Goal: Task Accomplishment & Management: Use online tool/utility

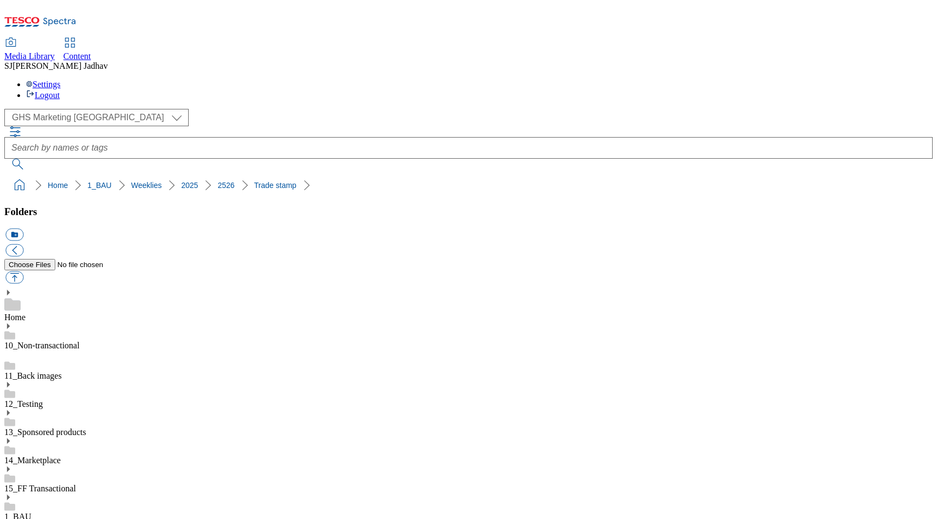
select select "flare-ghs-mktg"
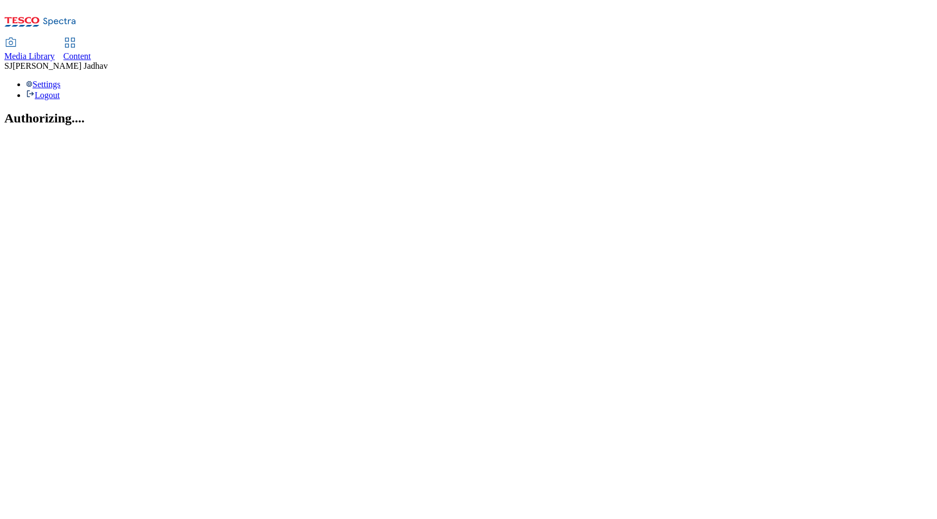
select select "flare-ghs-mktg"
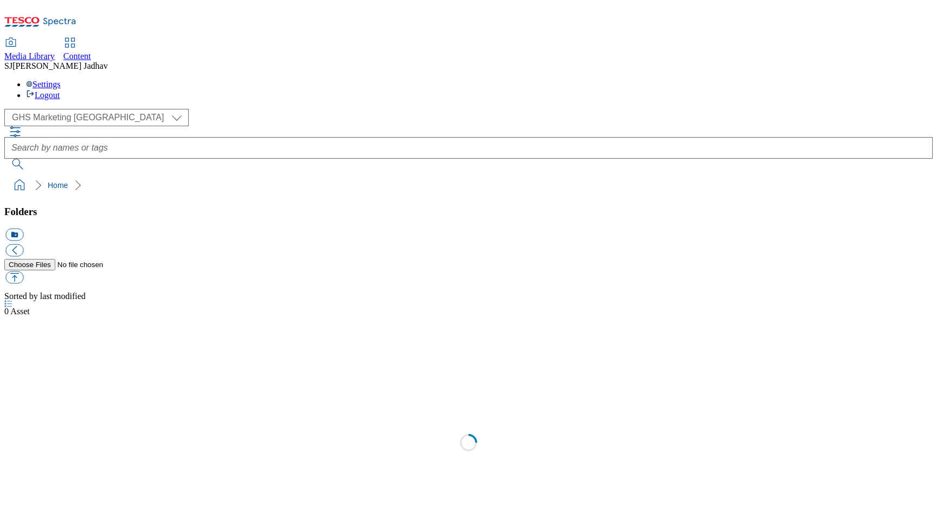
select select "flare-ghs-mktg"
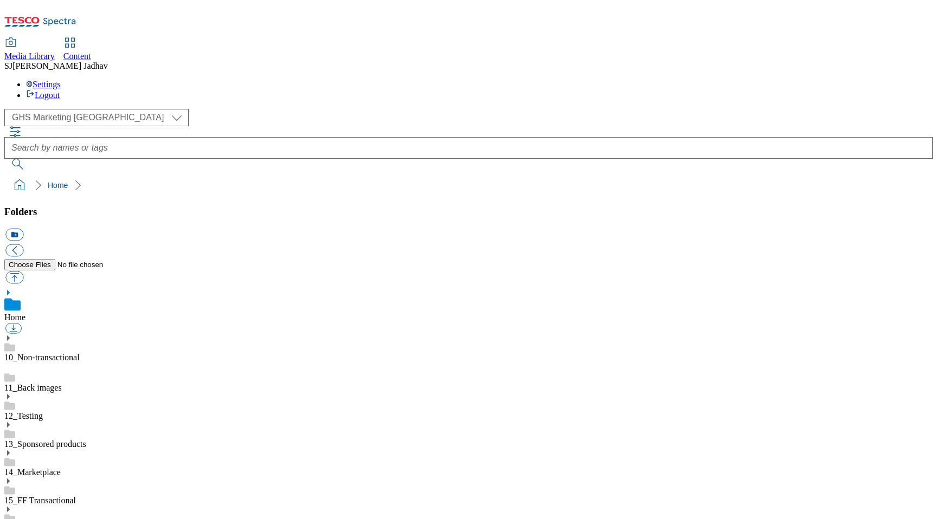
click at [12, 506] on icon at bounding box center [8, 510] width 8 height 8
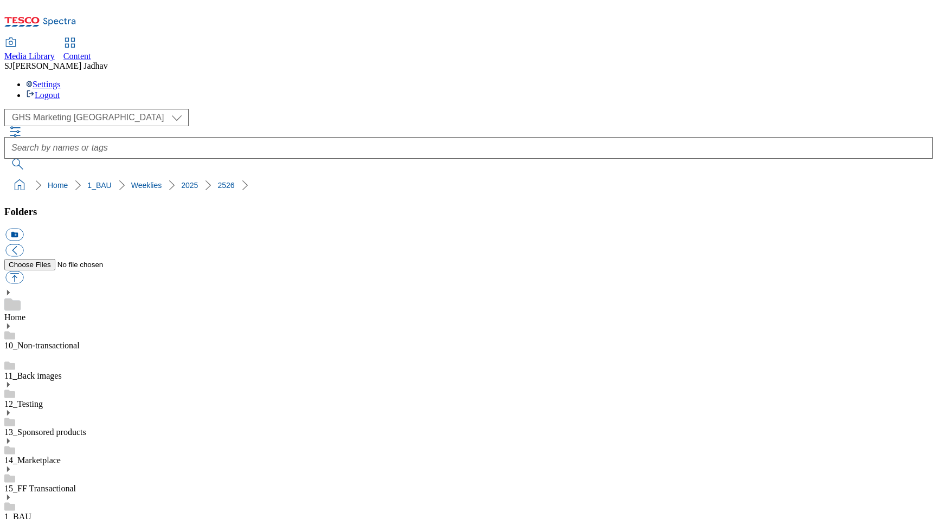
scroll to position [181, 0]
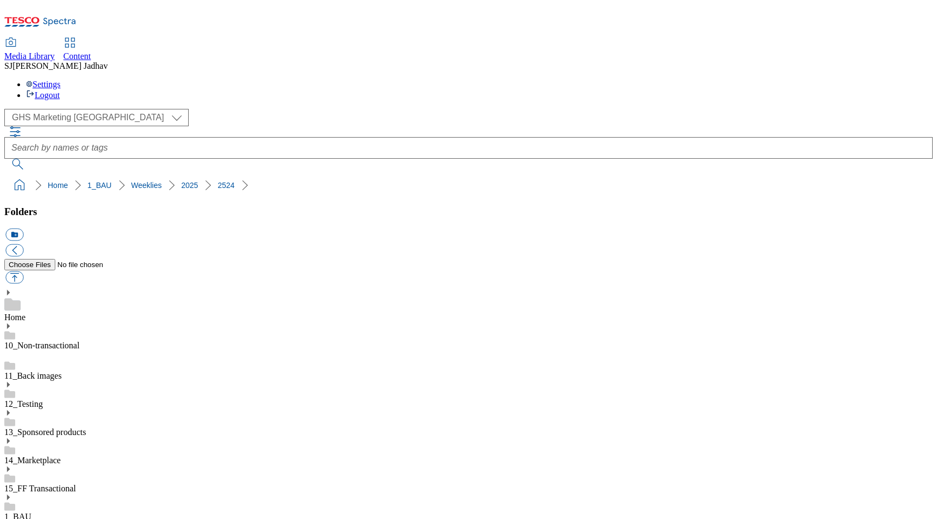
scroll to position [187, 0]
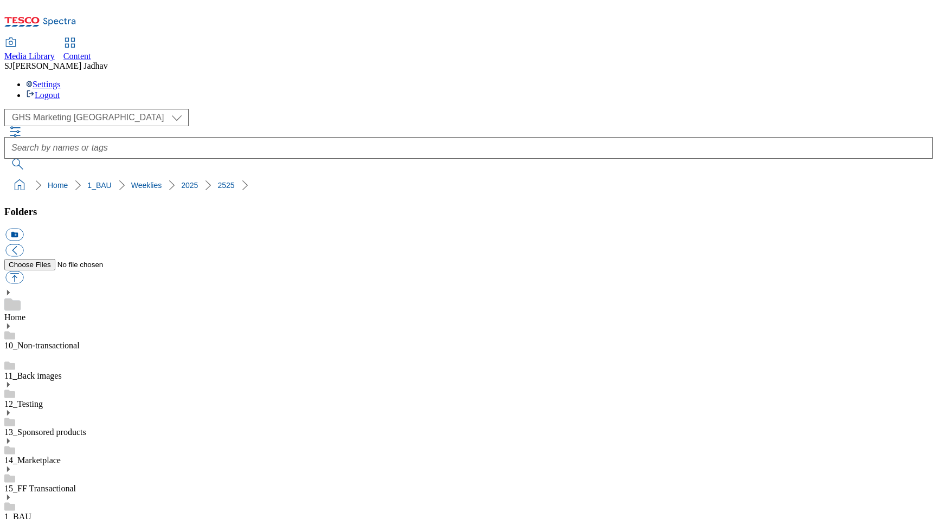
scroll to position [0, 0]
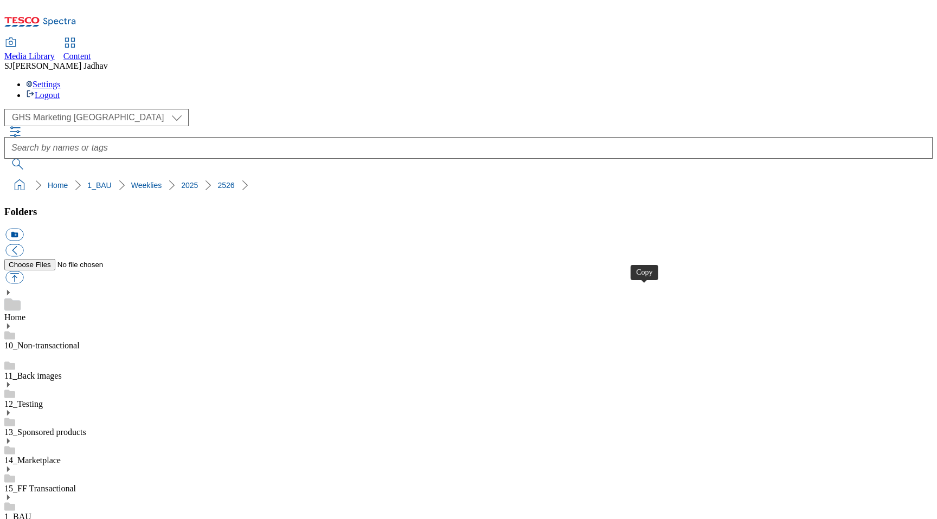
scroll to position [243, 0]
click at [91, 52] on span "Content" at bounding box center [77, 56] width 28 height 9
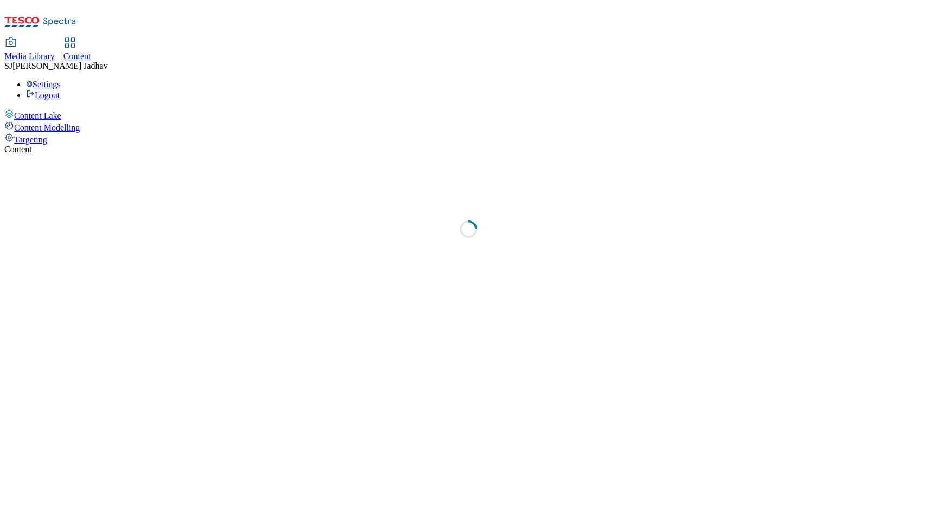
select select "ghs-[GEOGRAPHIC_DATA]"
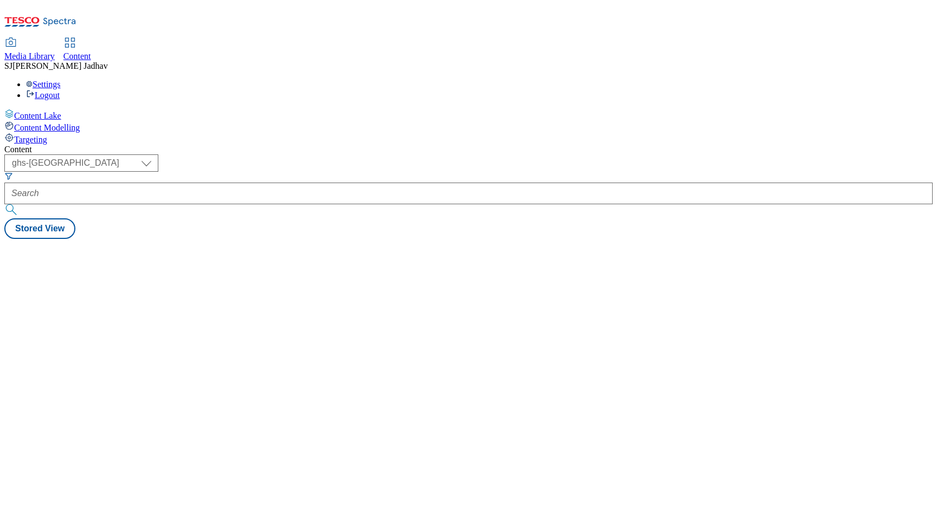
click at [245, 183] on div at bounding box center [468, 194] width 928 height 22
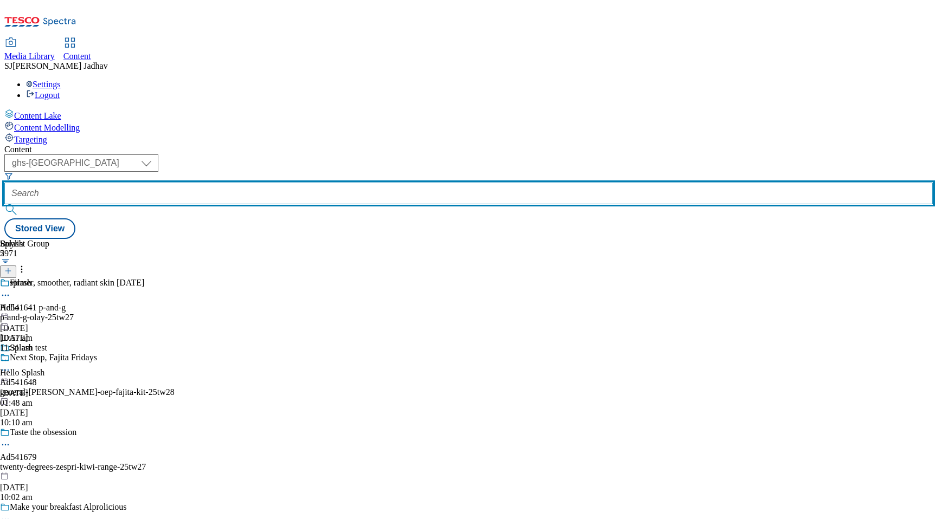
click at [262, 183] on input "text" at bounding box center [468, 194] width 928 height 22
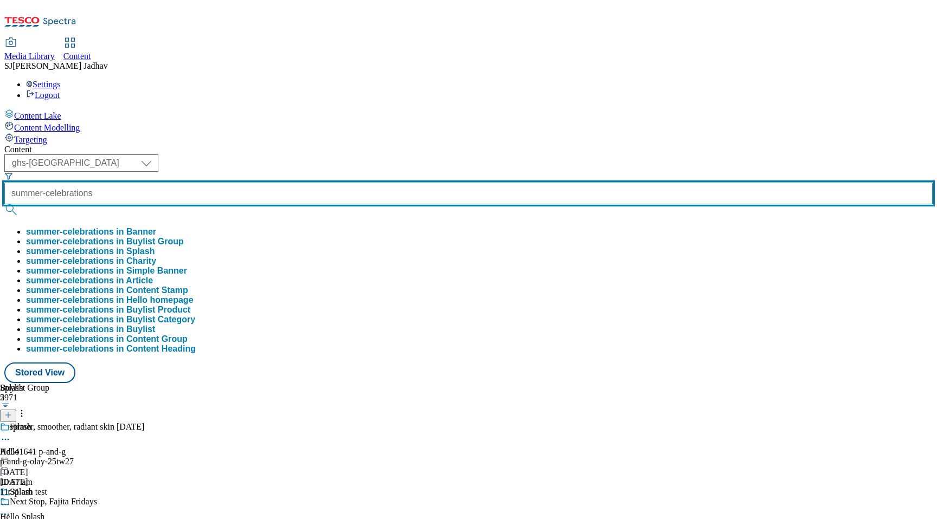
type input "summer-celebrations"
click at [4, 204] on button "submit" at bounding box center [11, 209] width 15 height 11
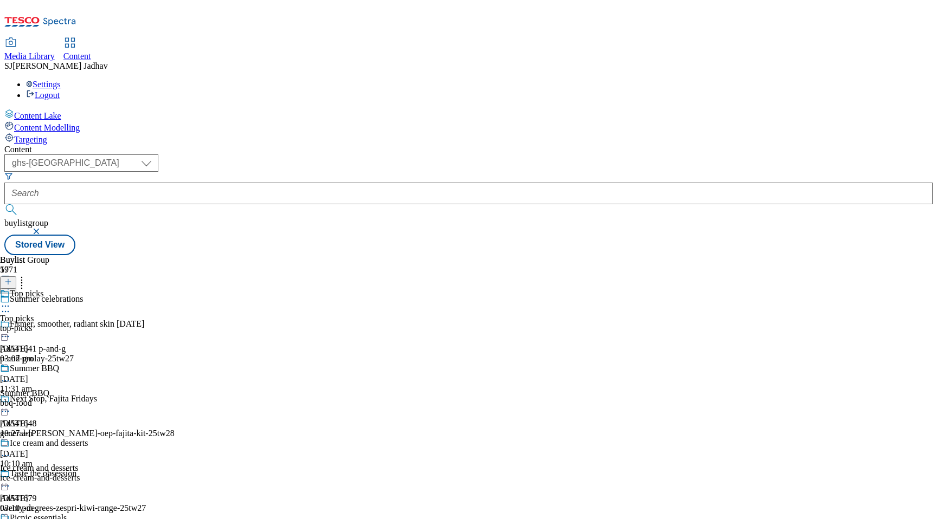
scroll to position [161, 0]
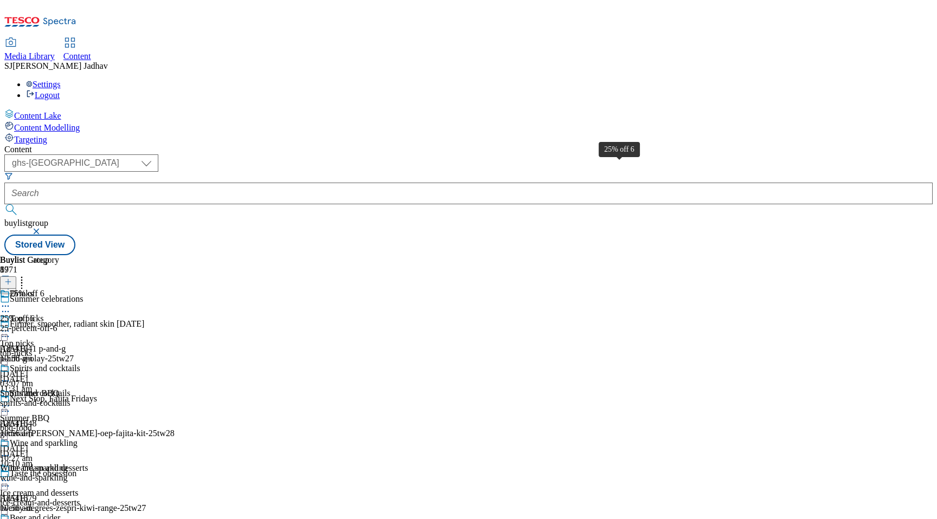
click at [44, 289] on span "25% off 6" at bounding box center [27, 295] width 35 height 12
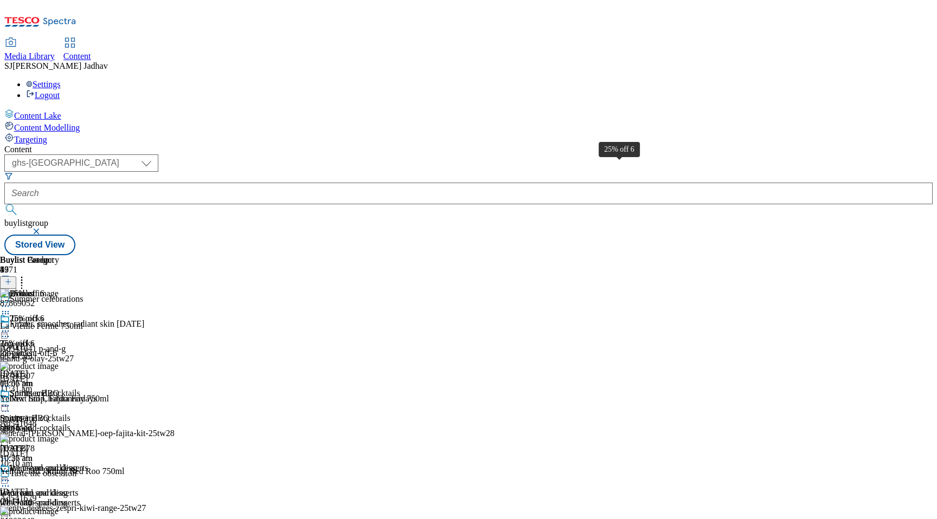
scroll to position [0, 25]
click at [11, 326] on icon at bounding box center [5, 331] width 11 height 11
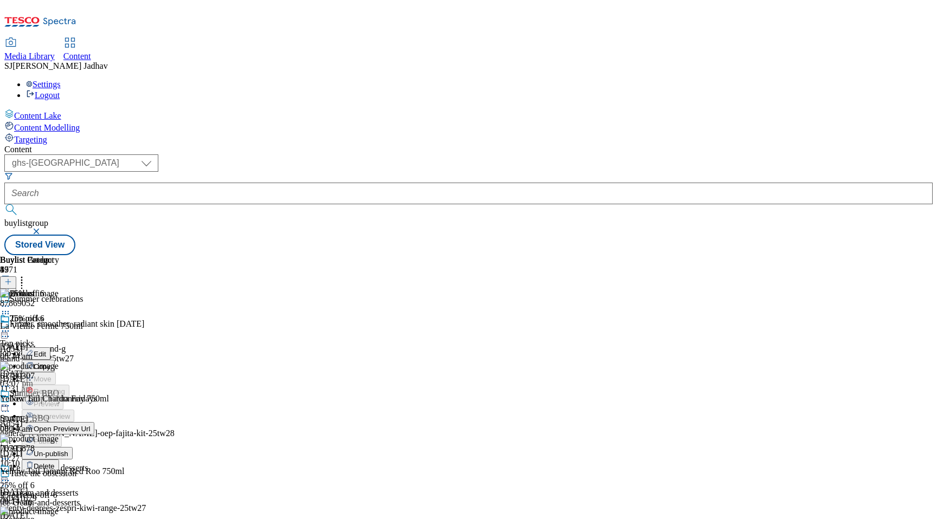
click at [50, 348] on button "Edit" at bounding box center [36, 354] width 29 height 12
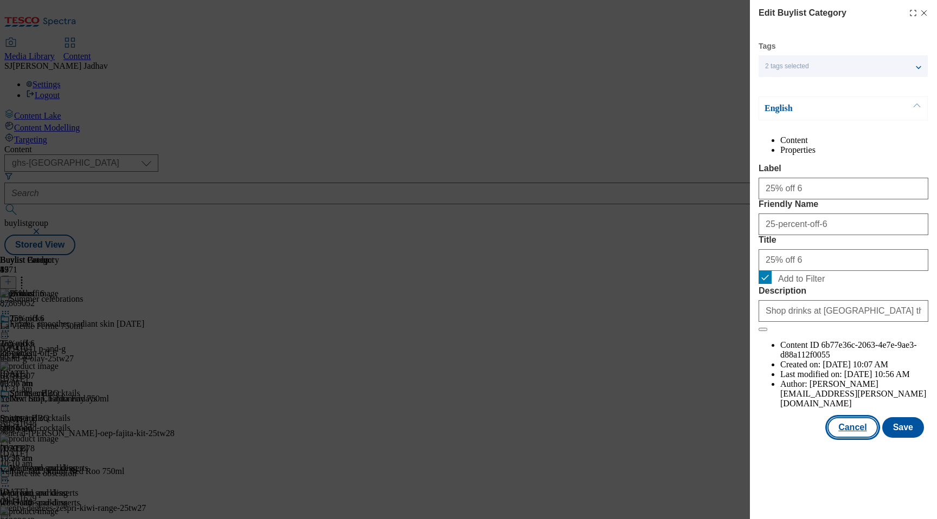
click at [856, 438] on button "Cancel" at bounding box center [852, 427] width 50 height 21
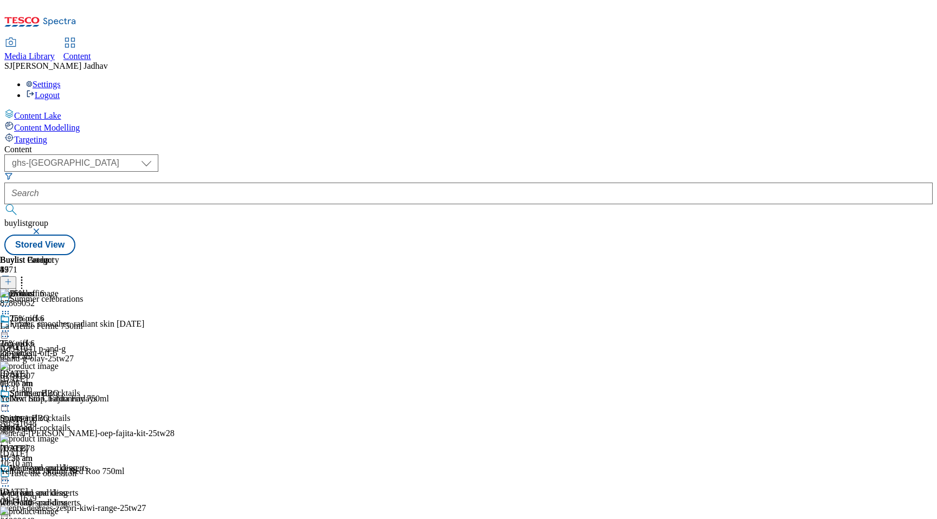
click at [11, 326] on icon at bounding box center [5, 331] width 11 height 11
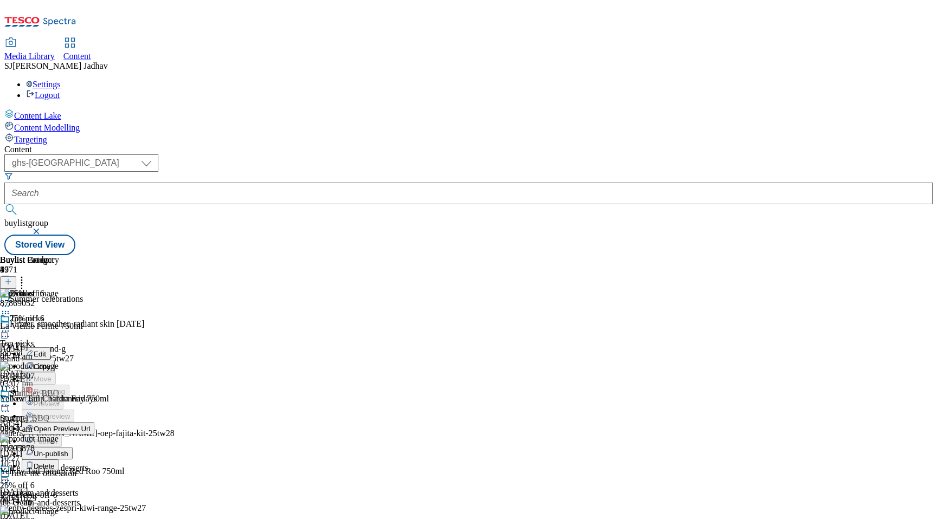
click at [68, 450] on span "Un-publish" at bounding box center [51, 454] width 35 height 8
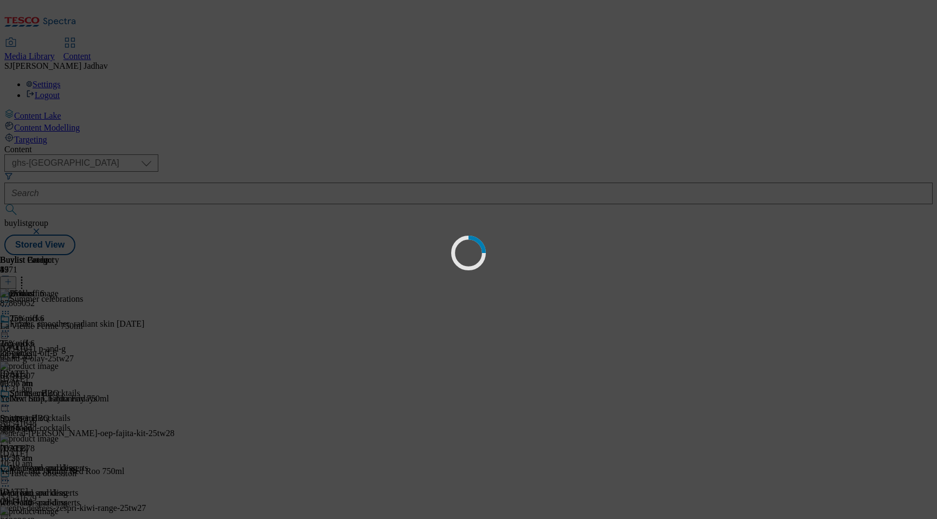
scroll to position [0, 0]
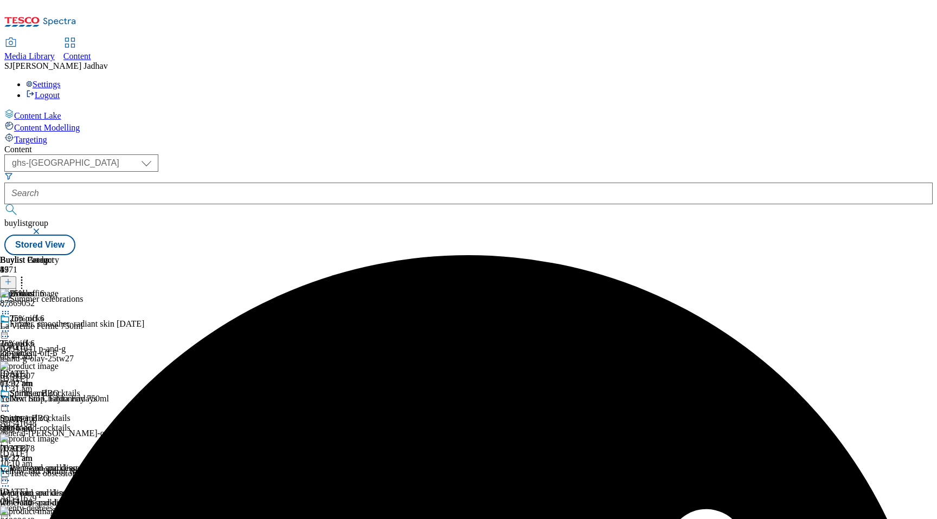
click at [11, 326] on icon at bounding box center [5, 331] width 11 height 11
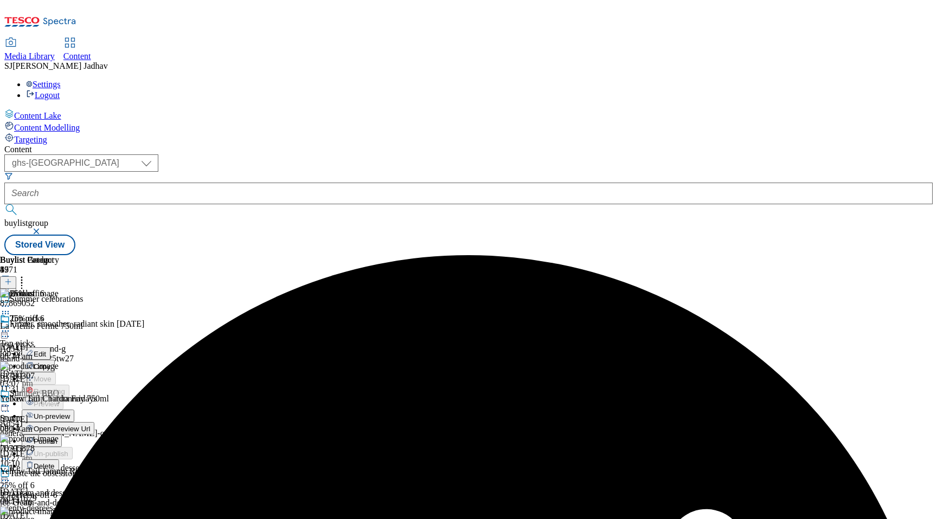
click at [70, 413] on span "Un-preview" at bounding box center [52, 417] width 36 height 8
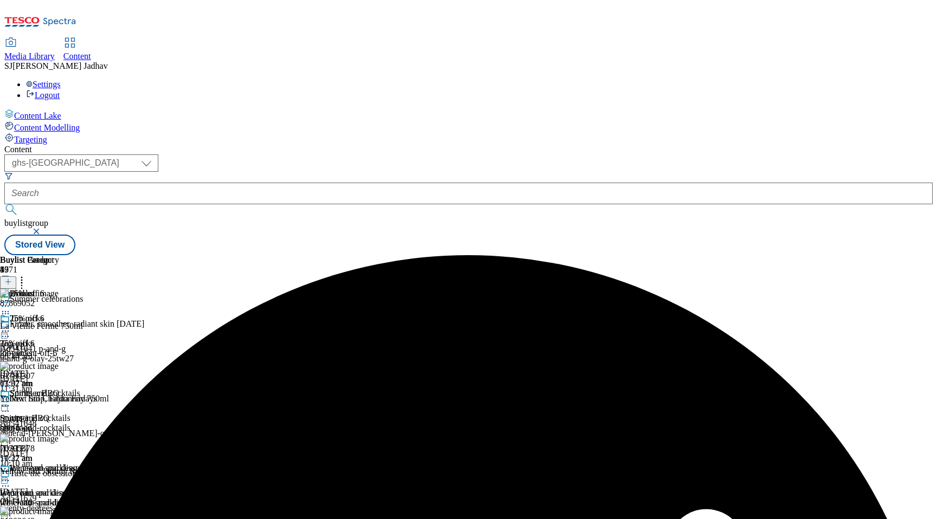
scroll to position [0, 25]
click at [11, 308] on icon at bounding box center [5, 313] width 11 height 11
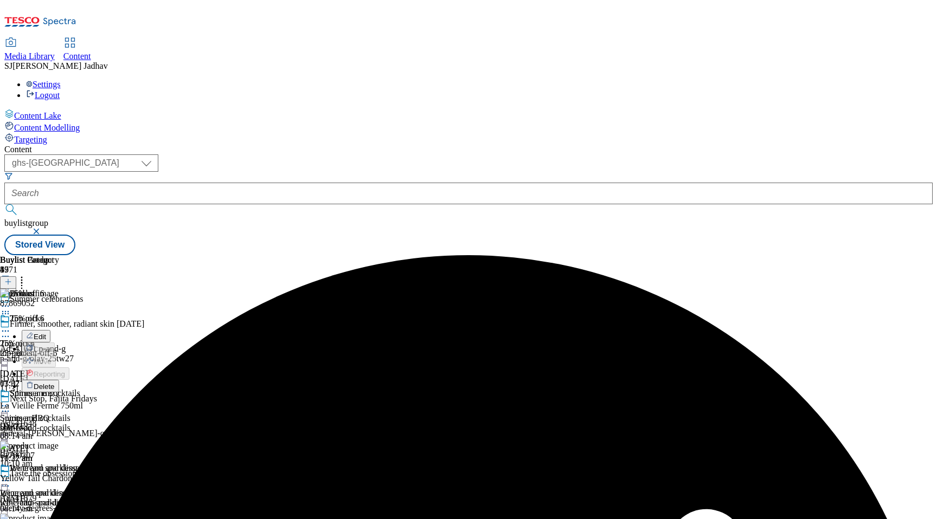
click at [55, 383] on span "Delete" at bounding box center [44, 387] width 21 height 8
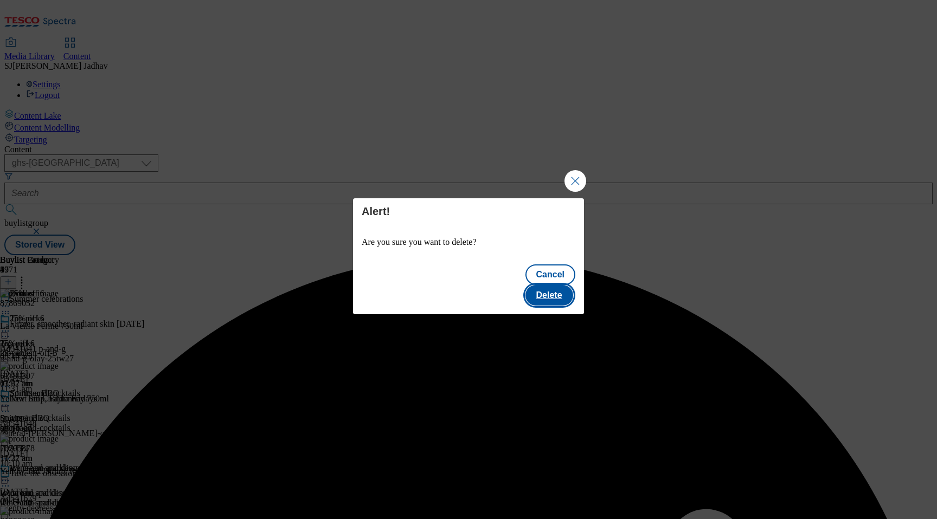
click at [557, 285] on button "Delete" at bounding box center [549, 295] width 48 height 21
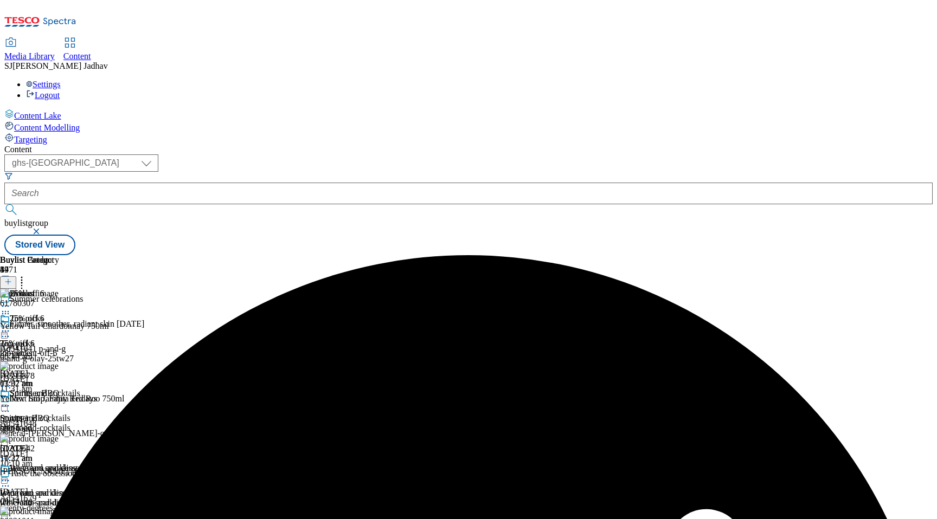
click at [27, 275] on icon at bounding box center [21, 280] width 11 height 11
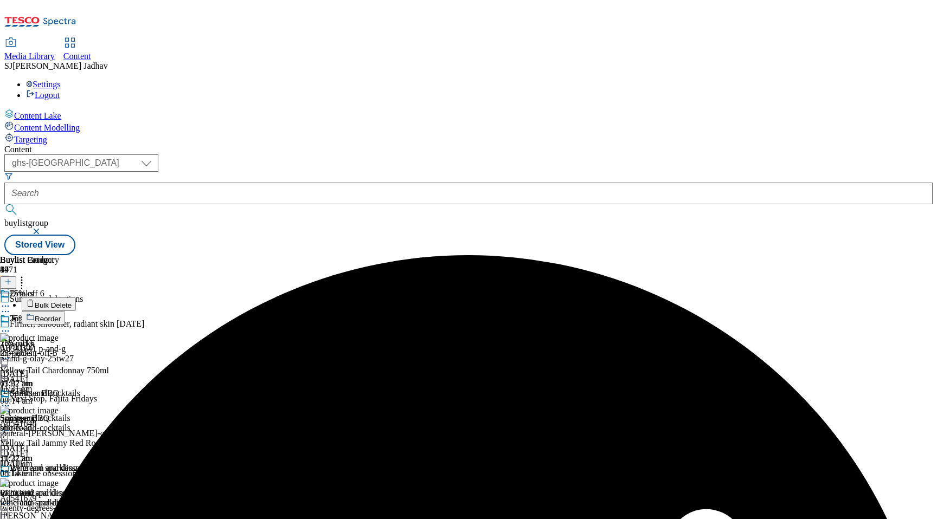
click at [72, 301] on span "Bulk Delete" at bounding box center [53, 305] width 37 height 8
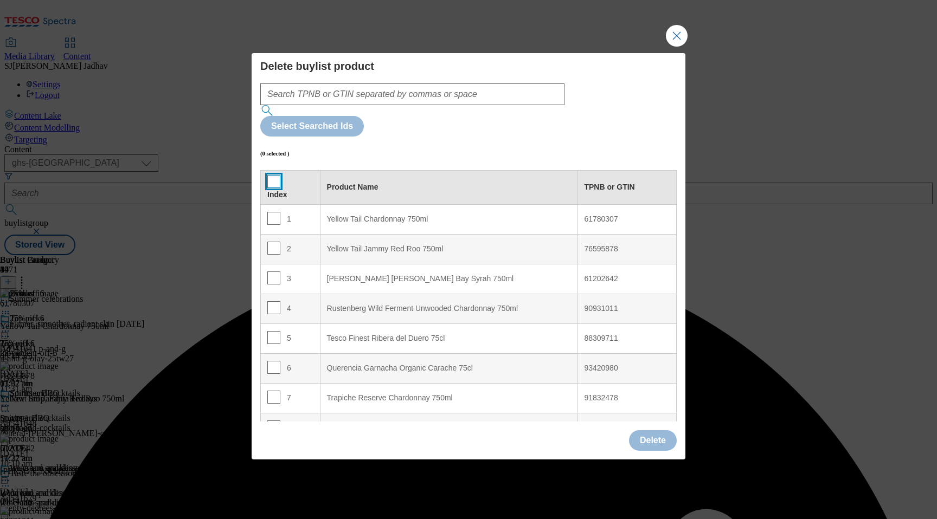
click at [275, 175] on input "Modal" at bounding box center [273, 181] width 13 height 13
checkbox input "true"
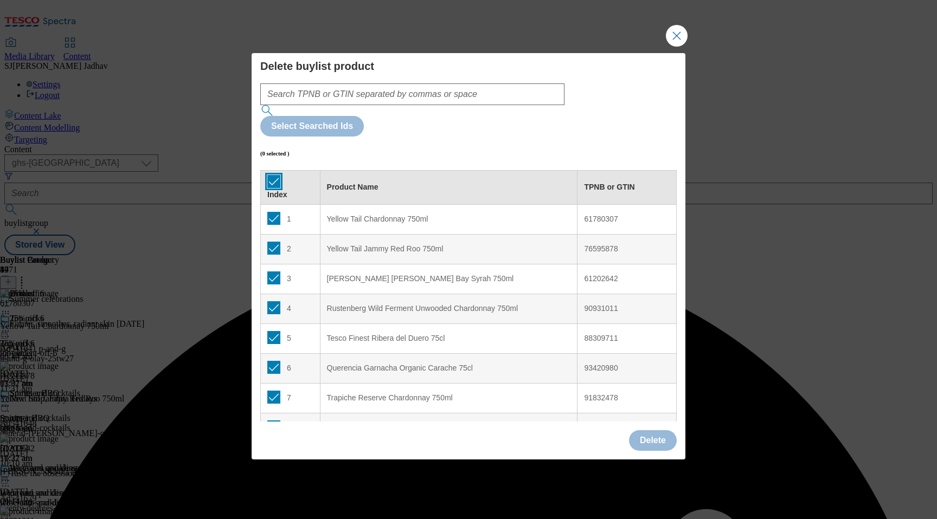
checkbox input "true"
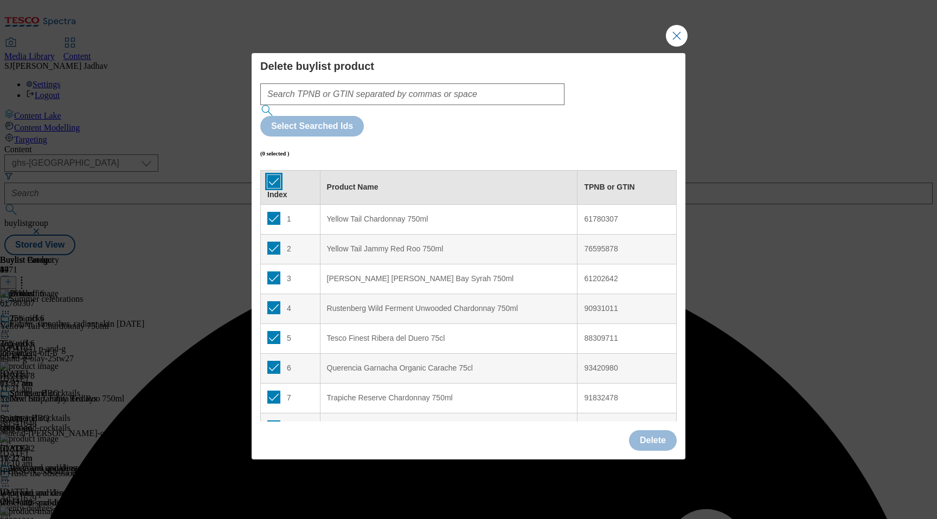
checkbox input "true"
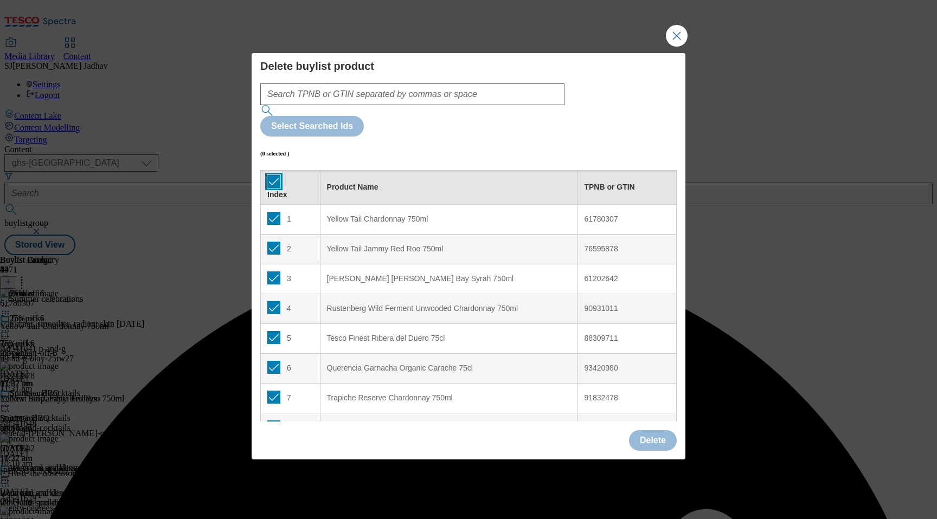
checkbox input "true"
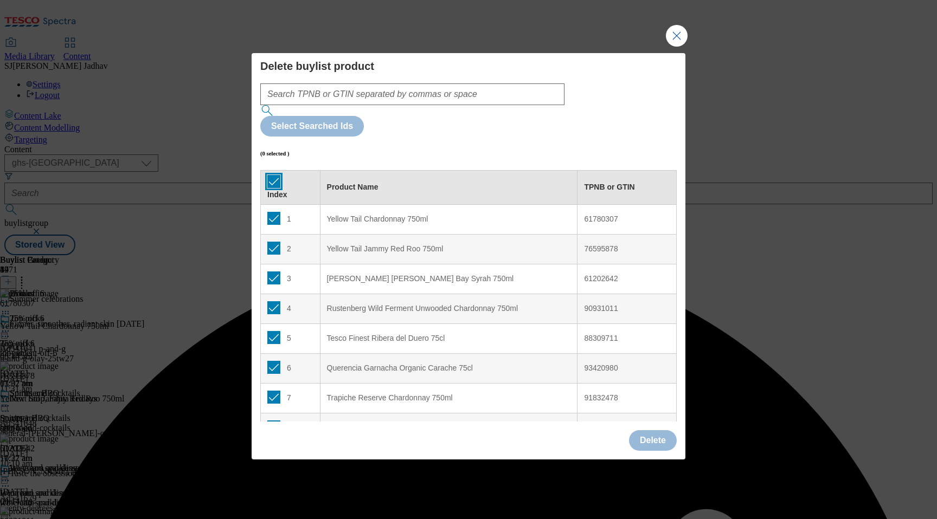
checkbox input "true"
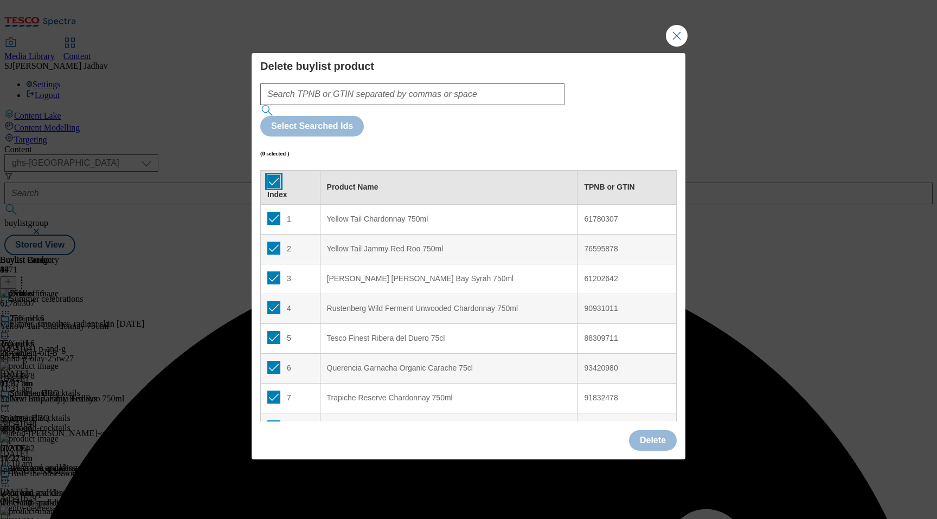
checkbox input "true"
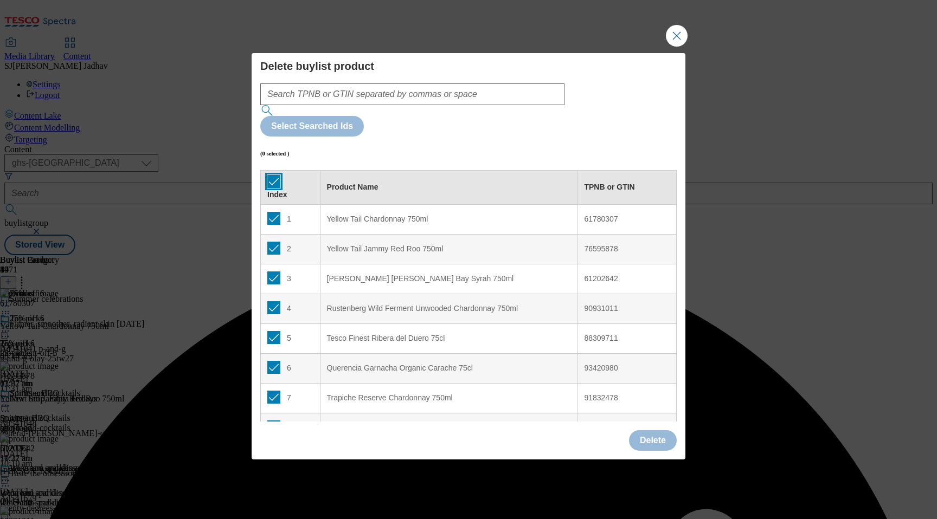
checkbox input "true"
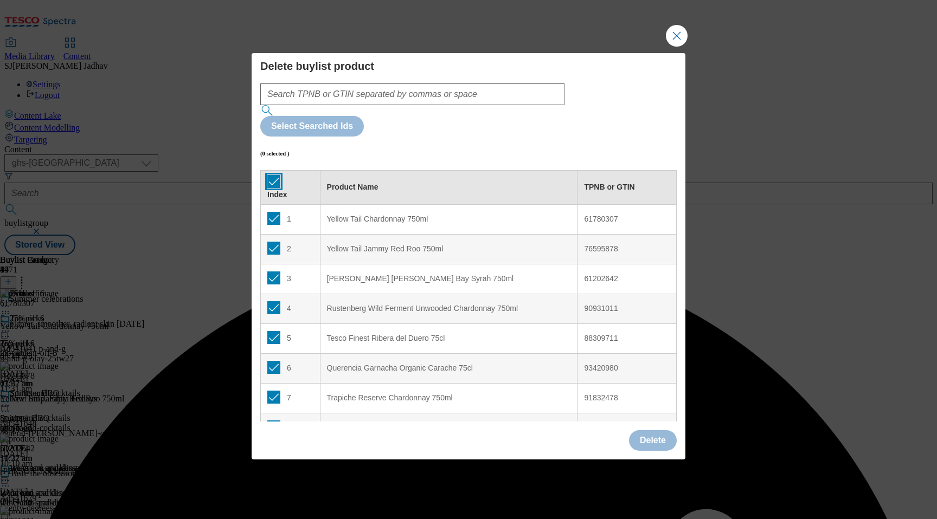
checkbox input "true"
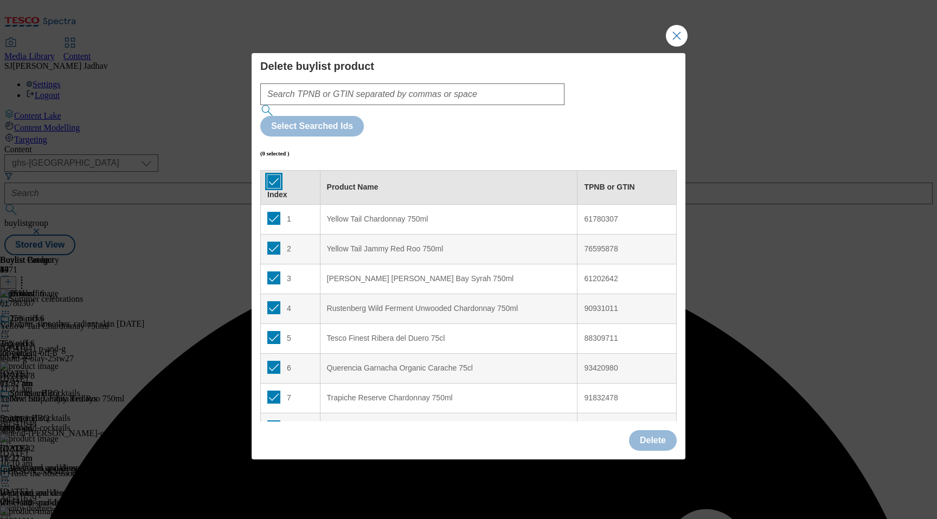
checkbox input "true"
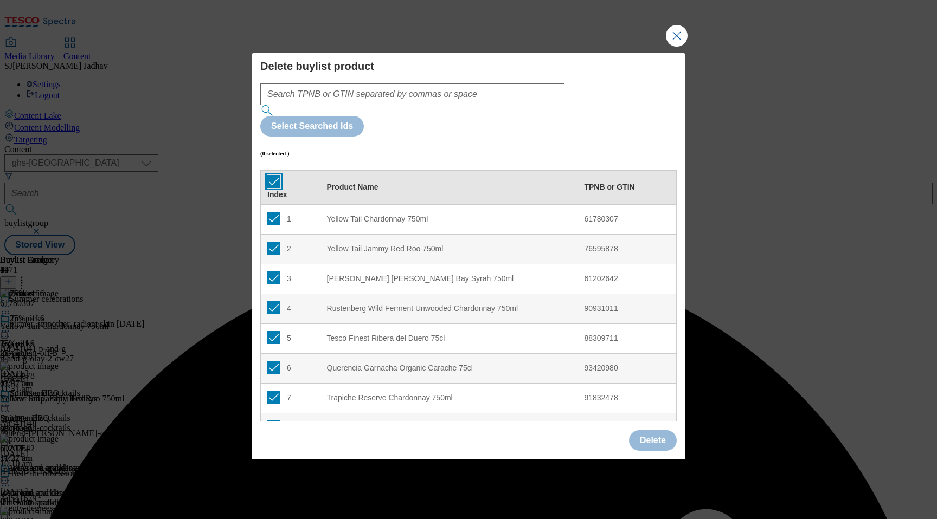
checkbox input "true"
click at [645, 430] on button "Delete" at bounding box center [653, 440] width 48 height 21
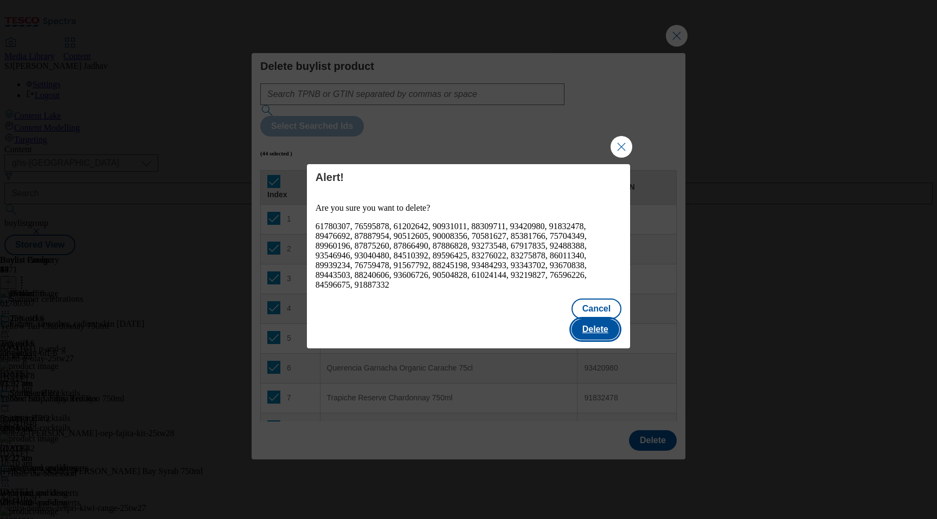
click at [613, 330] on button "Delete" at bounding box center [595, 329] width 48 height 21
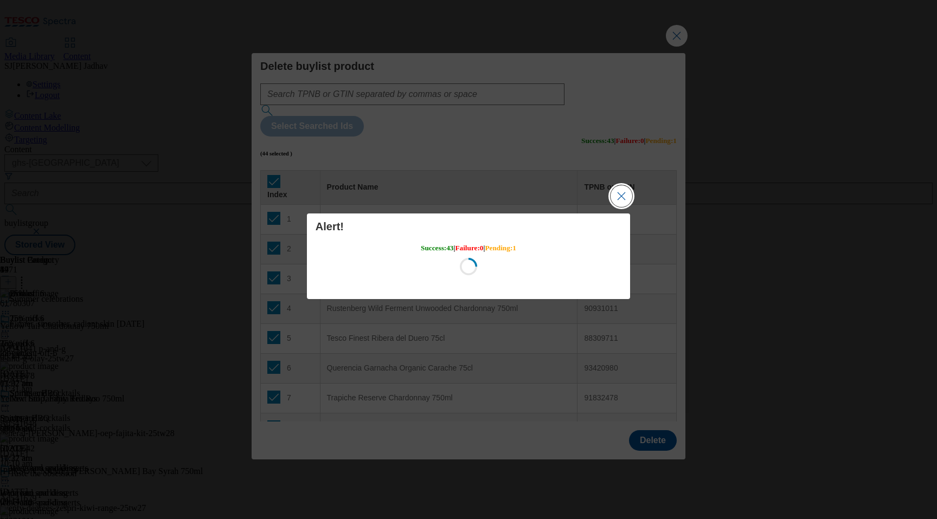
scroll to position [0, 0]
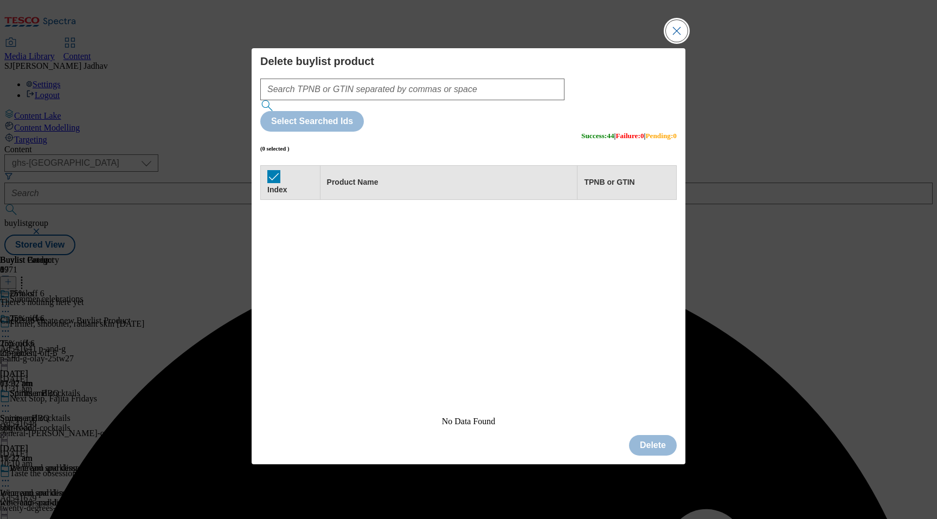
click at [674, 42] on button "Close Modal" at bounding box center [677, 31] width 22 height 22
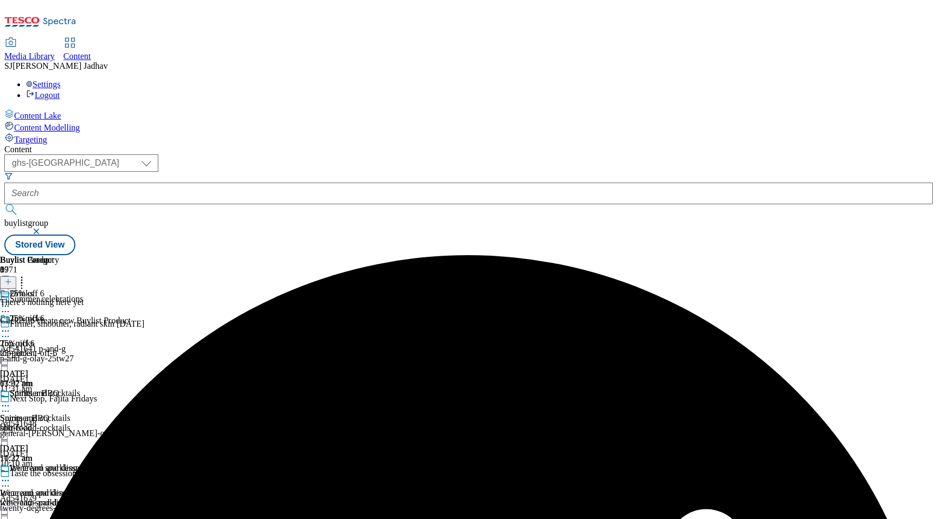
scroll to position [0, 25]
click at [131, 255] on header "Buylist Product 0" at bounding box center [65, 272] width 131 height 34
click at [12, 278] on icon at bounding box center [8, 282] width 8 height 8
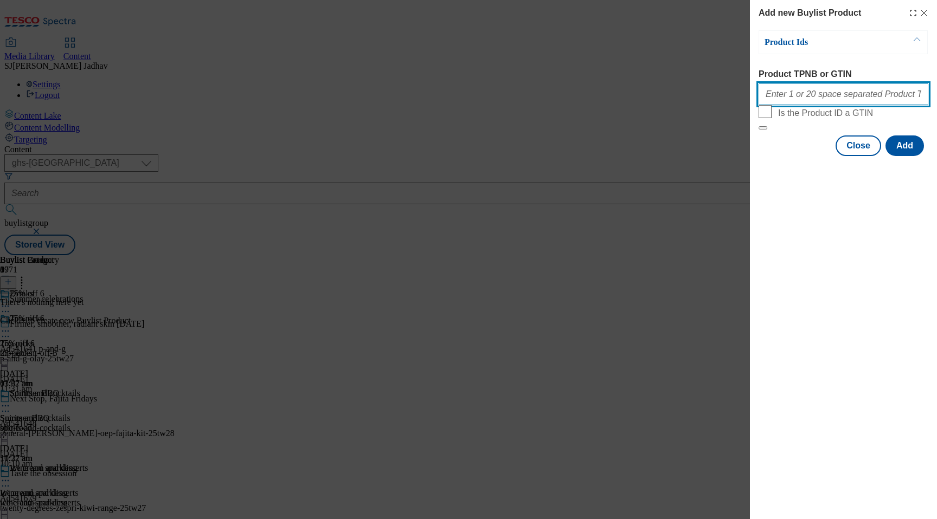
click at [807, 96] on input "Product TPNB or GTIN" at bounding box center [843, 94] width 170 height 22
paste input "52429439 88242604 93605733 63221691 87869052 61062294 57417019 74131878 7675859…"
type input "52429439 88242604 93605733 63221691 87869052 61062294 57417019 74131878 7675859…"
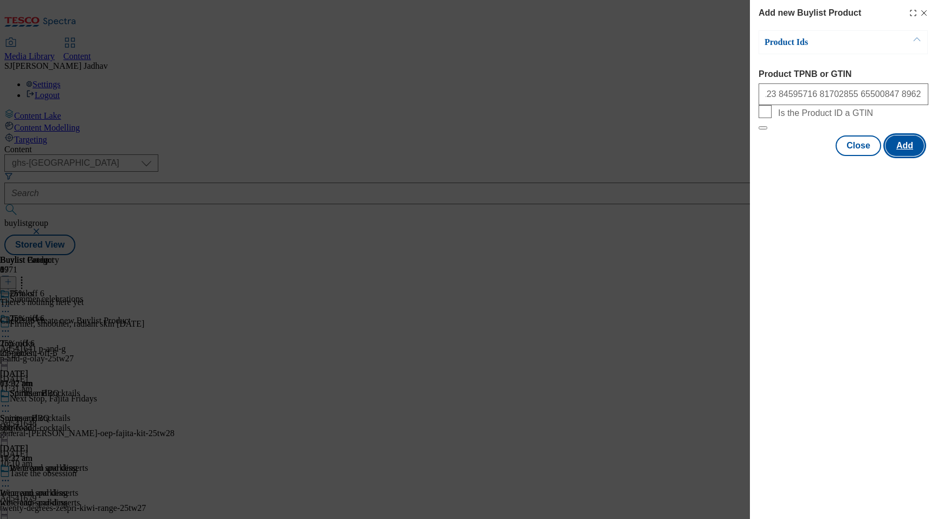
click at [902, 156] on button "Add" at bounding box center [904, 146] width 38 height 21
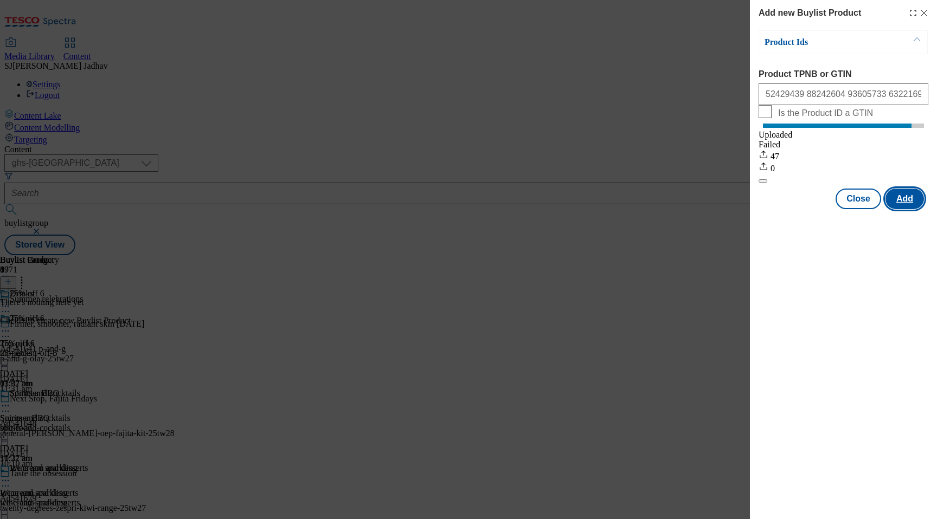
scroll to position [0, 0]
click at [868, 209] on button "Close" at bounding box center [858, 199] width 46 height 21
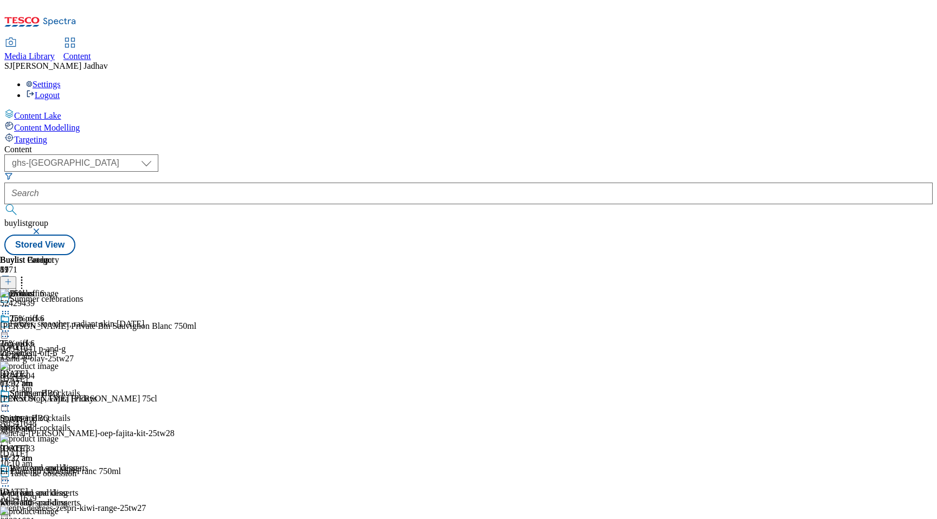
click at [7, 331] on circle at bounding box center [6, 332] width 2 height 2
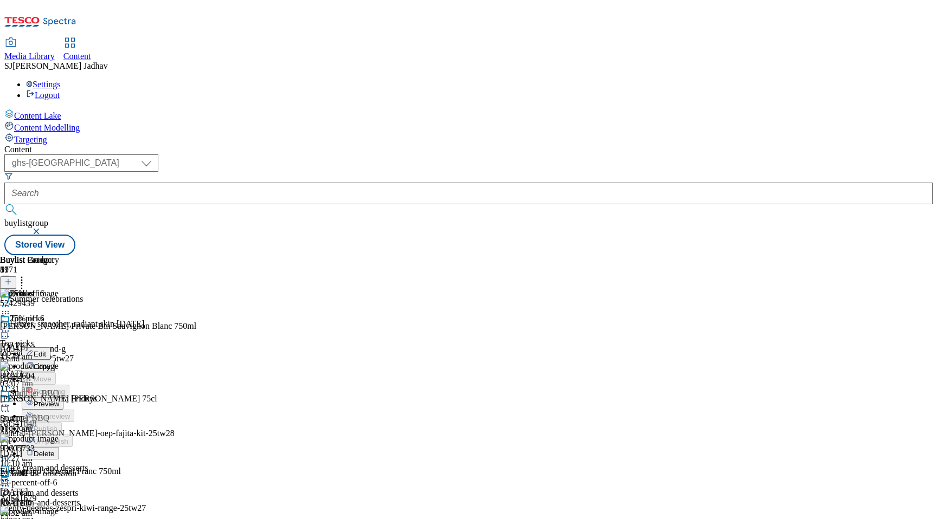
click at [59, 400] on span "Preview" at bounding box center [46, 404] width 25 height 8
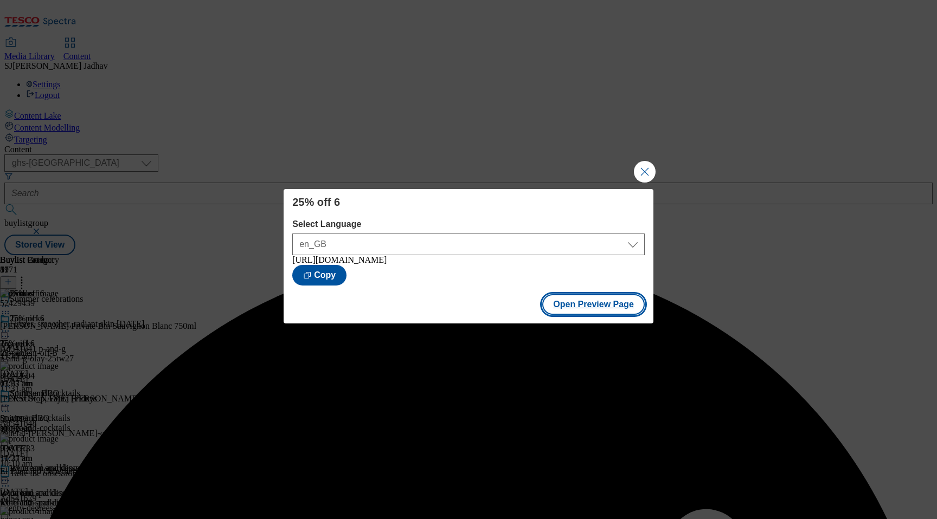
click at [605, 310] on button "Open Preview Page" at bounding box center [593, 304] width 102 height 21
click at [648, 165] on button "Close Modal" at bounding box center [645, 172] width 22 height 22
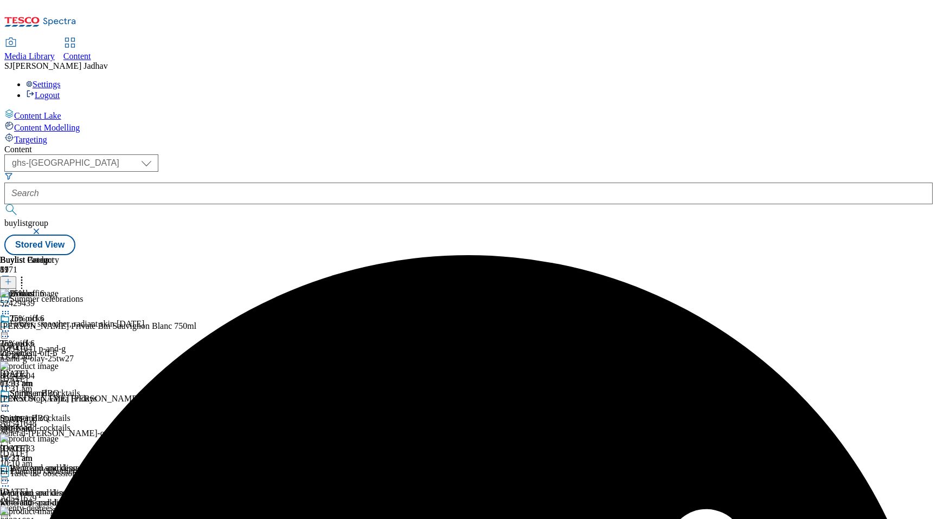
click at [11, 326] on icon at bounding box center [5, 331] width 11 height 11
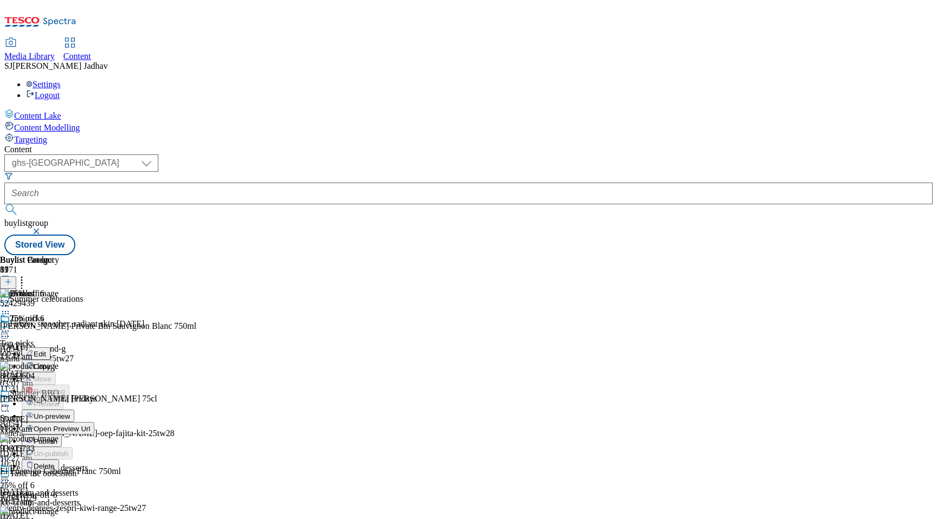
click at [57, 438] on span "Publish" at bounding box center [46, 442] width 24 height 8
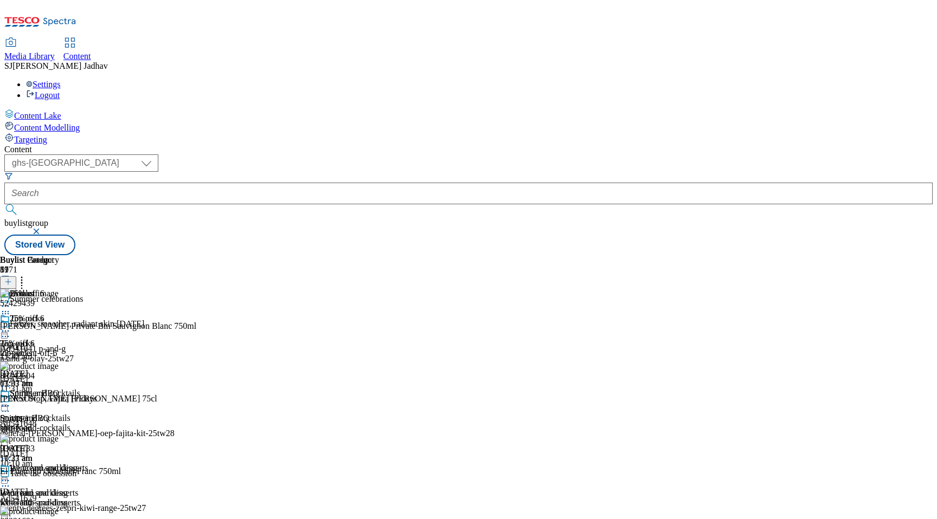
click at [272, 172] on form at bounding box center [468, 195] width 928 height 47
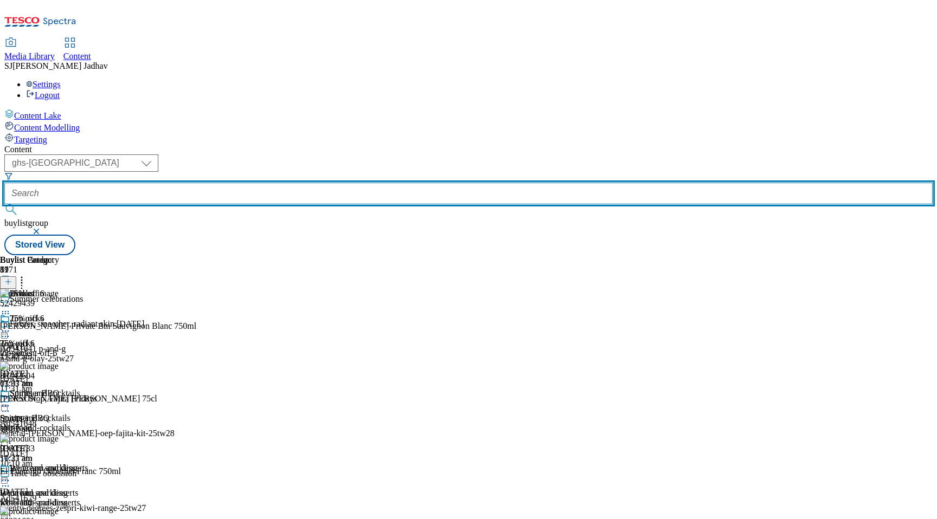
click at [270, 183] on input "text" at bounding box center [468, 194] width 928 height 22
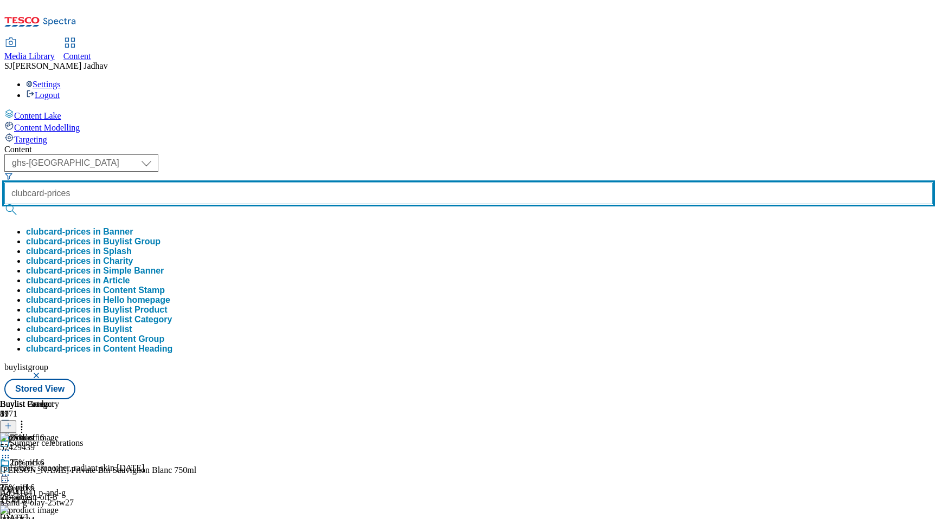
type input "clubcard-prices"
click at [4, 204] on button "submit" at bounding box center [11, 209] width 15 height 11
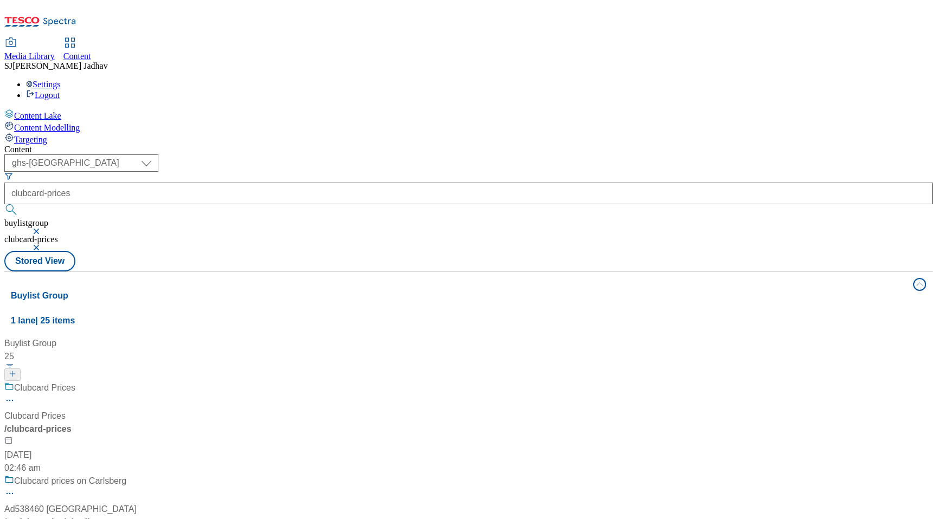
click at [140, 423] on div "/ clubcard-prices" at bounding box center [72, 429] width 136 height 13
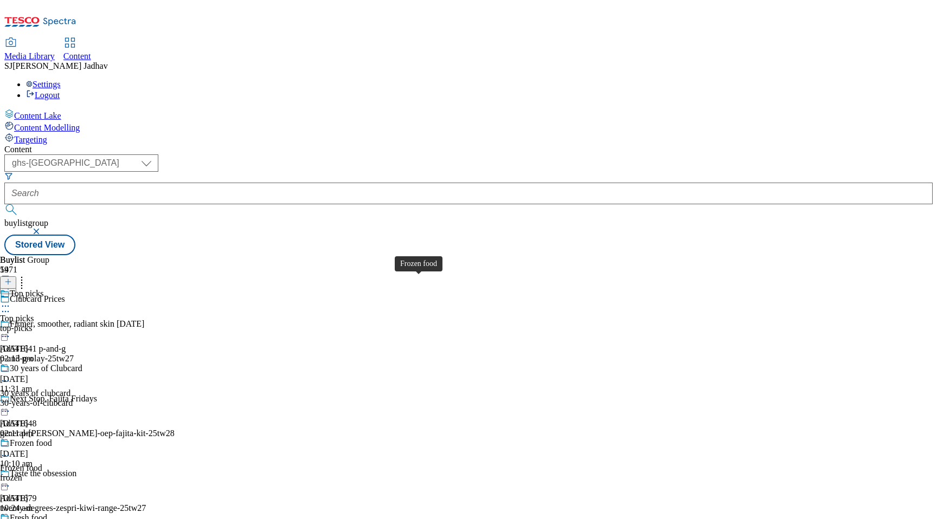
scroll to position [136, 0]
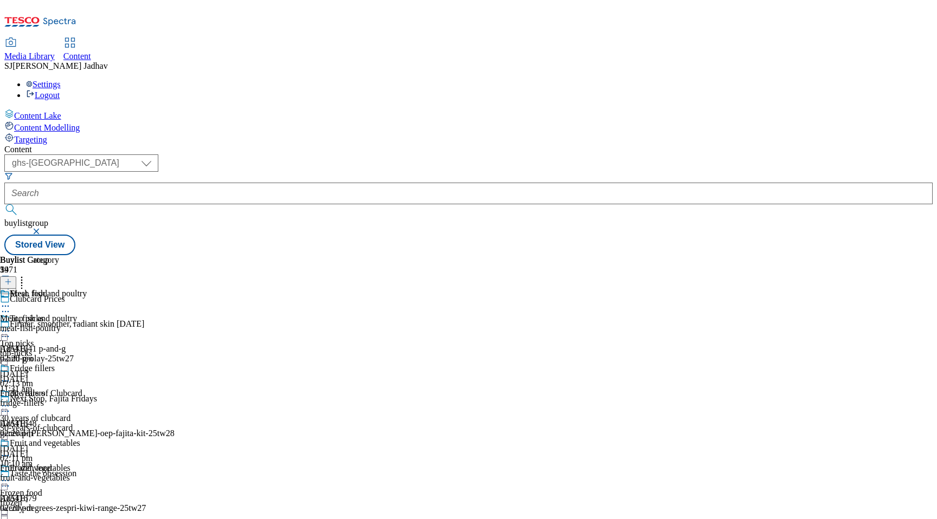
click at [87, 398] on div "fridge-fillers" at bounding box center [43, 403] width 87 height 10
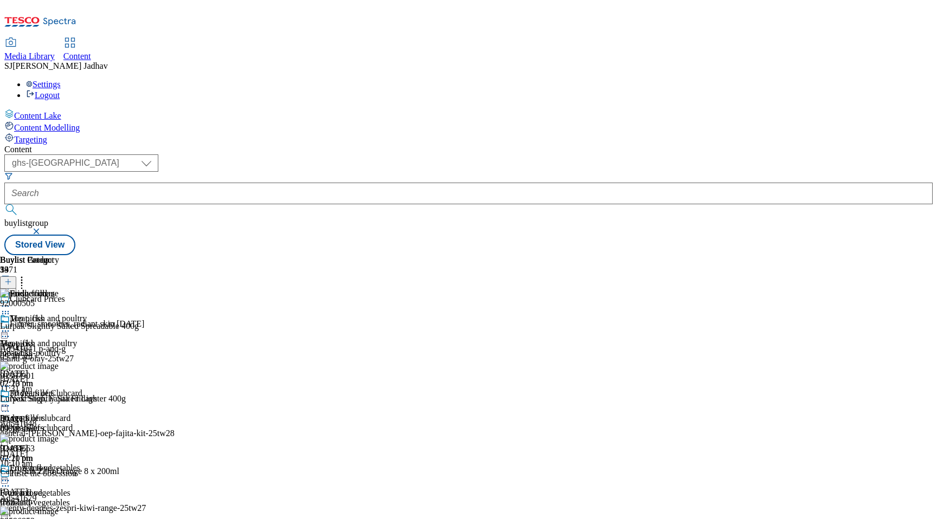
scroll to position [0, 25]
click at [12, 278] on icon at bounding box center [8, 282] width 8 height 8
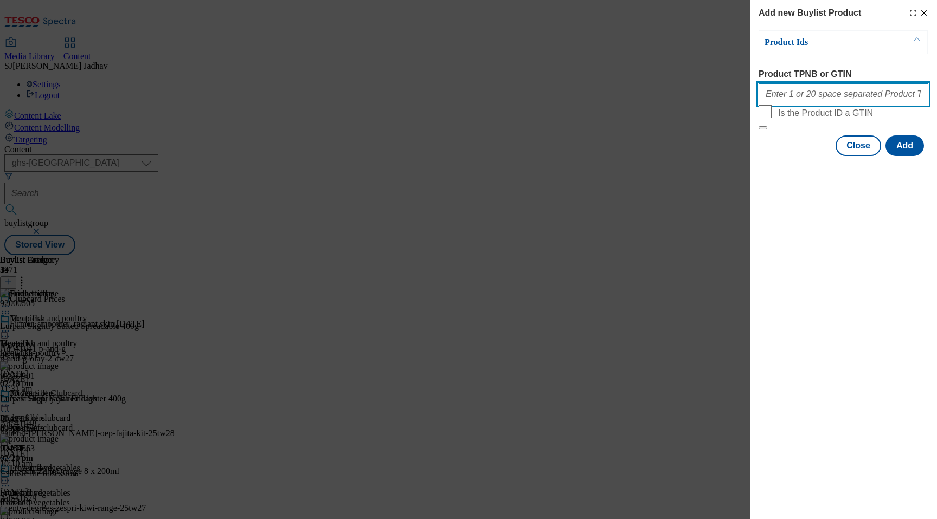
click at [816, 104] on input "Product TPNB or GTIN" at bounding box center [843, 94] width 170 height 22
paste input "92000505 85953793 86089881"
type input "92000505 85953793 86089881"
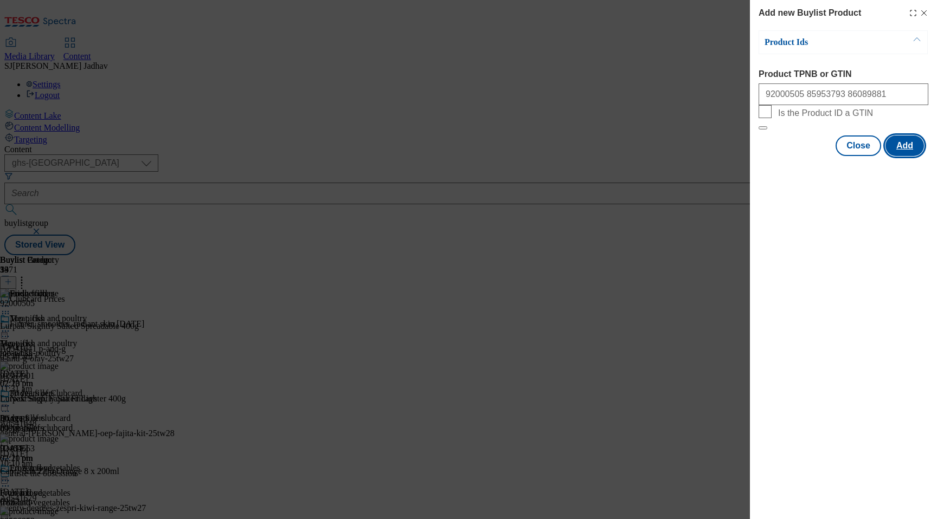
click at [913, 156] on button "Add" at bounding box center [904, 146] width 38 height 21
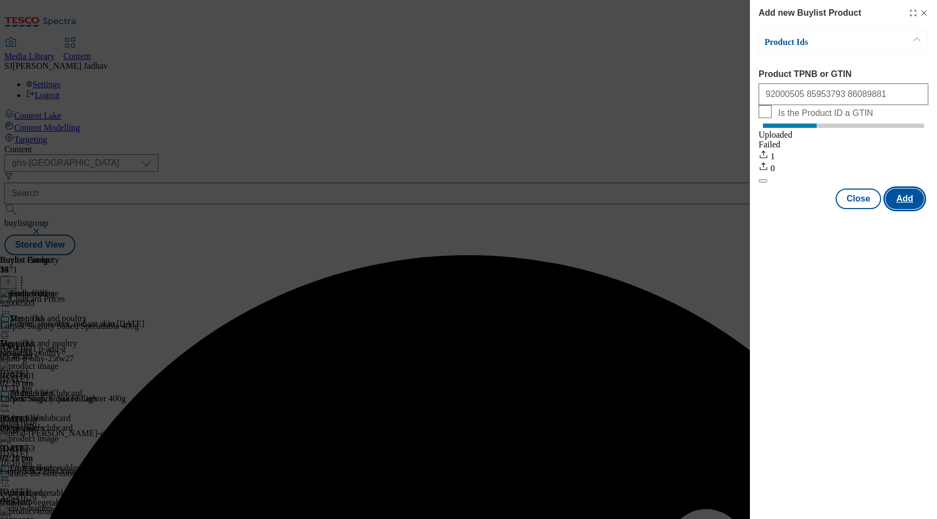
scroll to position [0, 0]
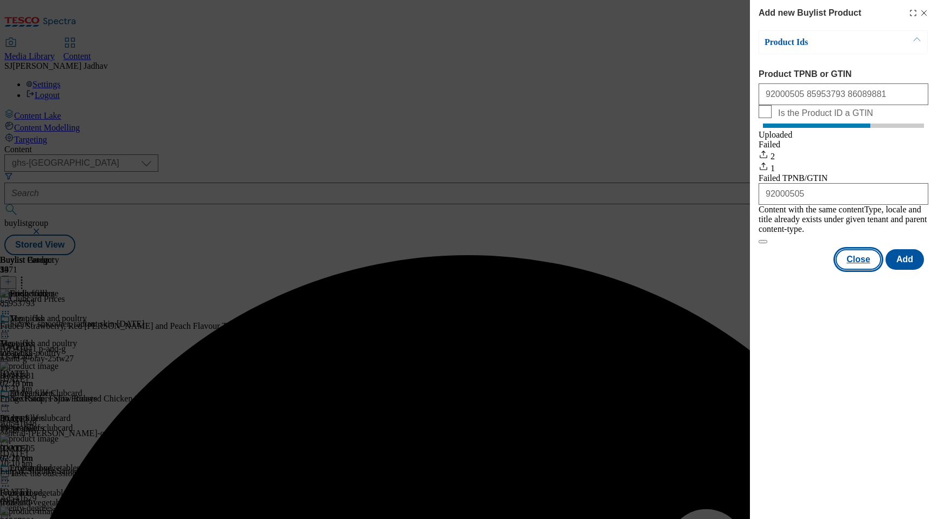
click at [866, 267] on button "Close" at bounding box center [858, 259] width 46 height 21
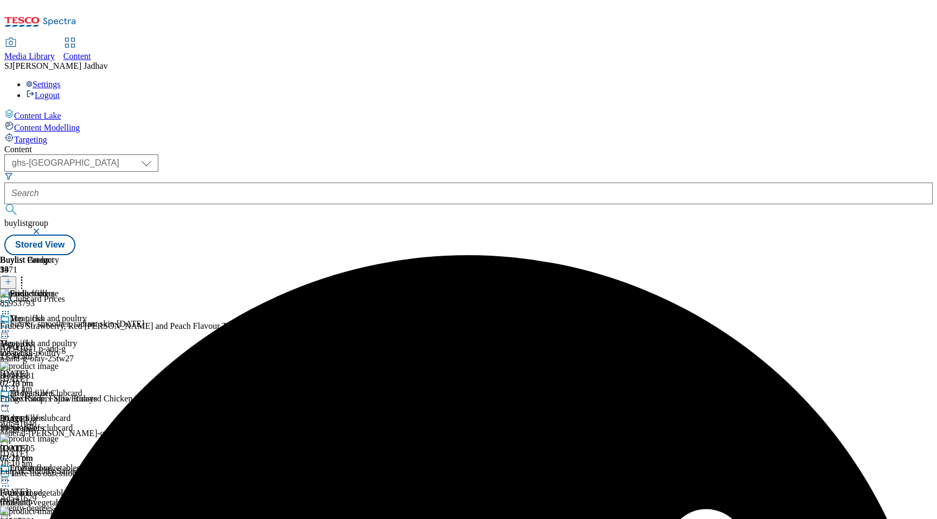
scroll to position [0, 25]
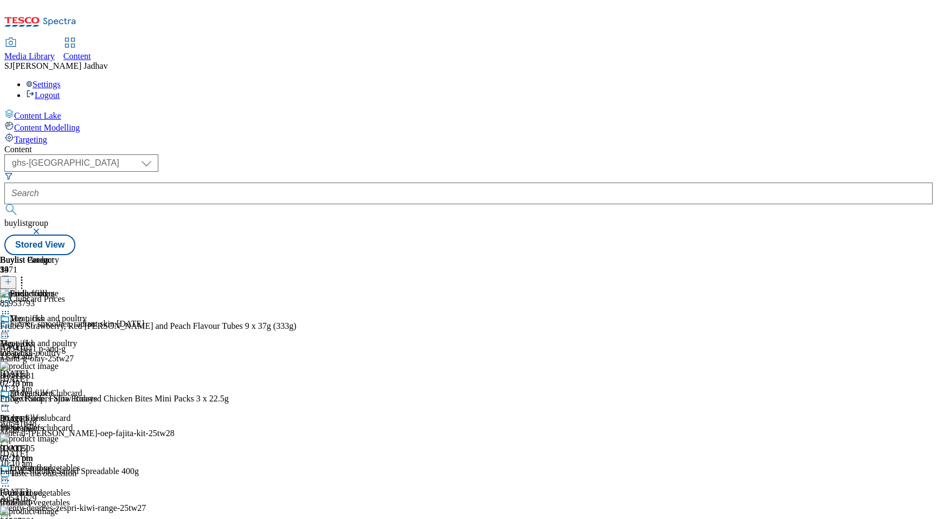
click at [27, 275] on icon at bounding box center [21, 280] width 11 height 11
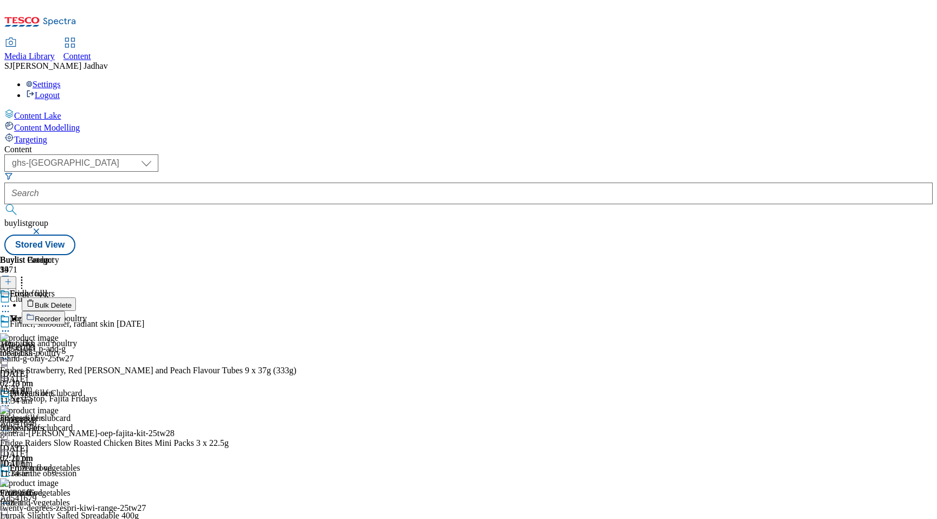
click at [76, 298] on button "Bulk Delete" at bounding box center [49, 305] width 54 height 14
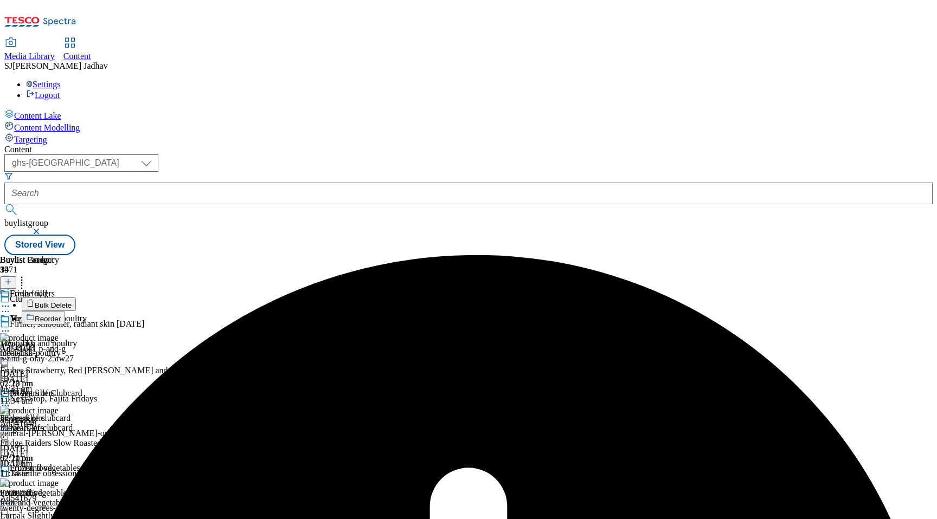
click at [61, 315] on span "Reorder" at bounding box center [48, 319] width 26 height 8
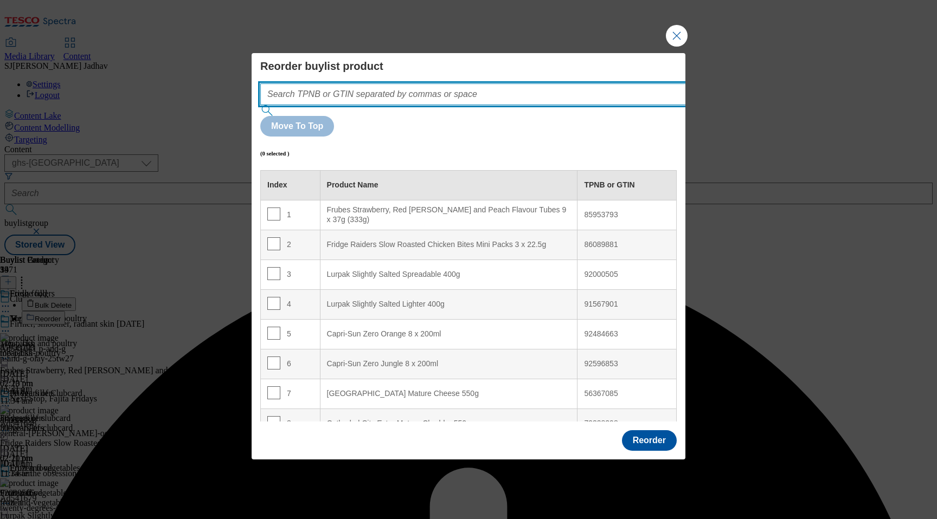
click at [450, 105] on input "Modal" at bounding box center [489, 94] width 458 height 22
paste input "92000505 85953793 86089881"
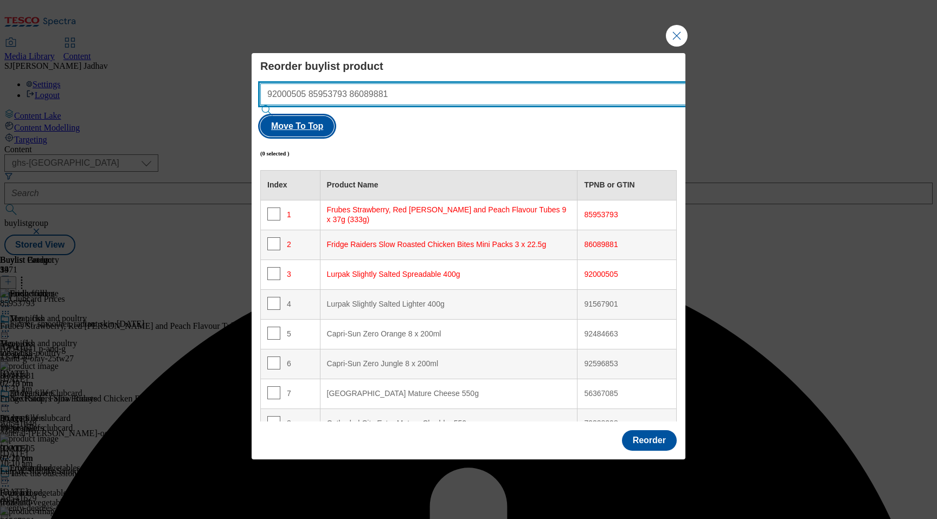
type input "92000505 85953793 86089881"
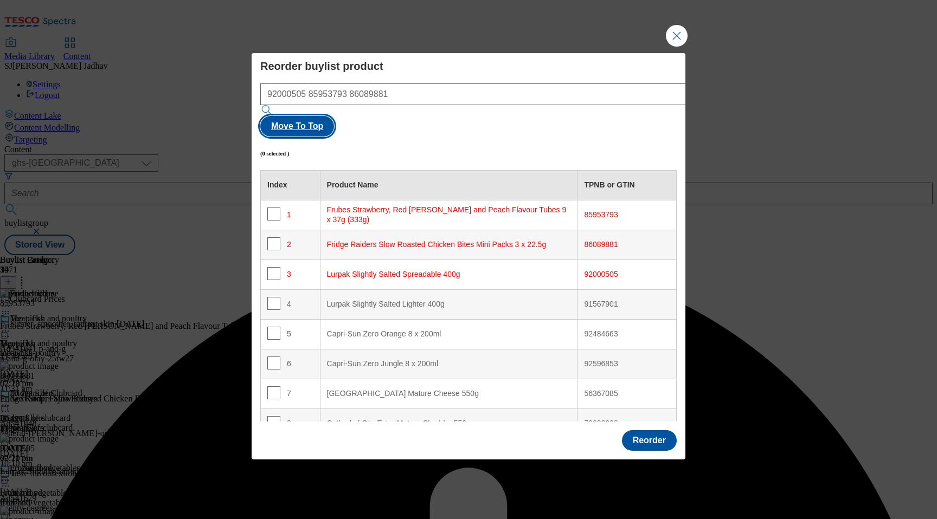
click at [334, 120] on button "Move To Top" at bounding box center [297, 126] width 74 height 21
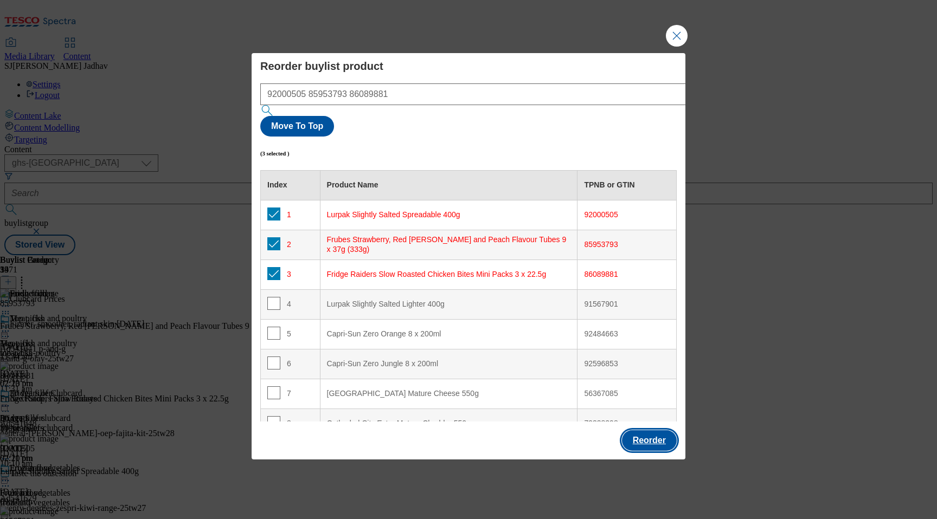
click at [647, 430] on button "Reorder" at bounding box center [649, 440] width 55 height 21
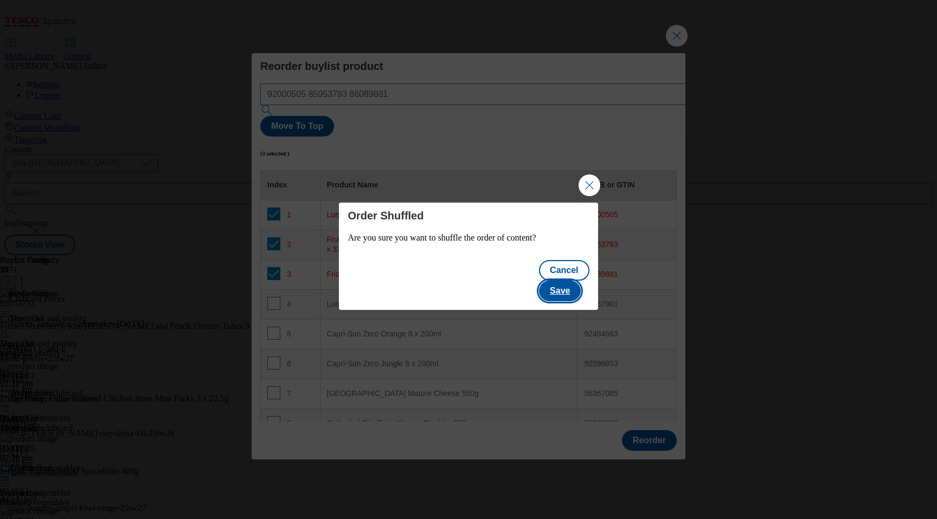
click at [565, 281] on button "Save" at bounding box center [560, 291] width 42 height 21
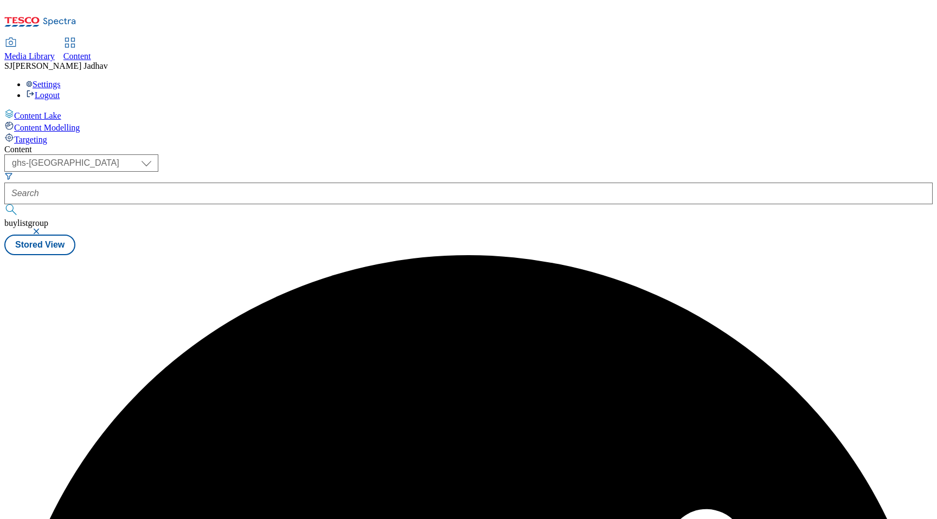
scroll to position [0, 0]
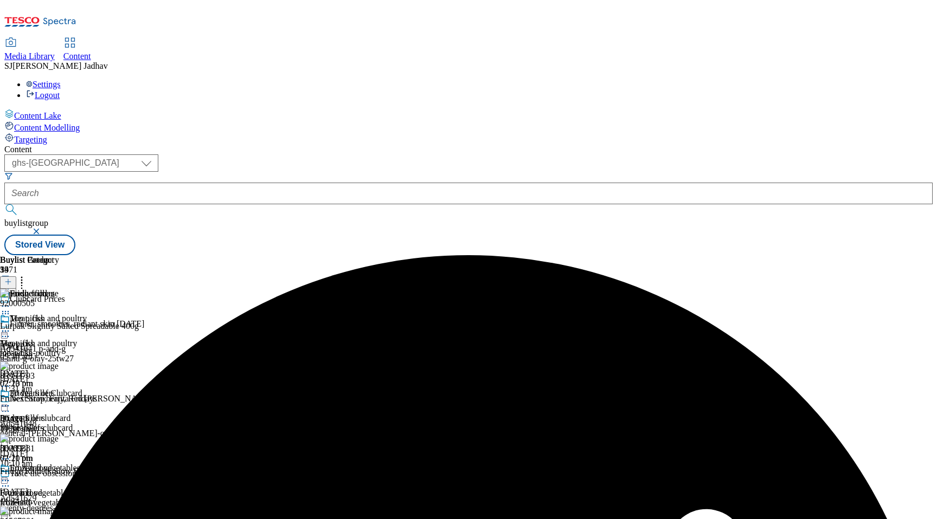
click at [11, 401] on icon at bounding box center [5, 406] width 11 height 11
click at [46, 425] on span "Edit" at bounding box center [40, 429] width 12 height 8
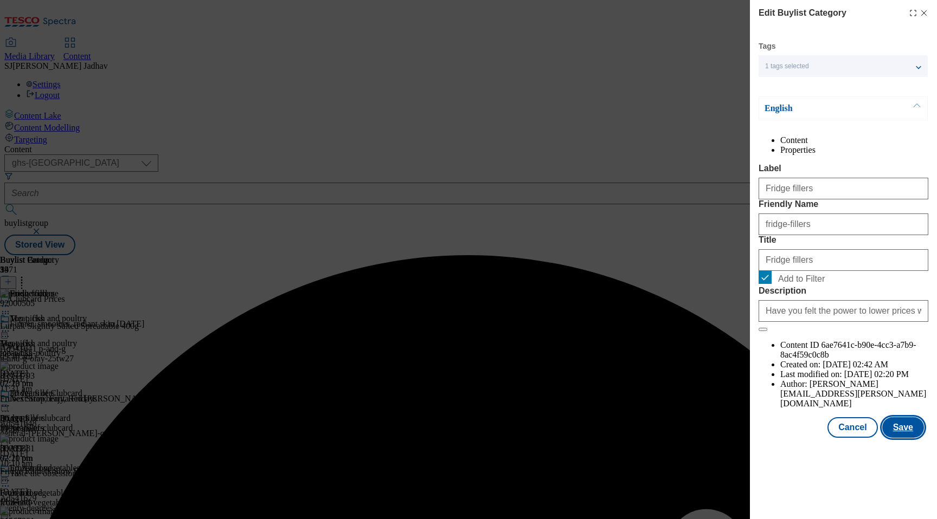
click at [904, 438] on button "Save" at bounding box center [903, 427] width 42 height 21
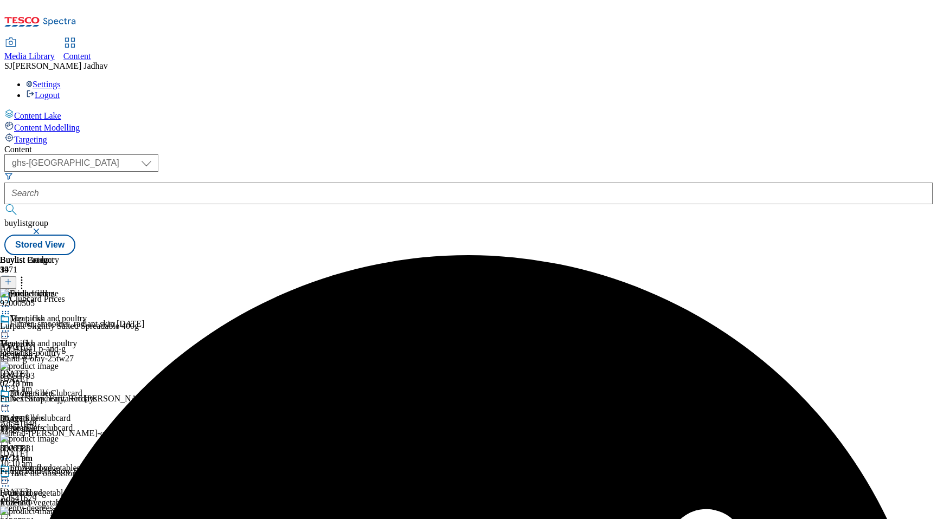
click at [11, 401] on icon at bounding box center [5, 406] width 11 height 11
click at [59, 475] on span "Preview" at bounding box center [46, 479] width 25 height 8
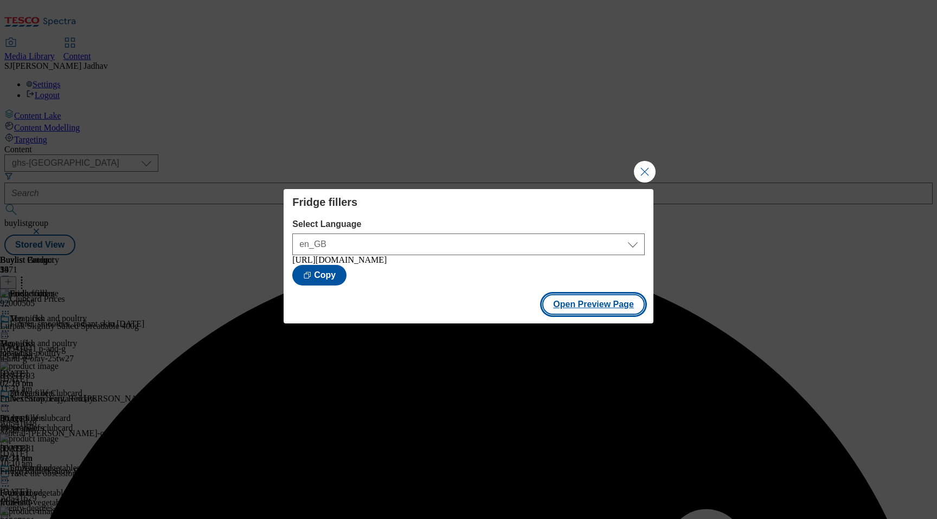
click at [600, 311] on button "Open Preview Page" at bounding box center [593, 304] width 102 height 21
click at [647, 168] on button "Close Modal" at bounding box center [645, 172] width 22 height 22
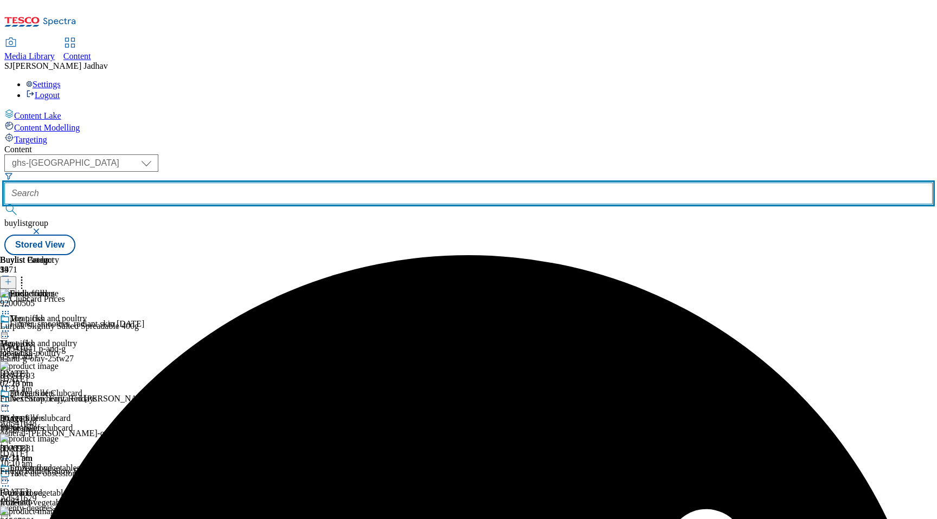
click at [280, 183] on input "text" at bounding box center [468, 194] width 928 height 22
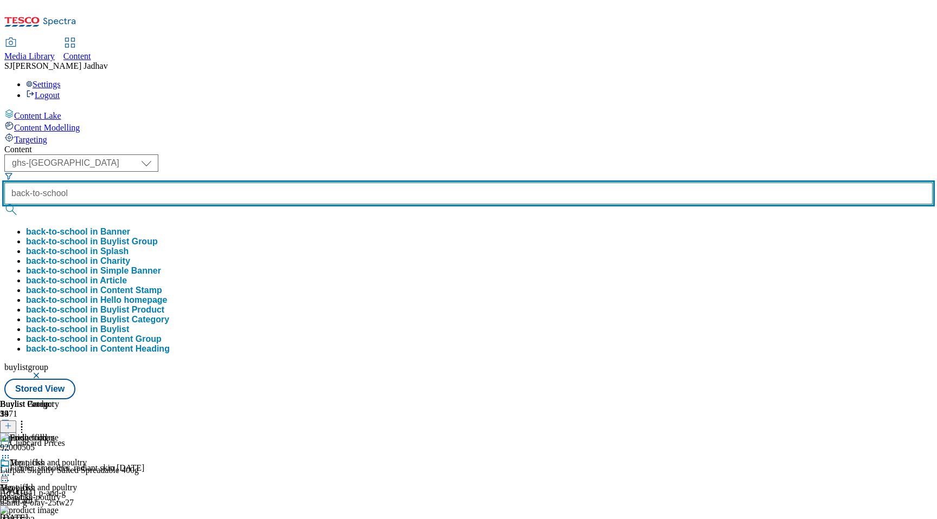
type input "back-to-school"
click at [4, 204] on button "submit" at bounding box center [11, 209] width 15 height 11
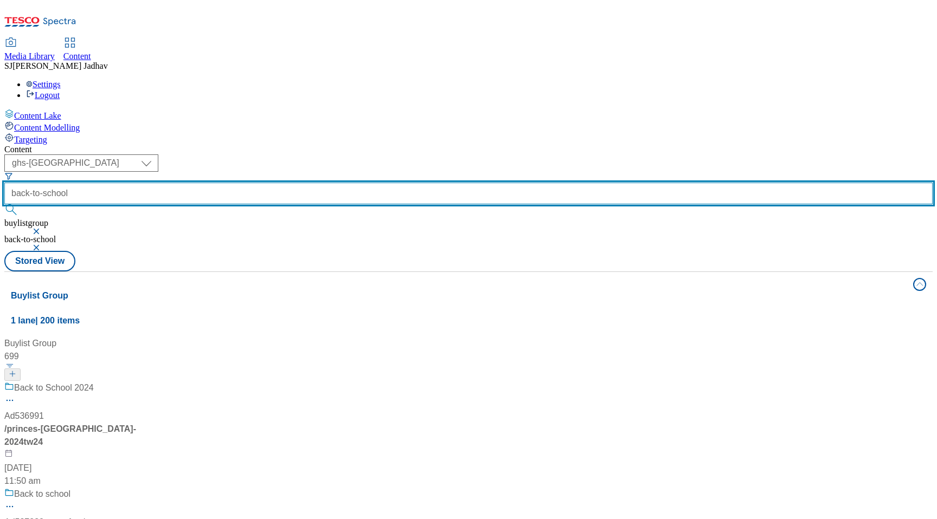
scroll to position [313, 0]
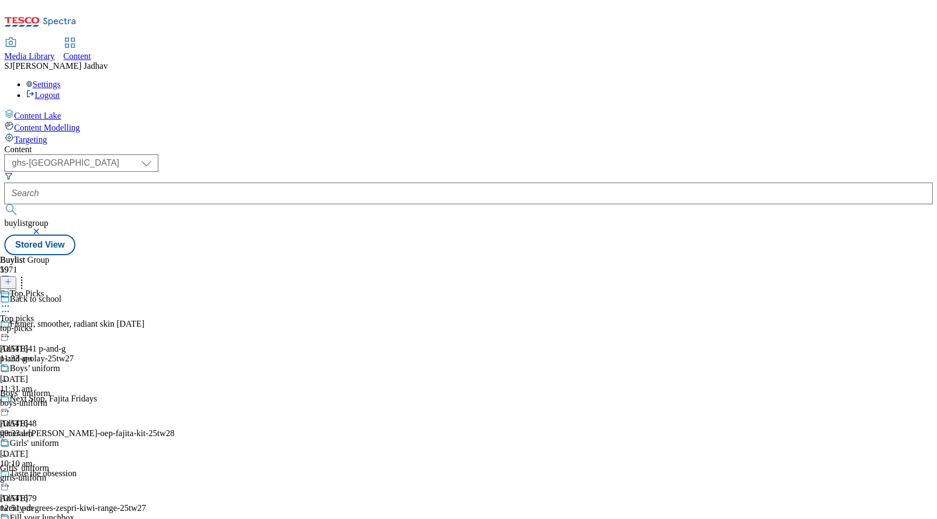
click at [118, 324] on div "top-picks" at bounding box center [59, 329] width 118 height 10
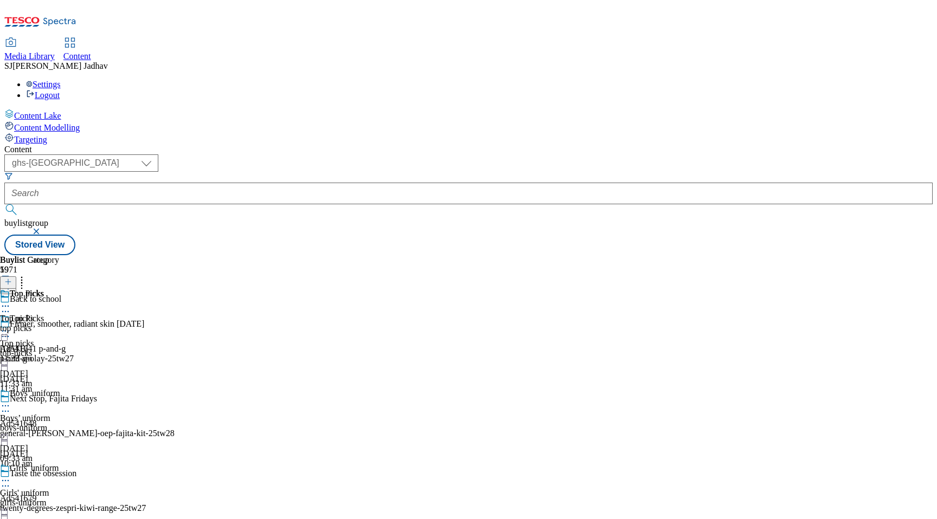
click at [59, 324] on div "top picks" at bounding box center [29, 329] width 59 height 10
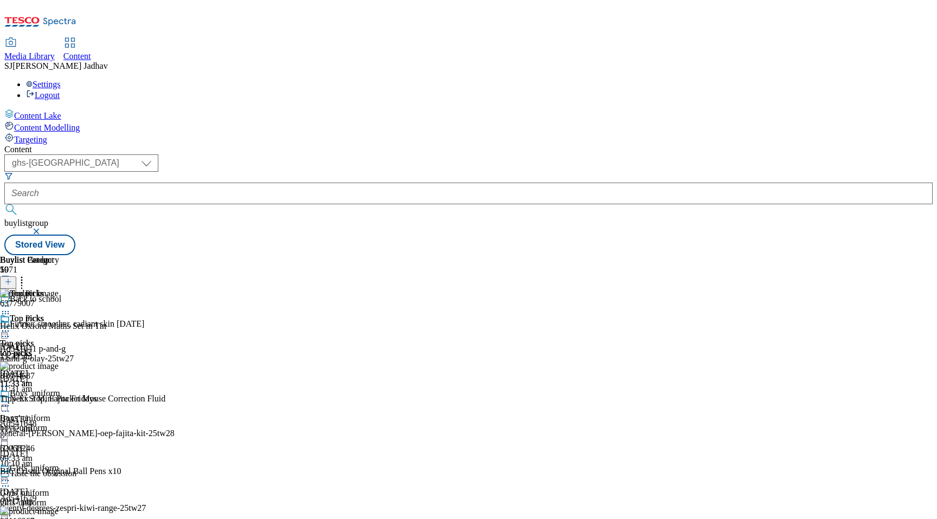
scroll to position [0, 25]
click at [12, 278] on icon at bounding box center [8, 282] width 8 height 8
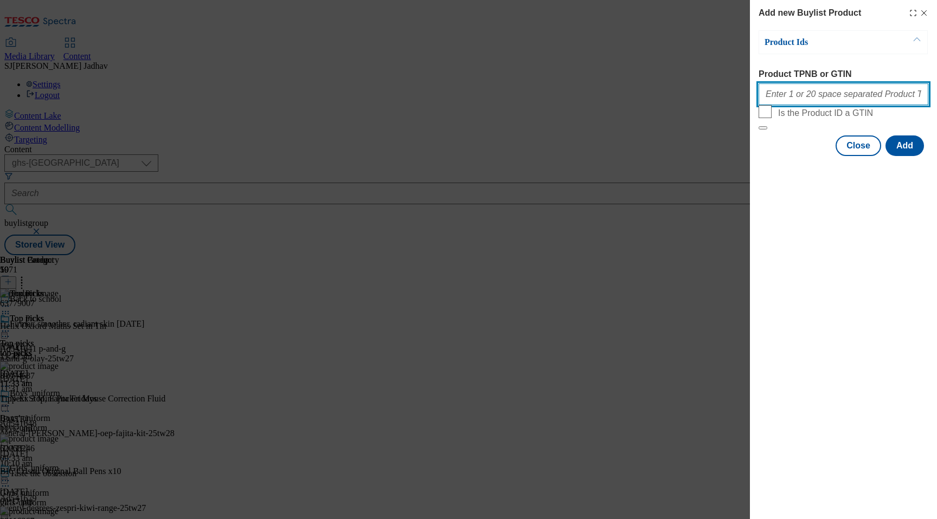
click at [820, 103] on input "Product TPNB or GTIN" at bounding box center [843, 94] width 170 height 22
paste input "105417383 62058246 96101950"
type input "105417383 62058246 96101950"
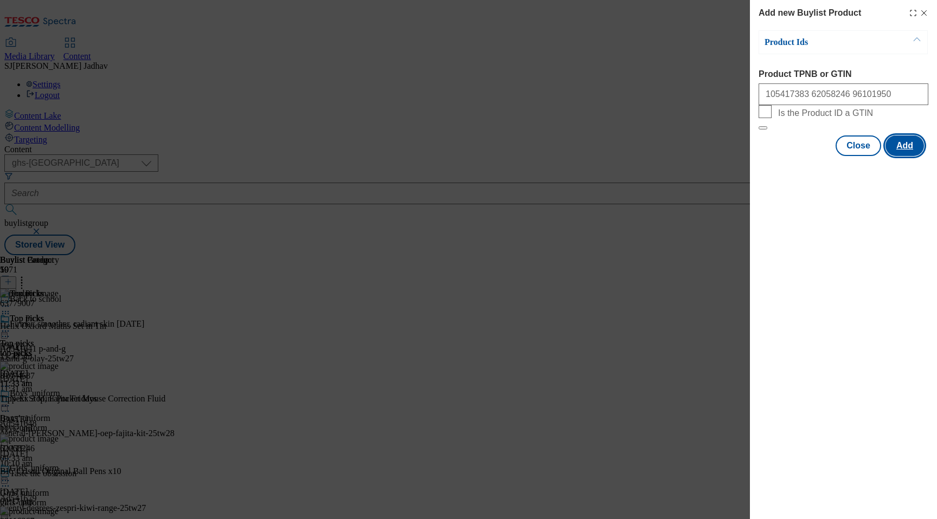
click at [915, 156] on button "Add" at bounding box center [904, 146] width 38 height 21
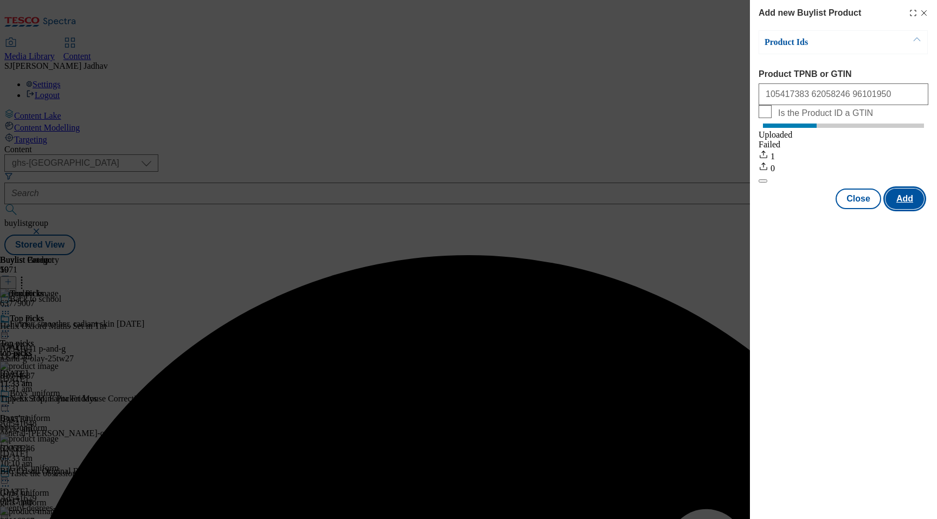
scroll to position [0, 0]
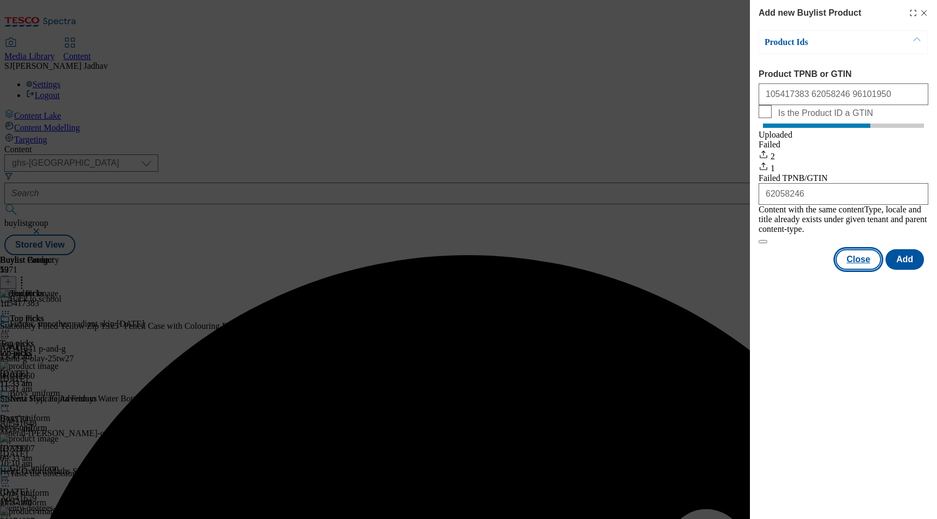
click at [864, 269] on button "Close" at bounding box center [858, 259] width 46 height 21
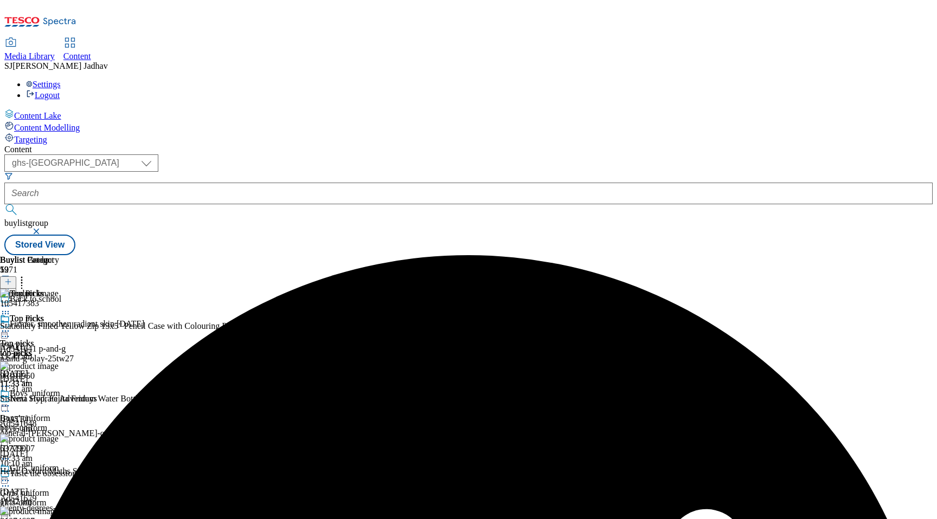
scroll to position [0, 25]
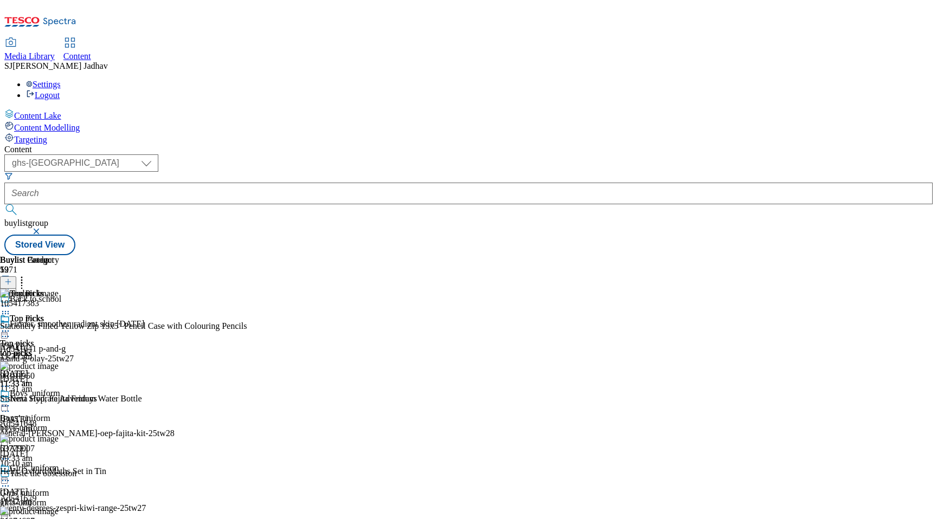
click at [27, 275] on icon at bounding box center [21, 280] width 11 height 11
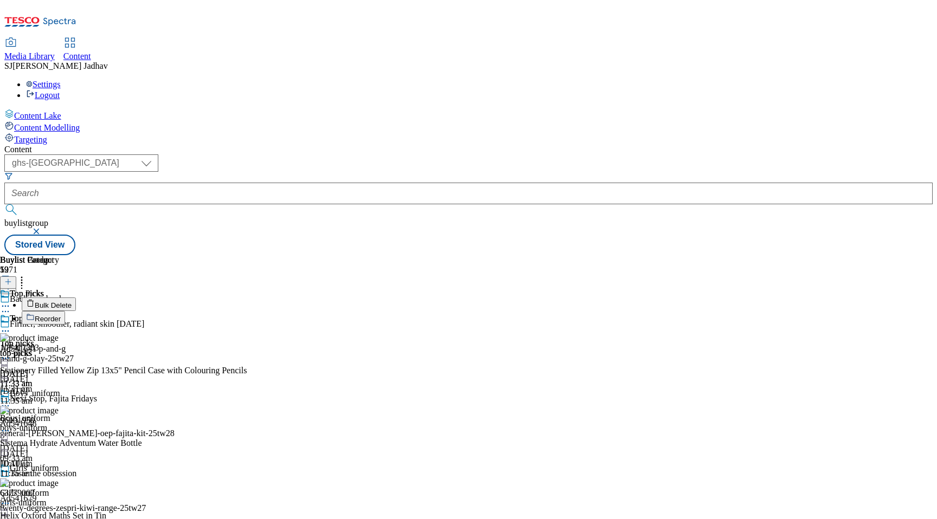
click at [61, 315] on span "Reorder" at bounding box center [48, 319] width 26 height 8
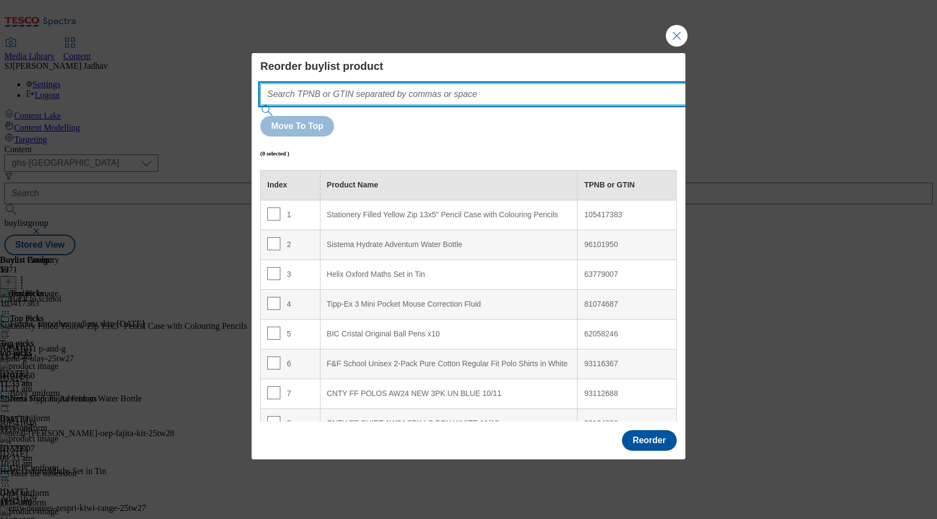
click at [476, 105] on input "Modal" at bounding box center [489, 94] width 458 height 22
paste input "105417383 62058246 96101950"
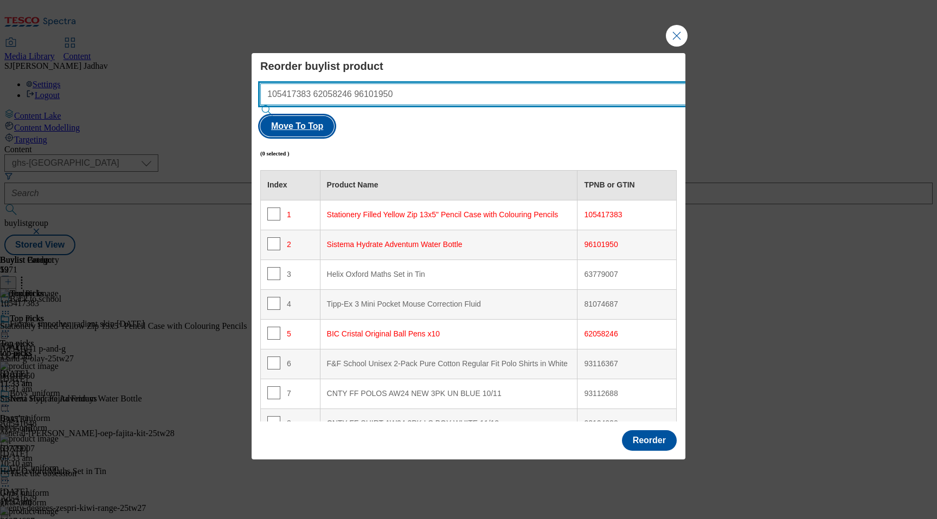
type input "105417383 62058246 96101950"
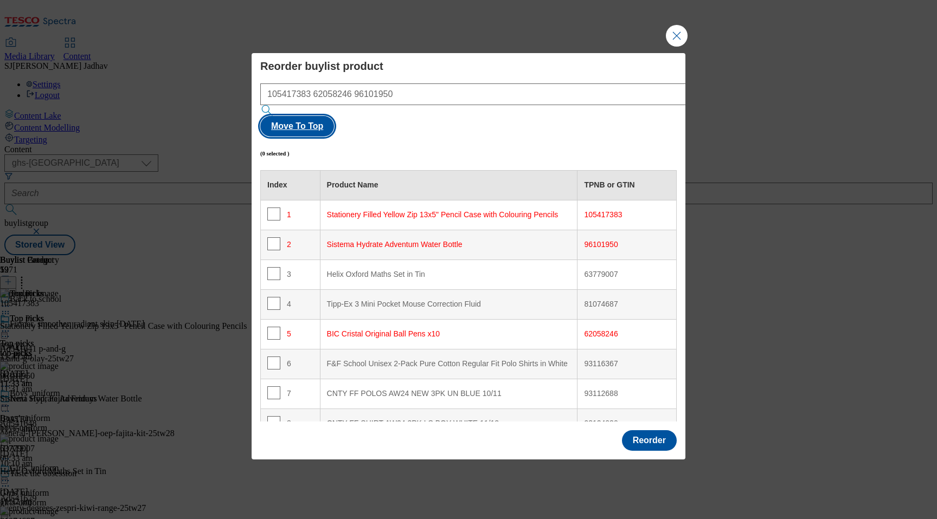
click at [334, 116] on button "Move To Top" at bounding box center [297, 126] width 74 height 21
checkbox input "true"
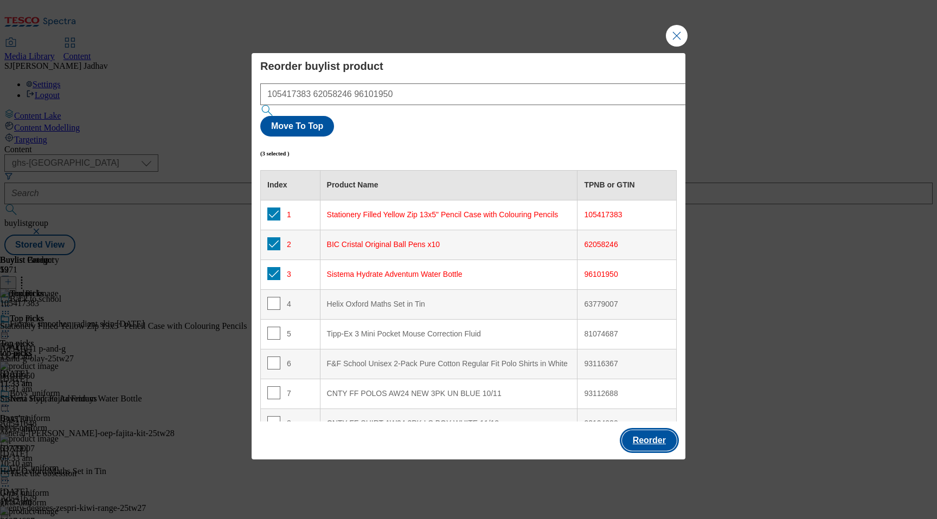
click at [655, 430] on button "Reorder" at bounding box center [649, 440] width 55 height 21
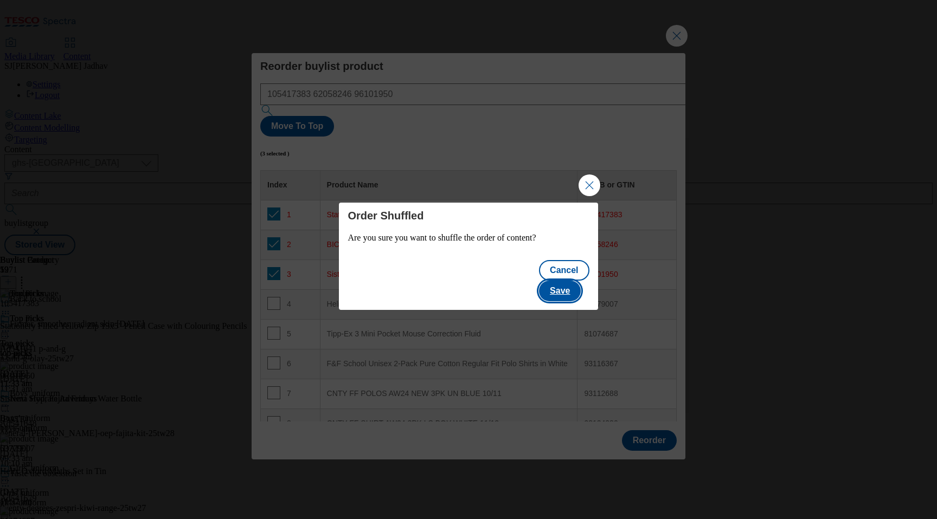
click at [568, 281] on button "Save" at bounding box center [560, 291] width 42 height 21
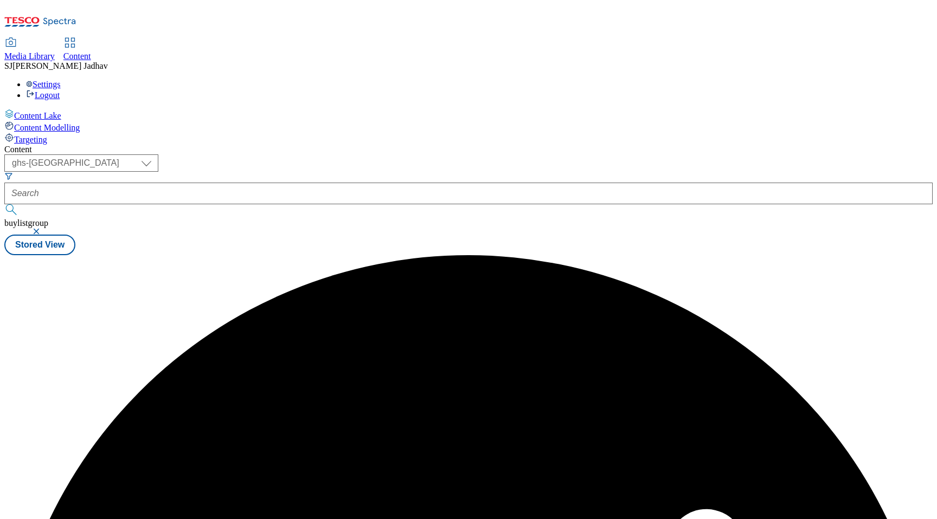
scroll to position [0, 0]
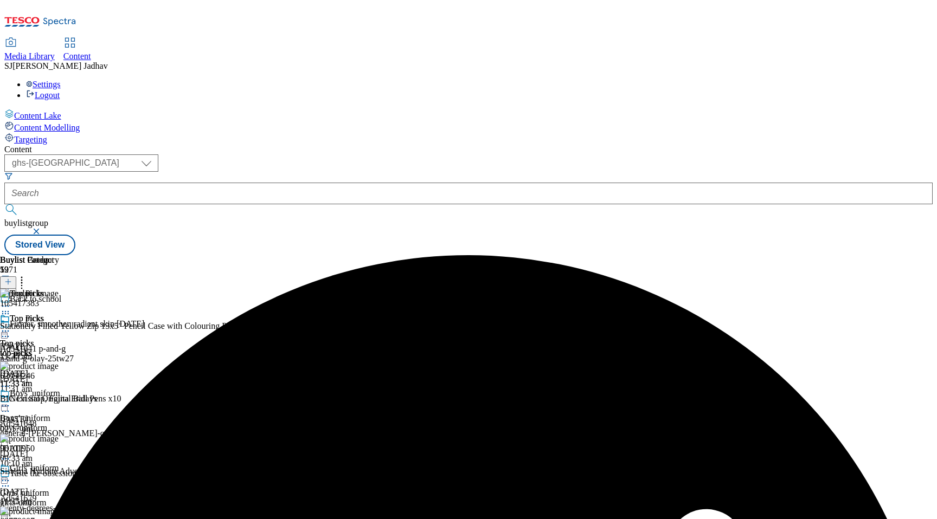
click at [11, 326] on icon at bounding box center [5, 331] width 11 height 11
click at [46, 350] on span "Edit" at bounding box center [40, 354] width 12 height 8
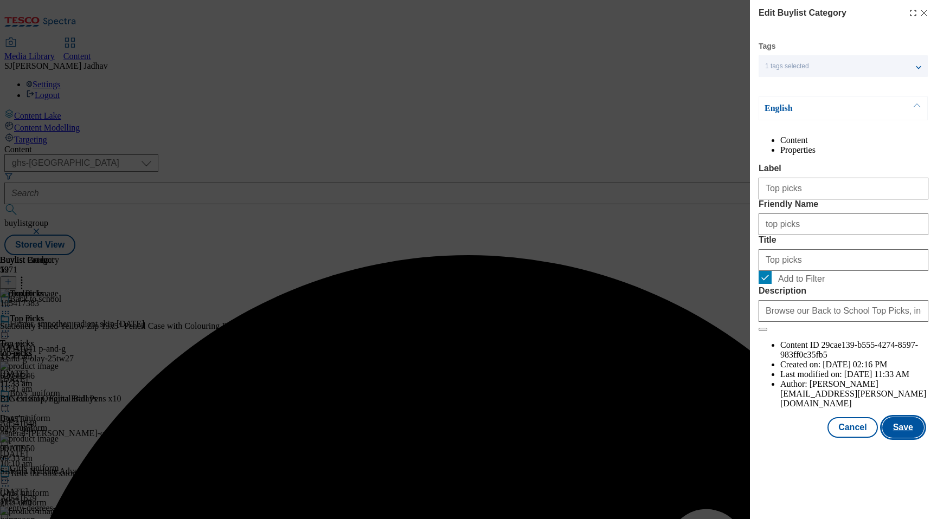
click at [911, 438] on button "Save" at bounding box center [903, 427] width 42 height 21
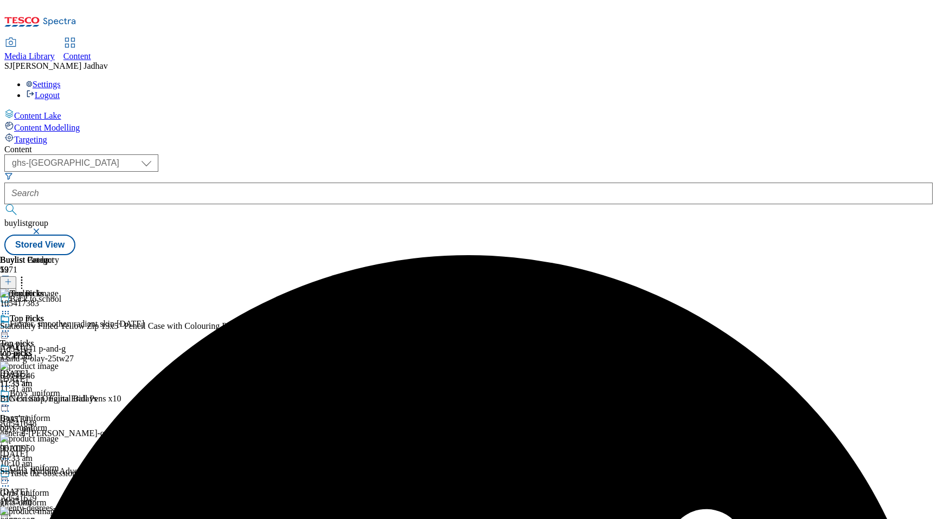
click at [11, 326] on icon at bounding box center [5, 331] width 11 height 11
click at [59, 400] on span "Preview" at bounding box center [46, 404] width 25 height 8
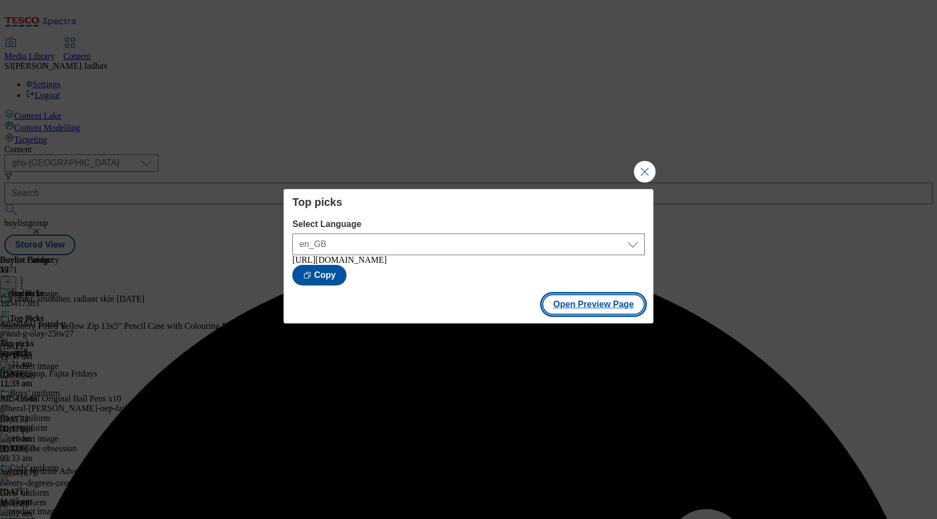
click at [609, 311] on button "Open Preview Page" at bounding box center [593, 304] width 102 height 21
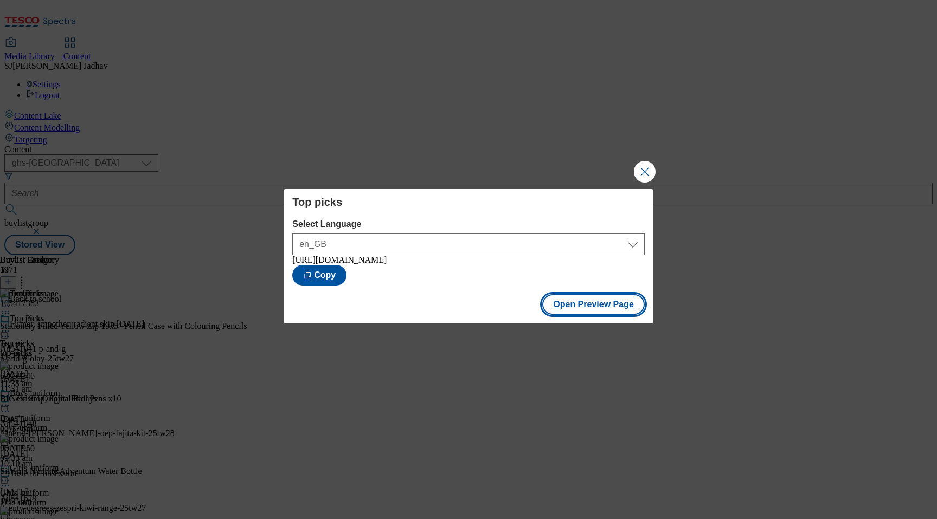
click at [620, 310] on button "Open Preview Page" at bounding box center [593, 304] width 102 height 21
click at [649, 161] on button "Close Modal" at bounding box center [645, 172] width 22 height 22
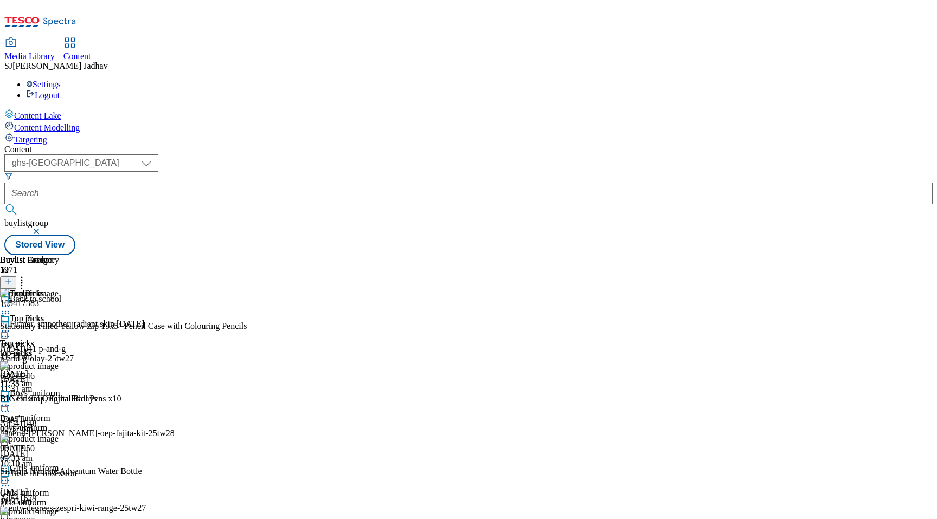
click at [11, 326] on icon at bounding box center [5, 331] width 11 height 11
click at [46, 350] on span "Edit" at bounding box center [40, 354] width 12 height 8
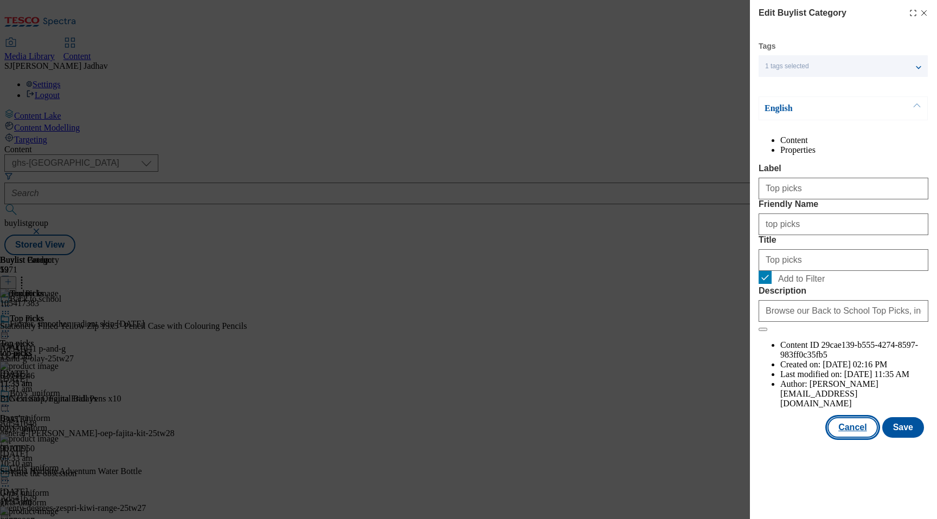
click at [859, 438] on button "Cancel" at bounding box center [852, 427] width 50 height 21
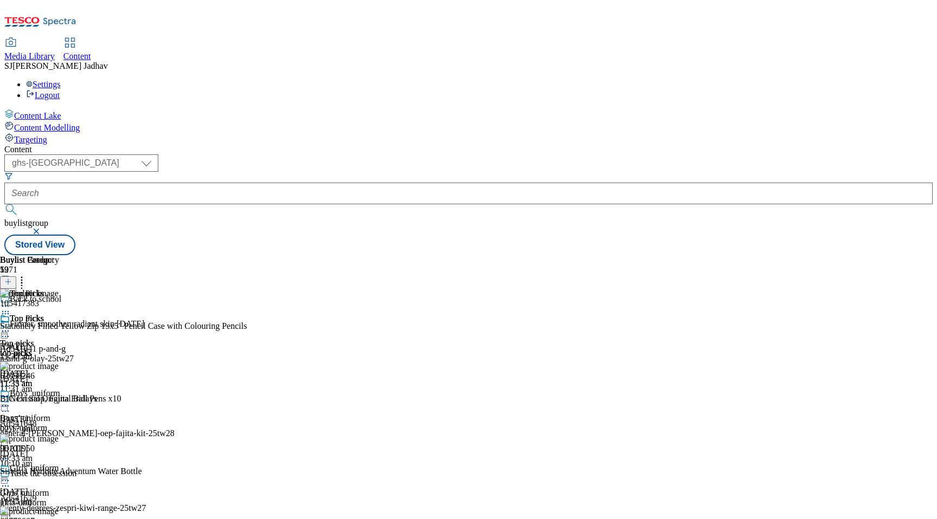
scroll to position [0, 25]
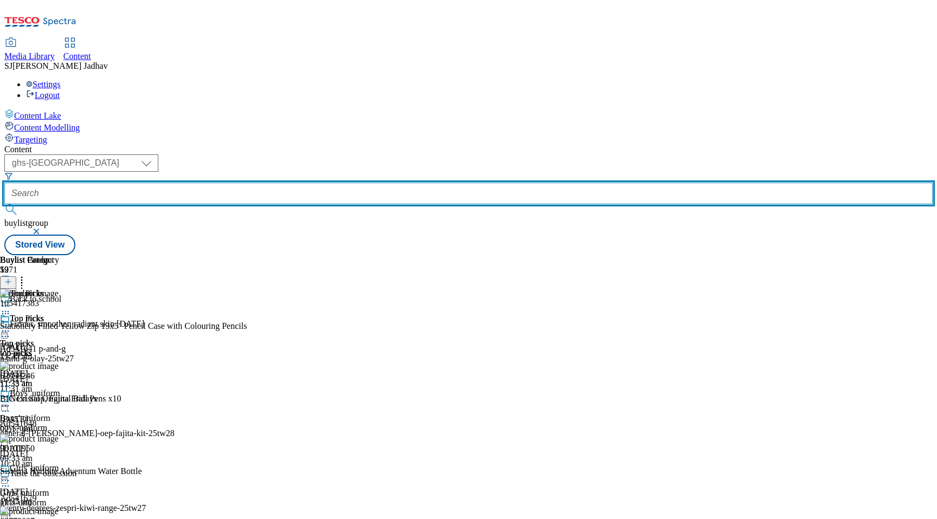
click at [287, 183] on input "text" at bounding box center [468, 194] width 928 height 22
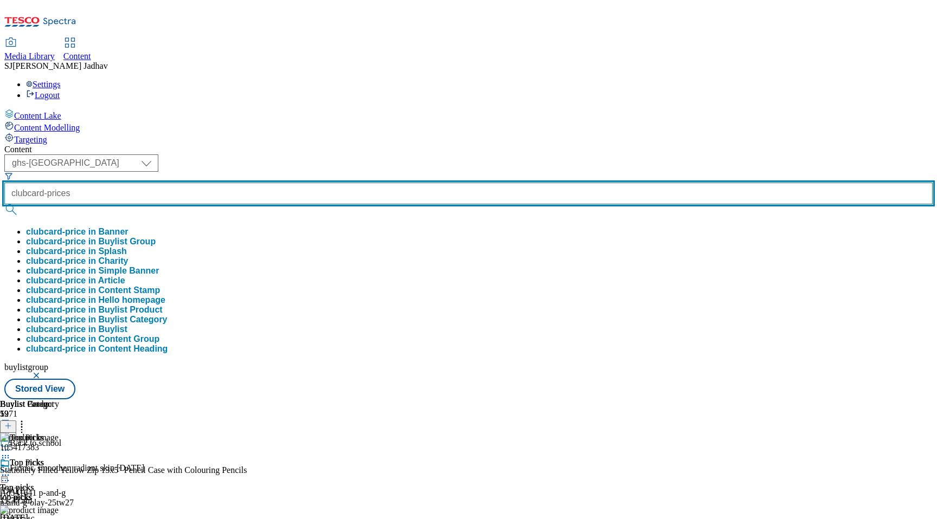
type input "clubcard-prices"
click at [4, 204] on button "submit" at bounding box center [11, 209] width 15 height 11
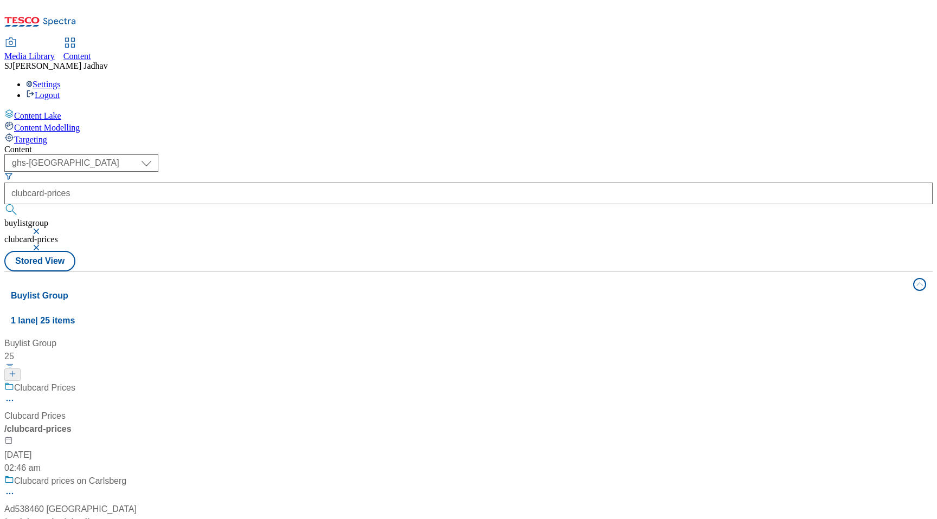
click at [163, 382] on div "Clubcard Prices Clubcard Prices / clubcard-prices [DATE] 02:46 am" at bounding box center [83, 428] width 158 height 93
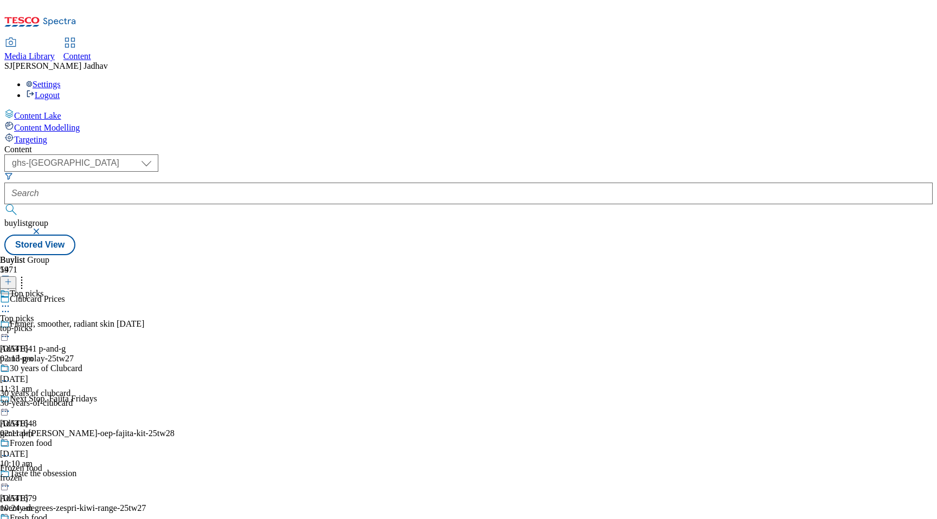
click at [124, 289] on div "Top picks Top picks top-picks 12 Aug 2025 02:13 pm" at bounding box center [62, 326] width 124 height 75
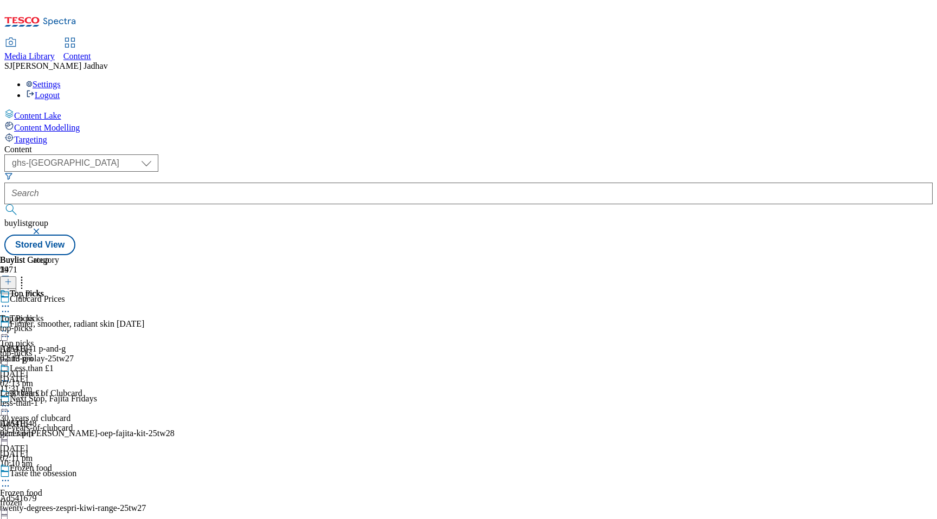
click at [59, 289] on div "Top Picks" at bounding box center [29, 301] width 59 height 25
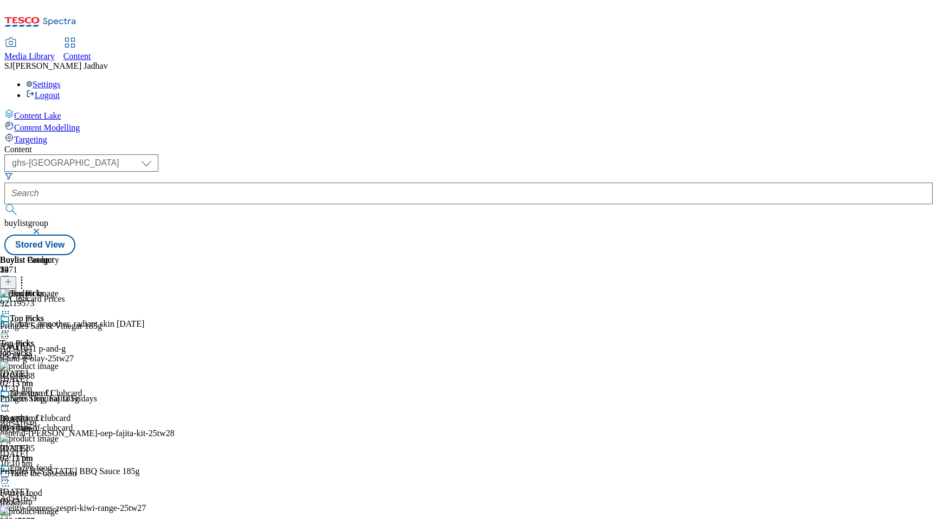
scroll to position [0, 25]
click at [16, 277] on button at bounding box center [8, 283] width 16 height 12
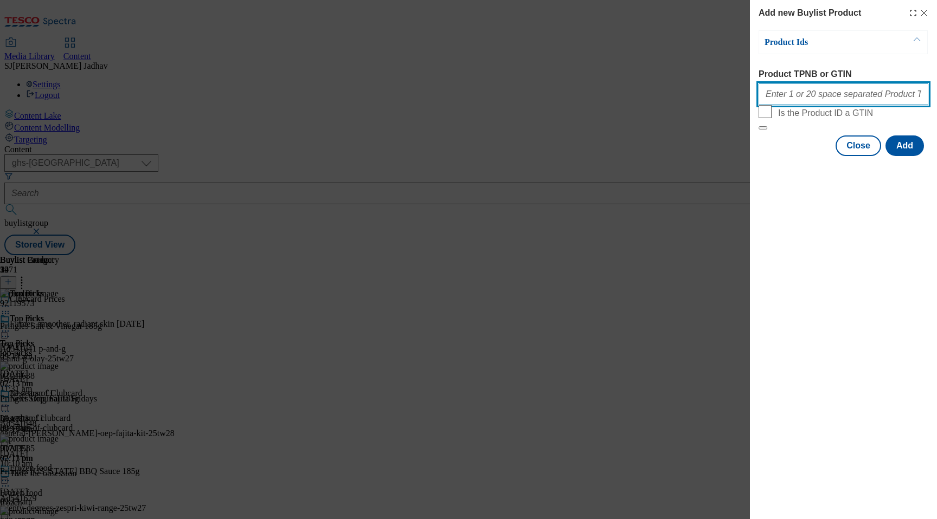
click at [806, 104] on input "Product TPNB or GTIN" at bounding box center [843, 94] width 170 height 22
paste input "63391236 92484663 92131563"
type input "63391236 92484663 92131563"
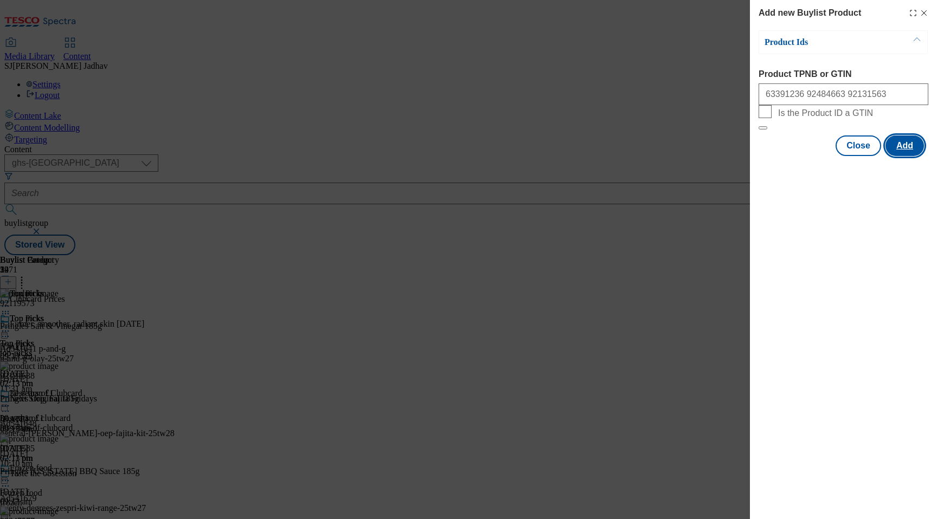
click at [917, 156] on button "Add" at bounding box center [904, 146] width 38 height 21
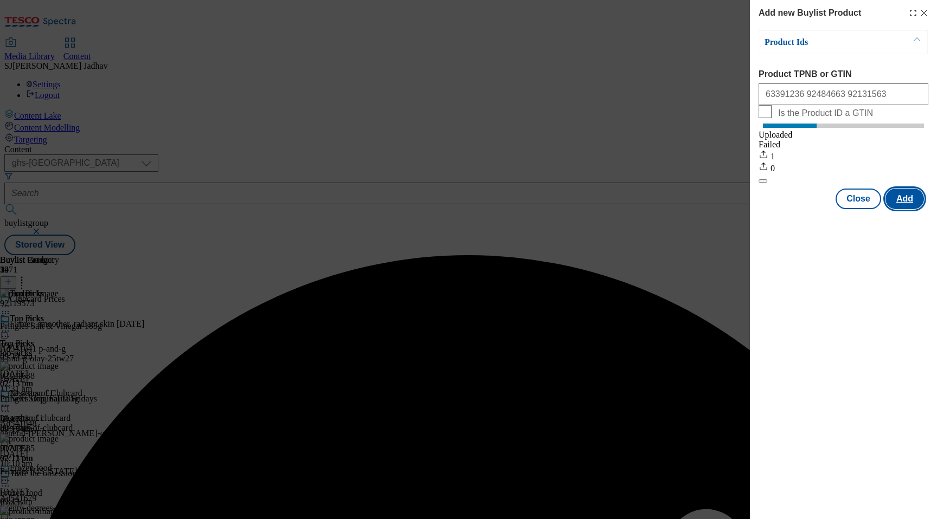
scroll to position [0, 0]
click at [865, 209] on button "Close" at bounding box center [858, 199] width 46 height 21
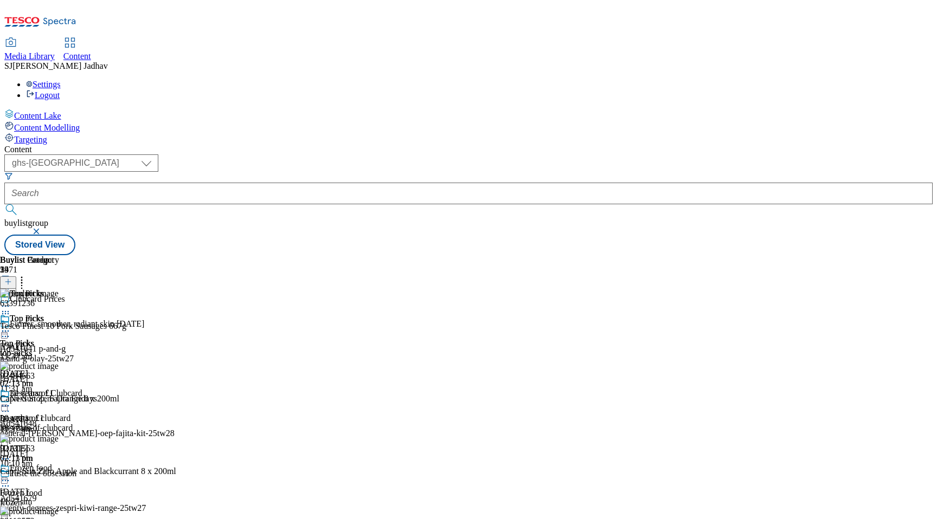
click at [11, 326] on icon at bounding box center [5, 331] width 11 height 11
click at [46, 350] on span "Edit" at bounding box center [40, 354] width 12 height 8
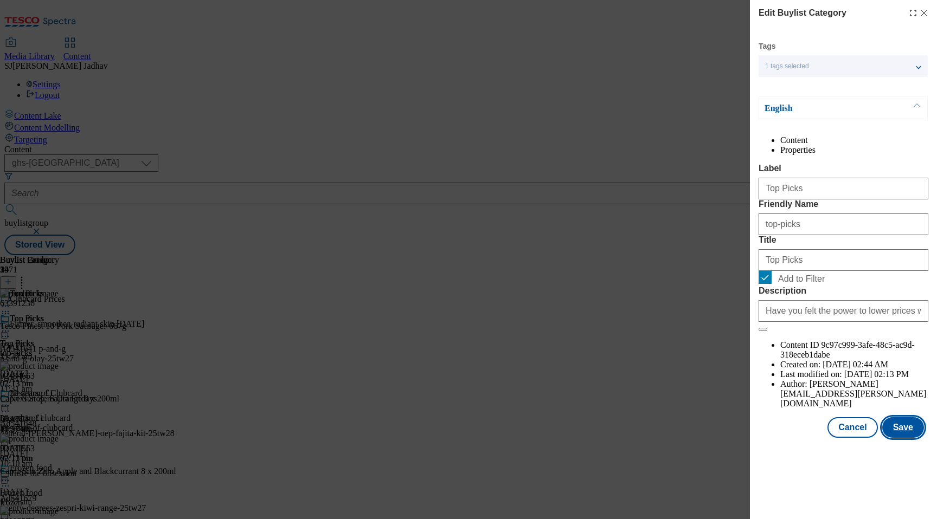
click at [898, 438] on button "Save" at bounding box center [903, 427] width 42 height 21
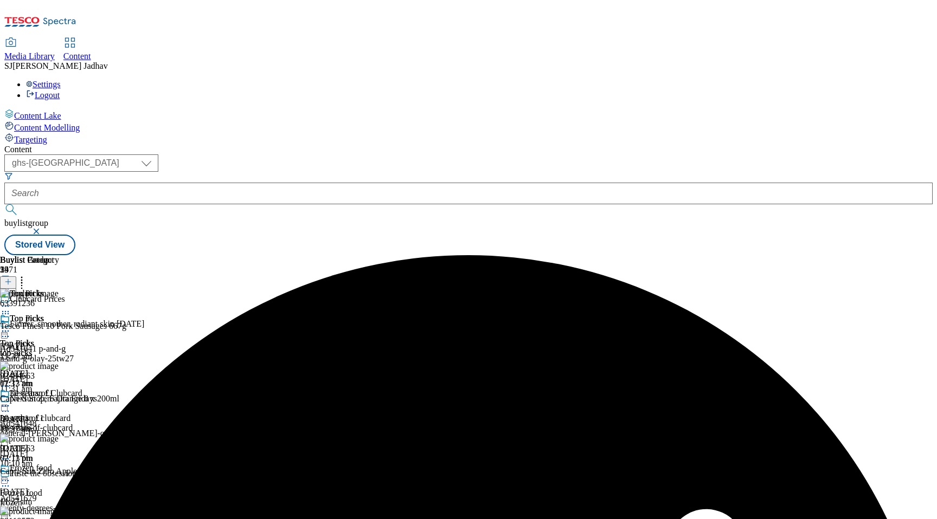
click at [11, 326] on icon at bounding box center [5, 331] width 11 height 11
click at [59, 400] on span "Preview" at bounding box center [46, 404] width 25 height 8
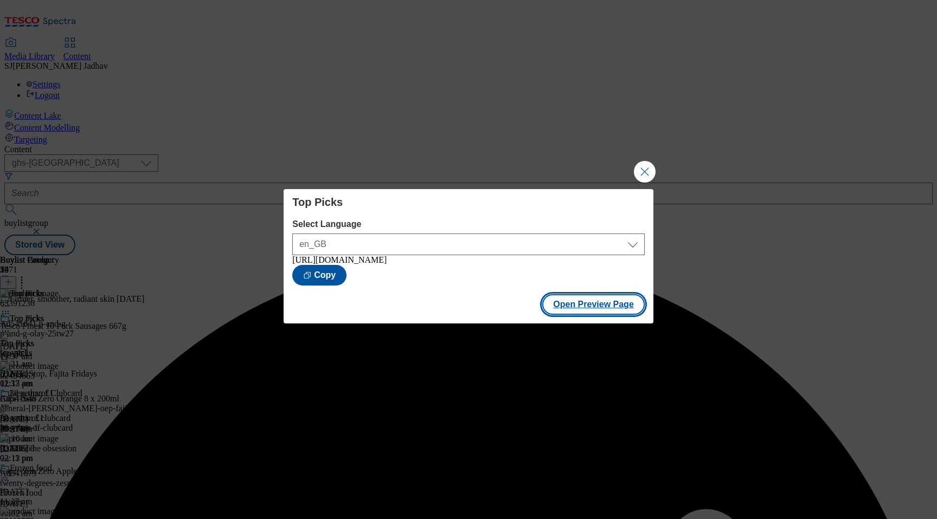
click at [582, 305] on button "Open Preview Page" at bounding box center [593, 304] width 102 height 21
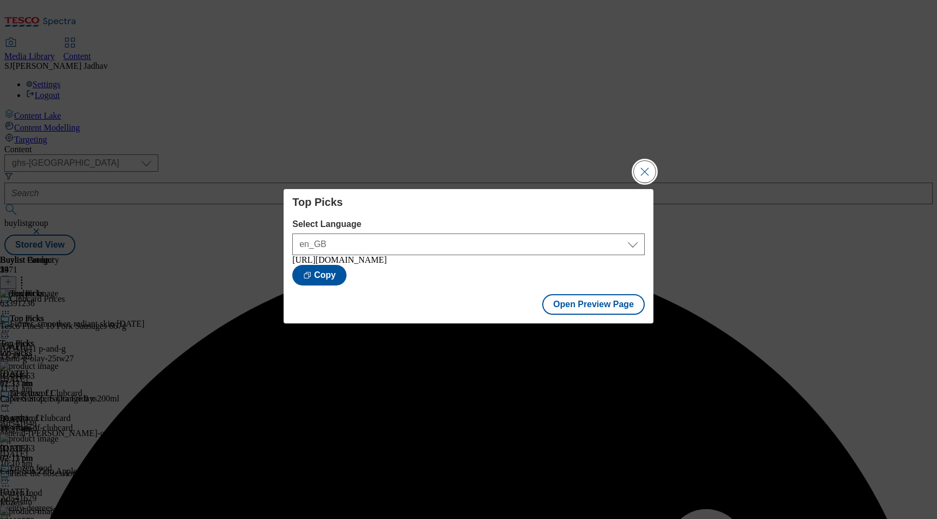
click at [638, 171] on button "Close Modal" at bounding box center [645, 172] width 22 height 22
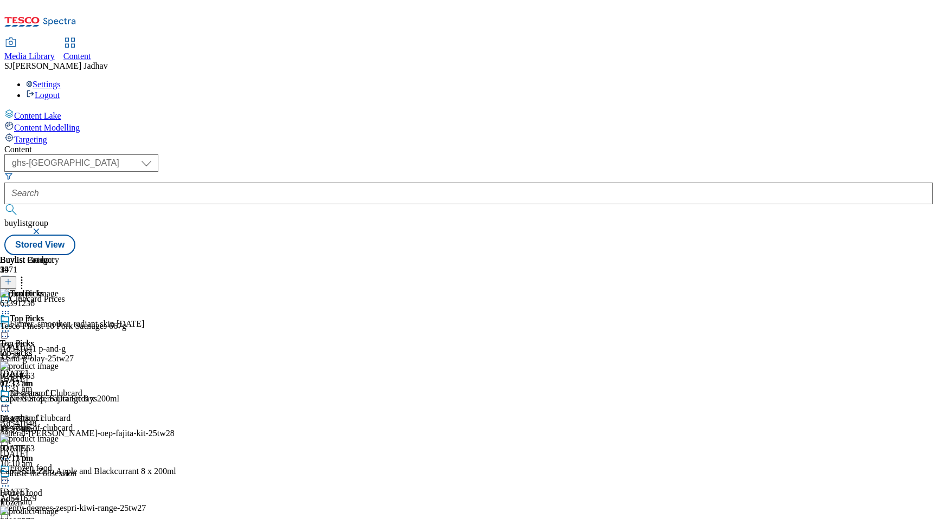
scroll to position [390, 0]
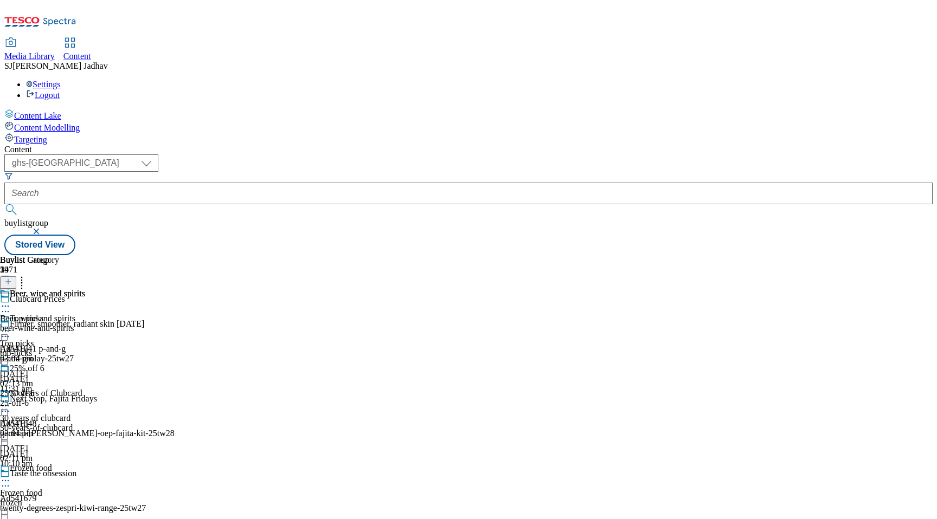
click at [85, 324] on div "beer-wine-and-spirits" at bounding box center [42, 329] width 85 height 10
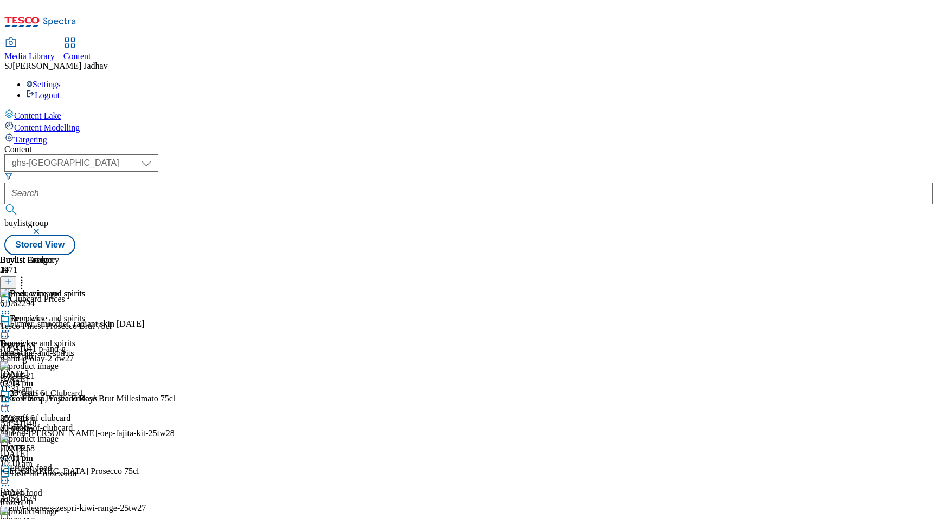
click at [12, 278] on icon at bounding box center [8, 282] width 8 height 8
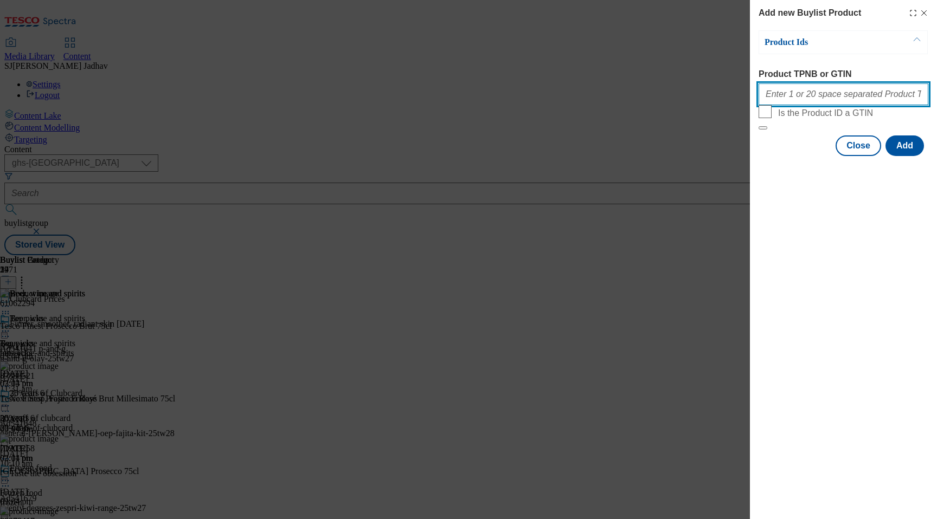
click at [829, 98] on input "Product TPNB or GTIN" at bounding box center [843, 94] width 170 height 22
paste input "80260572 91268408"
type input "80260572 91268408"
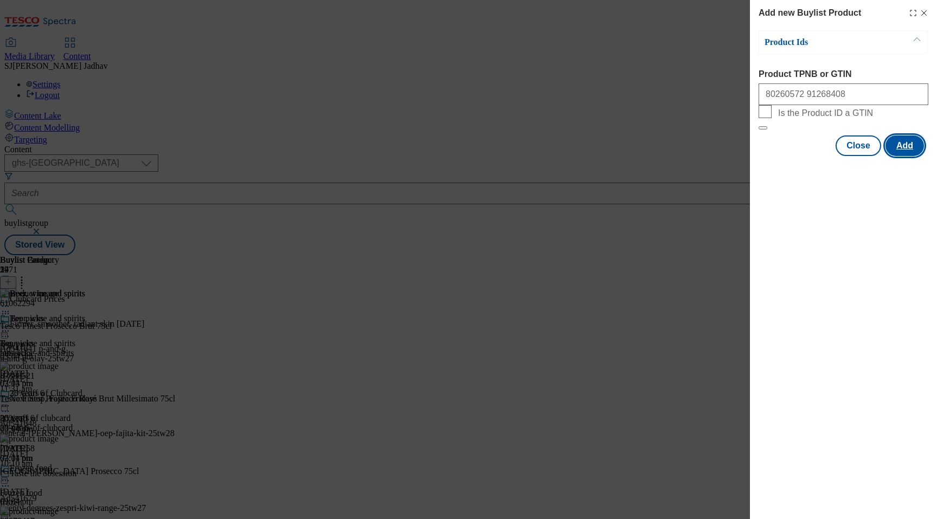
click at [898, 156] on button "Add" at bounding box center [904, 146] width 38 height 21
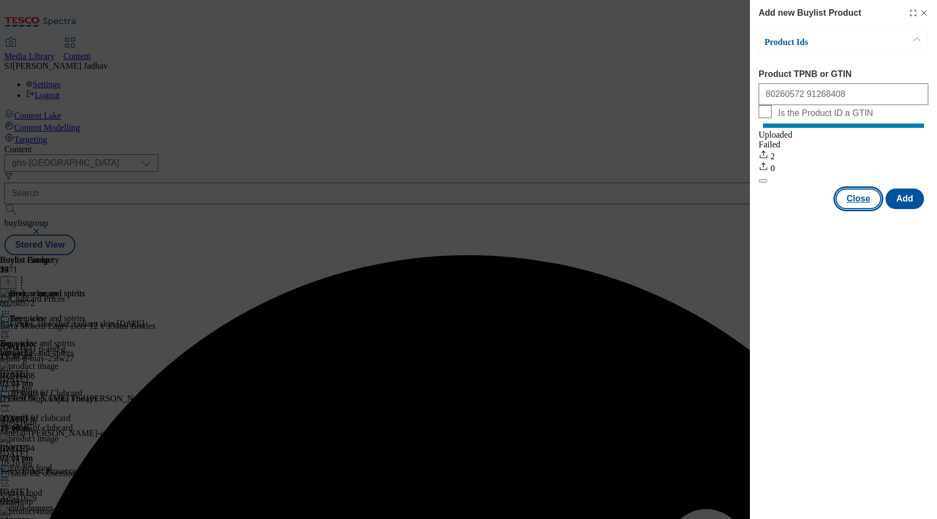
click at [861, 208] on button "Close" at bounding box center [858, 199] width 46 height 21
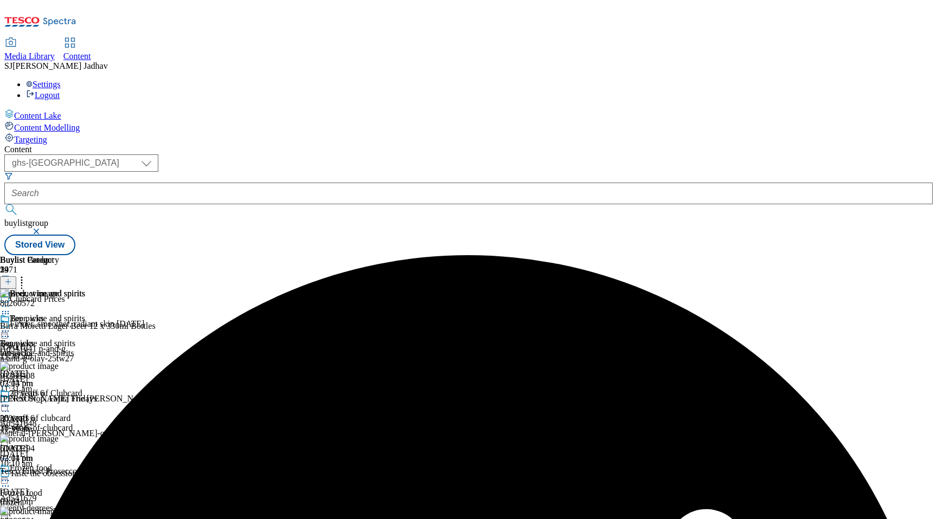
click at [85, 314] on div "Beer, wine and spirits Beer, wine and spirits beer-wine-and-spirits 12 Aug 2025…" at bounding box center [42, 351] width 85 height 75
click at [11, 326] on icon at bounding box center [5, 331] width 11 height 11
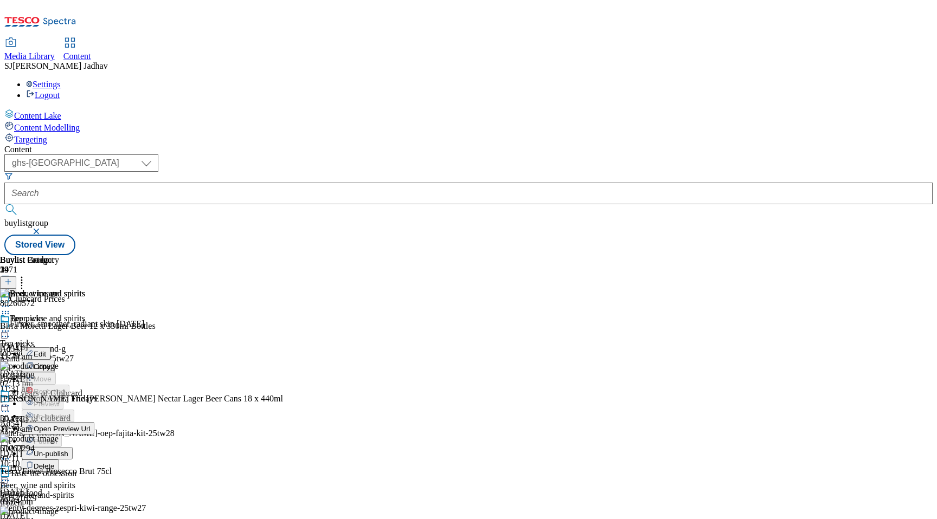
click at [46, 350] on span "Edit" at bounding box center [40, 354] width 12 height 8
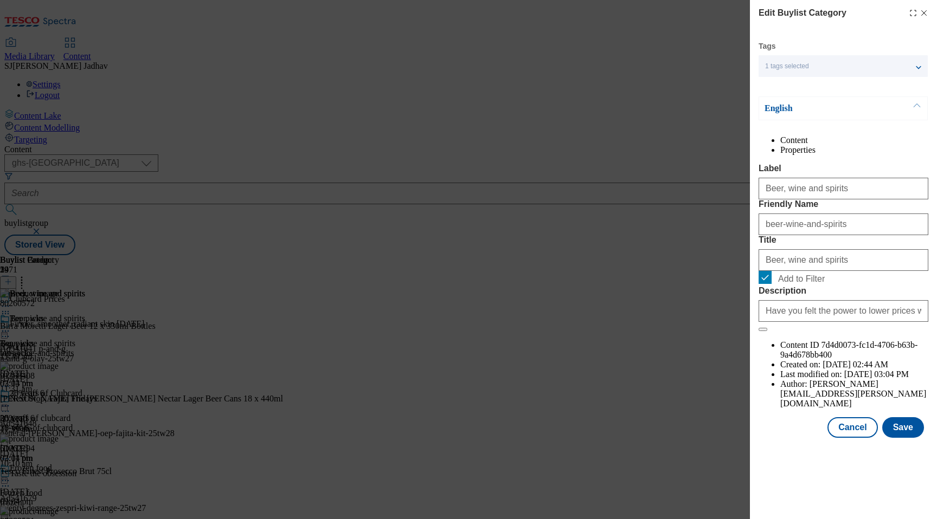
click at [908, 455] on div "Modal" at bounding box center [843, 447] width 187 height 15
click at [908, 438] on button "Save" at bounding box center [903, 427] width 42 height 21
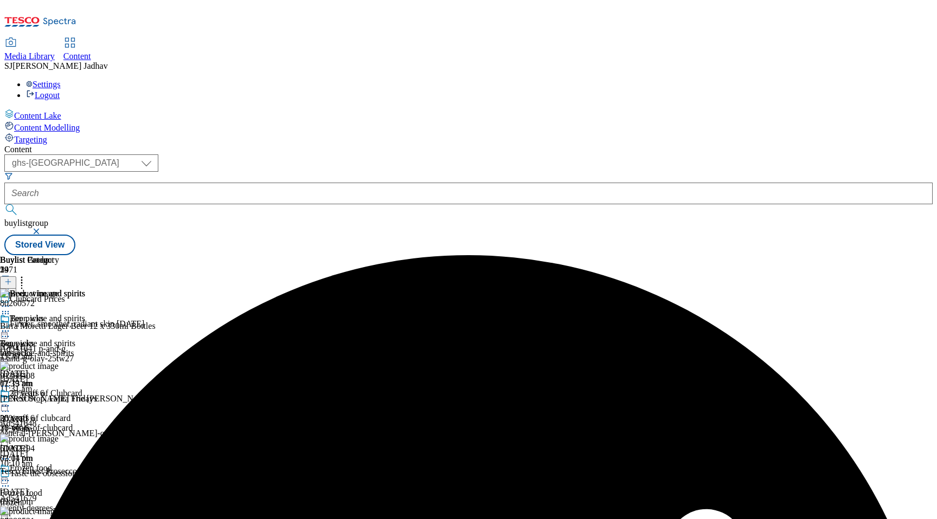
click at [11, 326] on icon at bounding box center [5, 331] width 11 height 11
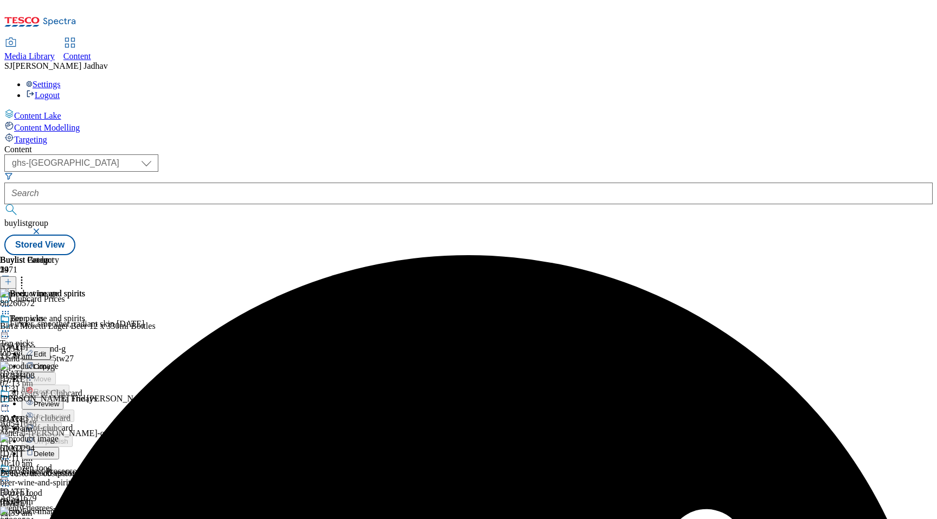
click at [59, 400] on span "Preview" at bounding box center [46, 404] width 25 height 8
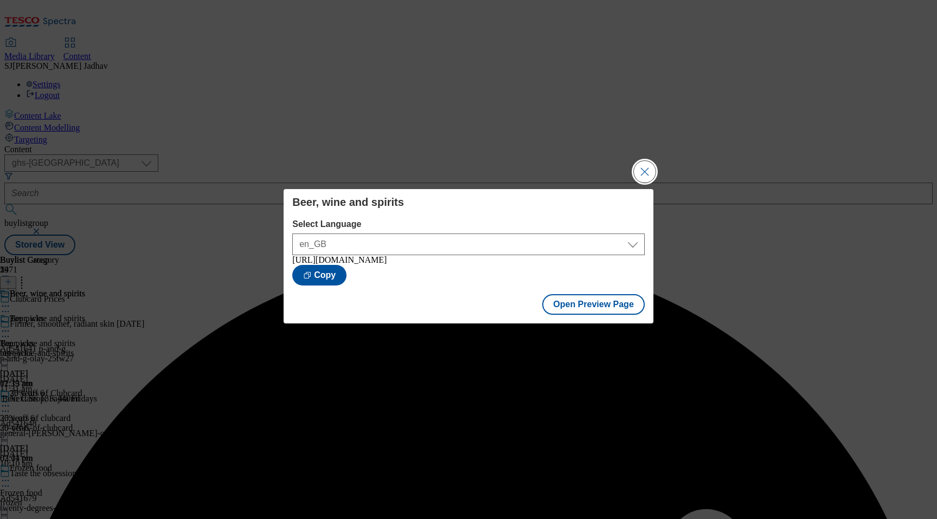
click at [644, 166] on button "Close Modal" at bounding box center [645, 172] width 22 height 22
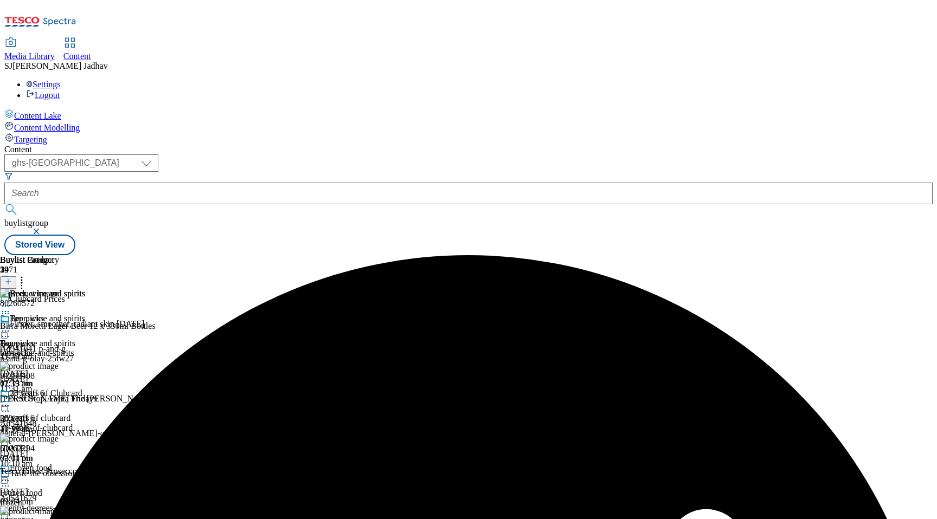
click at [11, 326] on icon at bounding box center [5, 331] width 11 height 11
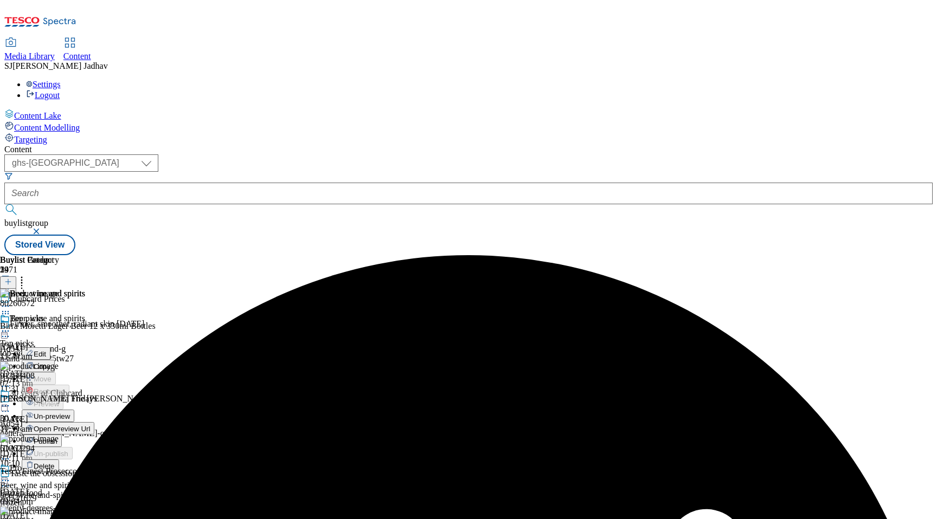
click at [57, 438] on span "Publish" at bounding box center [46, 442] width 24 height 8
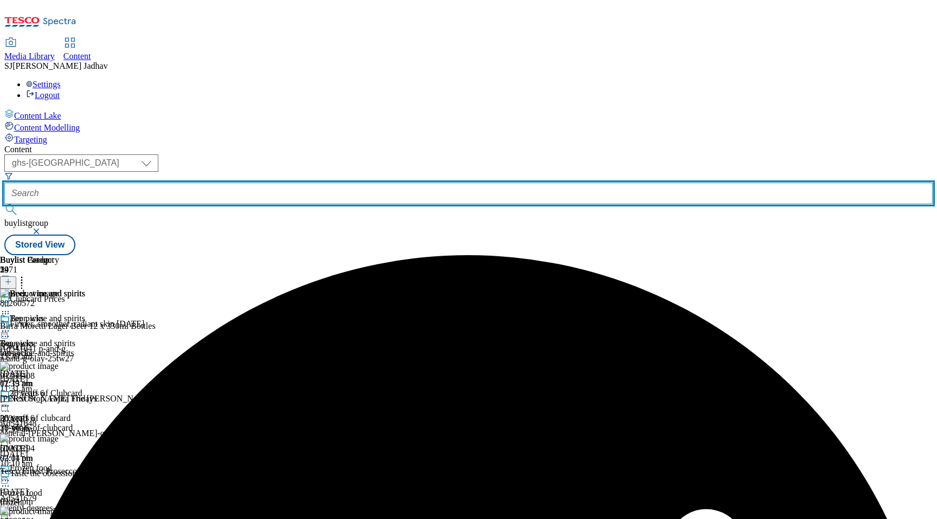
click at [293, 183] on input "text" at bounding box center [468, 194] width 928 height 22
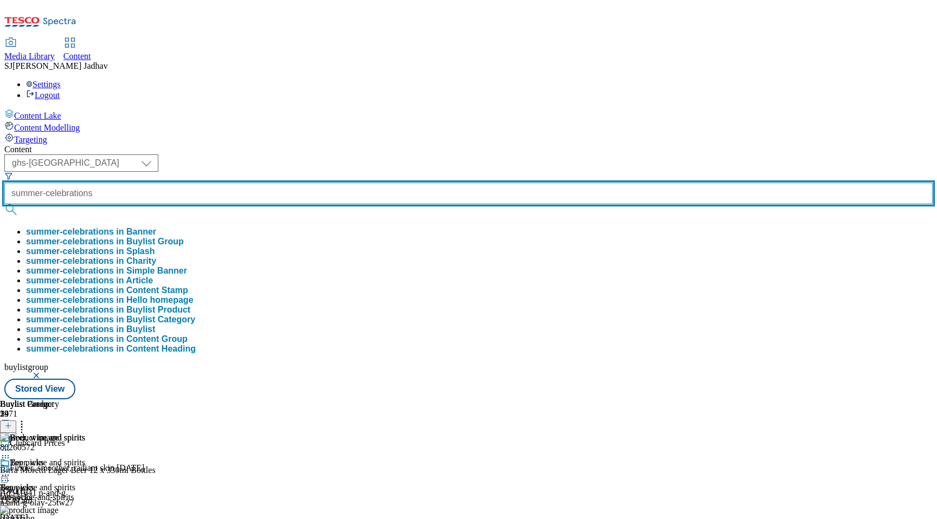
type input "summer-celebrations"
click at [4, 204] on button "submit" at bounding box center [11, 209] width 15 height 11
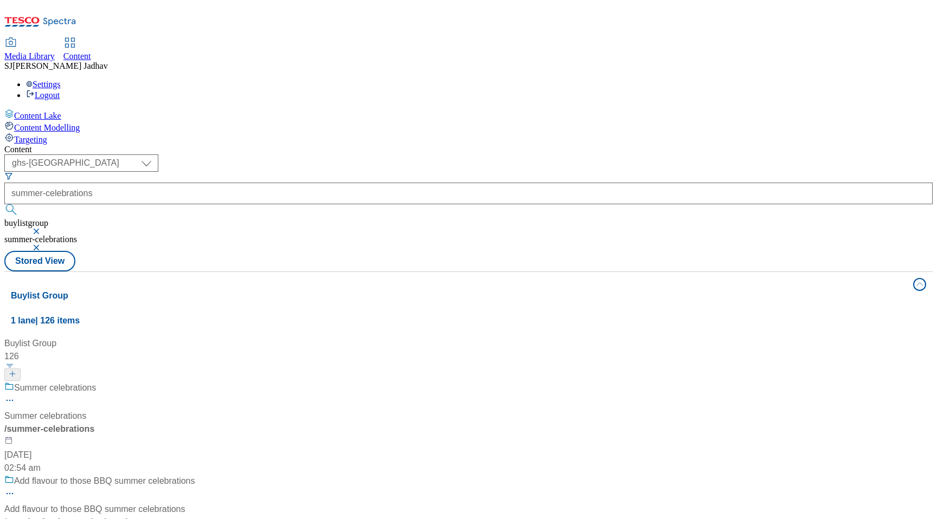
click at [195, 423] on div "/ summer-celebrations" at bounding box center [99, 429] width 191 height 13
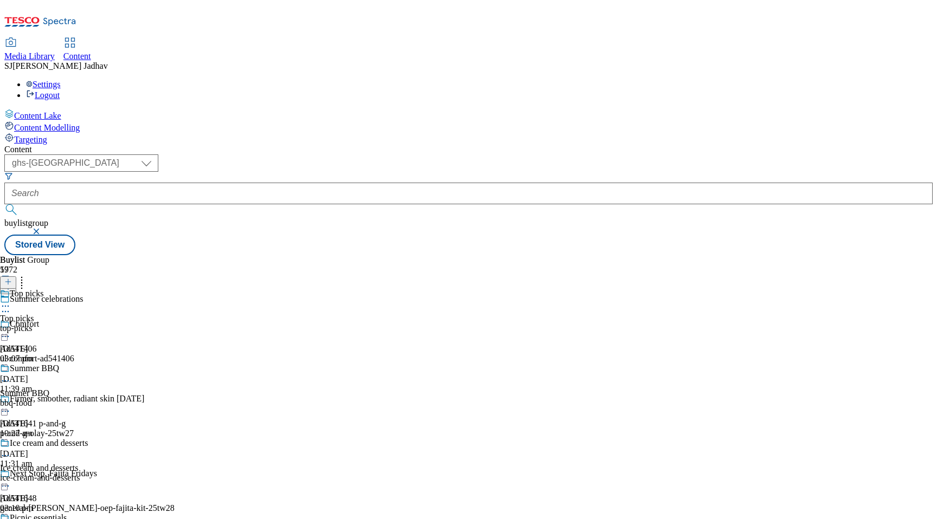
click at [104, 439] on div "Ice cream and desserts" at bounding box center [52, 451] width 104 height 25
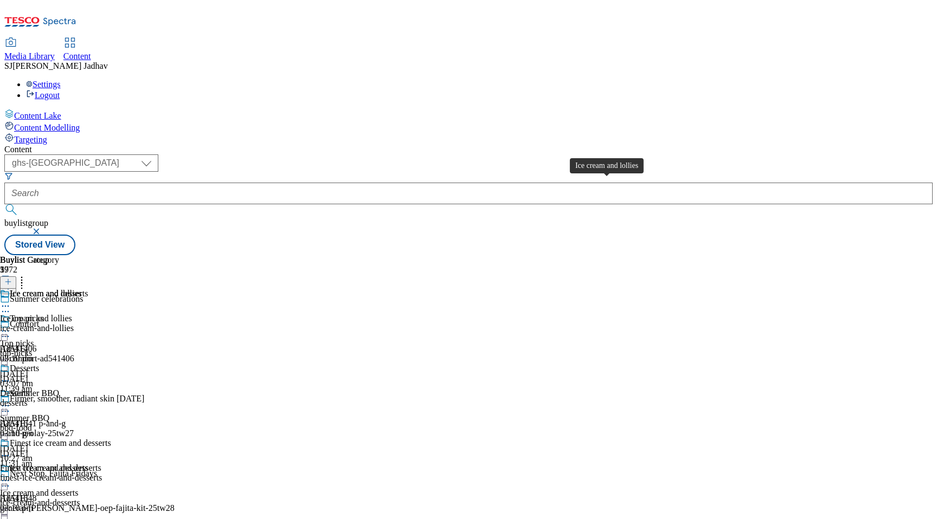
click at [72, 314] on div "Ice cream and lollies" at bounding box center [36, 319] width 72 height 10
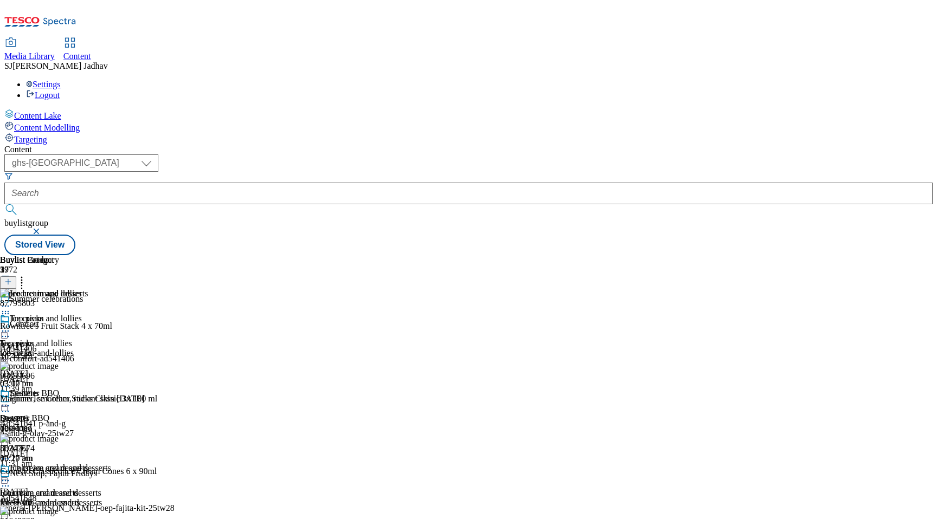
scroll to position [0, 25]
click at [12, 278] on icon at bounding box center [8, 282] width 8 height 8
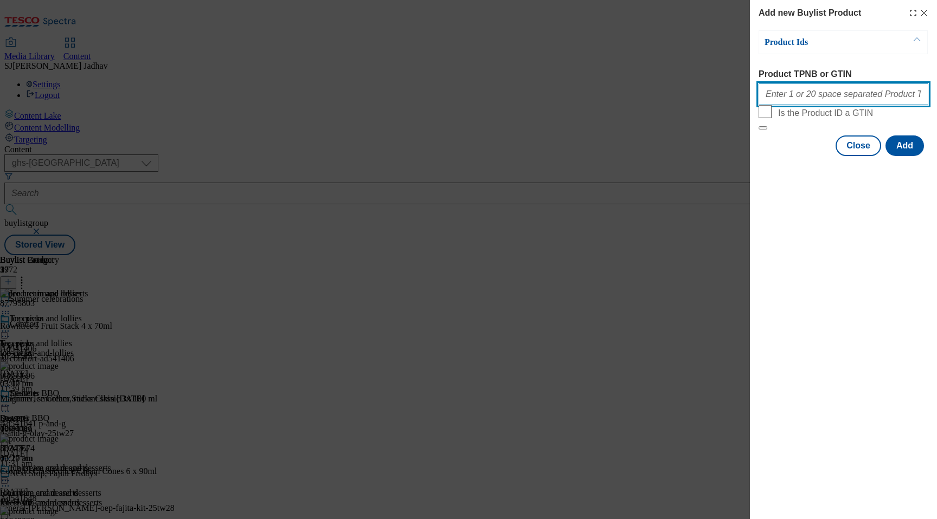
click at [801, 96] on input "Product TPNB or GTIN" at bounding box center [843, 94] width 170 height 22
paste input "90859696 92914547 92439672 91648028 91638357 91783126 96298825"
type input "90859696 92914547 92439672 91648028 91638357 91783126 96298825"
click at [902, 173] on div "Modal" at bounding box center [843, 165] width 187 height 15
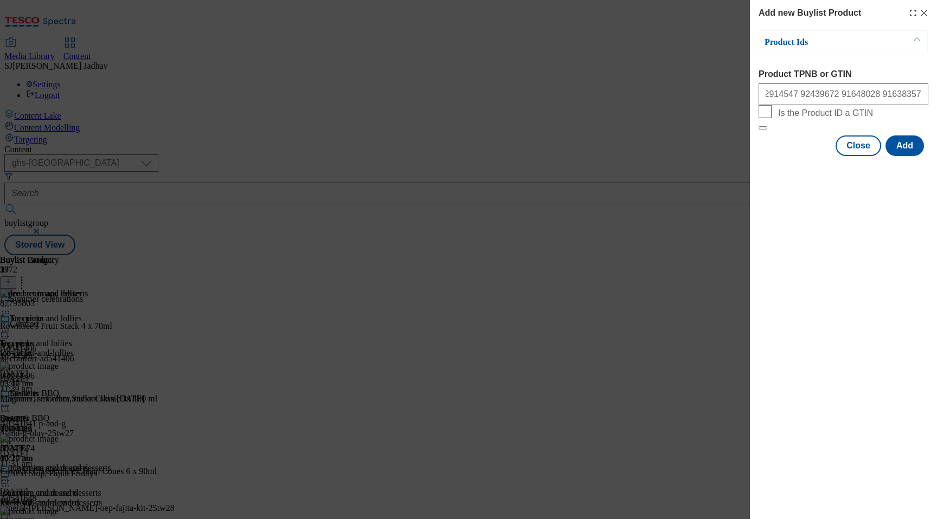
scroll to position [0, 0]
click at [904, 156] on button "Add" at bounding box center [904, 146] width 38 height 21
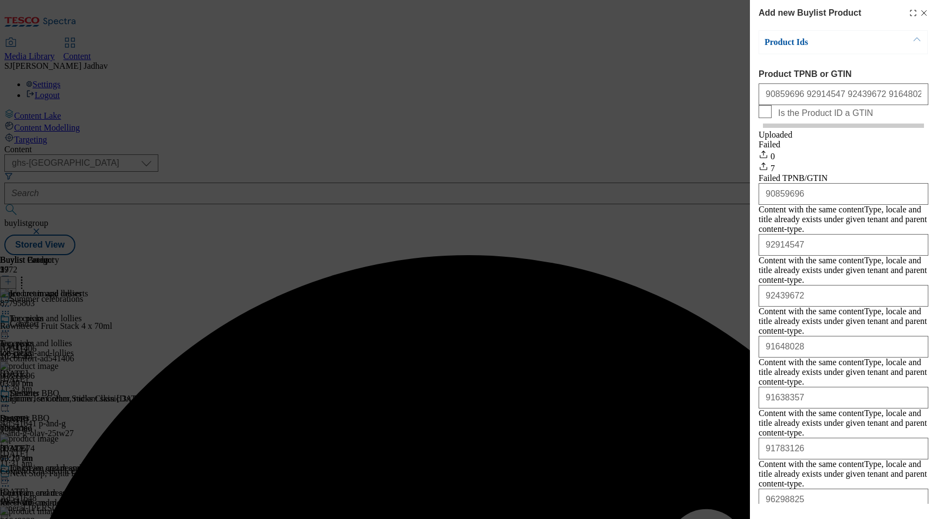
scroll to position [27, 0]
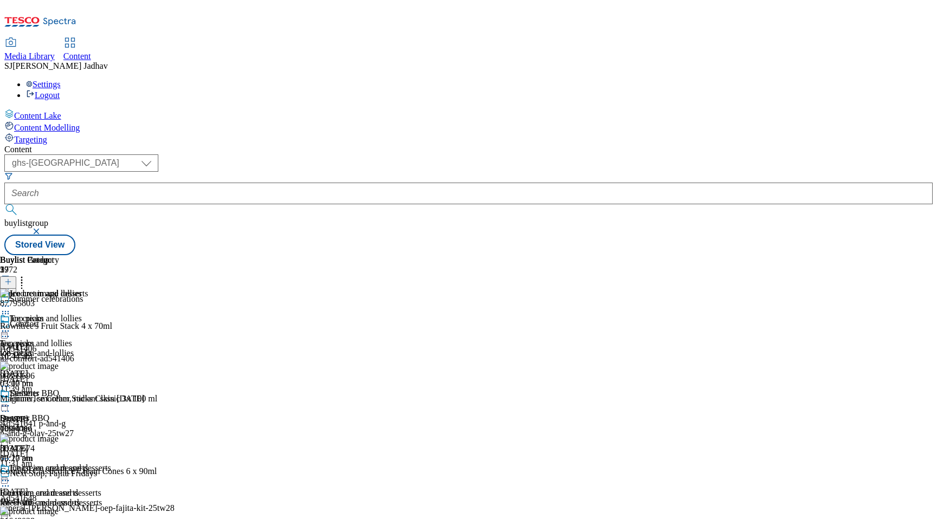
scroll to position [0, 25]
click at [27, 275] on icon at bounding box center [21, 280] width 11 height 11
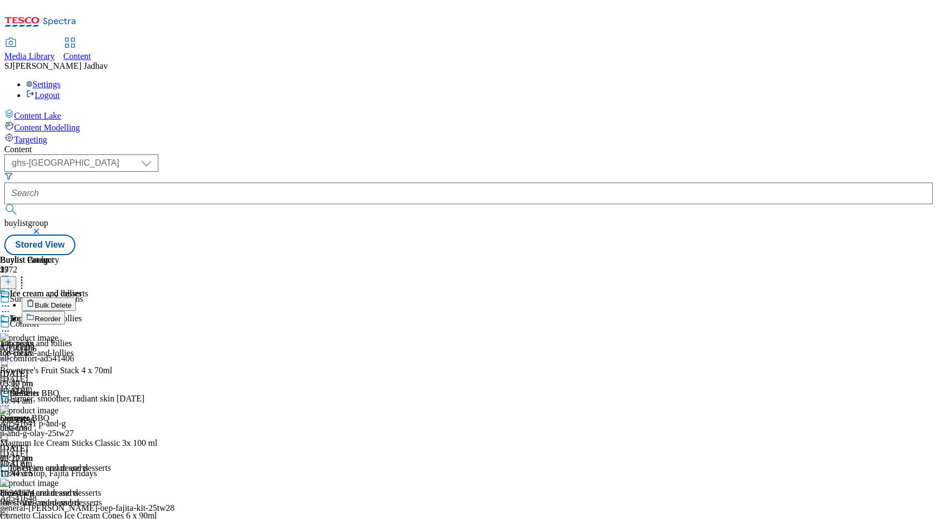
click at [239, 311] on li "Reorder" at bounding box center [130, 318] width 217 height 14
click at [61, 315] on span "Reorder" at bounding box center [48, 319] width 26 height 8
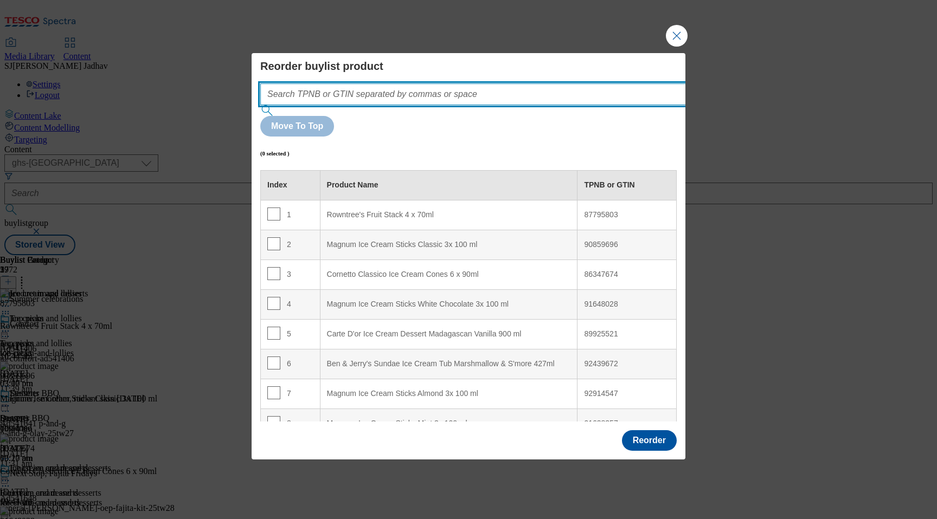
click at [475, 105] on input "Modal" at bounding box center [489, 94] width 458 height 22
paste input "90859696 92914547 92439672 91648028 91638357 91783126 96298825"
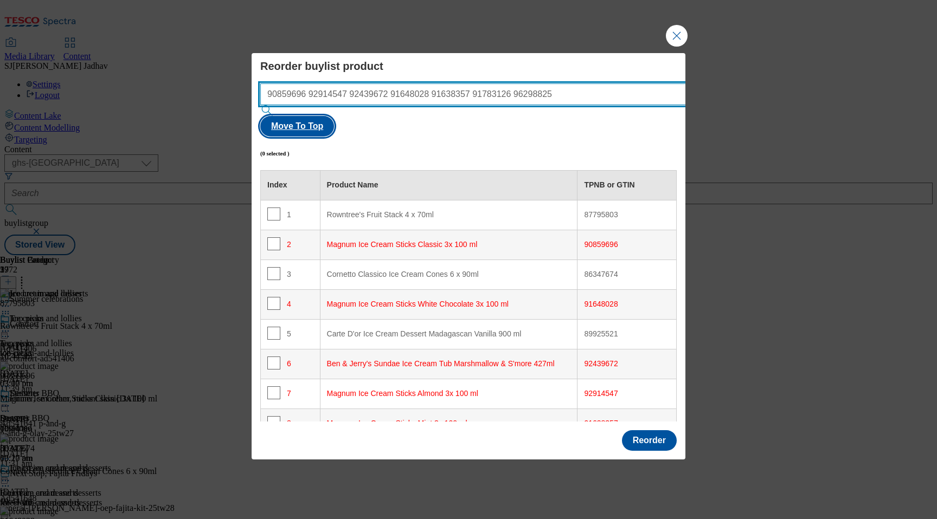
type input "90859696 92914547 92439672 91648028 91638357 91783126 96298825"
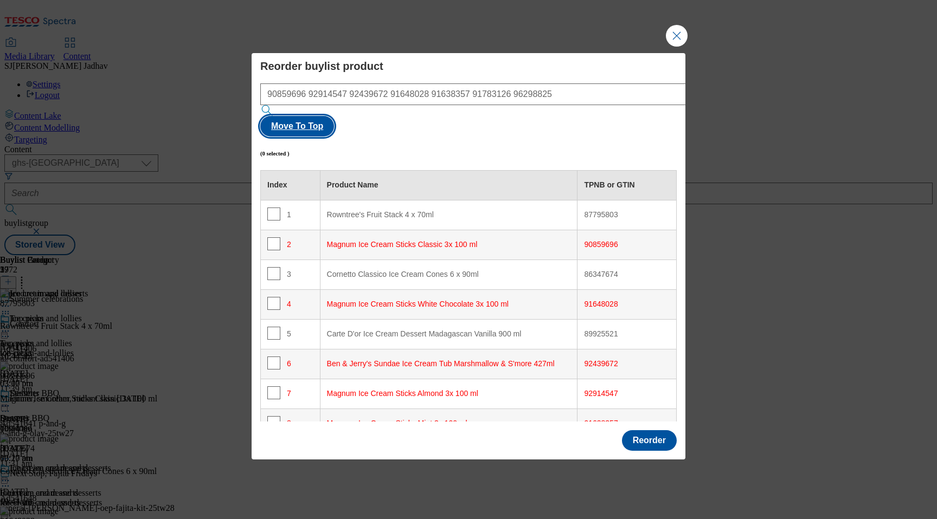
click at [334, 116] on button "Move To Top" at bounding box center [297, 126] width 74 height 21
checkbox input "true"
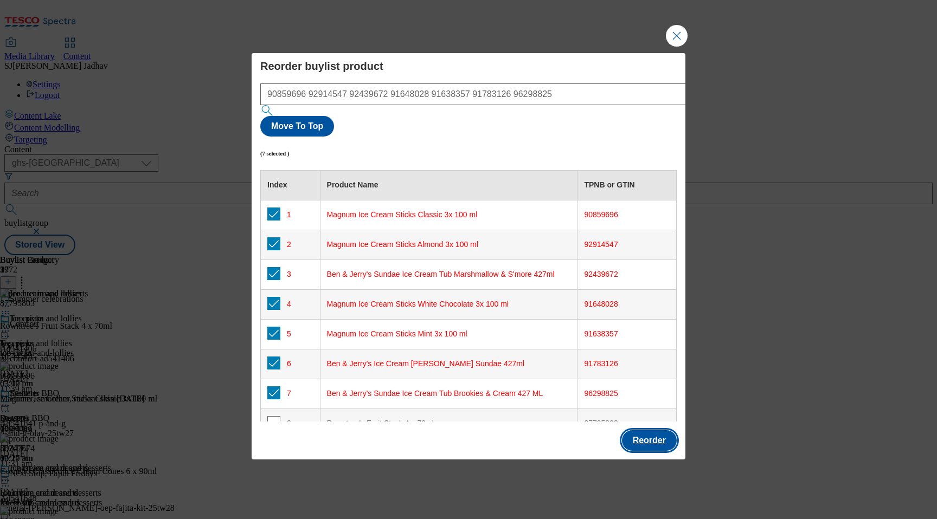
click at [656, 430] on button "Reorder" at bounding box center [649, 440] width 55 height 21
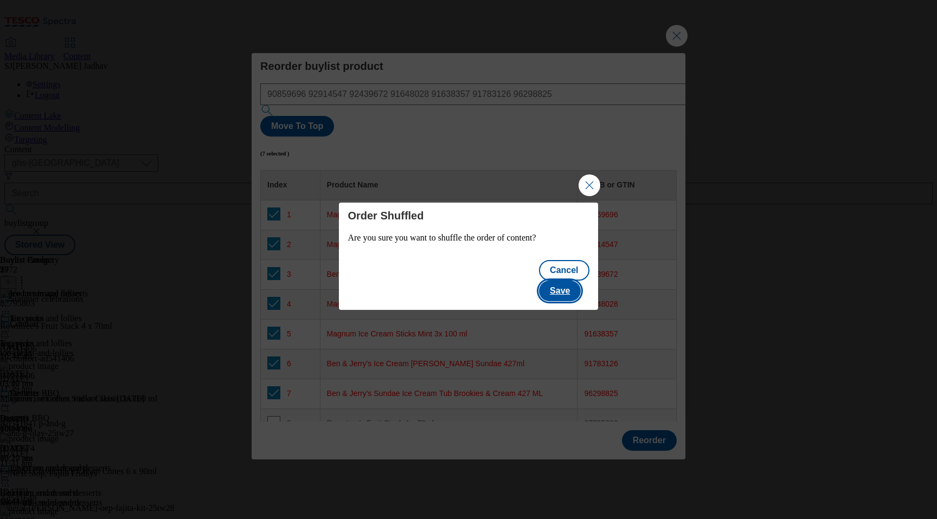
click at [573, 281] on button "Save" at bounding box center [560, 291] width 42 height 21
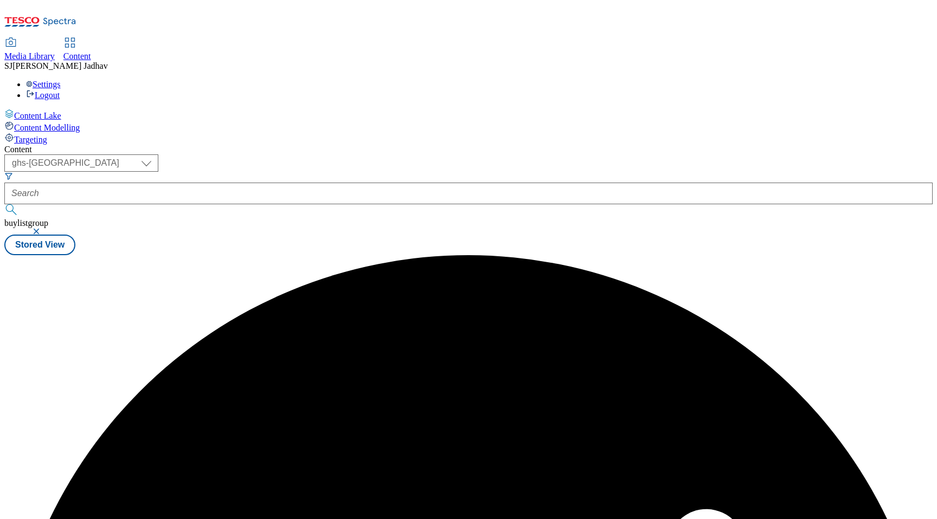
scroll to position [0, 0]
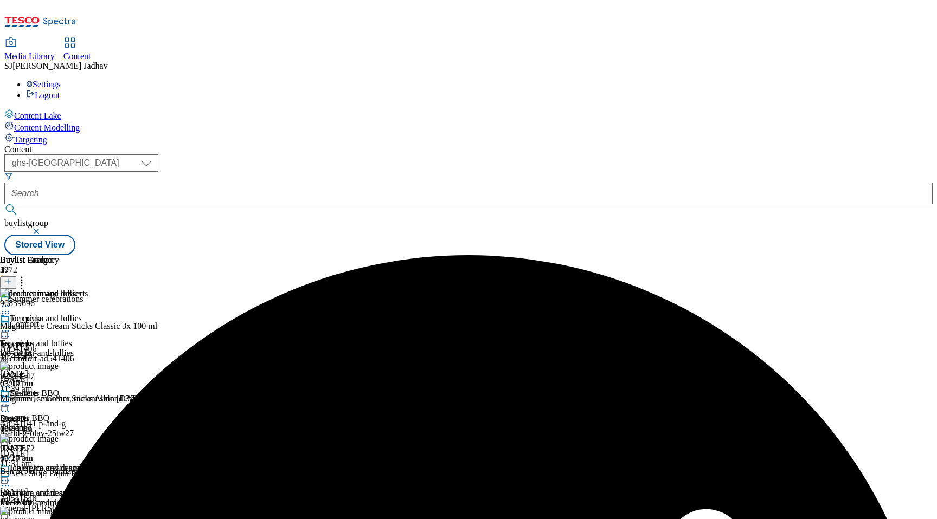
click at [11, 326] on icon at bounding box center [5, 331] width 11 height 11
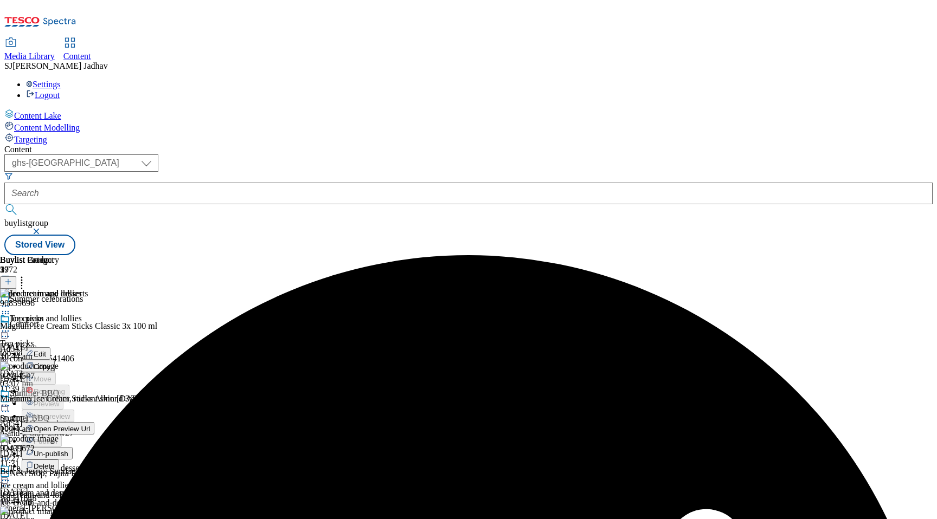
click at [46, 350] on span "Edit" at bounding box center [40, 354] width 12 height 8
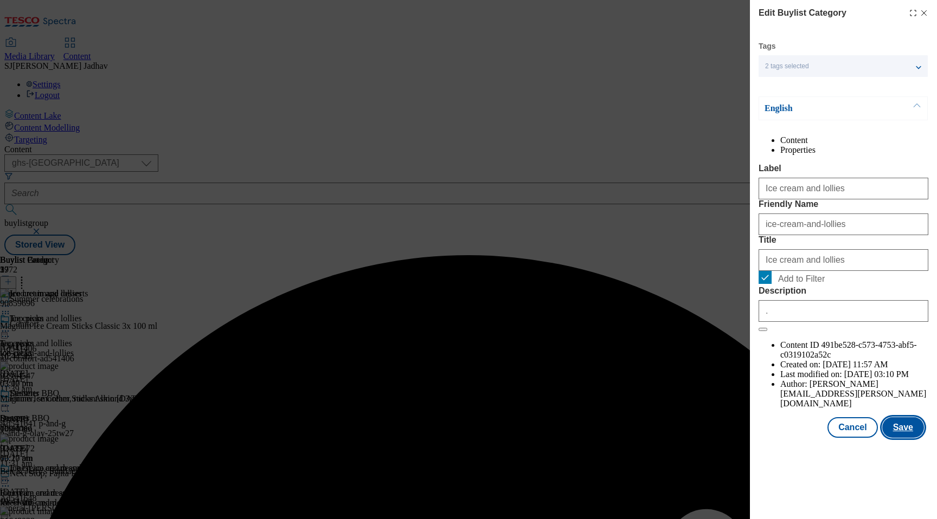
click at [910, 438] on button "Save" at bounding box center [903, 427] width 42 height 21
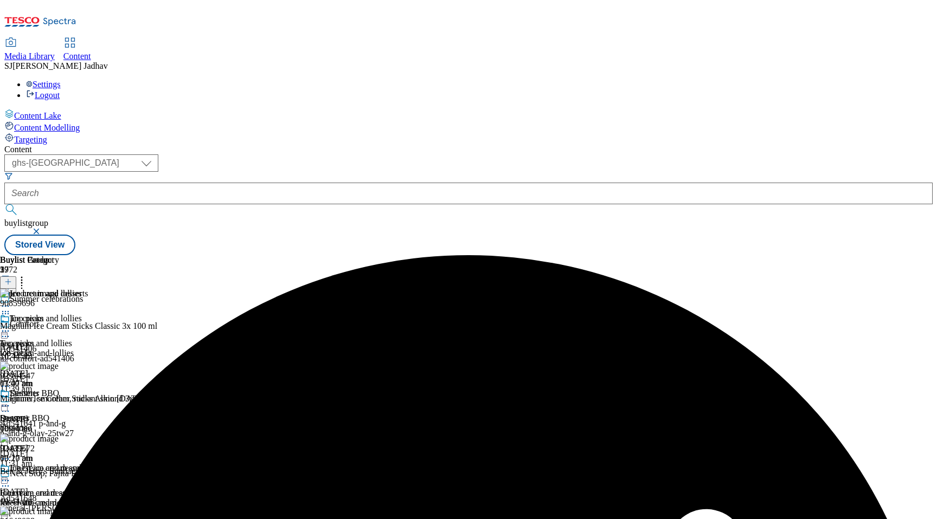
click at [11, 326] on icon at bounding box center [5, 331] width 11 height 11
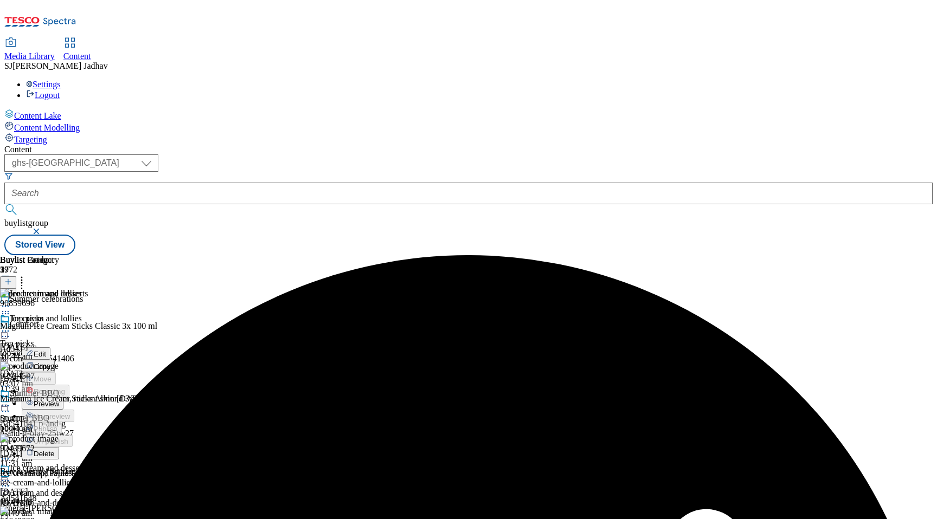
click at [63, 397] on button "Preview" at bounding box center [43, 403] width 42 height 12
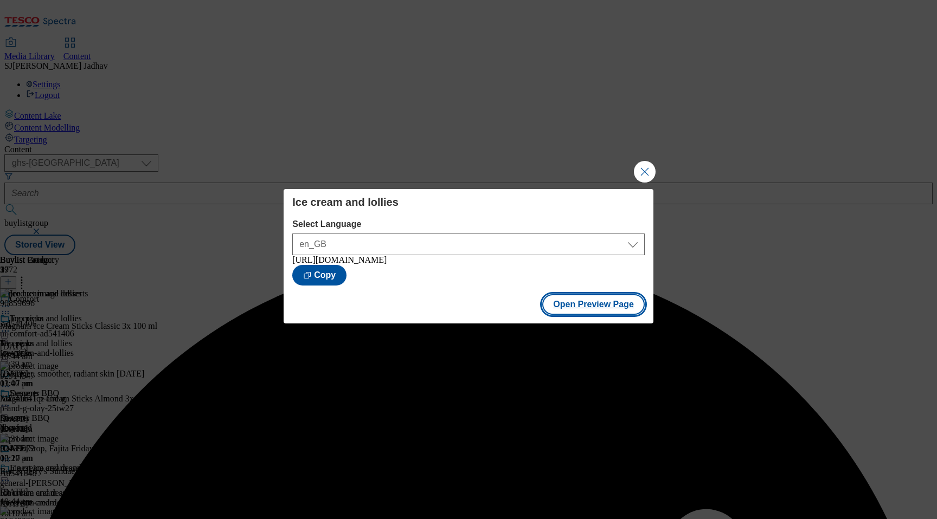
click at [608, 315] on button "Open Preview Page" at bounding box center [593, 304] width 102 height 21
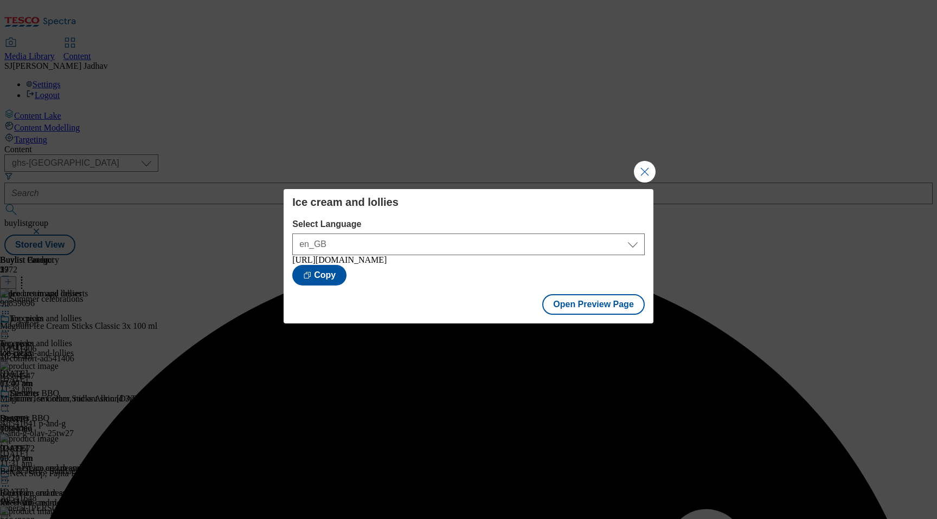
select select "ghs-[GEOGRAPHIC_DATA]"
click at [649, 169] on button "Close Modal" at bounding box center [645, 172] width 22 height 22
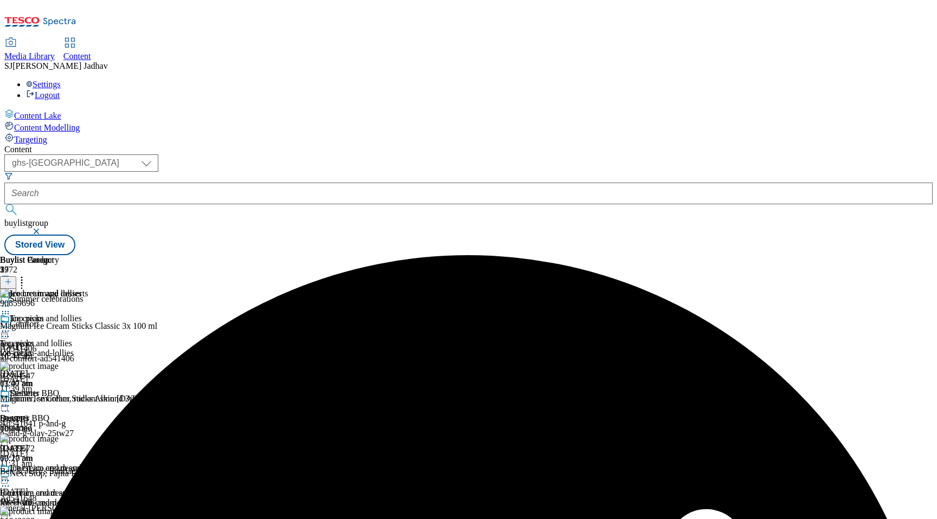
click at [243, 183] on div at bounding box center [468, 194] width 928 height 22
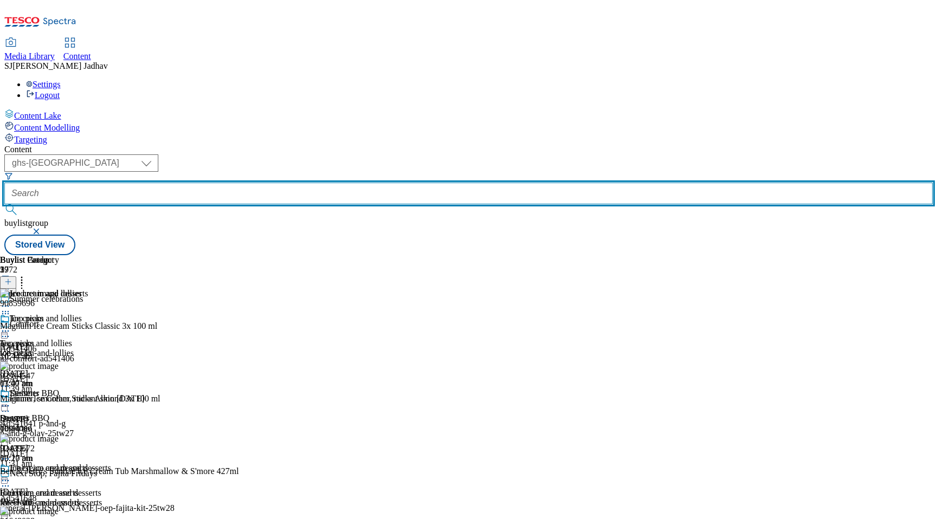
click at [261, 183] on input "text" at bounding box center [468, 194] width 928 height 22
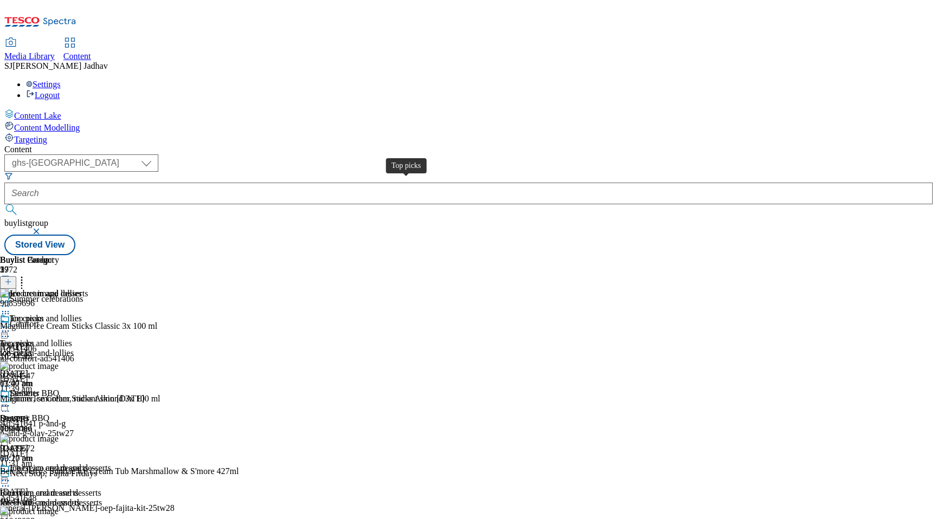
click at [34, 339] on span "Top picks" at bounding box center [17, 344] width 34 height 10
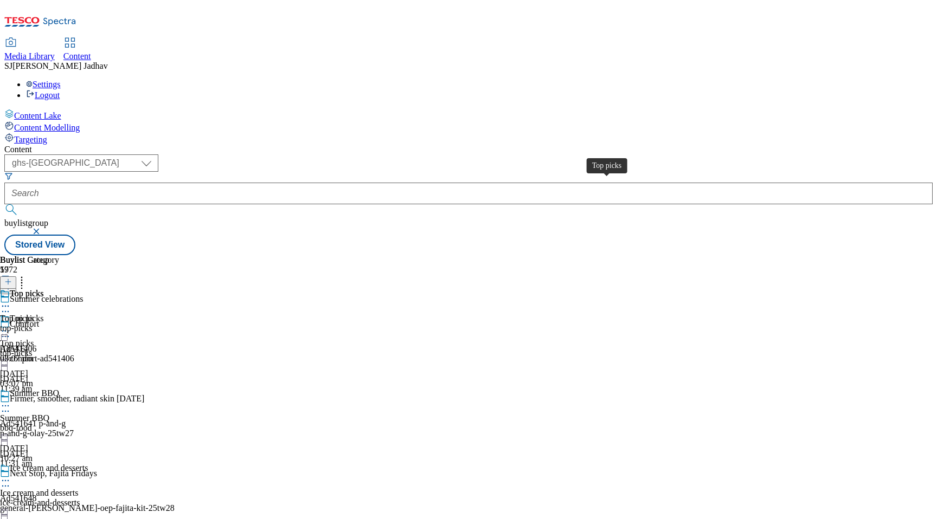
click at [34, 314] on span "Top picks" at bounding box center [17, 319] width 34 height 10
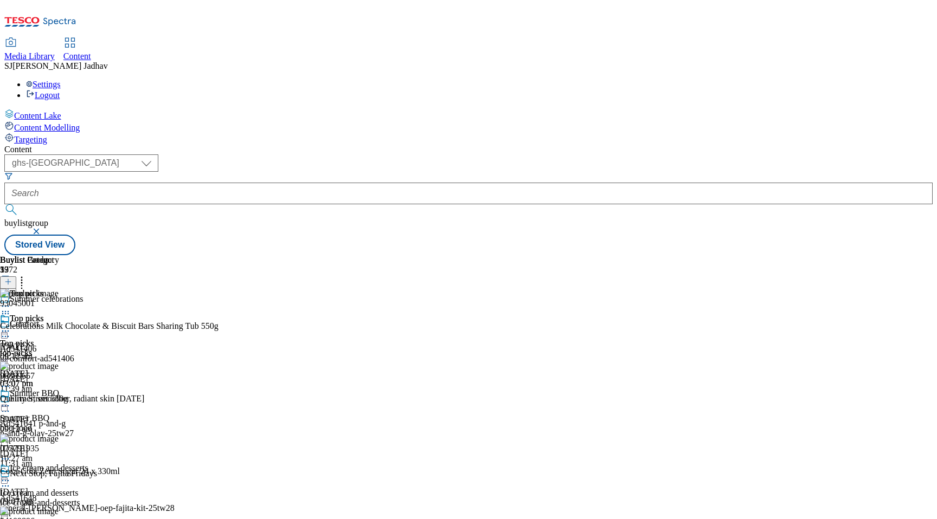
click at [16, 277] on button at bounding box center [8, 283] width 16 height 12
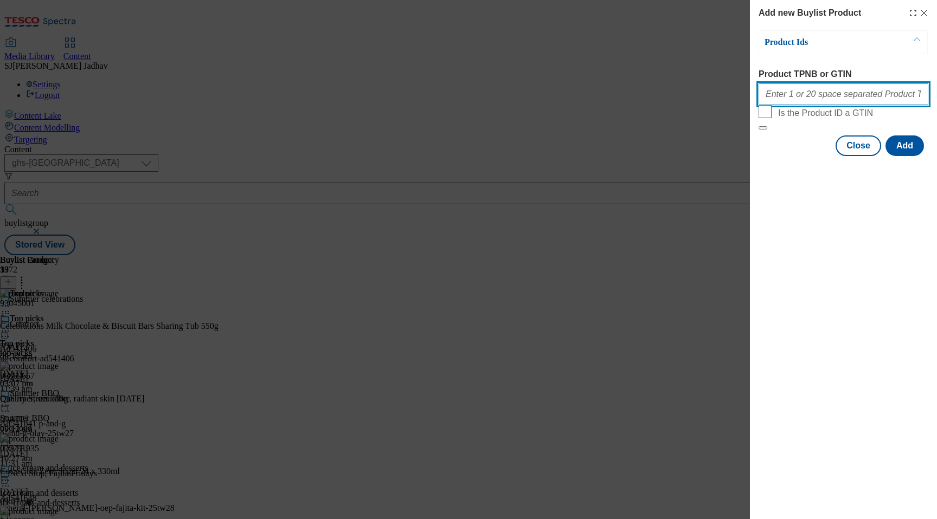
click at [828, 101] on input "Product TPNB or GTIN" at bounding box center [843, 94] width 170 height 22
paste input "75791935 76205921 59641683 63651792"
type input "75791935 76205921 59641683 63651792"
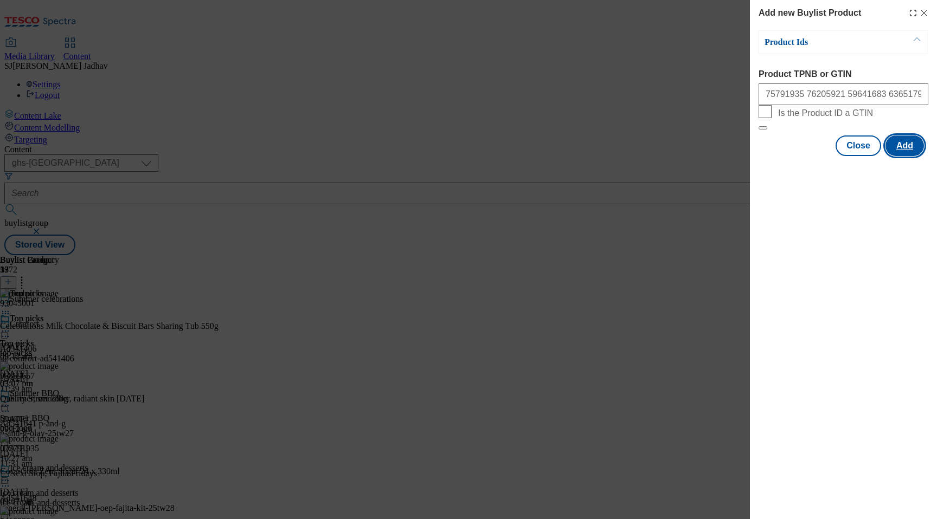
click at [923, 156] on button "Add" at bounding box center [904, 146] width 38 height 21
click at [917, 156] on button "Add" at bounding box center [904, 146] width 38 height 21
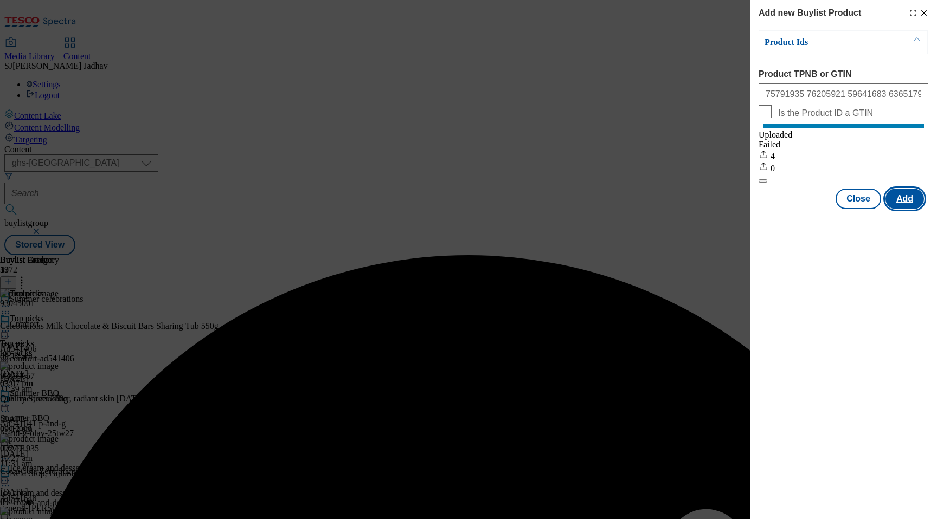
scroll to position [0, 0]
click at [865, 209] on button "Close" at bounding box center [858, 199] width 46 height 21
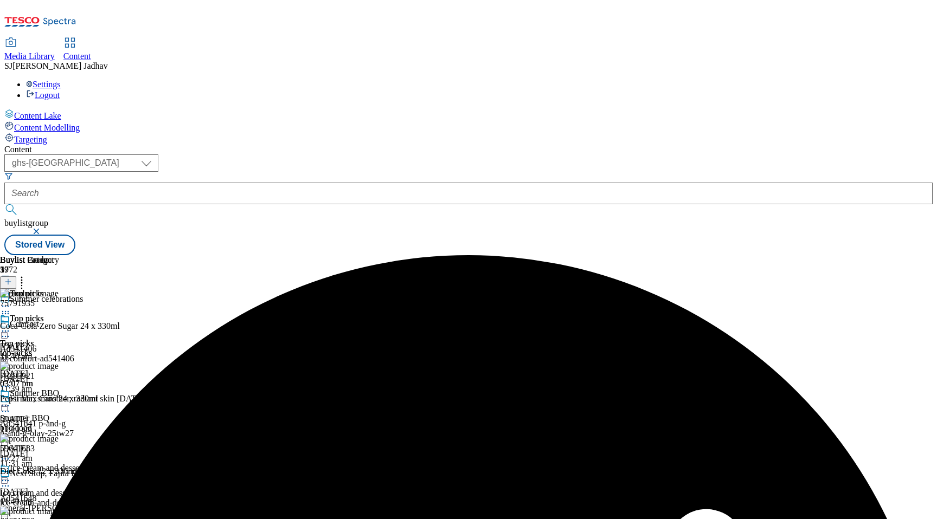
click at [59, 349] on div "top-picks" at bounding box center [29, 354] width 59 height 10
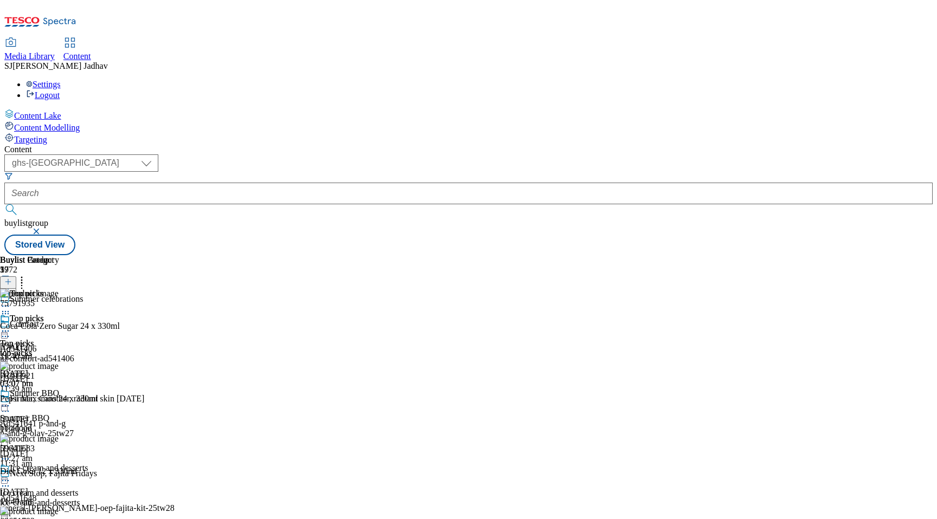
click at [12, 278] on icon at bounding box center [8, 282] width 8 height 8
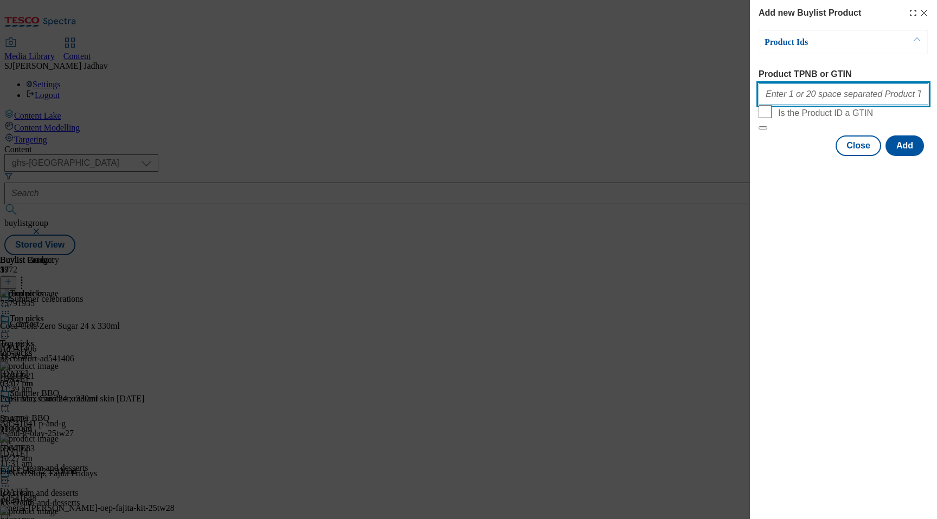
click at [824, 101] on input "Product TPNB or GTIN" at bounding box center [843, 94] width 170 height 22
paste input "75791935 76205921 59641683 63651792"
type input "75791935 76205921 59641683 63651792"
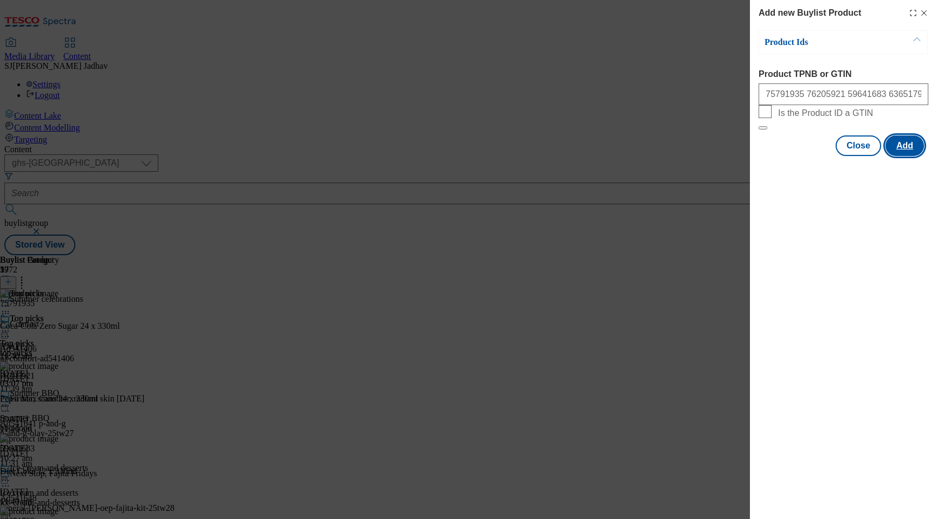
click at [901, 156] on button "Add" at bounding box center [904, 146] width 38 height 21
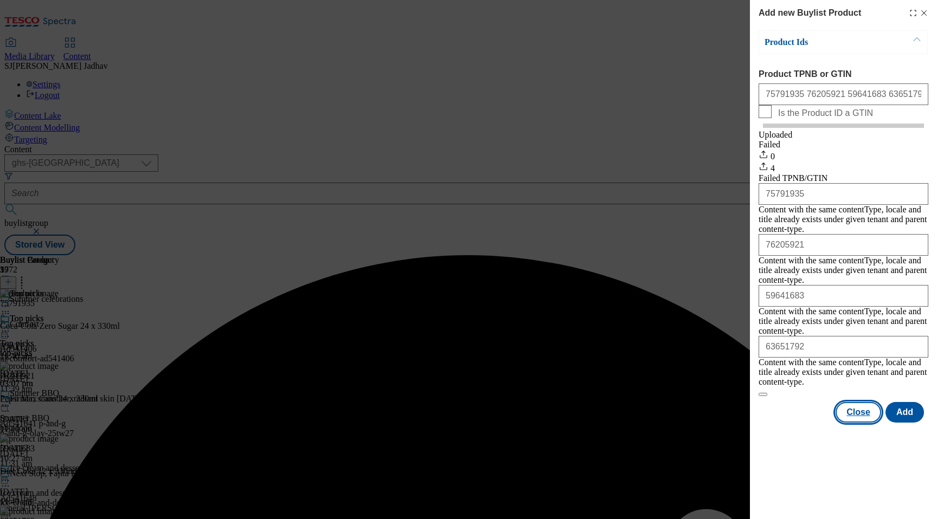
click at [866, 402] on button "Close" at bounding box center [858, 412] width 46 height 21
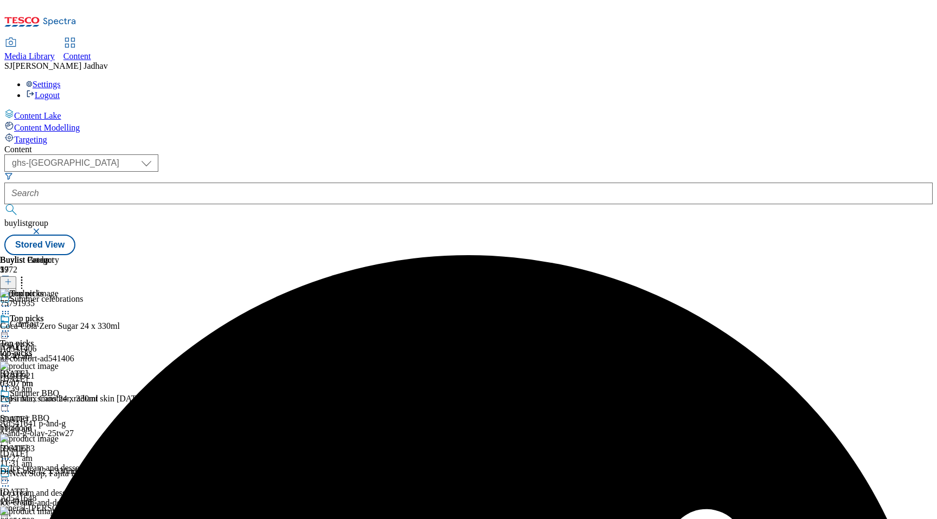
scroll to position [0, 25]
click at [27, 275] on icon at bounding box center [21, 280] width 11 height 11
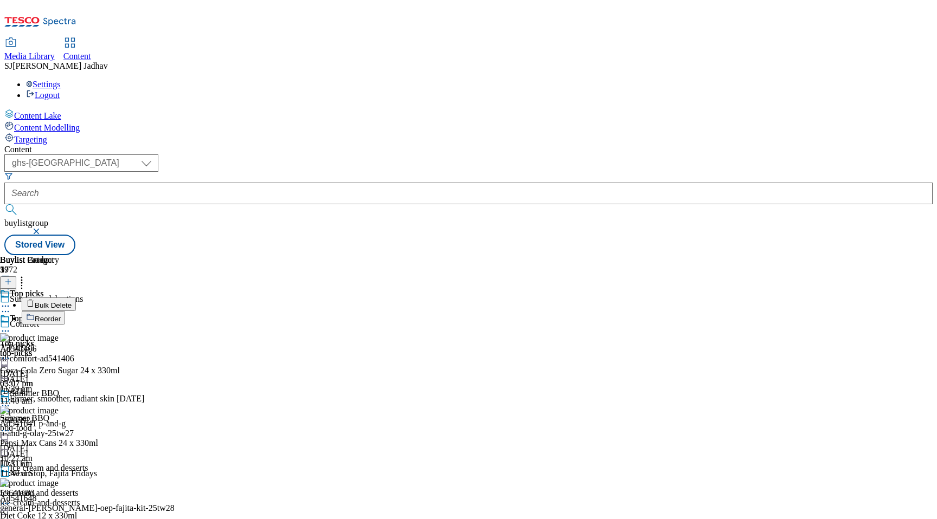
click at [65, 311] on button "Reorder" at bounding box center [43, 318] width 43 height 14
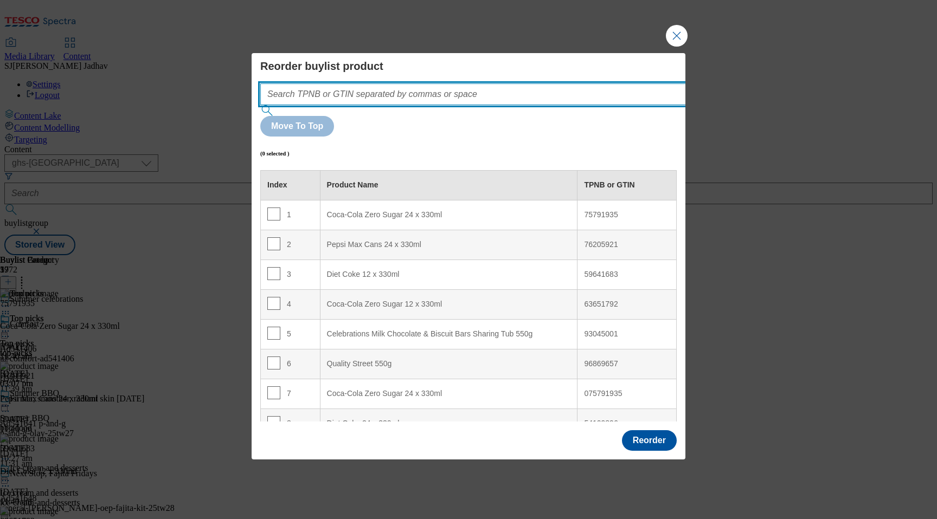
click at [477, 105] on input "Modal" at bounding box center [489, 94] width 458 height 22
paste input "75791935 76205921 59641683 63651792"
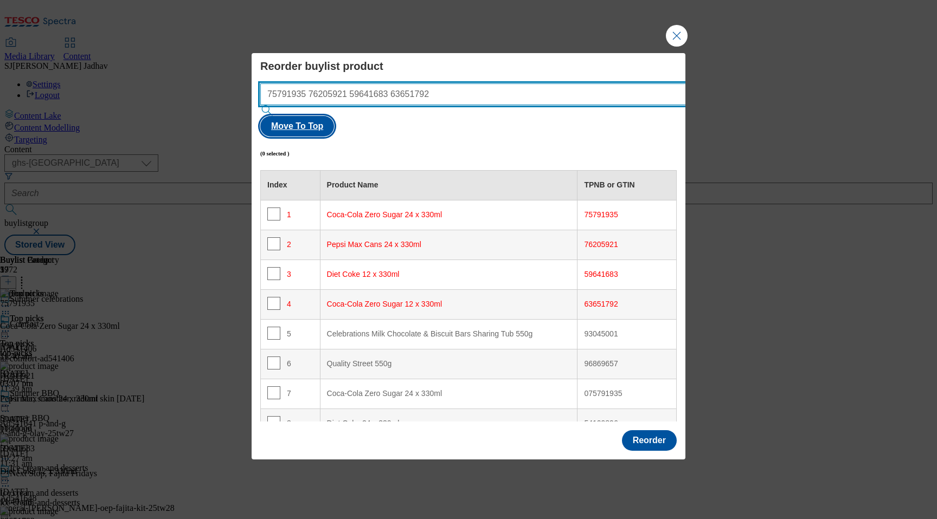
type input "75791935 76205921 59641683 63651792"
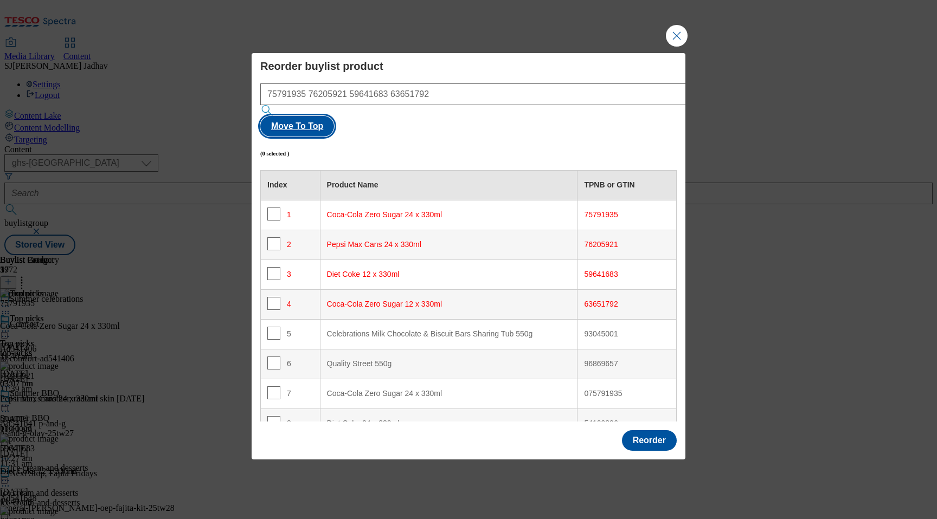
click at [334, 116] on button "Move To Top" at bounding box center [297, 126] width 74 height 21
checkbox input "true"
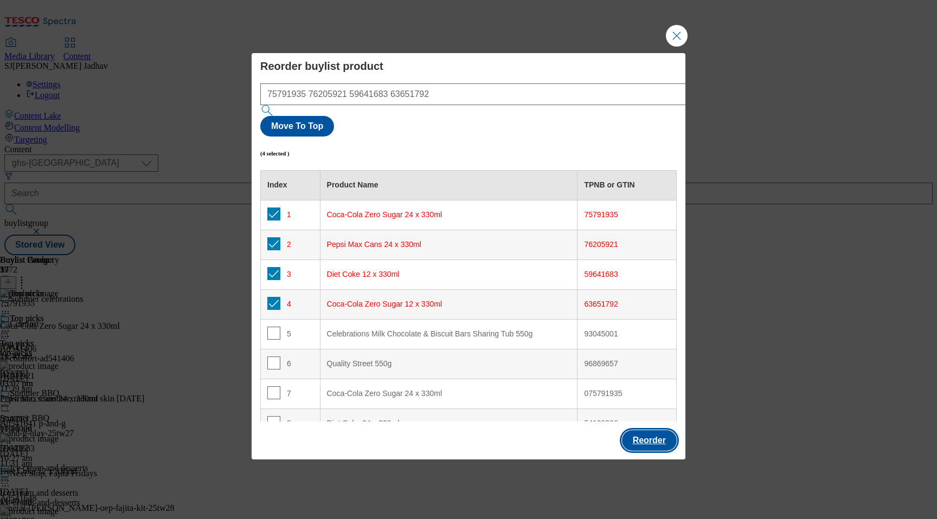
click at [660, 430] on button "Reorder" at bounding box center [649, 440] width 55 height 21
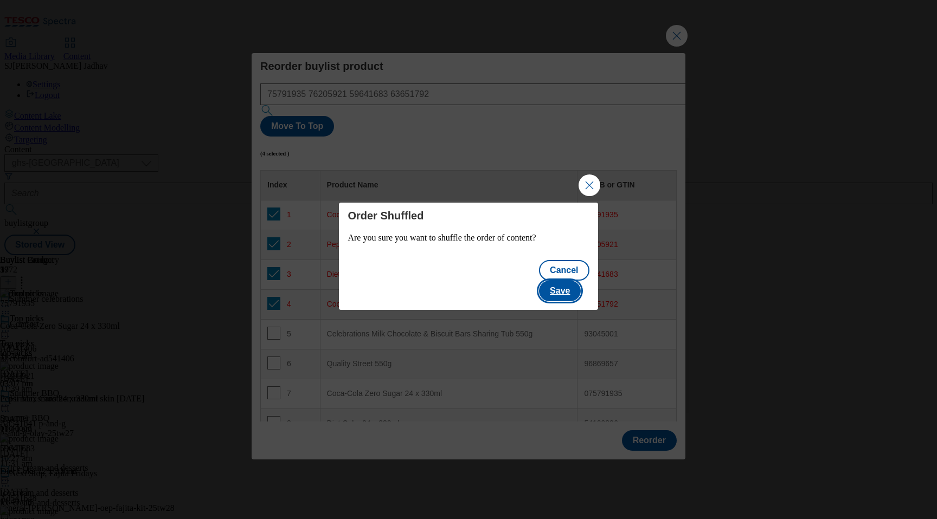
click at [561, 285] on button "Save" at bounding box center [560, 291] width 42 height 21
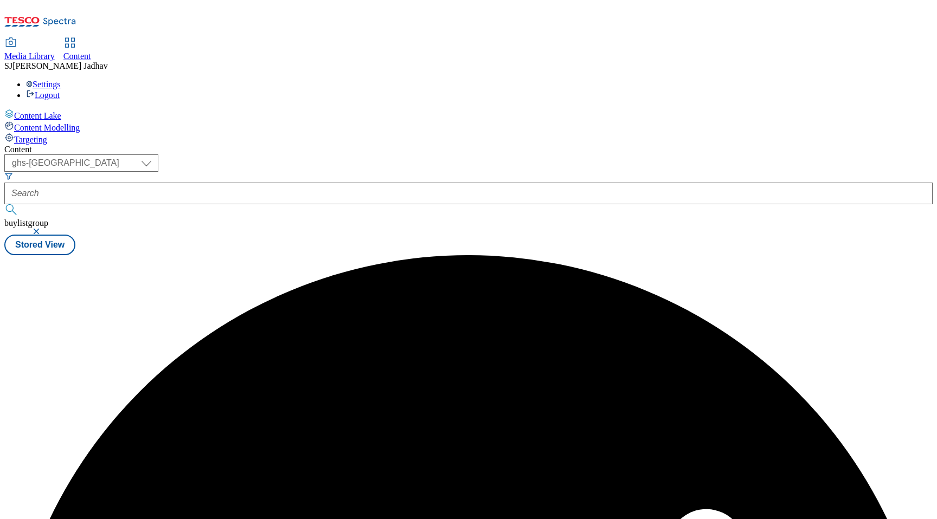
scroll to position [0, 0]
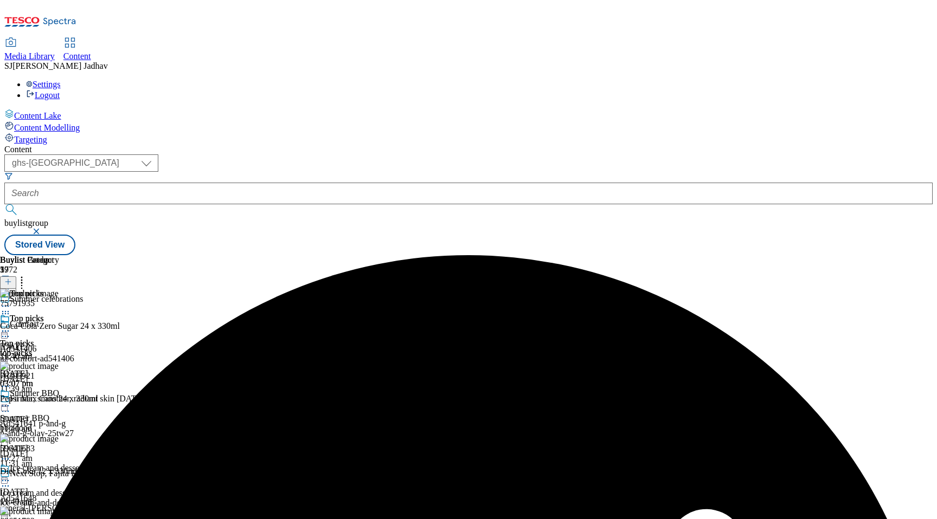
click at [11, 326] on icon at bounding box center [5, 331] width 11 height 11
click at [46, 350] on span "Edit" at bounding box center [40, 354] width 12 height 8
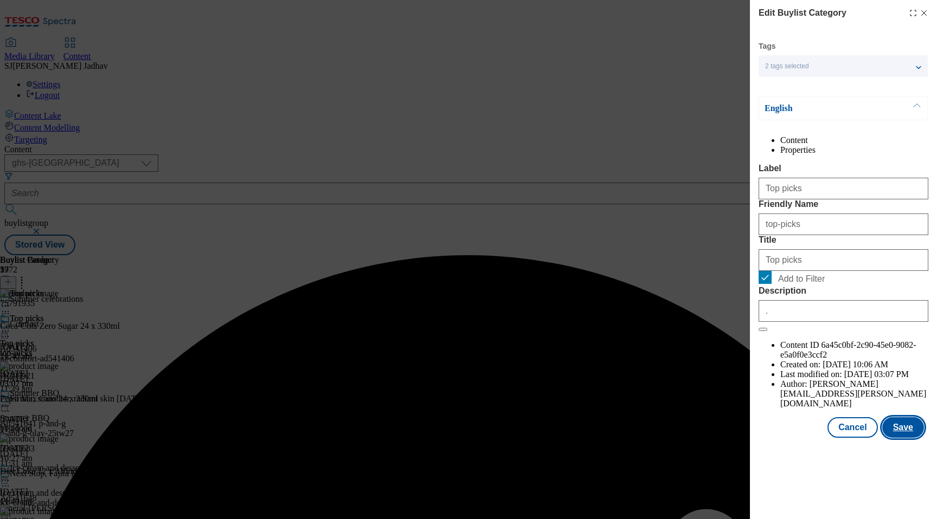
click at [904, 438] on button "Save" at bounding box center [903, 427] width 42 height 21
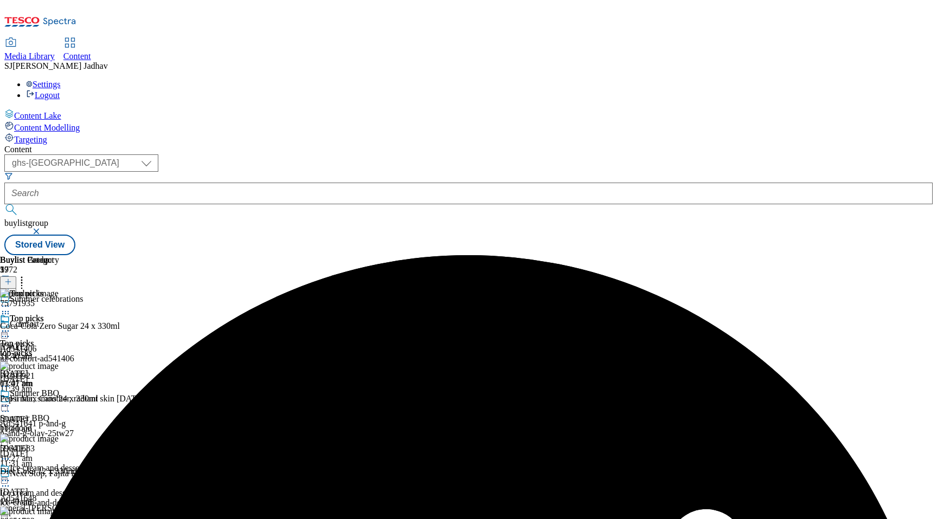
click at [11, 326] on icon at bounding box center [5, 331] width 11 height 11
click at [59, 400] on span "Preview" at bounding box center [46, 404] width 25 height 8
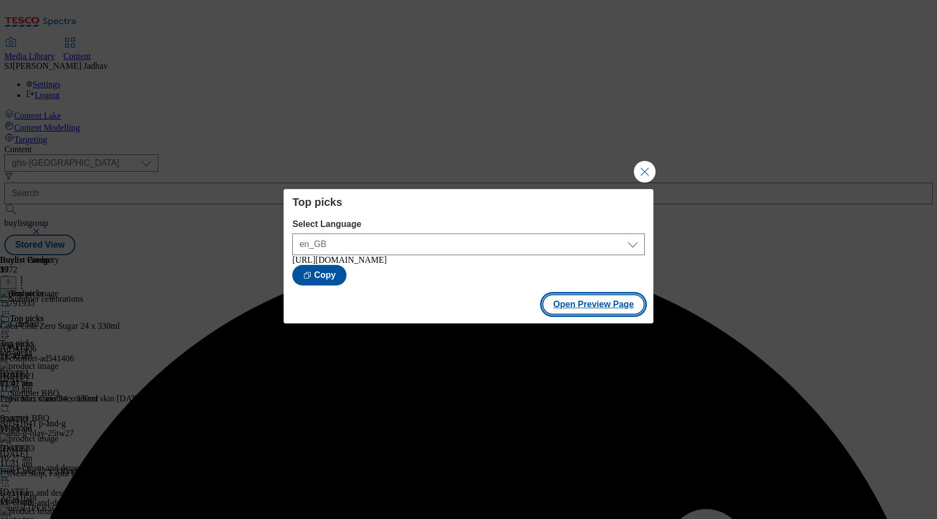
click at [586, 312] on button "Open Preview Page" at bounding box center [593, 304] width 102 height 21
click at [640, 172] on button "Close Modal" at bounding box center [645, 172] width 22 height 22
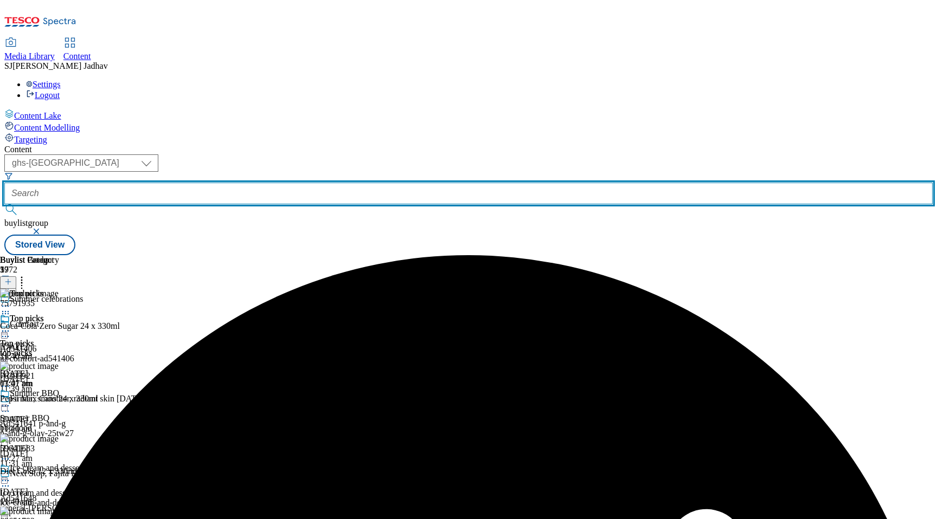
click at [288, 183] on input "text" at bounding box center [468, 194] width 928 height 22
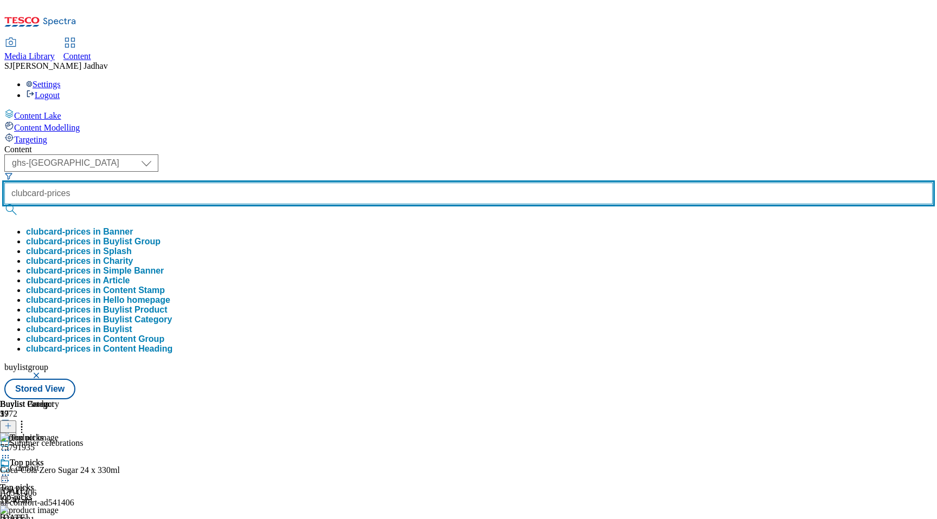
type input "clubcard-prices"
click at [4, 204] on button "submit" at bounding box center [11, 209] width 15 height 11
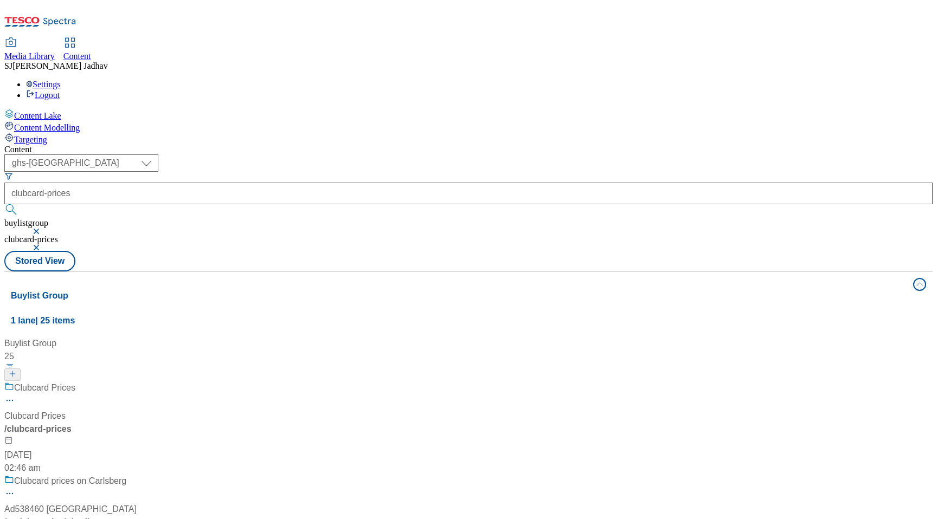
click at [163, 382] on div "Clubcard Prices Clubcard Prices / clubcard-prices [DATE] 02:46 am" at bounding box center [83, 428] width 158 height 93
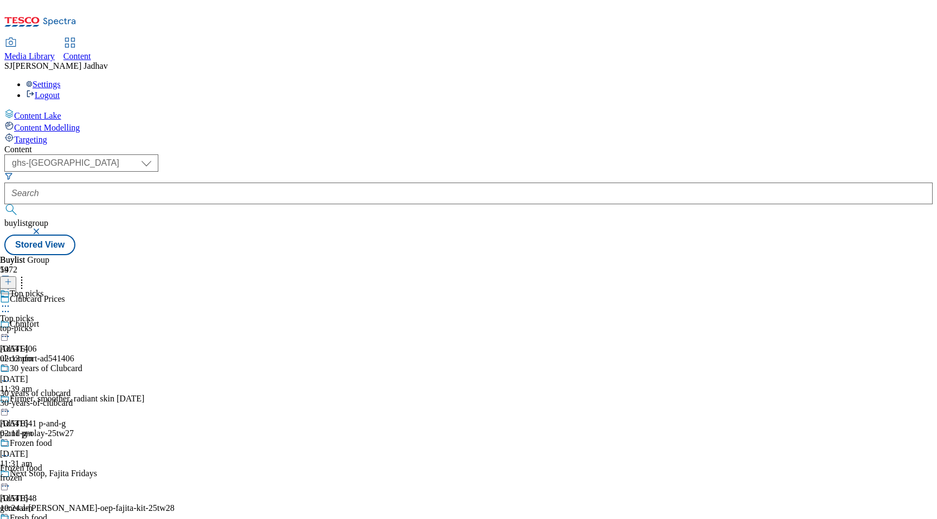
scroll to position [382, 0]
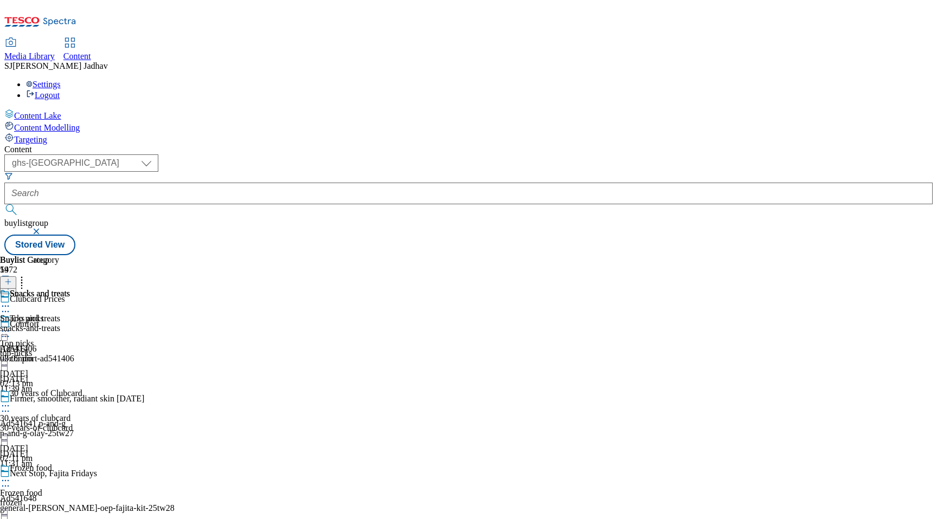
click at [70, 324] on div "snacks-and-treats" at bounding box center [35, 329] width 70 height 10
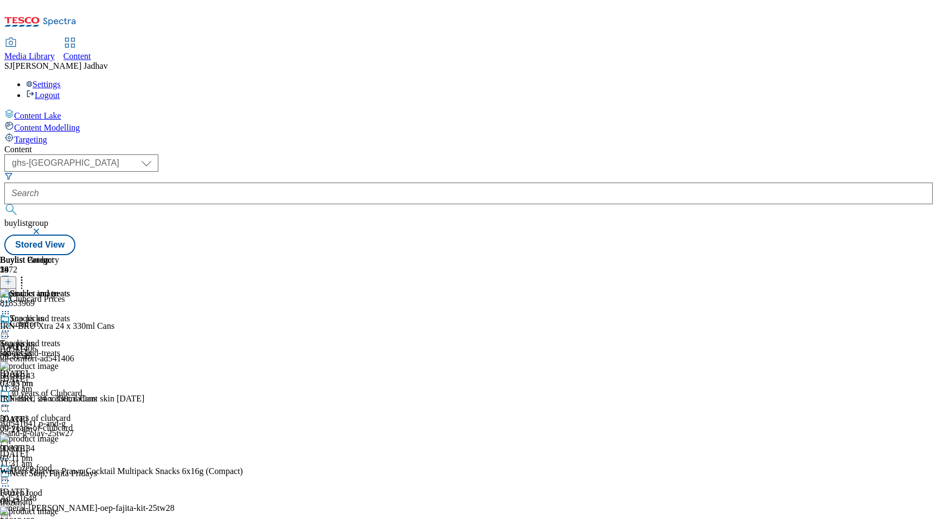
click at [12, 278] on icon at bounding box center [8, 282] width 8 height 8
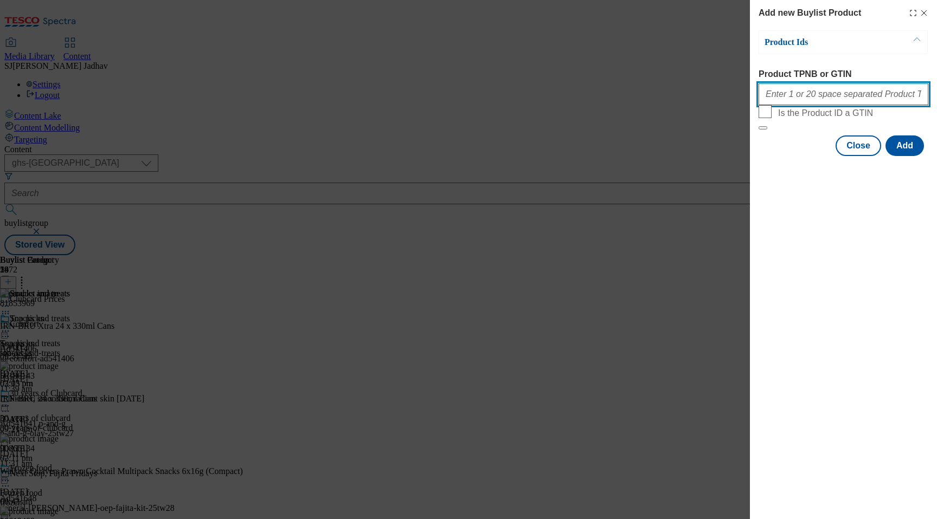
click at [812, 101] on input "Product TPNB or GTIN" at bounding box center [843, 94] width 170 height 22
paste input "50067386 93424618 51933552 91826510 51933448 55121850"
type input "50067386 93424618 51933552 91826510 51933448 55121850"
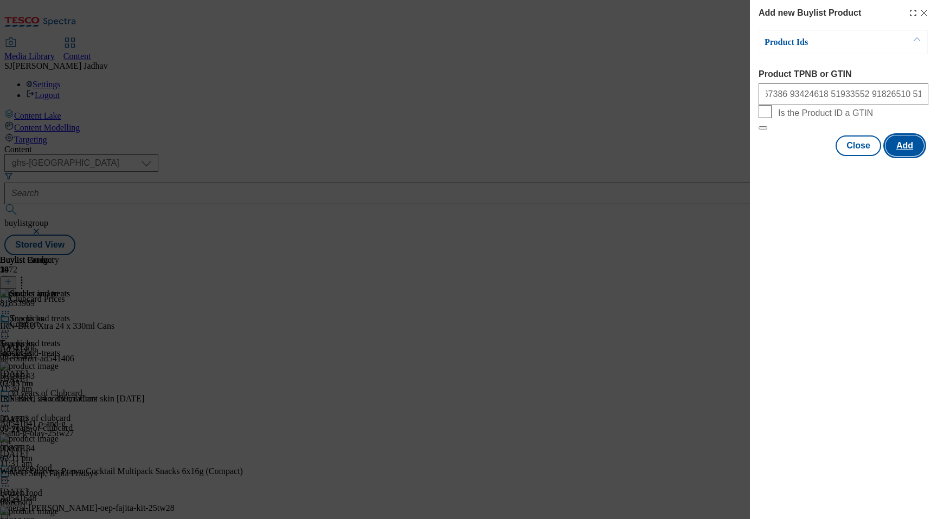
click at [892, 156] on button "Add" at bounding box center [904, 146] width 38 height 21
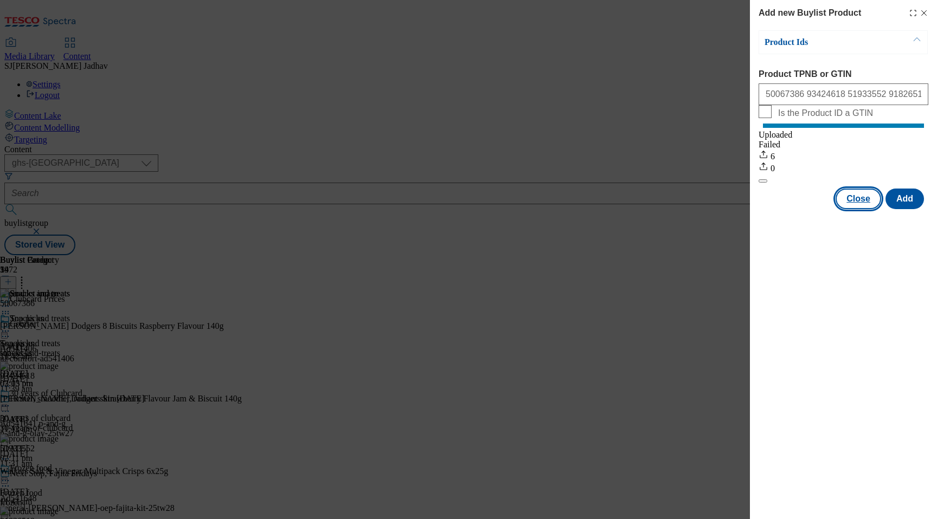
click at [870, 208] on button "Close" at bounding box center [858, 199] width 46 height 21
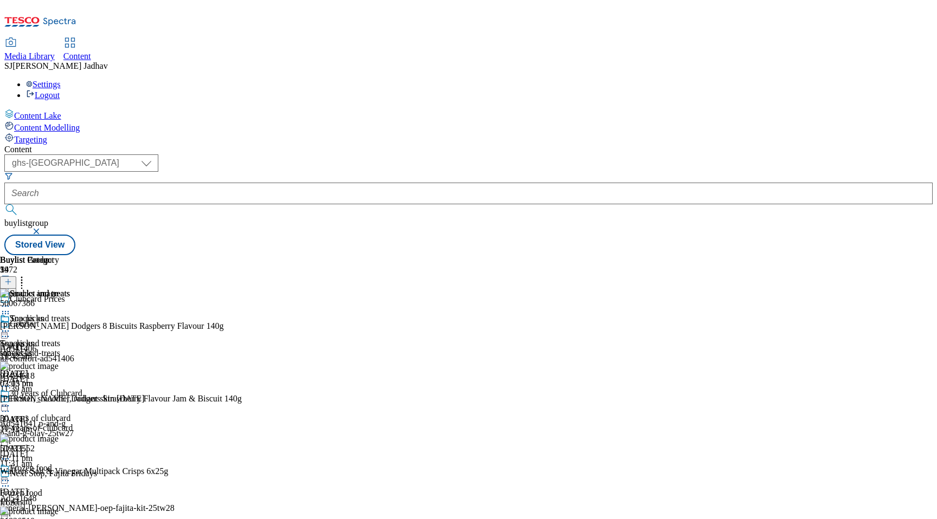
click at [11, 326] on icon at bounding box center [5, 331] width 11 height 11
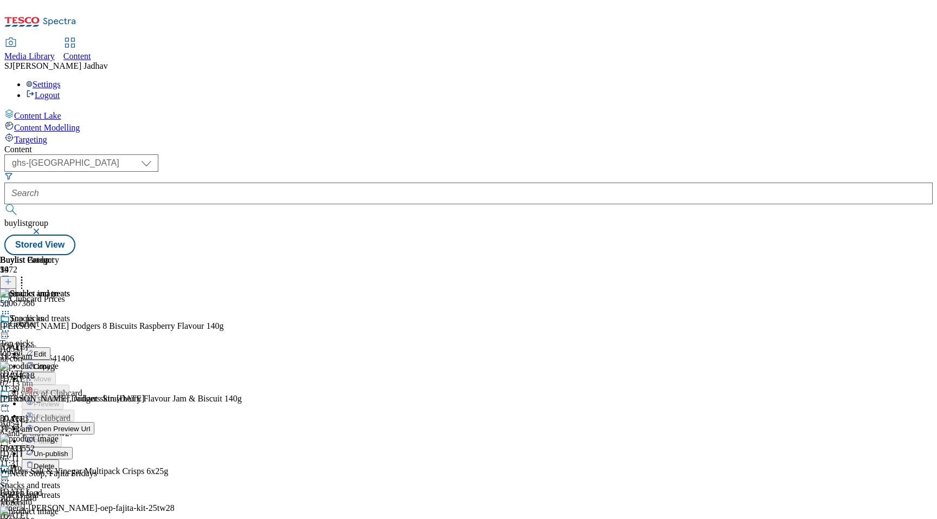
click at [46, 350] on span "Edit" at bounding box center [40, 354] width 12 height 8
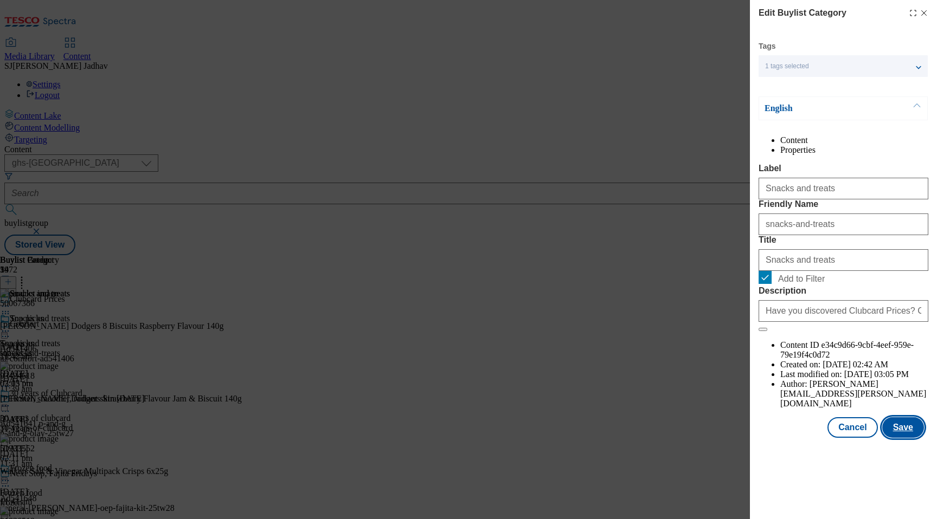
click at [906, 438] on button "Save" at bounding box center [903, 427] width 42 height 21
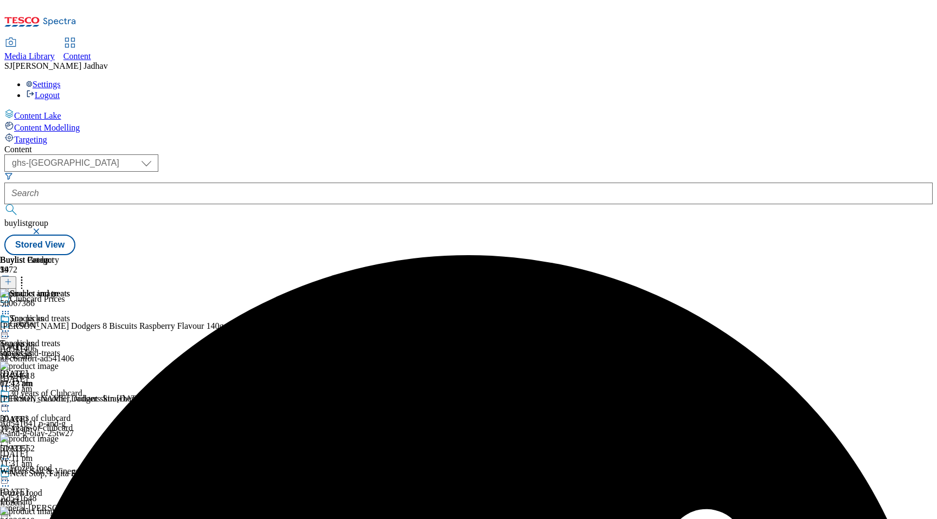
click at [11, 326] on icon at bounding box center [5, 331] width 11 height 11
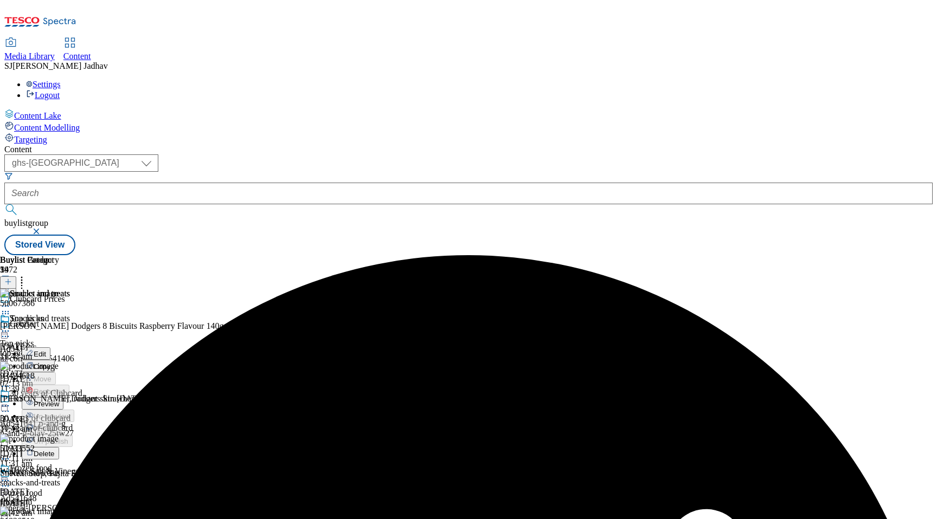
click at [59, 400] on span "Preview" at bounding box center [46, 404] width 25 height 8
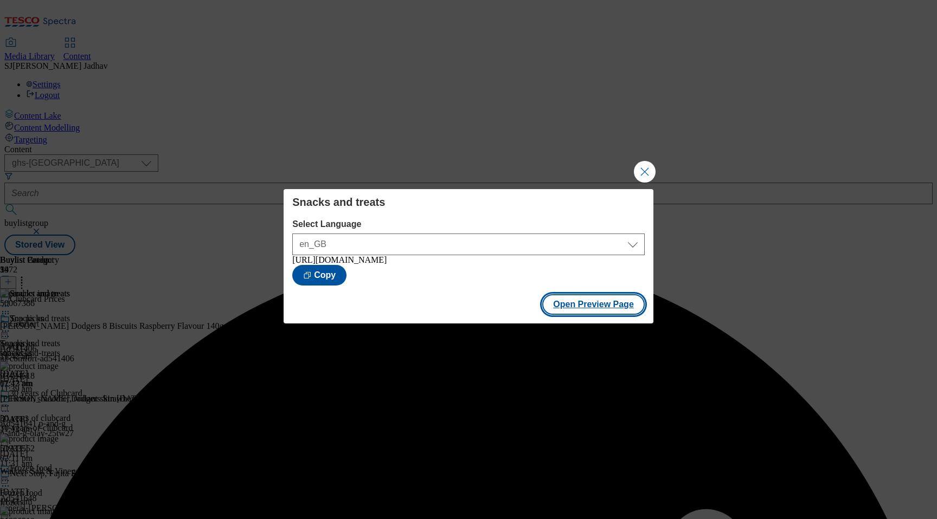
click at [626, 310] on button "Open Preview Page" at bounding box center [593, 304] width 102 height 21
click at [649, 166] on button "Close Modal" at bounding box center [645, 172] width 22 height 22
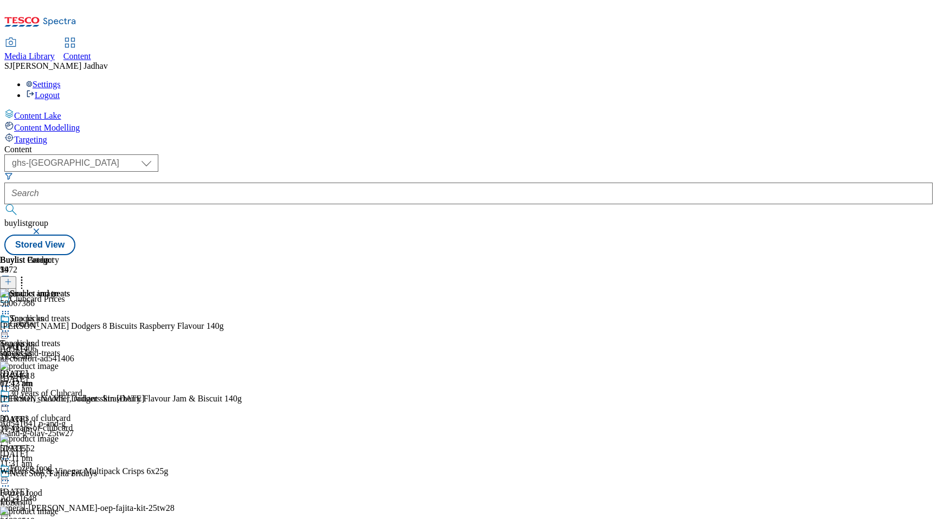
scroll to position [575, 0]
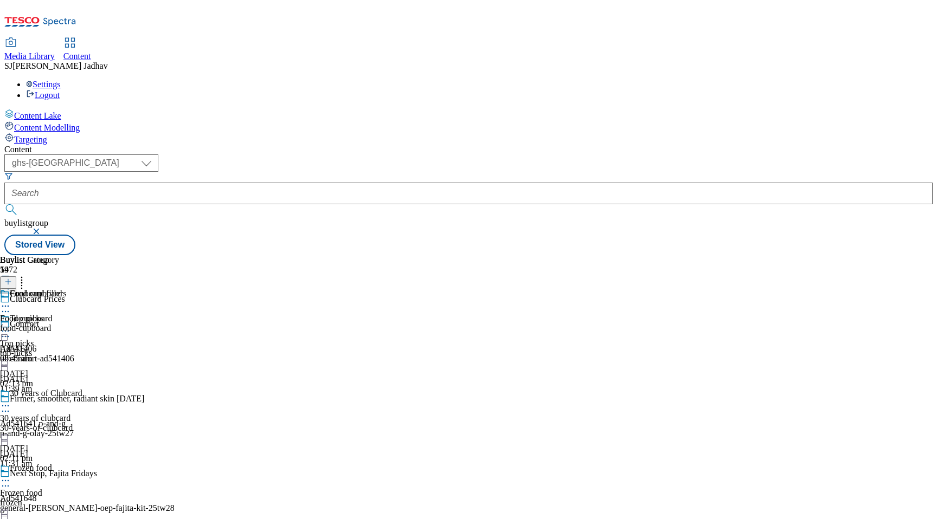
click at [62, 324] on div "food-cupboard" at bounding box center [31, 329] width 62 height 10
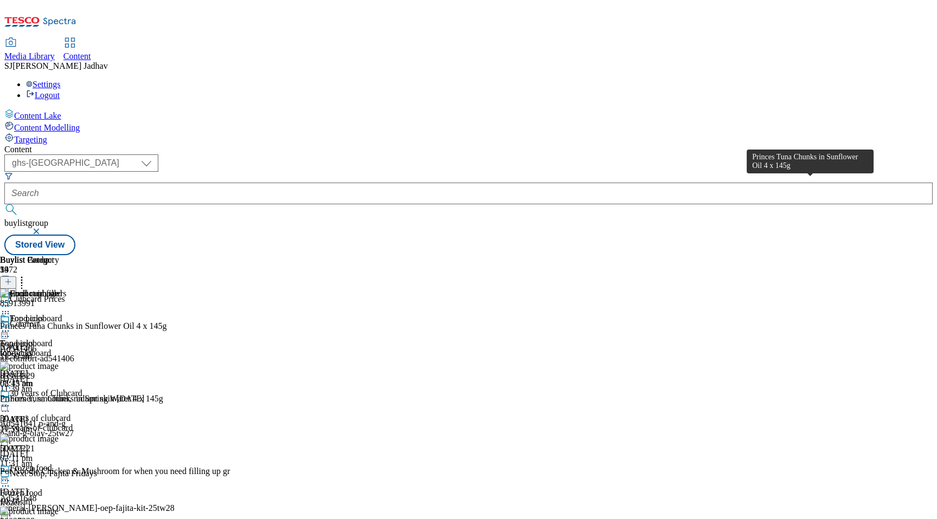
scroll to position [0, 25]
click at [12, 278] on icon at bounding box center [8, 282] width 8 height 8
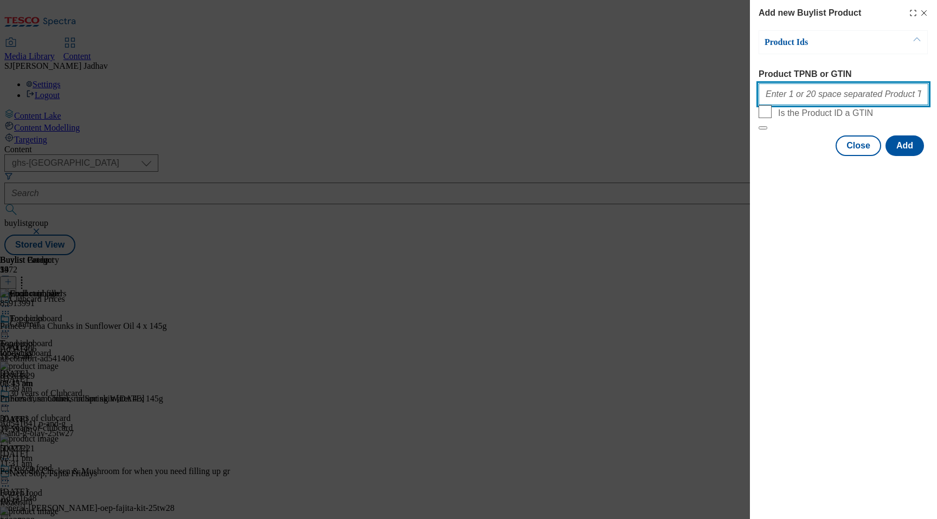
click at [814, 98] on input "Product TPNB or GTIN" at bounding box center [843, 94] width 170 height 22
paste input "85913991 85913829 85914002"
type input "85913991 85913829 85914002"
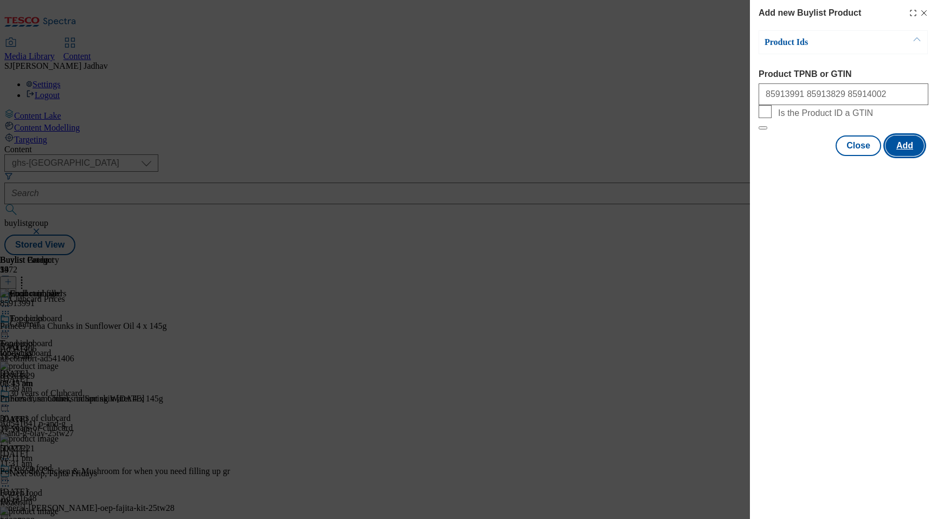
click at [911, 156] on button "Add" at bounding box center [904, 146] width 38 height 21
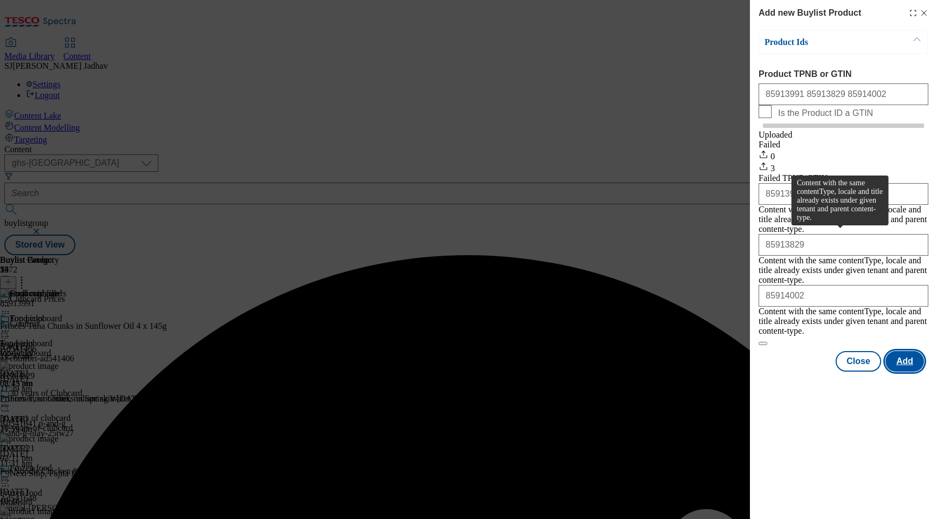
scroll to position [0, 0]
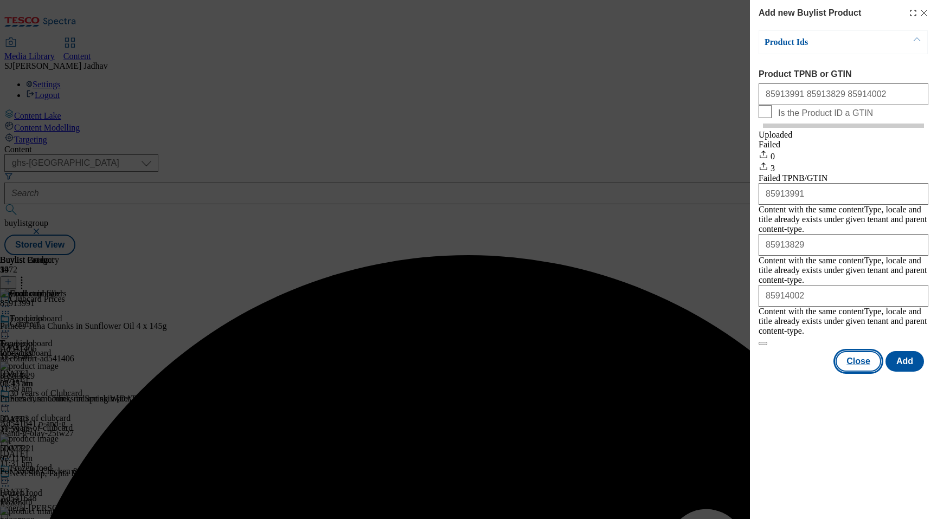
click at [866, 351] on button "Close" at bounding box center [858, 361] width 46 height 21
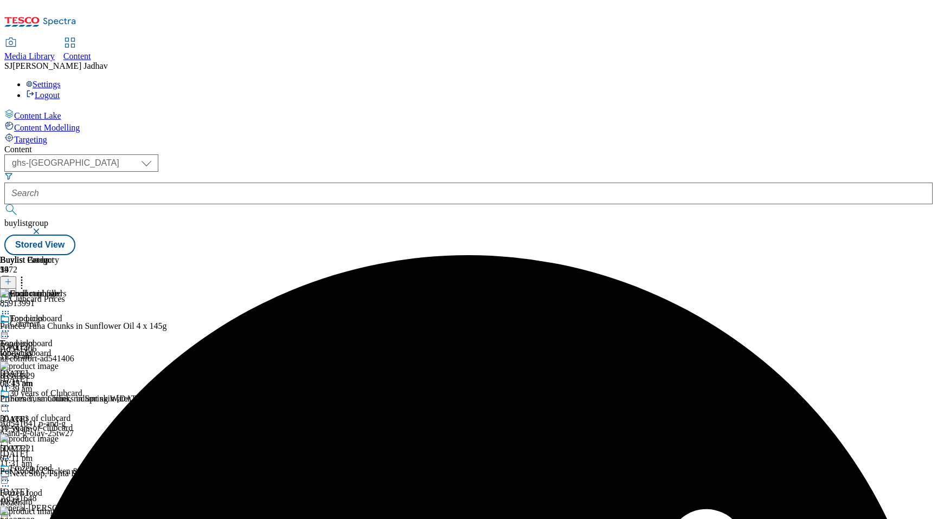
scroll to position [0, 25]
click at [23, 277] on circle at bounding box center [22, 278] width 2 height 2
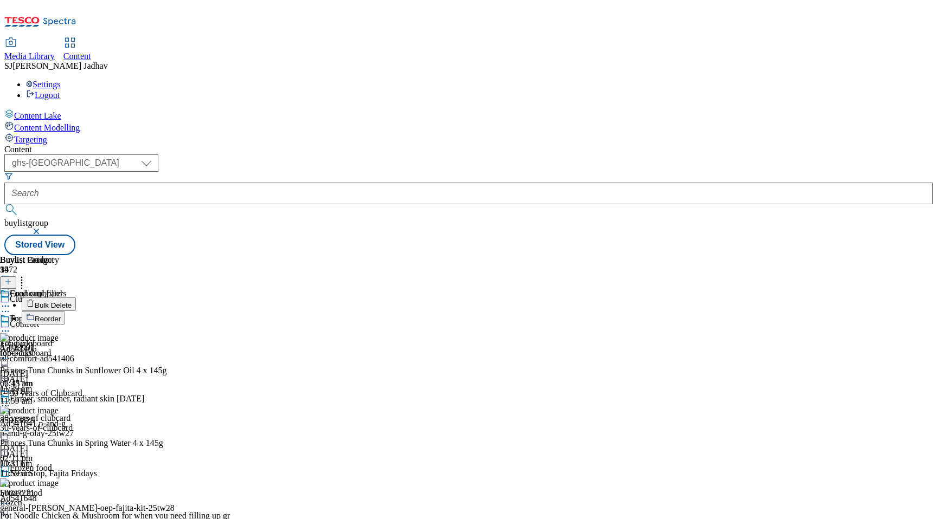
click at [61, 315] on span "Reorder" at bounding box center [48, 319] width 26 height 8
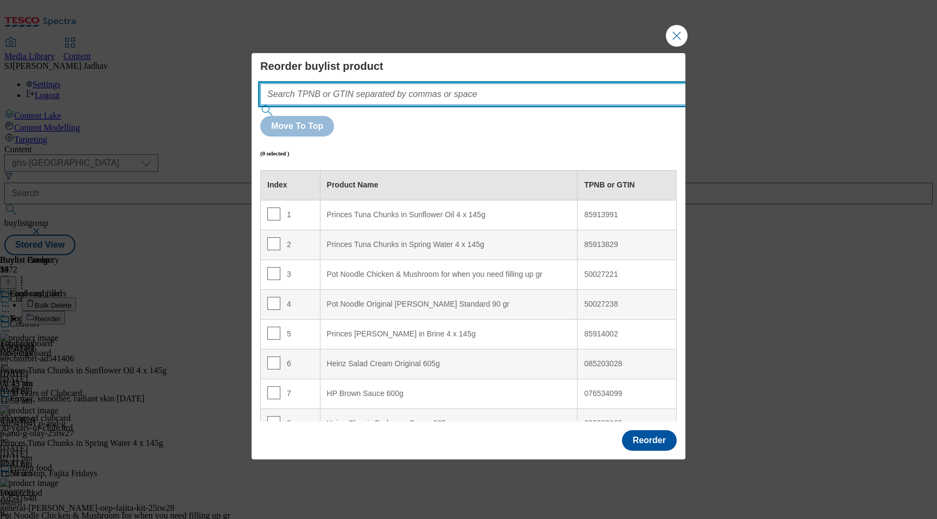
click at [548, 105] on input "Modal" at bounding box center [489, 94] width 458 height 22
paste input "85913991 85913829 85914002"
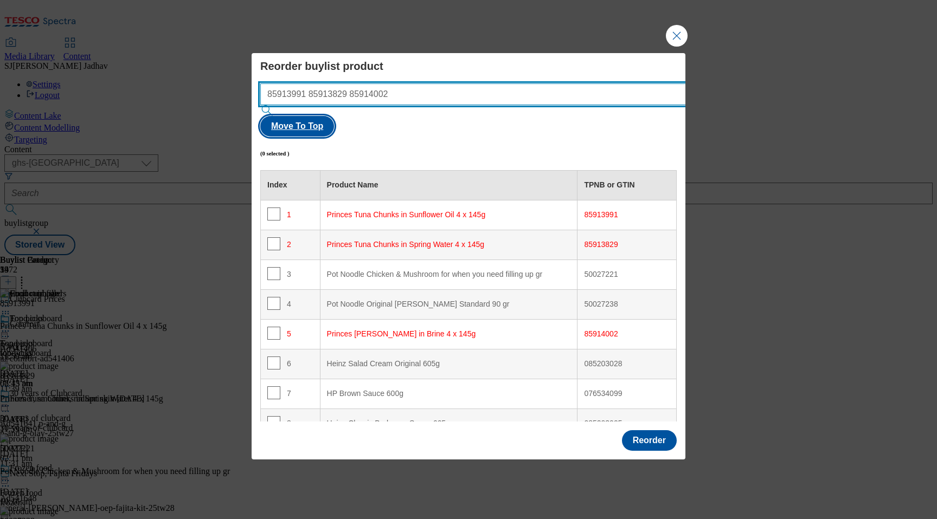
type input "85913991 85913829 85914002"
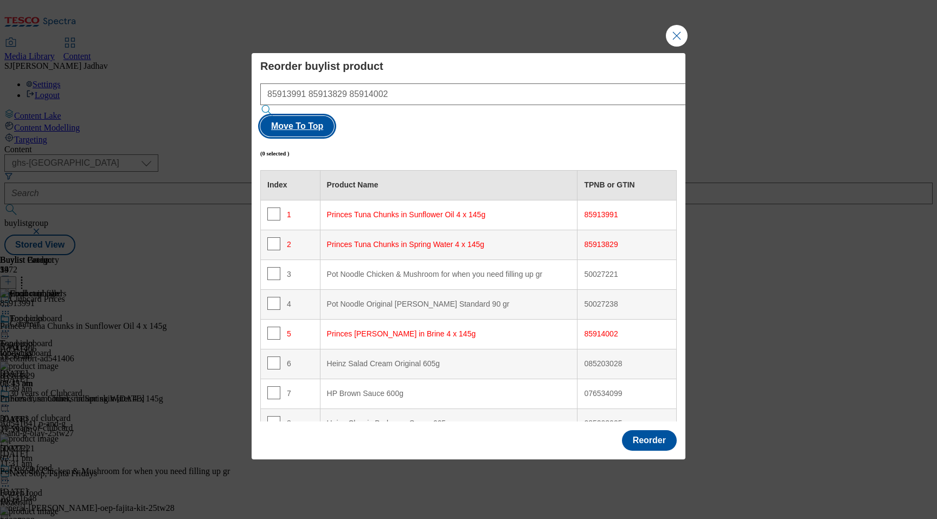
click at [334, 116] on button "Move To Top" at bounding box center [297, 126] width 74 height 21
checkbox input "true"
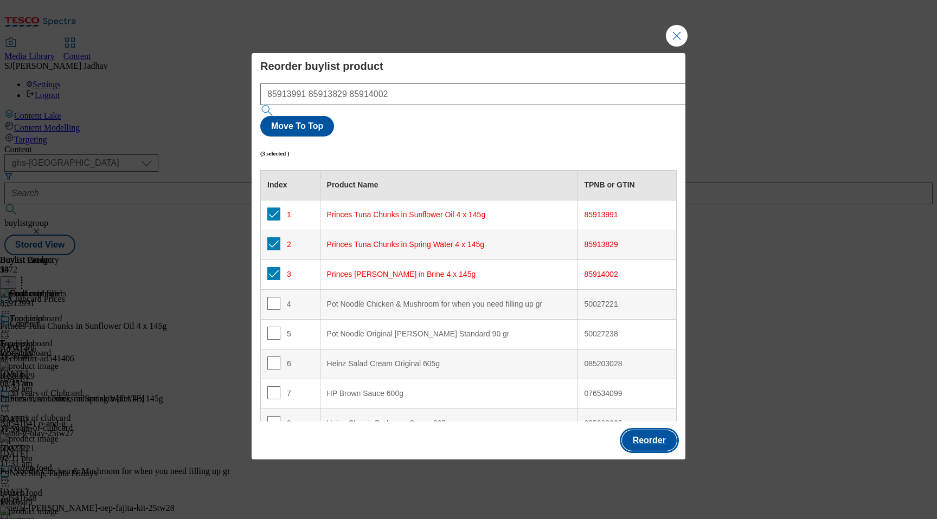
click at [651, 430] on button "Reorder" at bounding box center [649, 440] width 55 height 21
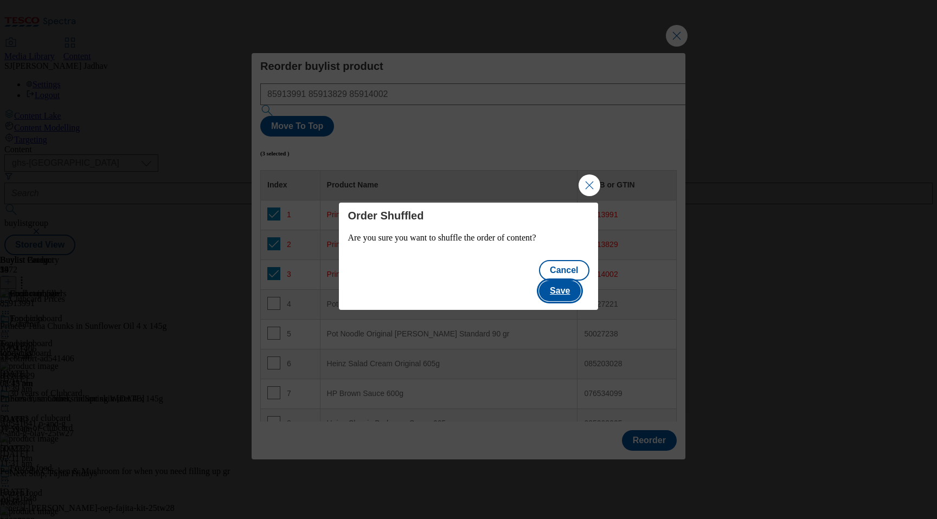
click at [563, 281] on button "Save" at bounding box center [560, 291] width 42 height 21
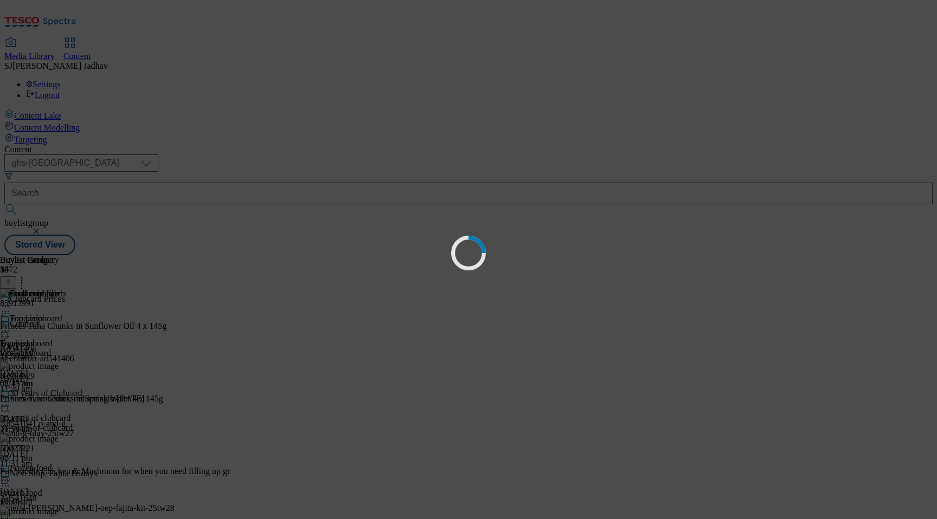
scroll to position [0, 0]
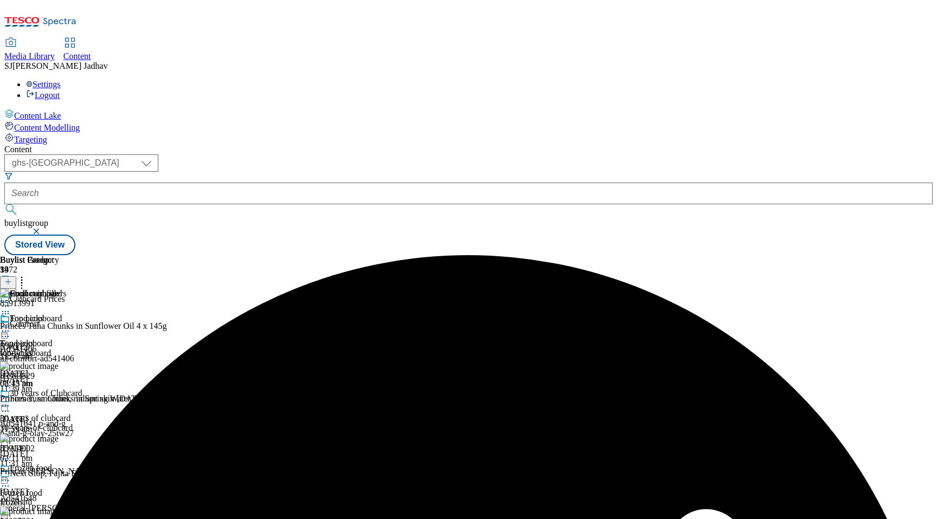
click at [11, 326] on icon at bounding box center [5, 331] width 11 height 11
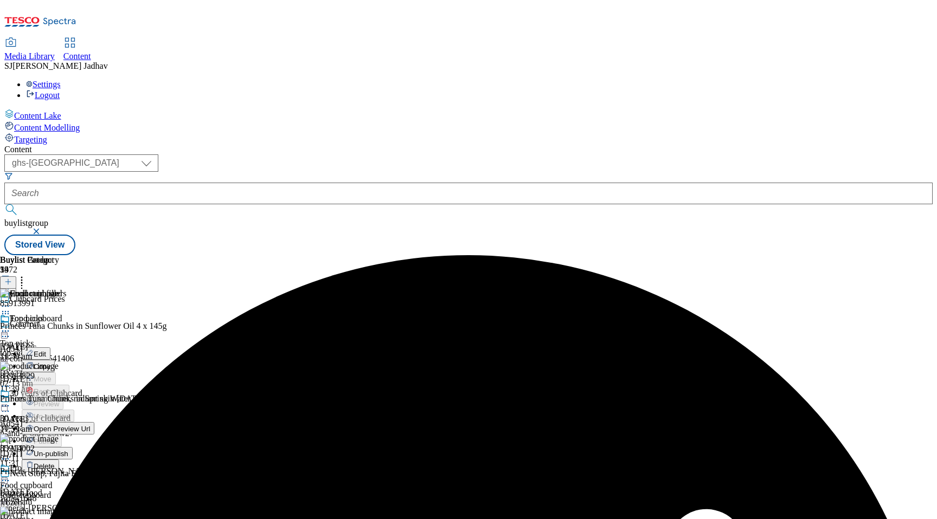
click at [46, 350] on span "Edit" at bounding box center [40, 354] width 12 height 8
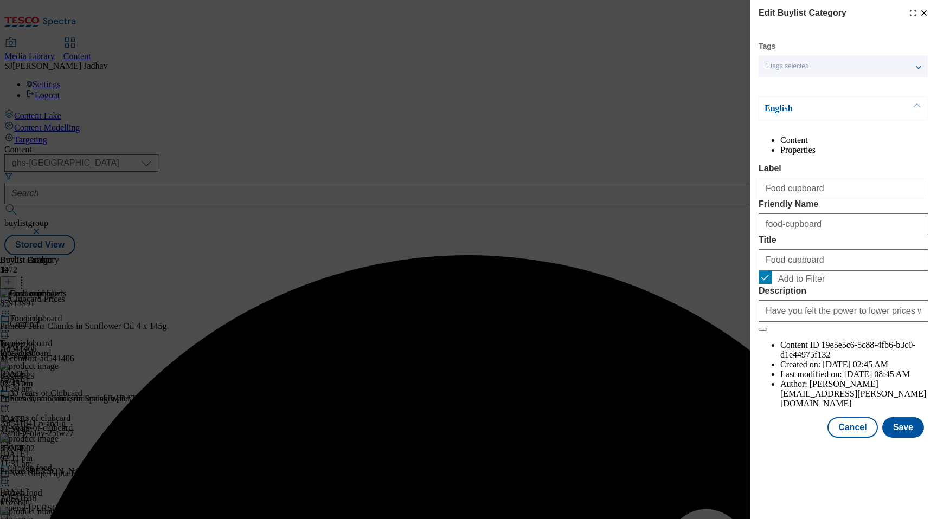
click at [904, 455] on div "Modal" at bounding box center [843, 447] width 187 height 15
click at [904, 438] on button "Save" at bounding box center [903, 427] width 42 height 21
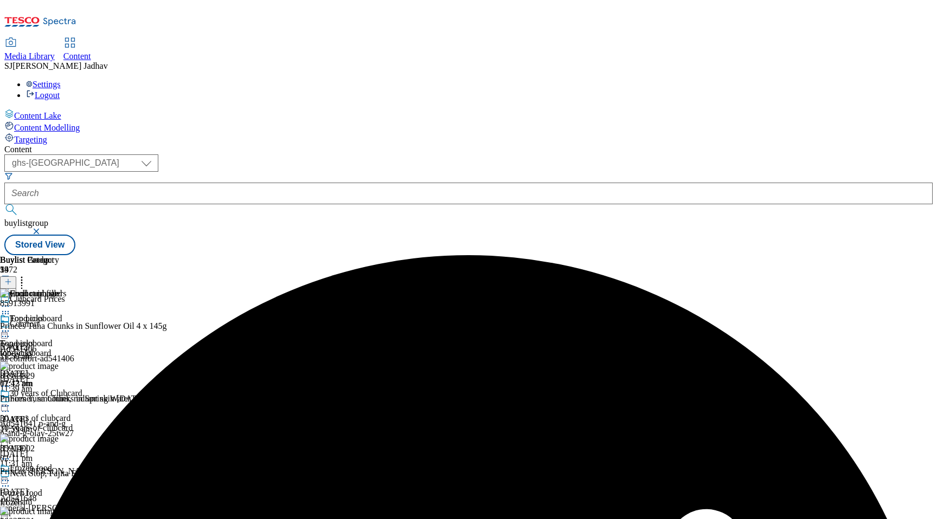
click at [11, 326] on icon at bounding box center [5, 331] width 11 height 11
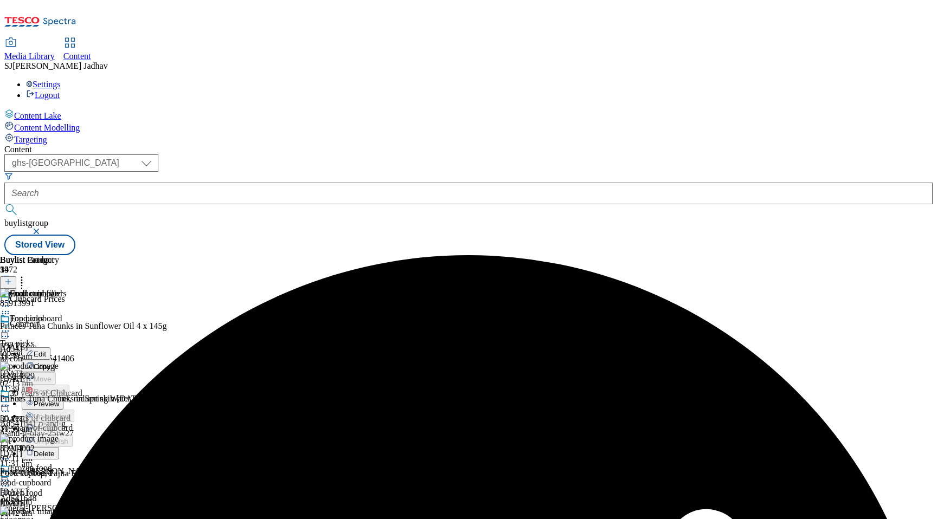
click at [59, 400] on span "Preview" at bounding box center [46, 404] width 25 height 8
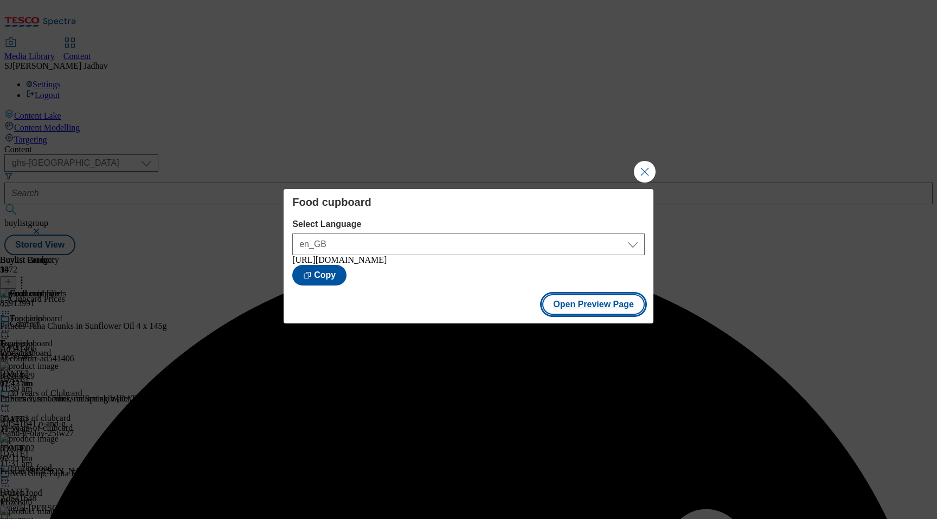
click at [606, 304] on button "Open Preview Page" at bounding box center [593, 304] width 102 height 21
click at [643, 173] on button "Close Modal" at bounding box center [645, 172] width 22 height 22
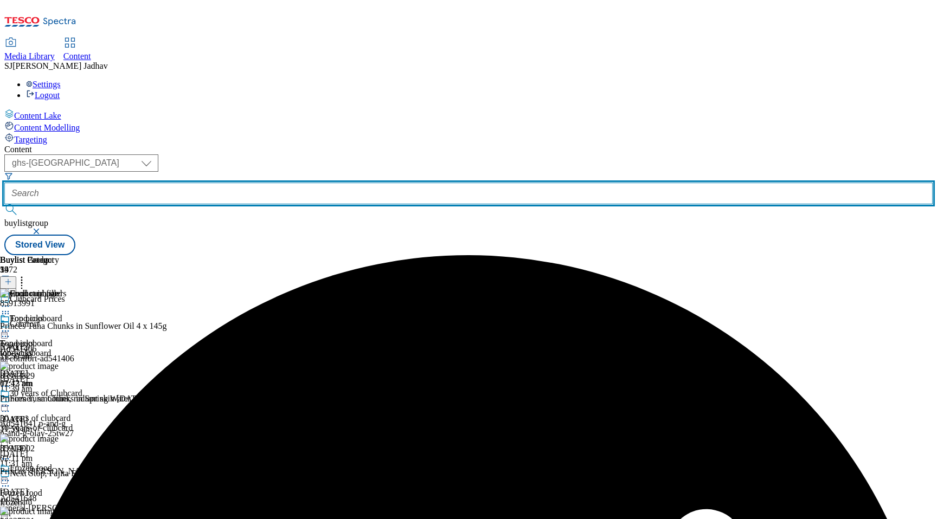
click at [298, 183] on input "text" at bounding box center [468, 194] width 928 height 22
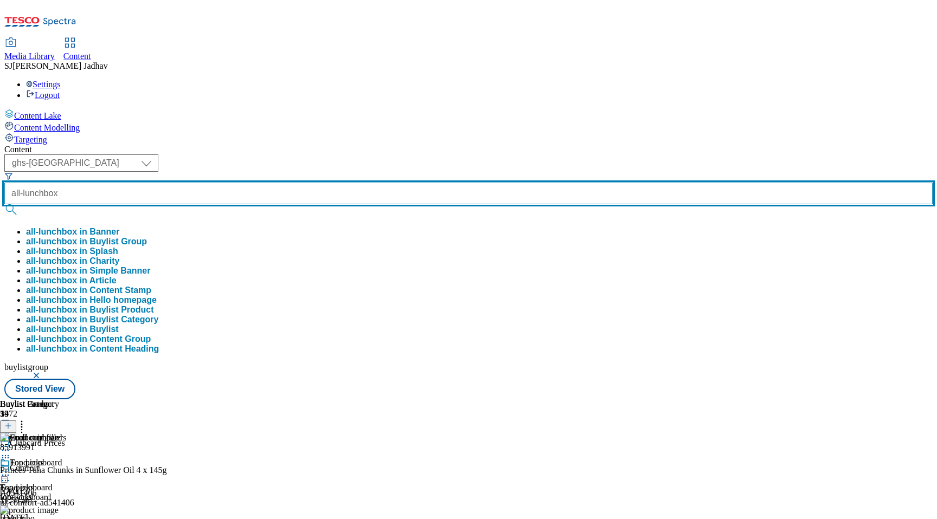
type input "all-lunchbox"
click at [4, 204] on button "submit" at bounding box center [11, 209] width 15 height 11
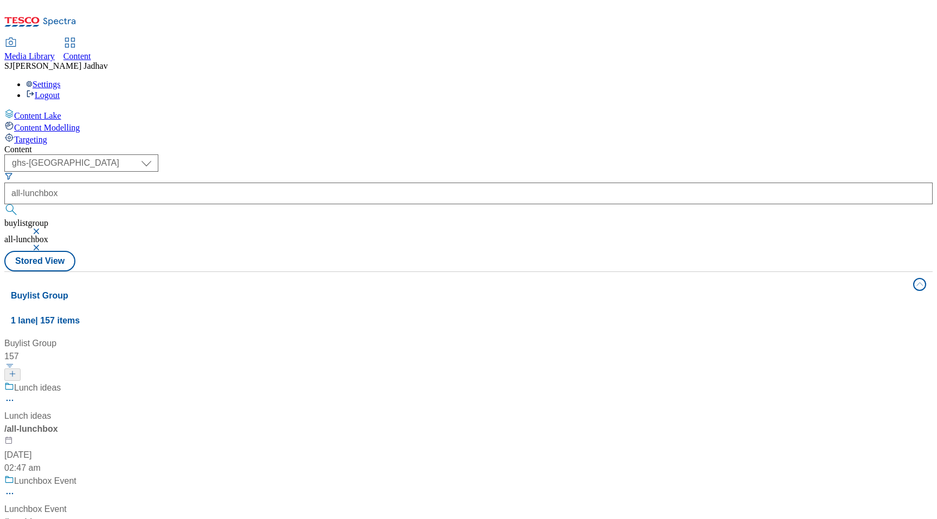
click at [178, 382] on div "Lunch ideas Lunch ideas / all-lunchbox [DATE] 02:47 am" at bounding box center [91, 428] width 174 height 93
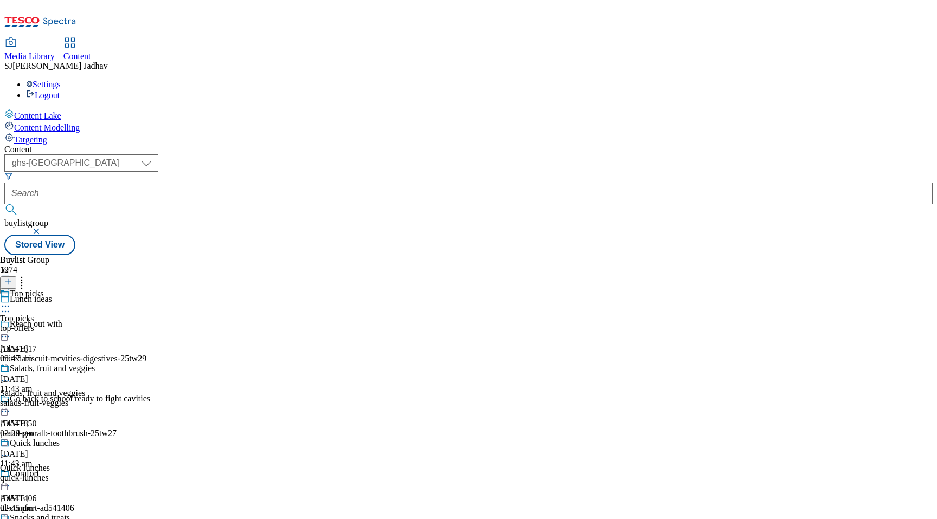
click at [105, 289] on div "Top picks Top picks top-offers [DATE] 09:47 am" at bounding box center [52, 326] width 105 height 75
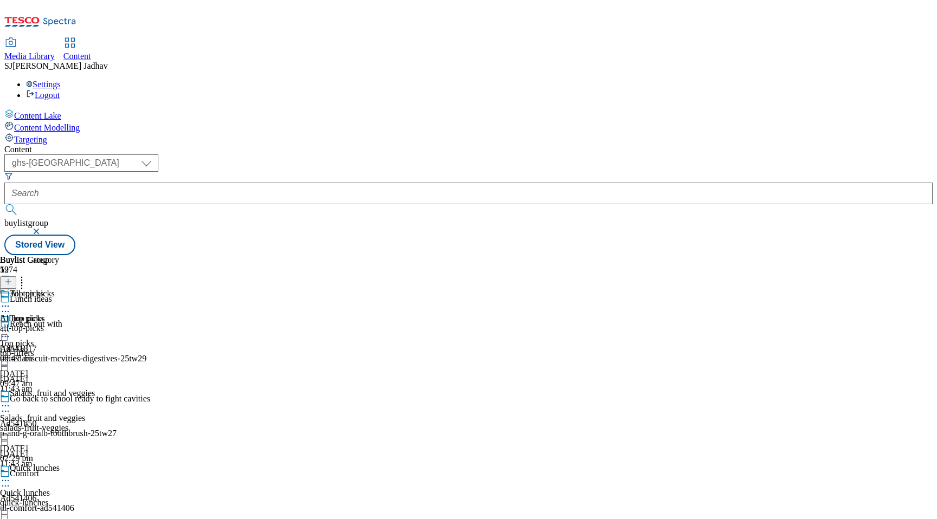
click at [59, 289] on div "All top picks All top picks all-top-picks [DATE] 09:47 am" at bounding box center [29, 326] width 59 height 75
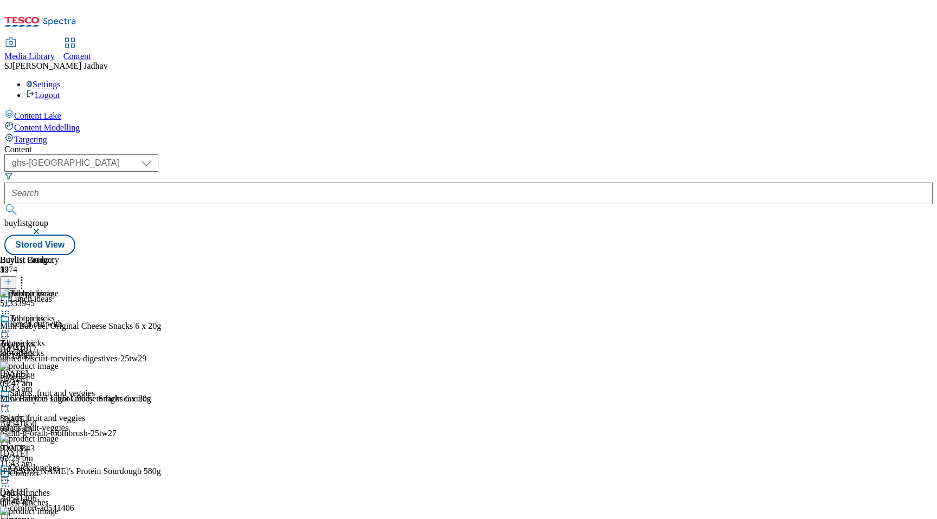
scroll to position [0, 25]
click at [12, 278] on icon at bounding box center [8, 282] width 8 height 8
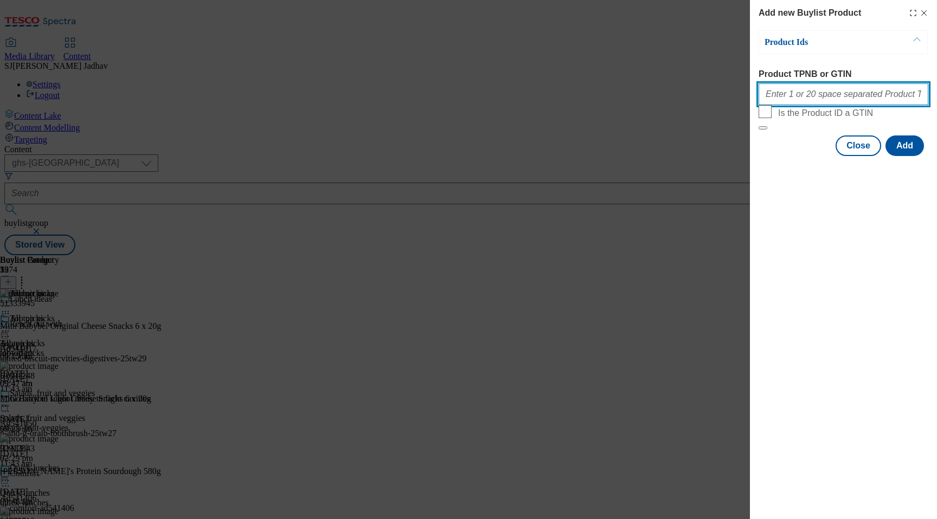
click at [789, 101] on input "Product TPNB or GTIN" at bounding box center [843, 94] width 170 height 22
paste input "52403078 52980706 54471943 57608911 90607586 90783341 90862046 85953793 8595380…"
type input "52403078 52980706 54471943 57608911 90607586 90783341 90862046 85953793 8595380…"
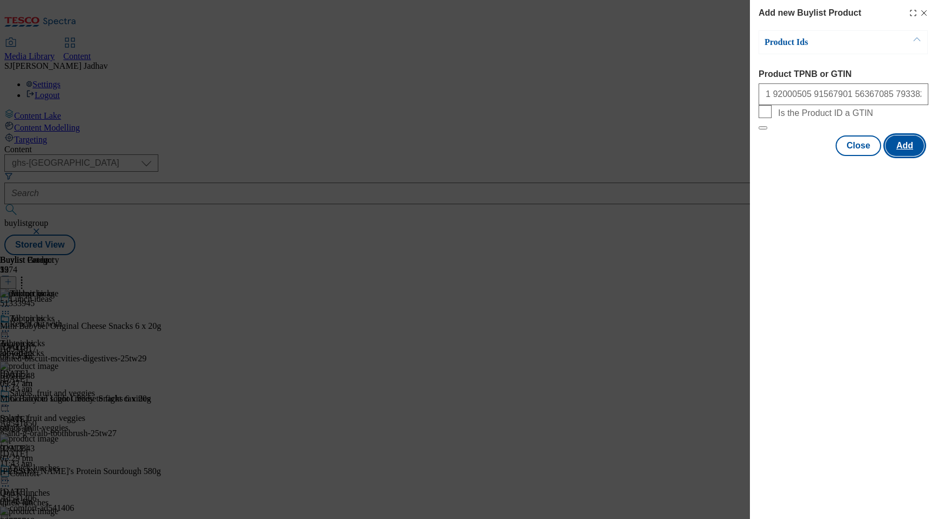
click at [905, 156] on button "Add" at bounding box center [904, 146] width 38 height 21
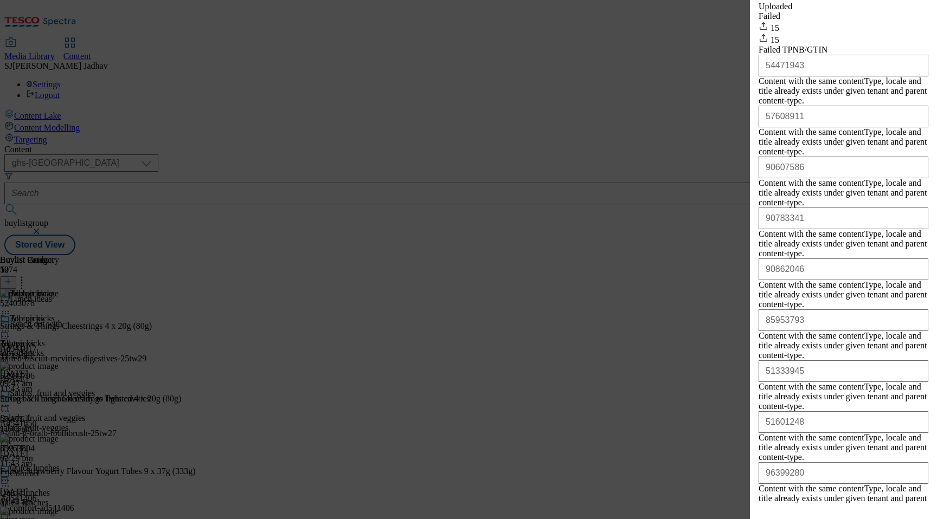
scroll to position [370, 0]
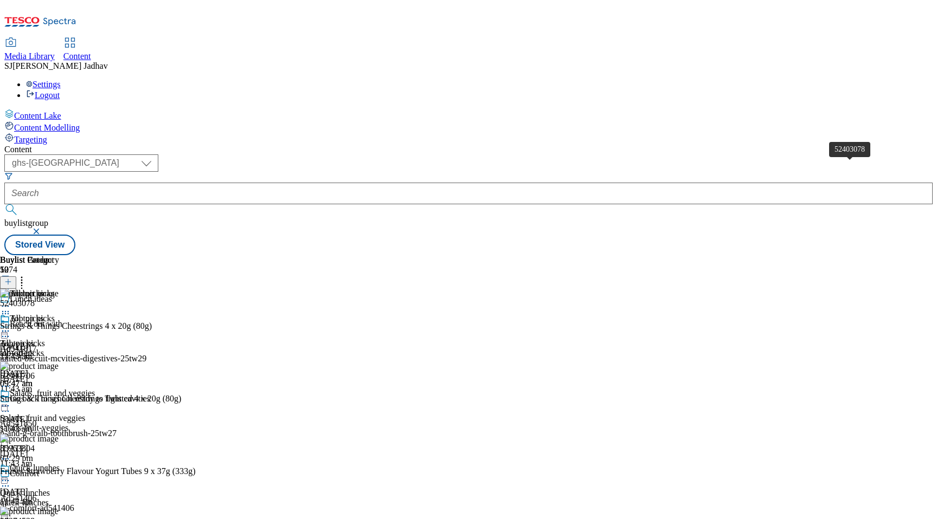
scroll to position [0, 25]
click at [27, 275] on icon at bounding box center [21, 280] width 11 height 11
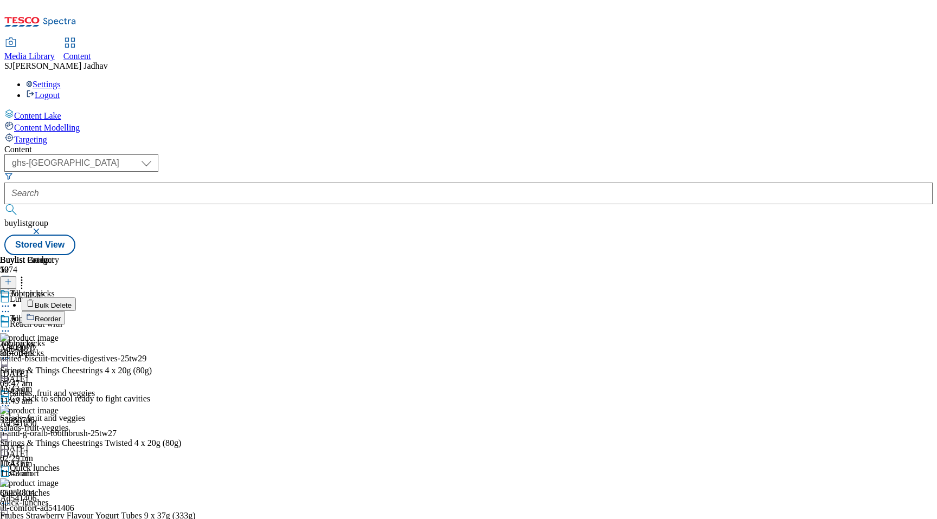
click at [61, 315] on span "Reorder" at bounding box center [48, 319] width 26 height 8
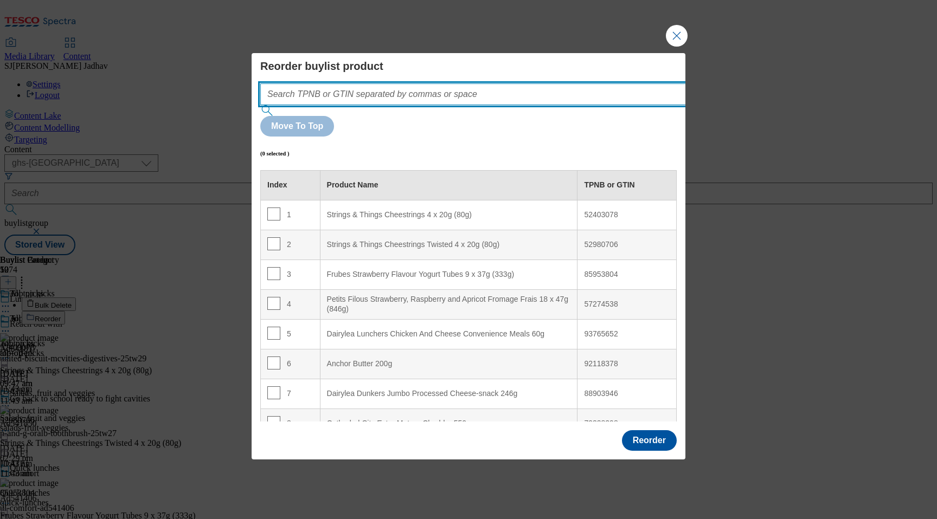
click at [534, 105] on input "Modal" at bounding box center [489, 94] width 458 height 22
paste input "52403078 52980706 54471943 57608911 90607586 90783341 90862046 85953793 8595380…"
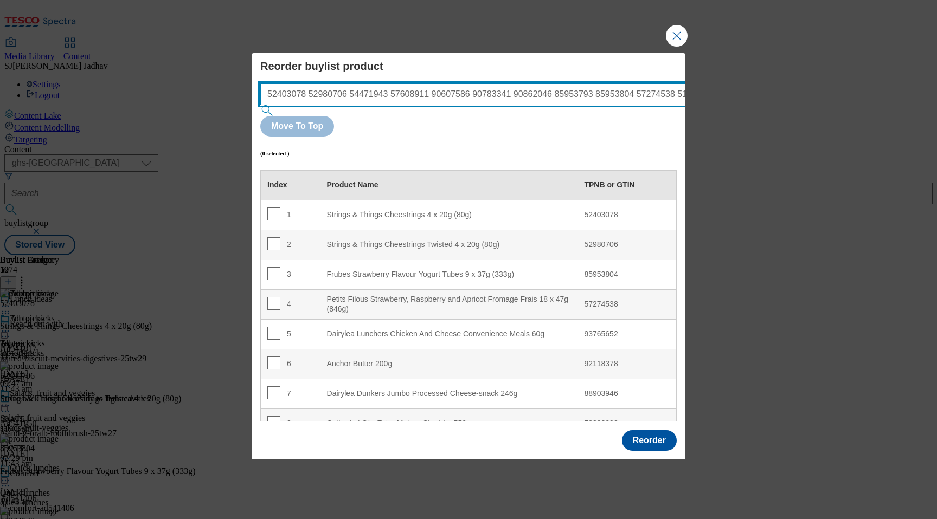
scroll to position [0, 692]
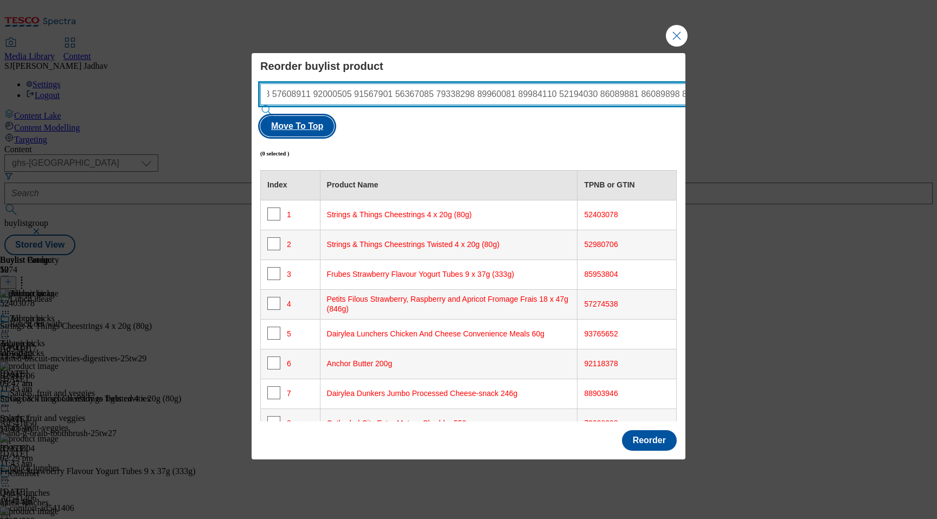
type input "52403078 52980706 54471943 57608911 90607586 90783341 90862046 85953793 8595380…"
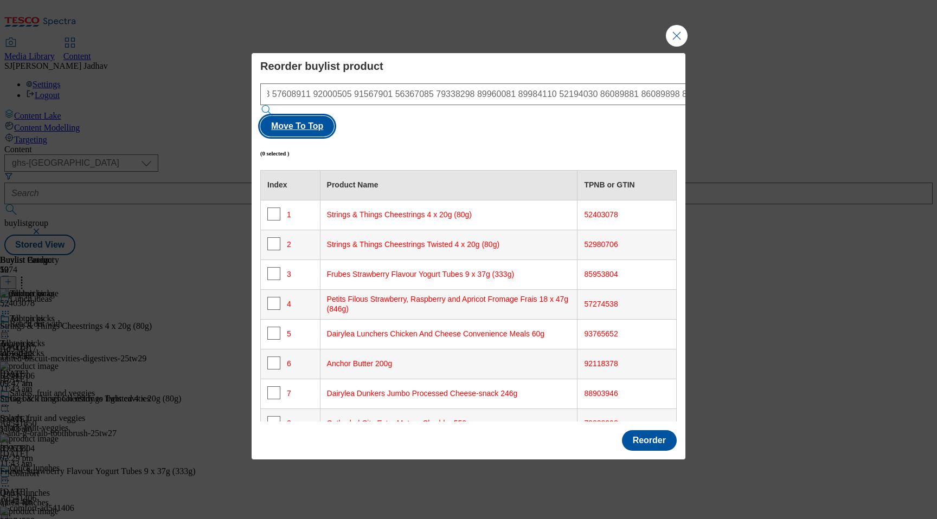
click at [334, 116] on button "Move To Top" at bounding box center [297, 126] width 74 height 21
checkbox input "true"
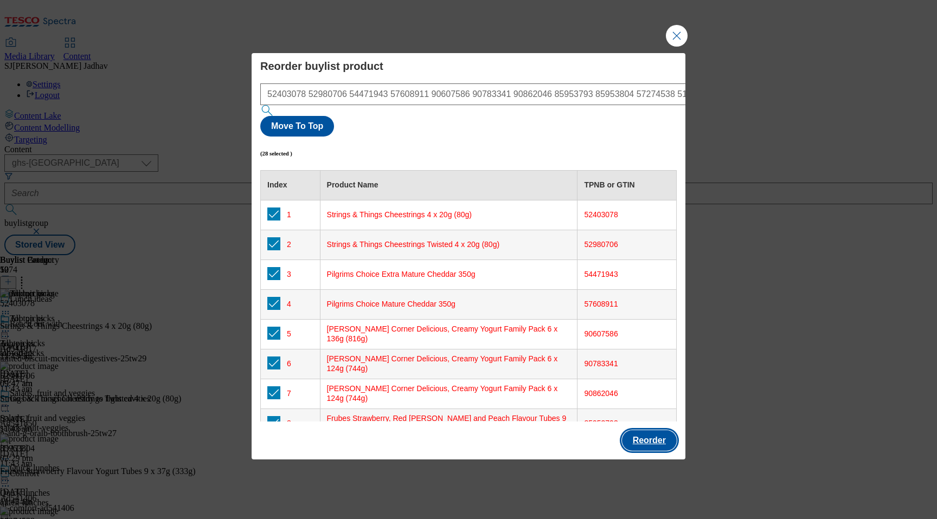
click at [646, 430] on button "Reorder" at bounding box center [649, 440] width 55 height 21
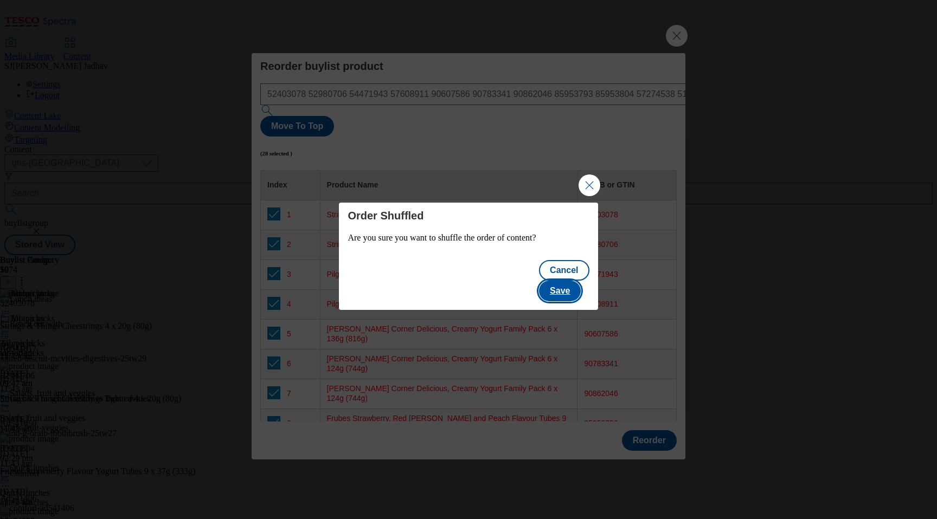
click at [581, 284] on button "Save" at bounding box center [560, 291] width 42 height 21
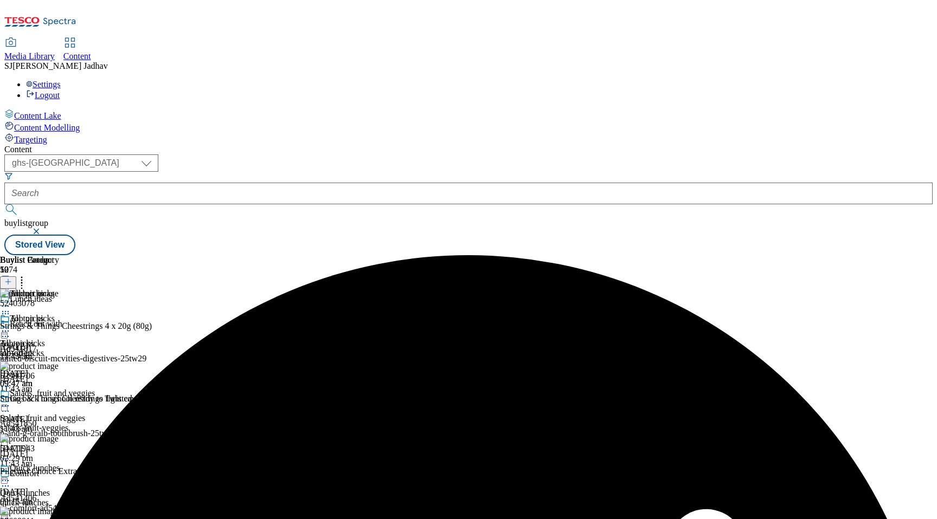
click at [11, 326] on icon at bounding box center [5, 331] width 11 height 11
click at [46, 350] on span "Edit" at bounding box center [40, 354] width 12 height 8
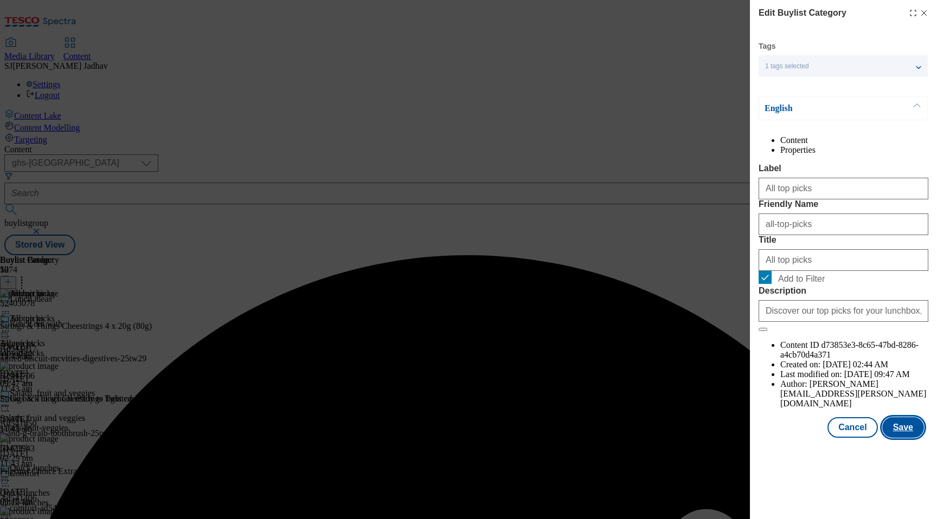
click at [898, 438] on button "Save" at bounding box center [903, 427] width 42 height 21
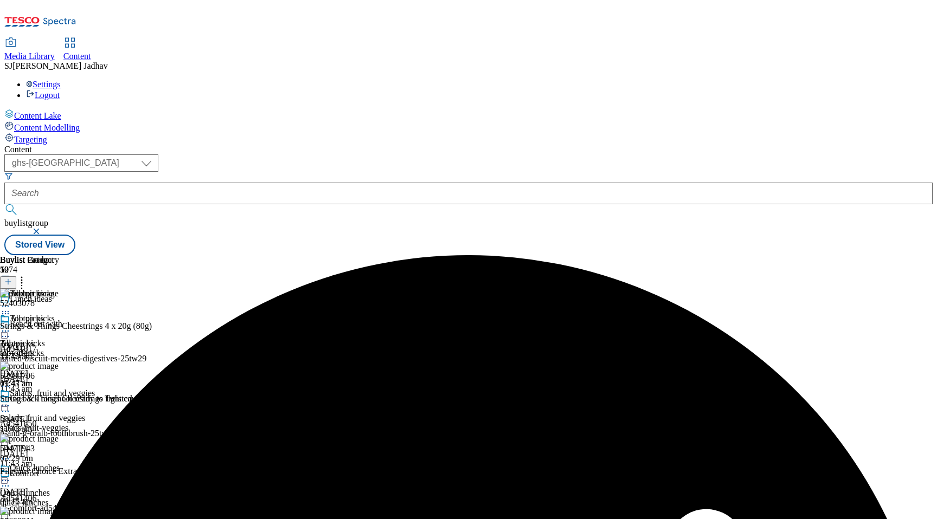
click at [11, 326] on icon at bounding box center [5, 331] width 11 height 11
click at [59, 400] on span "Preview" at bounding box center [46, 404] width 25 height 8
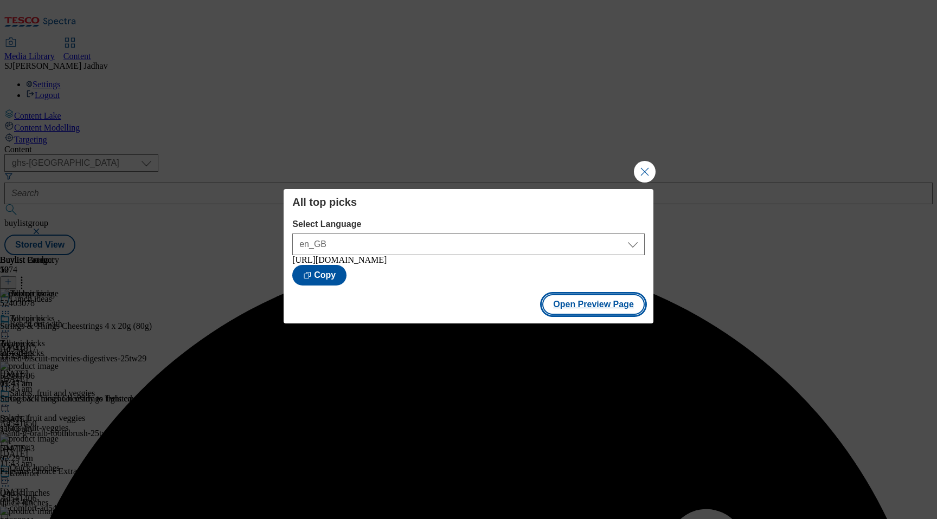
click at [617, 306] on button "Open Preview Page" at bounding box center [593, 304] width 102 height 21
click at [644, 170] on button "Close Modal" at bounding box center [645, 172] width 22 height 22
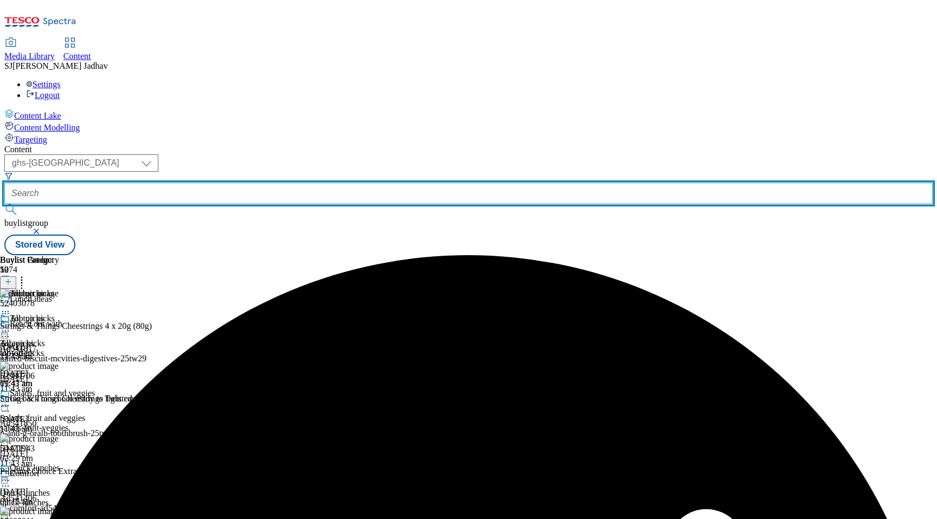
click at [291, 183] on input "text" at bounding box center [468, 194] width 928 height 22
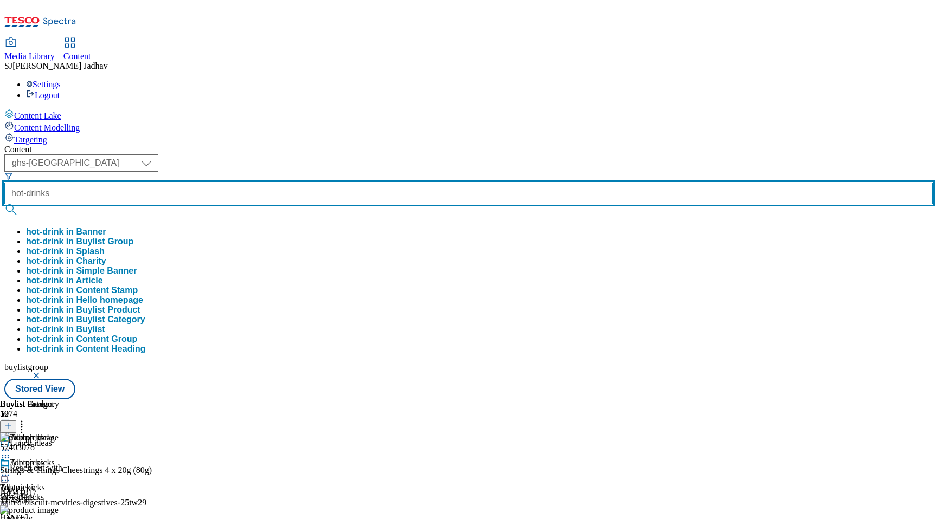
type input "hot-drinks"
click at [4, 204] on button "submit" at bounding box center [11, 209] width 15 height 11
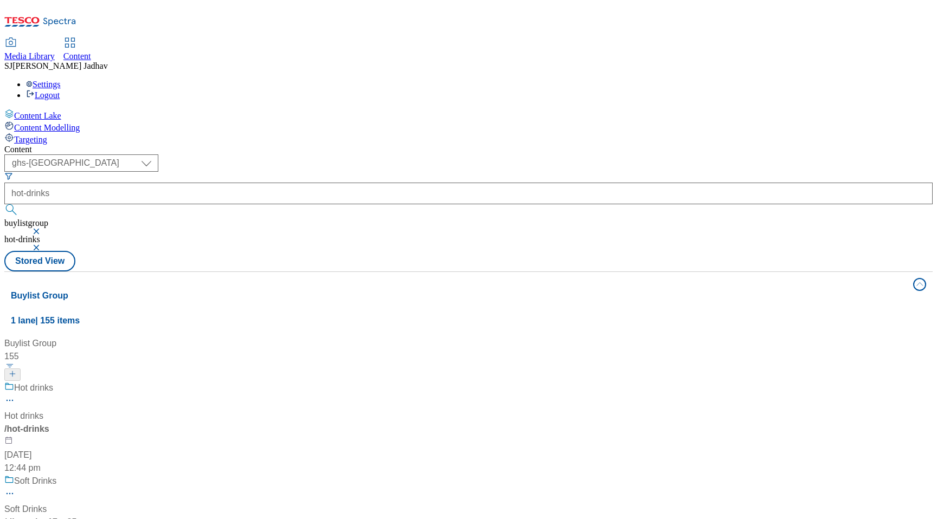
click at [191, 423] on div "/ hot-drinks" at bounding box center [97, 429] width 187 height 13
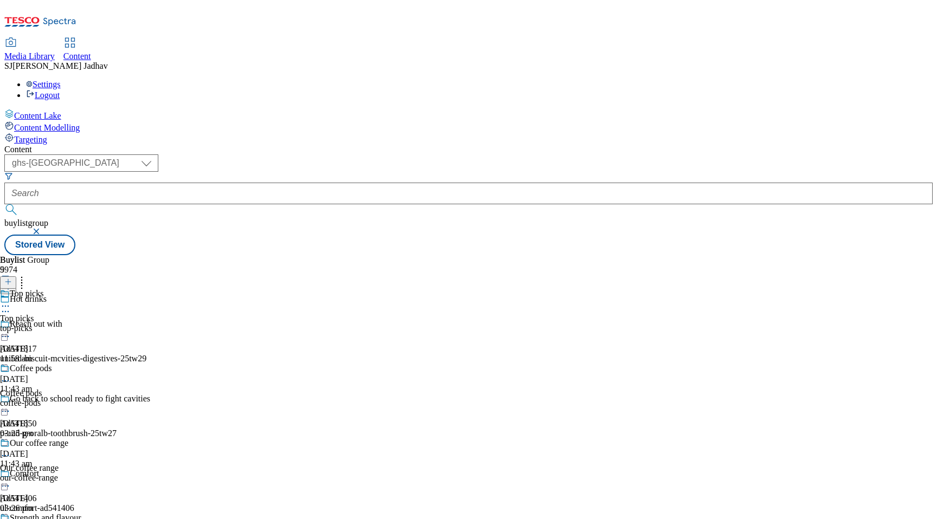
click at [81, 324] on div "top-picks" at bounding box center [40, 329] width 81 height 10
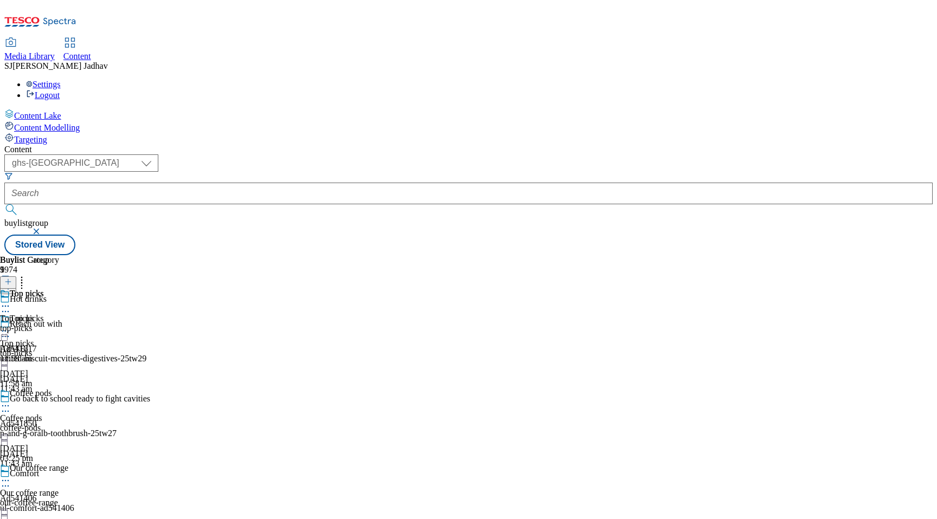
click at [59, 289] on div "Top picks Top picks top-picks [DATE] 11:58 am" at bounding box center [29, 326] width 59 height 75
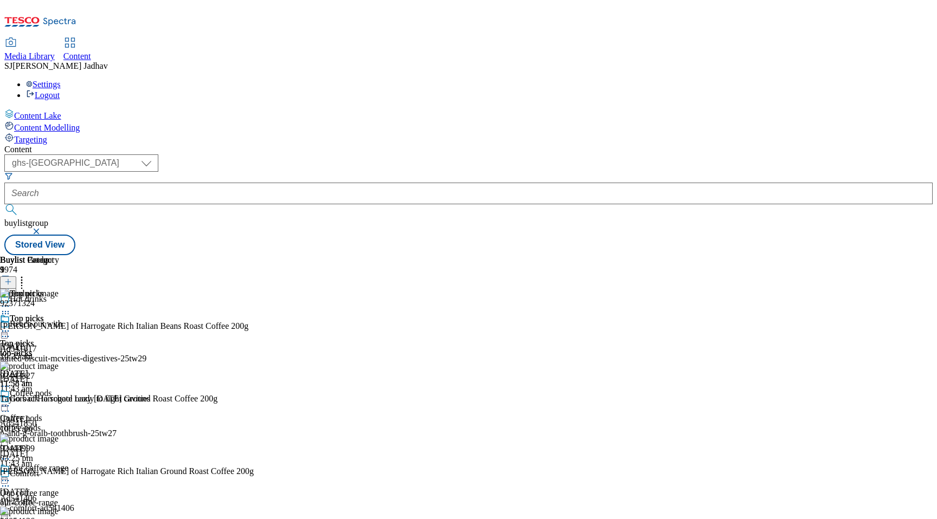
scroll to position [0, 25]
click at [12, 278] on icon at bounding box center [8, 282] width 8 height 8
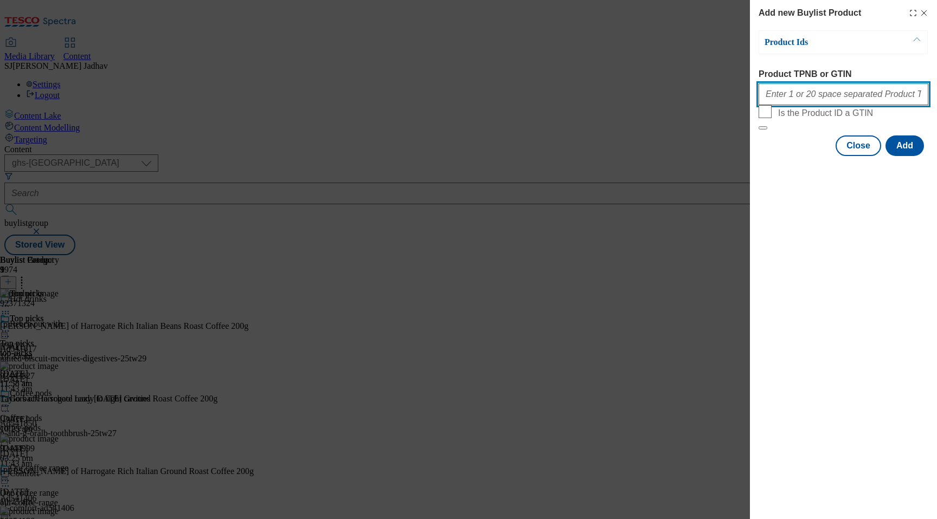
click at [804, 100] on input "Product TPNB or GTIN" at bounding box center [843, 94] width 170 height 22
paste input "96932375 96874005 96401687 96483583 96546607 96537987 91306883 91495473 8543415…"
type input "96932375 96874005 96401687 96483583 96546607 96537987 91306883 91495473 8543415…"
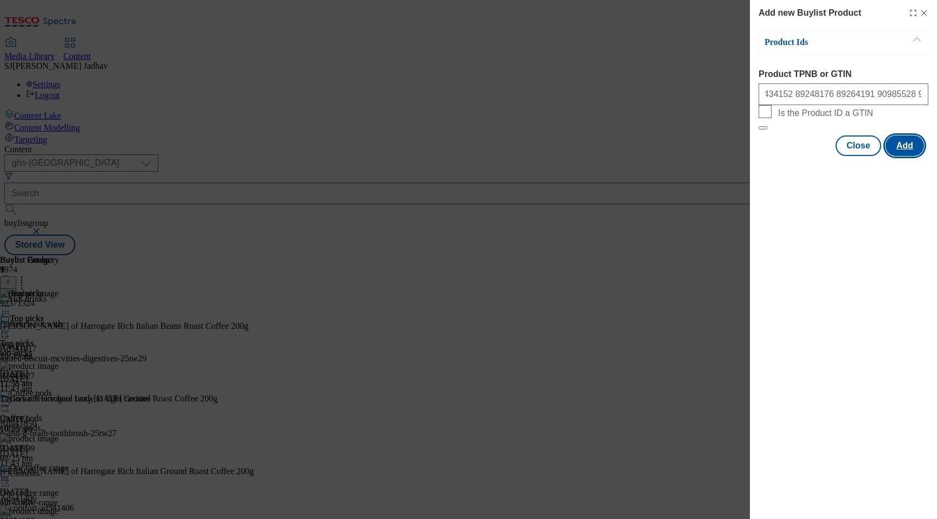
click at [914, 156] on button "Add" at bounding box center [904, 146] width 38 height 21
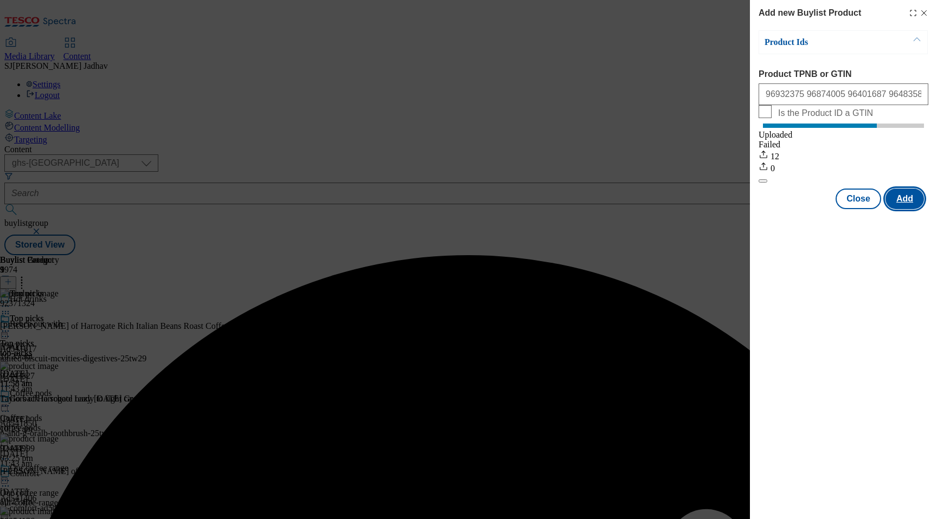
scroll to position [0, 0]
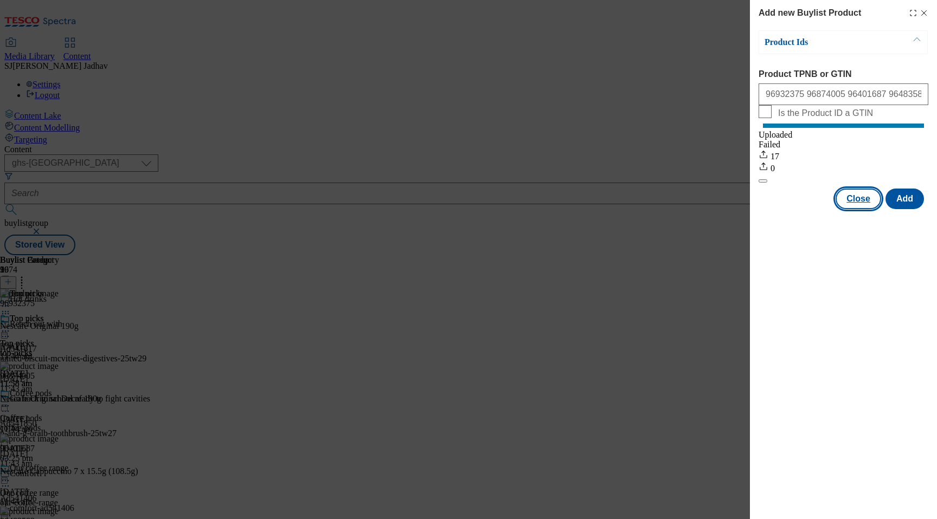
click at [857, 209] on button "Close" at bounding box center [858, 199] width 46 height 21
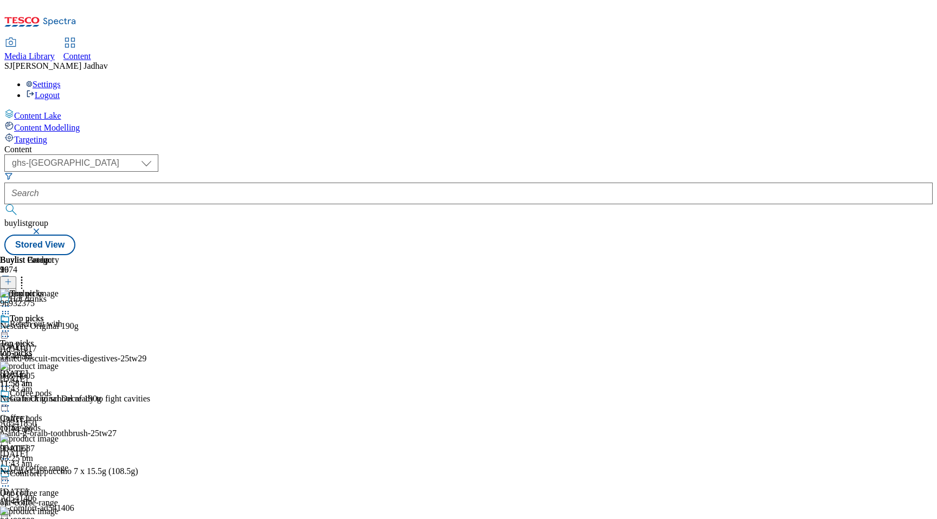
click at [11, 326] on icon at bounding box center [5, 331] width 11 height 11
click at [46, 350] on span "Edit" at bounding box center [40, 354] width 12 height 8
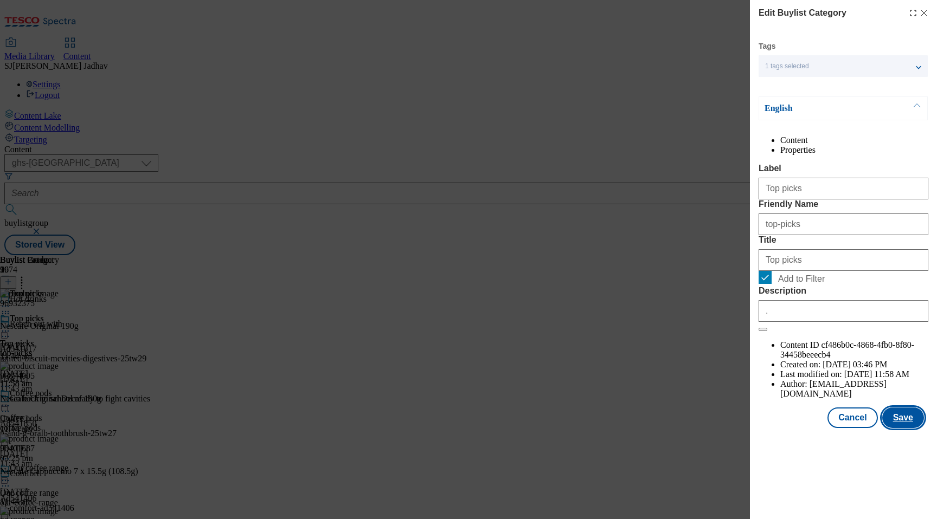
click at [902, 428] on button "Save" at bounding box center [903, 418] width 42 height 21
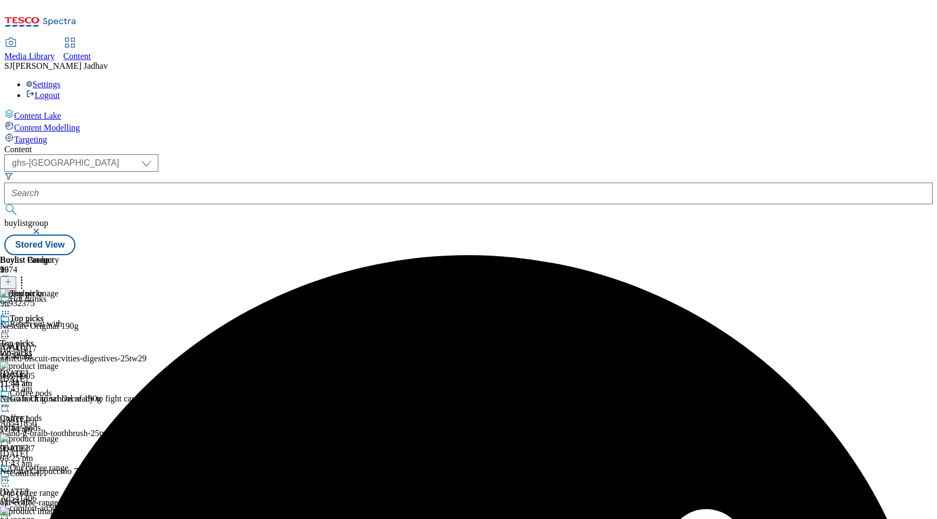
click at [11, 326] on icon at bounding box center [5, 331] width 11 height 11
click at [59, 400] on span "Preview" at bounding box center [46, 404] width 25 height 8
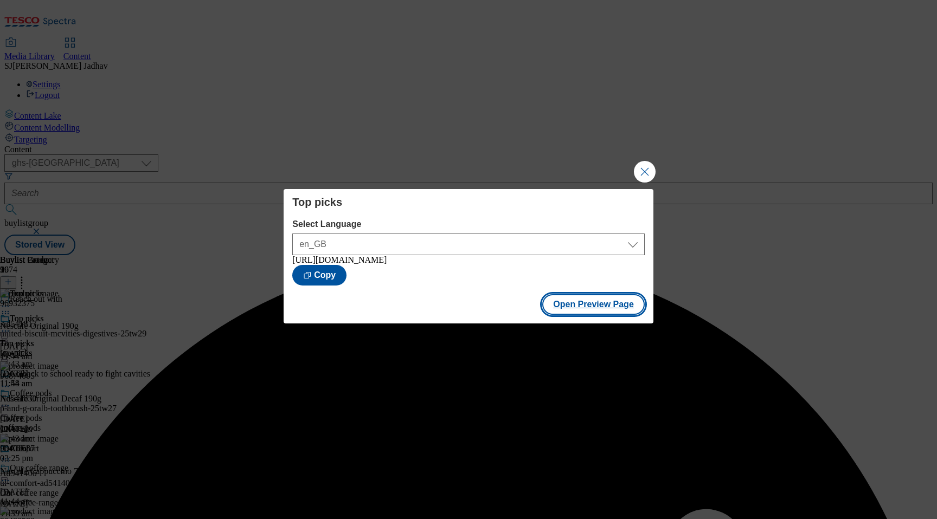
click at [609, 300] on button "Open Preview Page" at bounding box center [593, 304] width 102 height 21
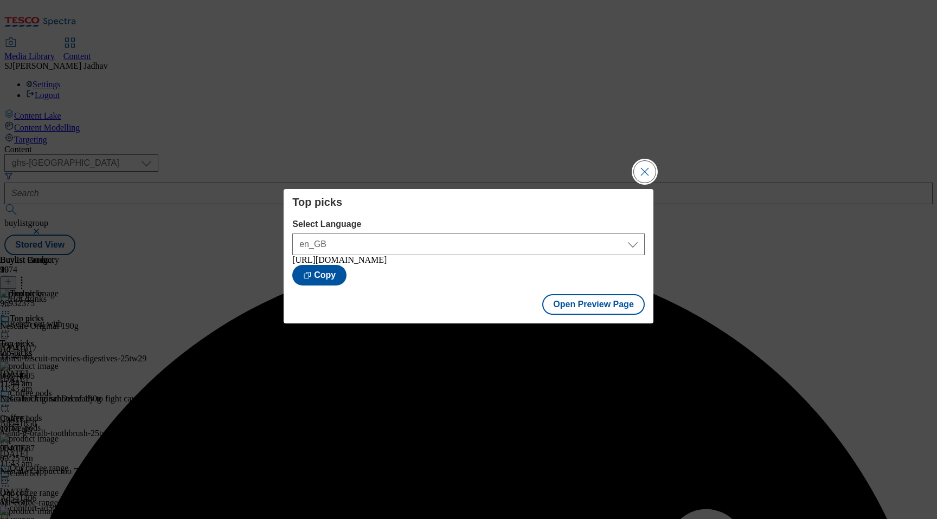
click at [642, 165] on button "Close Modal" at bounding box center [645, 172] width 22 height 22
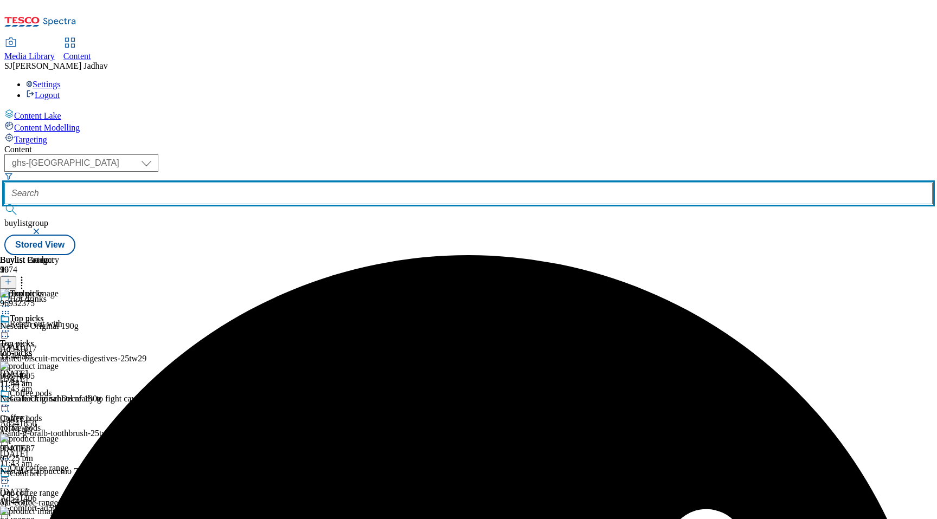
click at [281, 183] on input "text" at bounding box center [468, 194] width 928 height 22
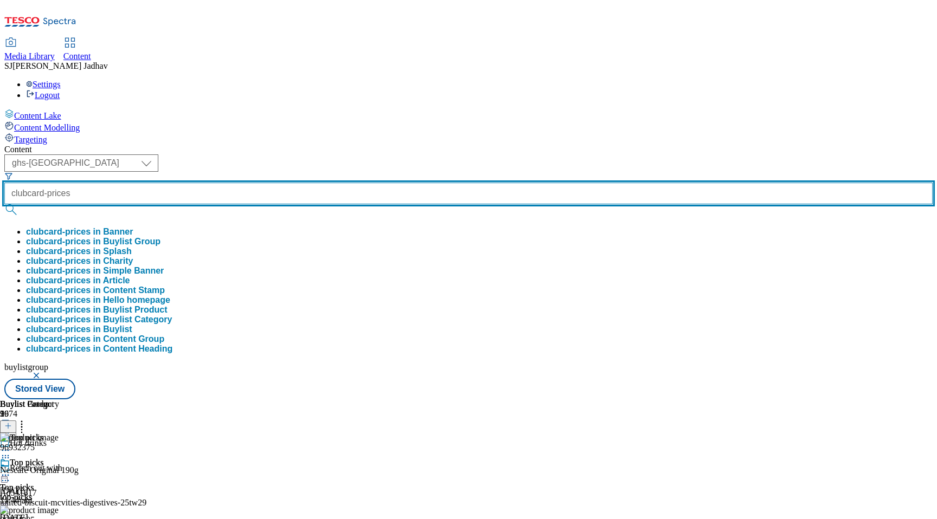
type input "clubcard-prices"
click at [4, 204] on button "submit" at bounding box center [11, 209] width 15 height 11
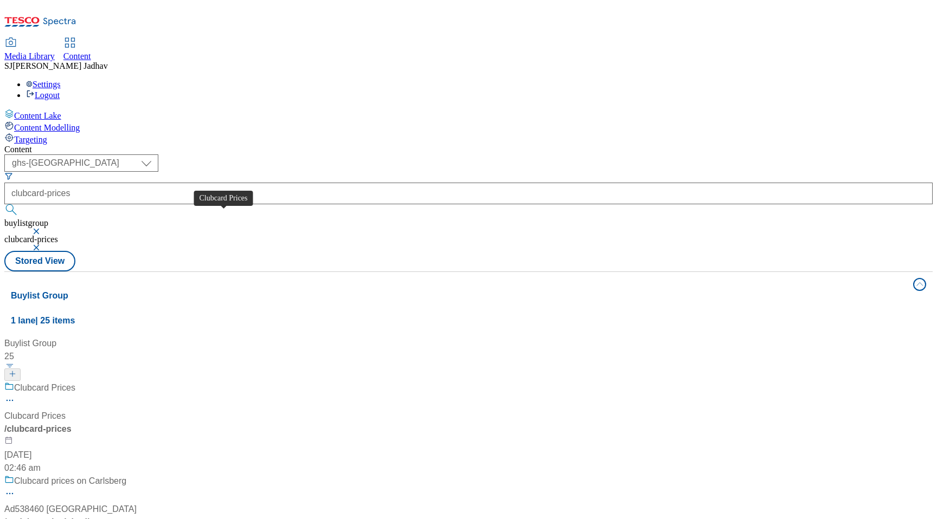
click at [75, 382] on span "Clubcard Prices" at bounding box center [44, 389] width 61 height 14
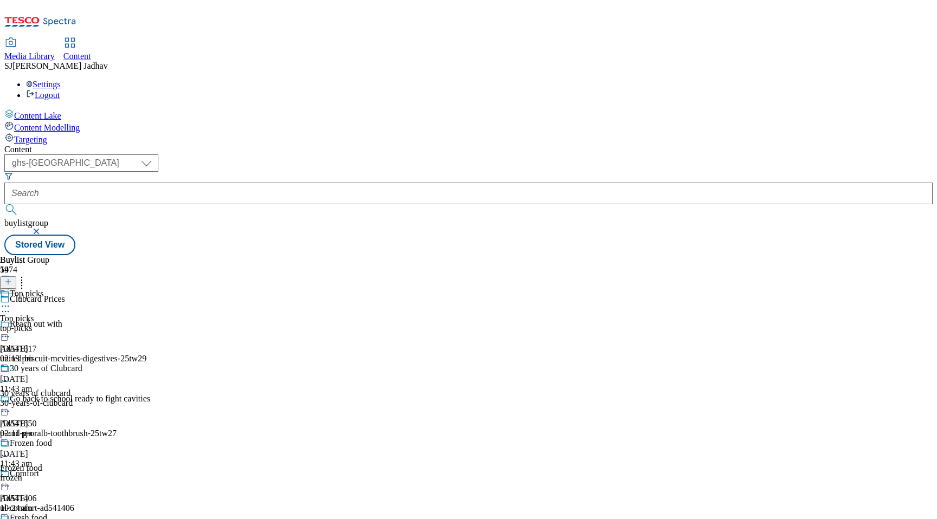
scroll to position [491, 0]
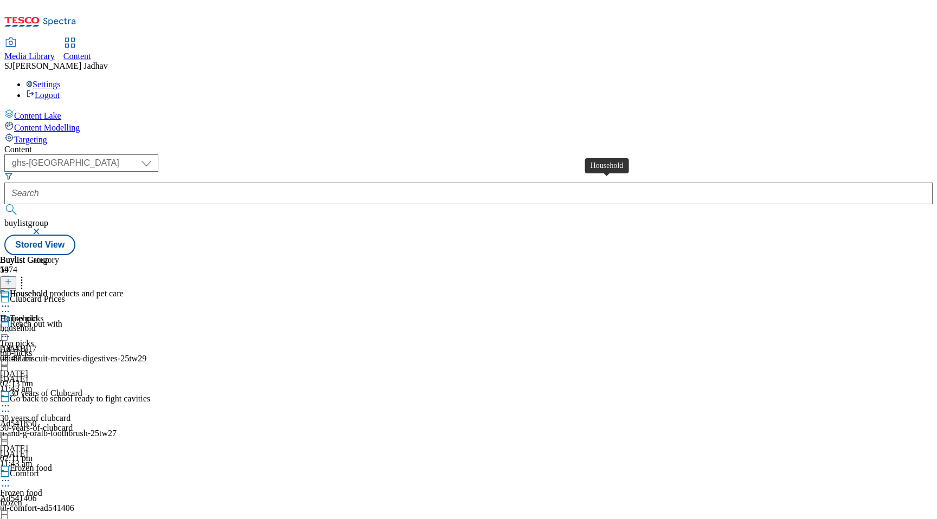
click at [37, 314] on div "Household" at bounding box center [18, 319] width 37 height 10
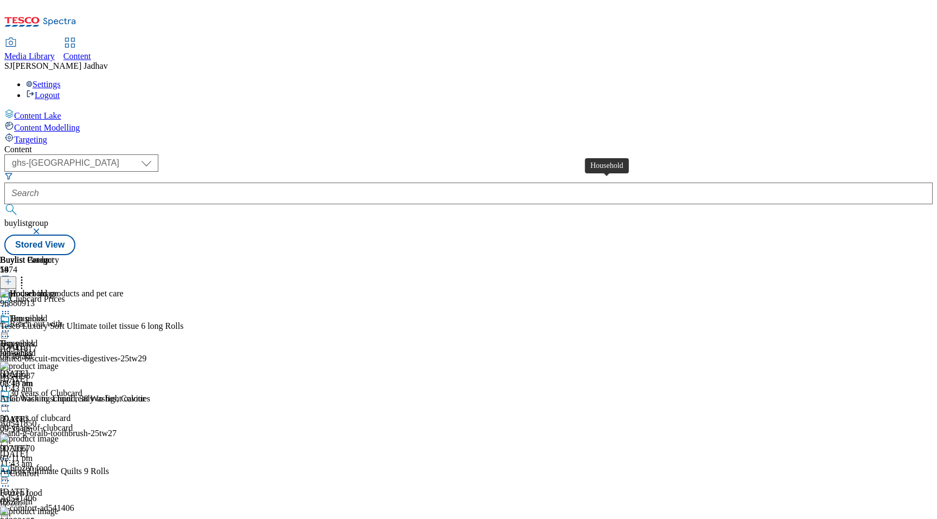
scroll to position [0, 25]
click at [12, 278] on icon at bounding box center [8, 282] width 8 height 8
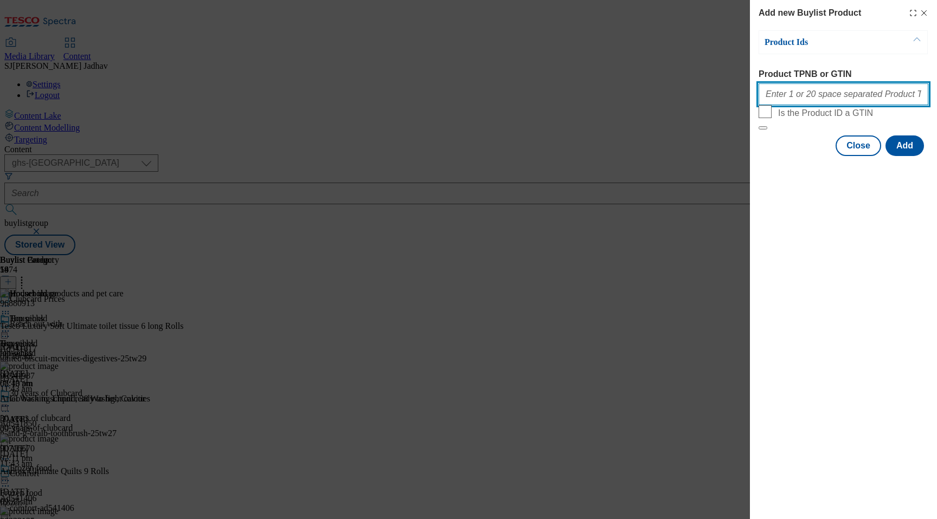
click at [815, 97] on input "Product TPNB or GTIN" at bounding box center [843, 94] width 170 height 22
paste input "89628648"
type input "89628648"
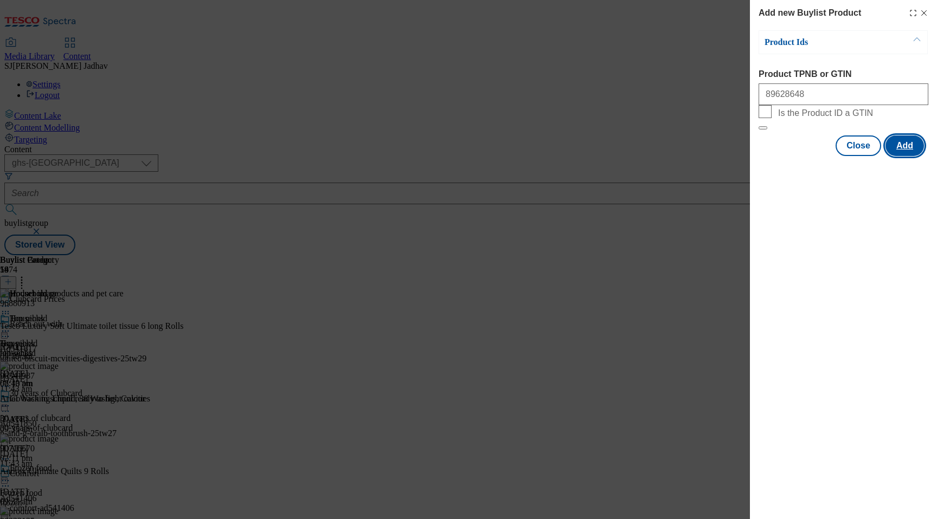
click at [903, 156] on button "Add" at bounding box center [904, 146] width 38 height 21
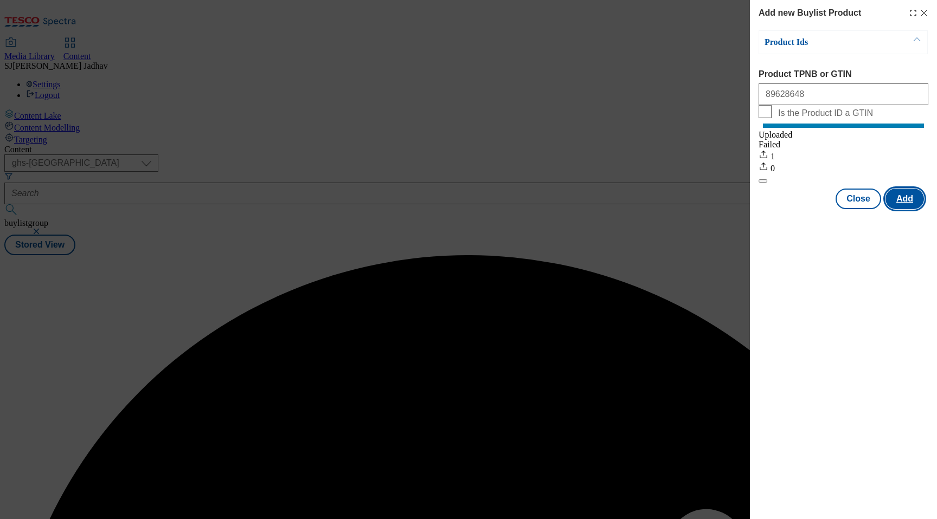
scroll to position [0, 0]
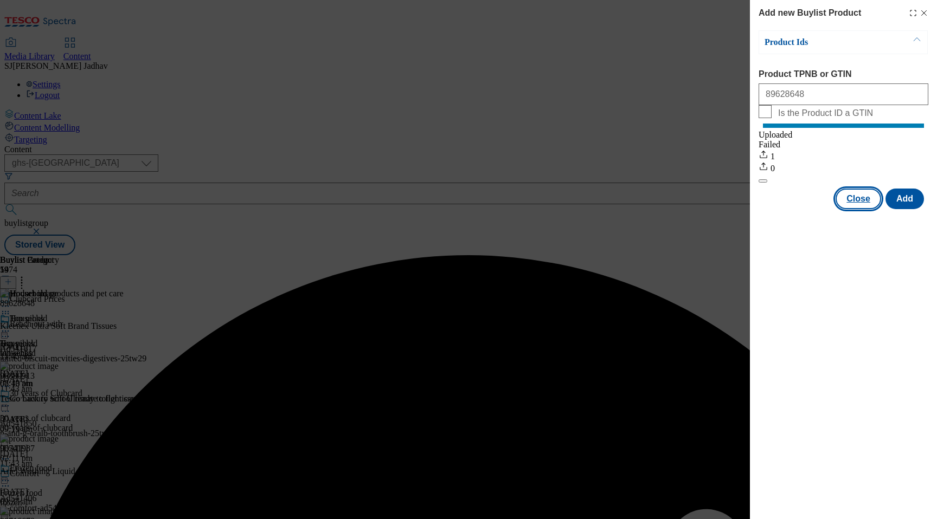
click at [862, 209] on button "Close" at bounding box center [858, 199] width 46 height 21
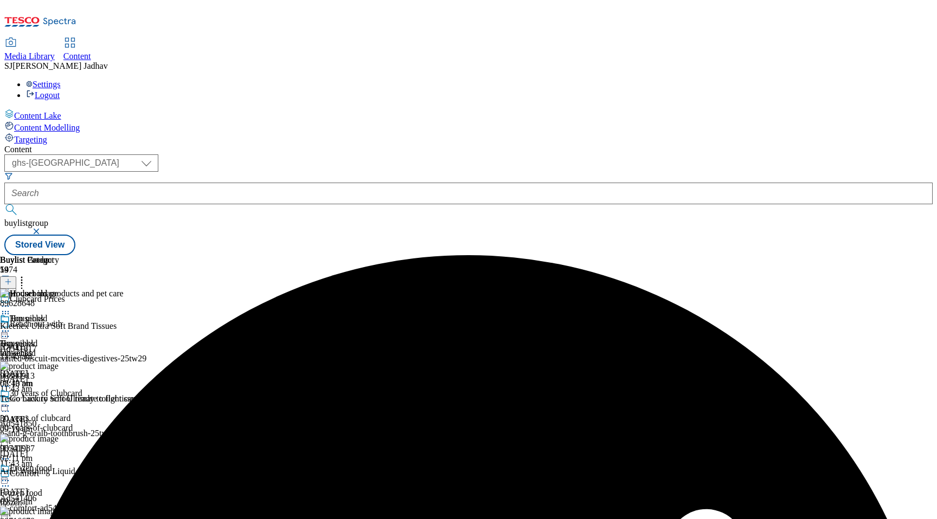
click at [4, 331] on circle at bounding box center [3, 332] width 2 height 2
click at [46, 350] on span "Edit" at bounding box center [40, 354] width 12 height 8
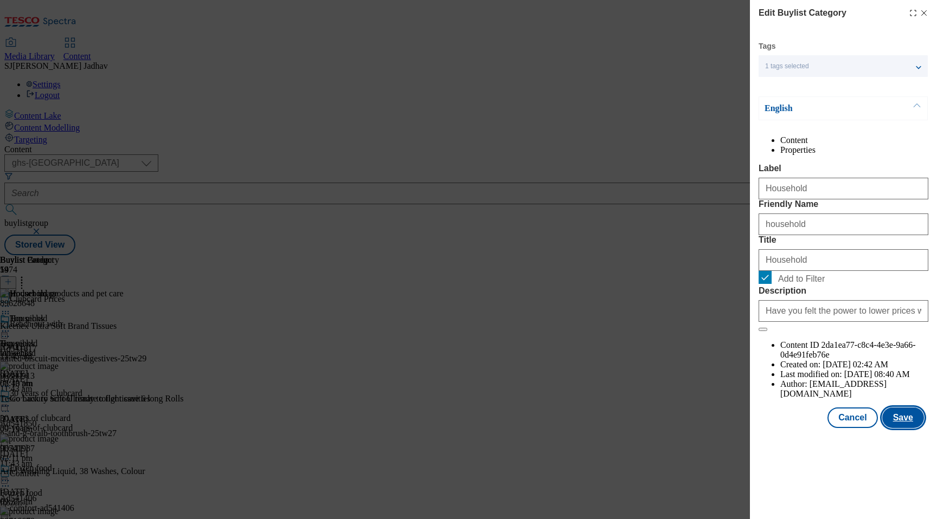
click at [901, 428] on button "Save" at bounding box center [903, 418] width 42 height 21
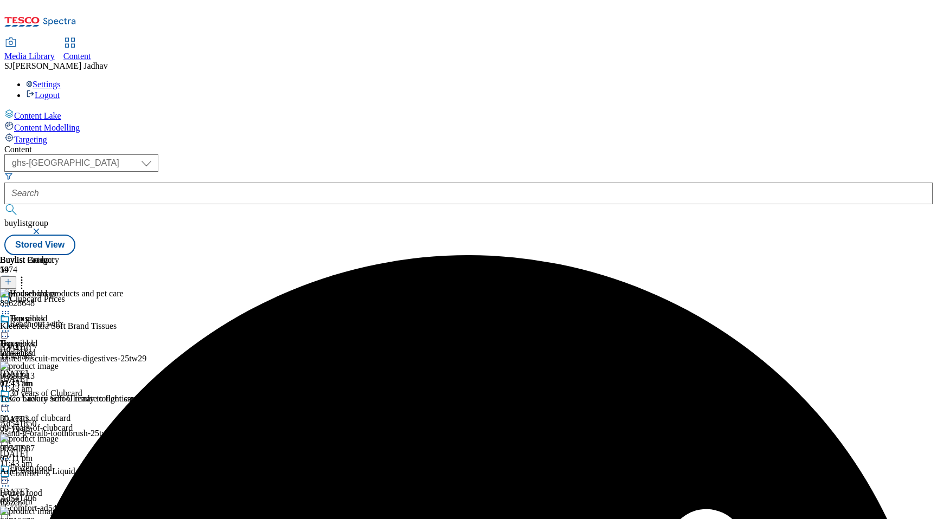
click at [59, 326] on div at bounding box center [29, 332] width 59 height 13
click at [59, 400] on span "Preview" at bounding box center [46, 404] width 25 height 8
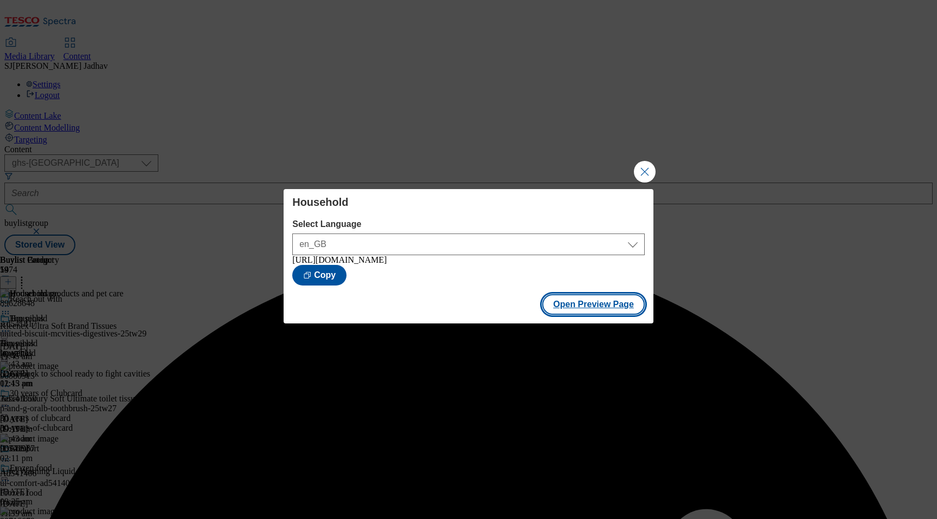
click at [600, 306] on button "Open Preview Page" at bounding box center [593, 304] width 102 height 21
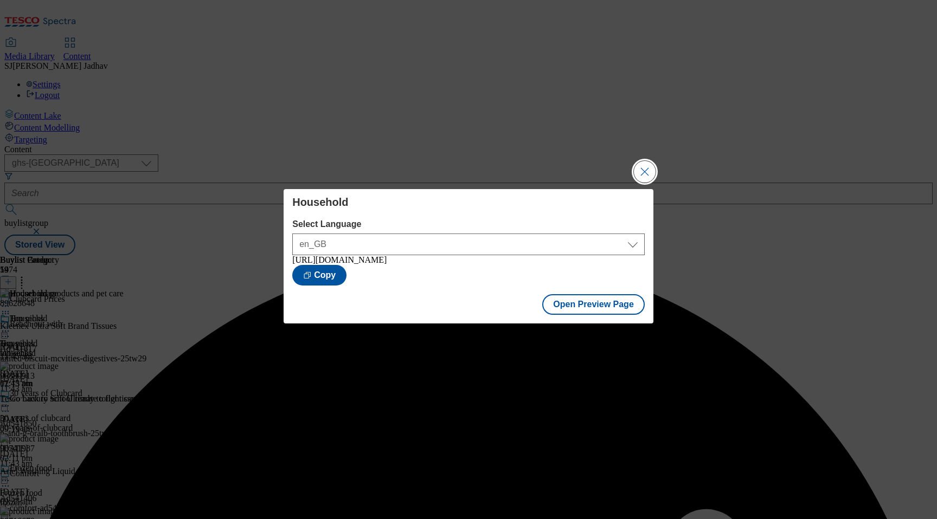
click at [646, 161] on button "Close Modal" at bounding box center [645, 172] width 22 height 22
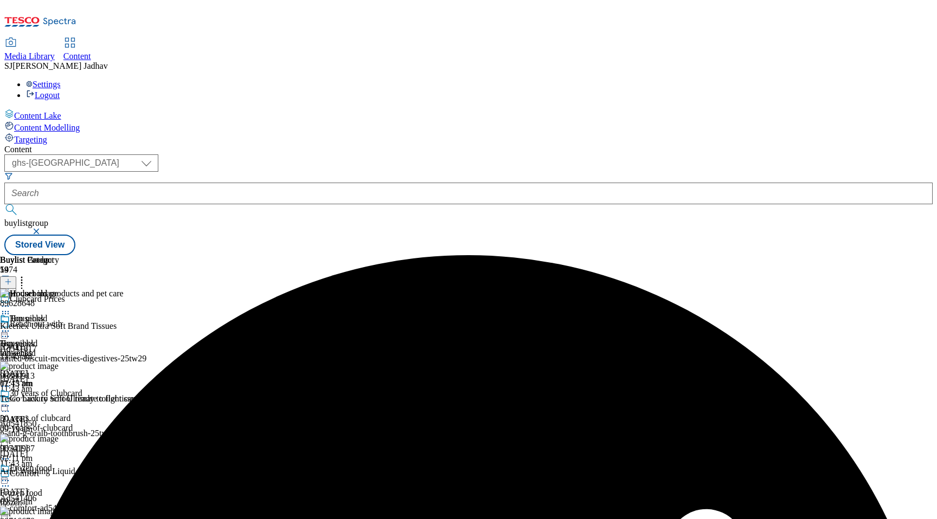
click at [55, 52] on span "Media Library" at bounding box center [29, 56] width 50 height 9
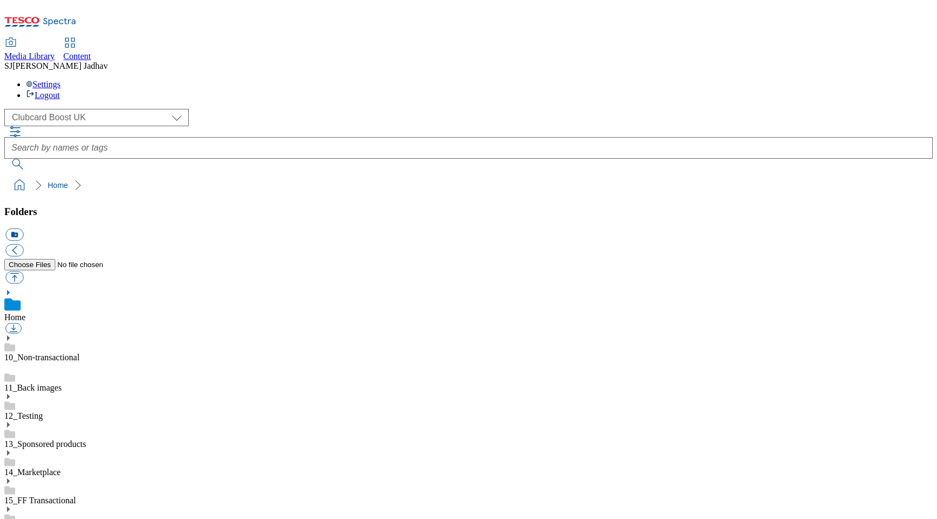
scroll to position [2, 0]
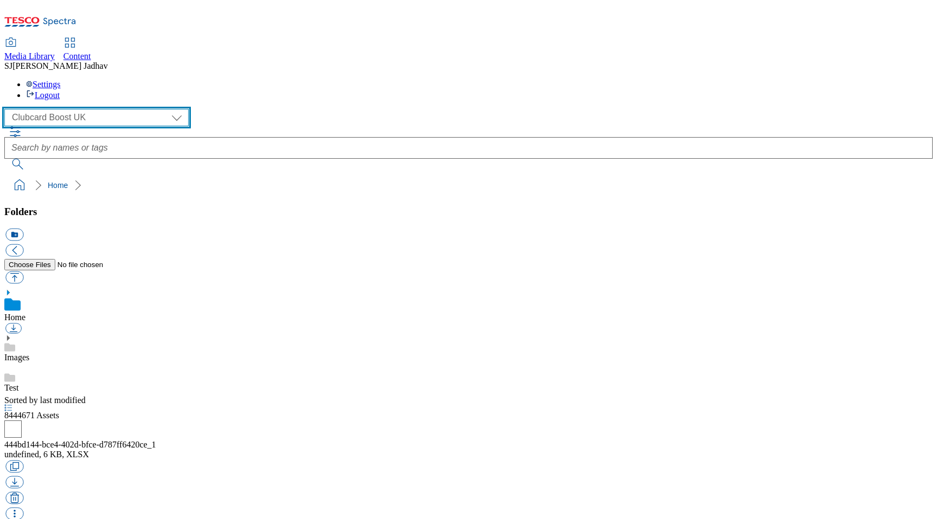
click at [94, 109] on select "Clubcard Boost UK Clubcard Marketing Dotcom [GEOGRAPHIC_DATA] Emails GHS Market…" at bounding box center [96, 117] width 184 height 17
select select "flare-ghs-mktg"
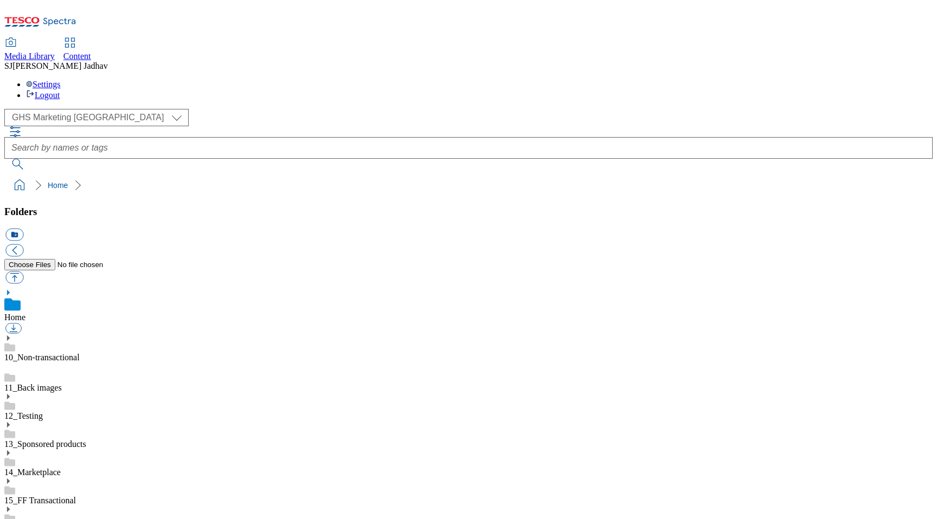
click at [10, 507] on use at bounding box center [8, 509] width 3 height 5
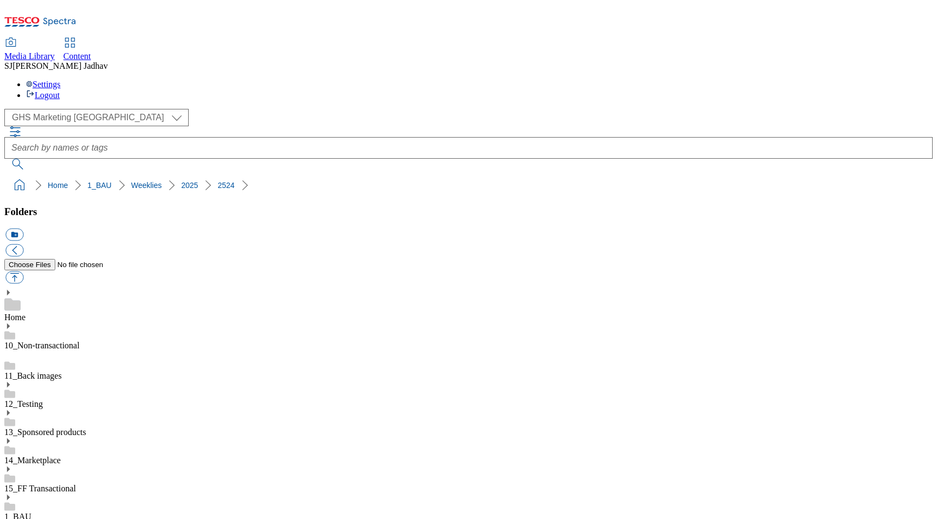
scroll to position [192, 0]
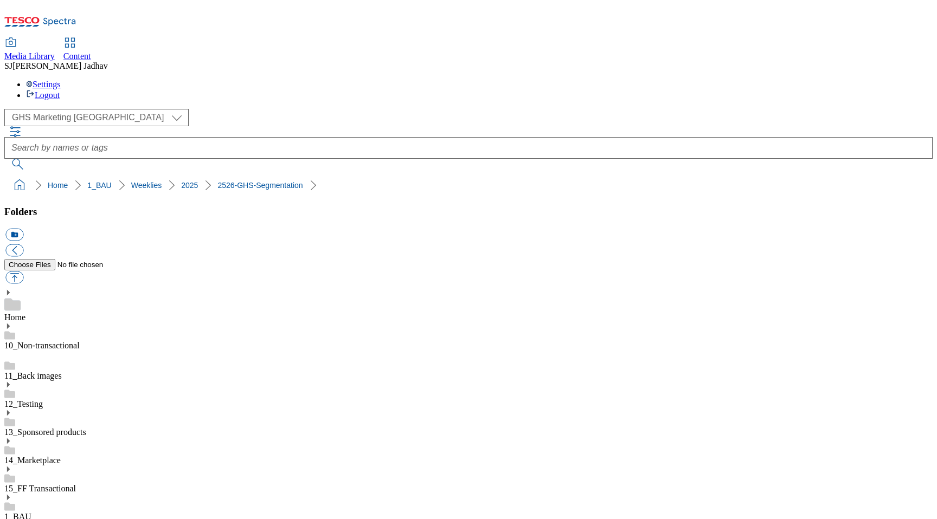
scroll to position [776, 0]
